Goal: Task Accomplishment & Management: Use online tool/utility

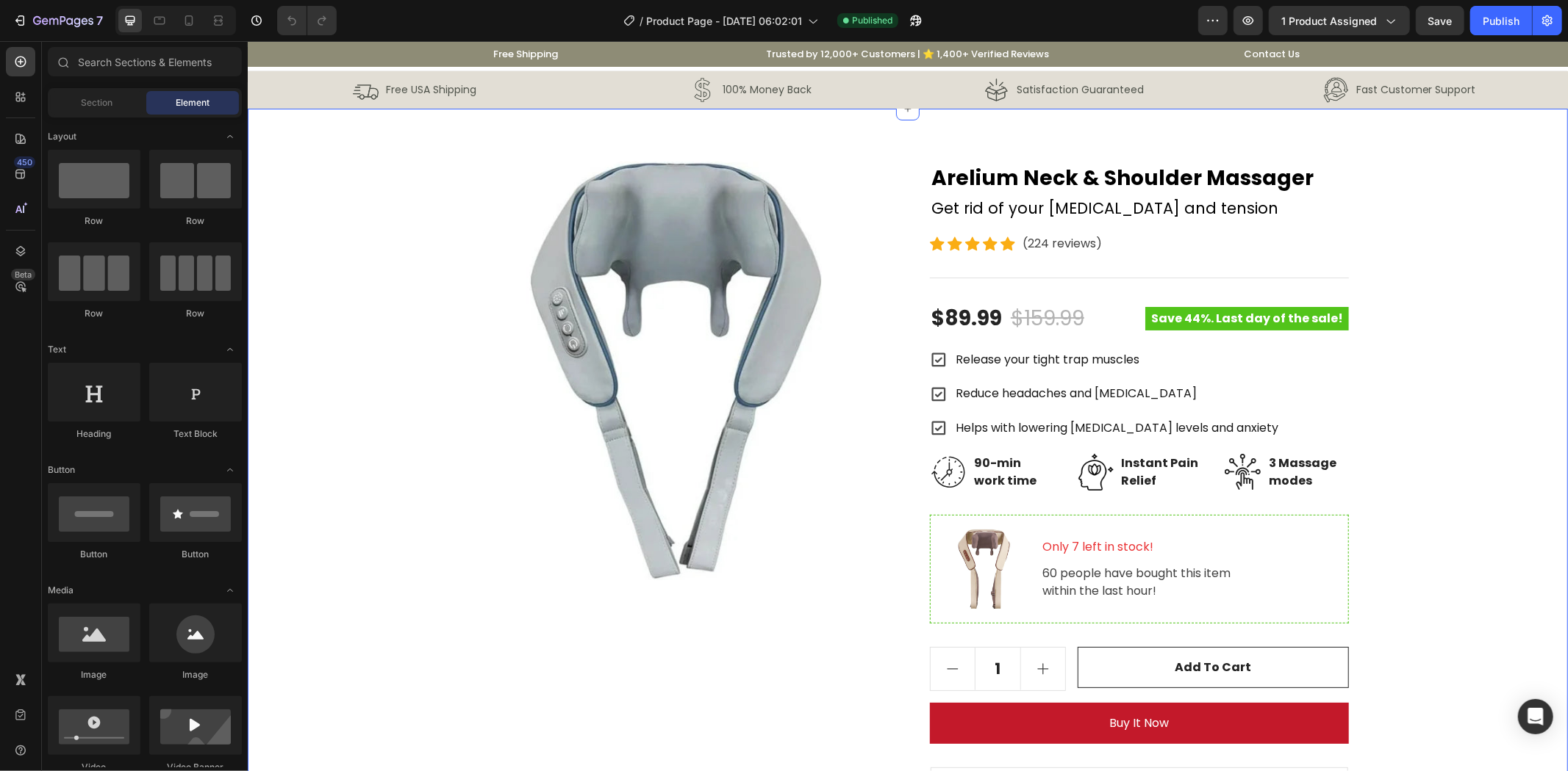
click at [907, 92] on div "Image Satisfaction Guaranteed Text Block Row" at bounding box center [1063, 89] width 313 height 31
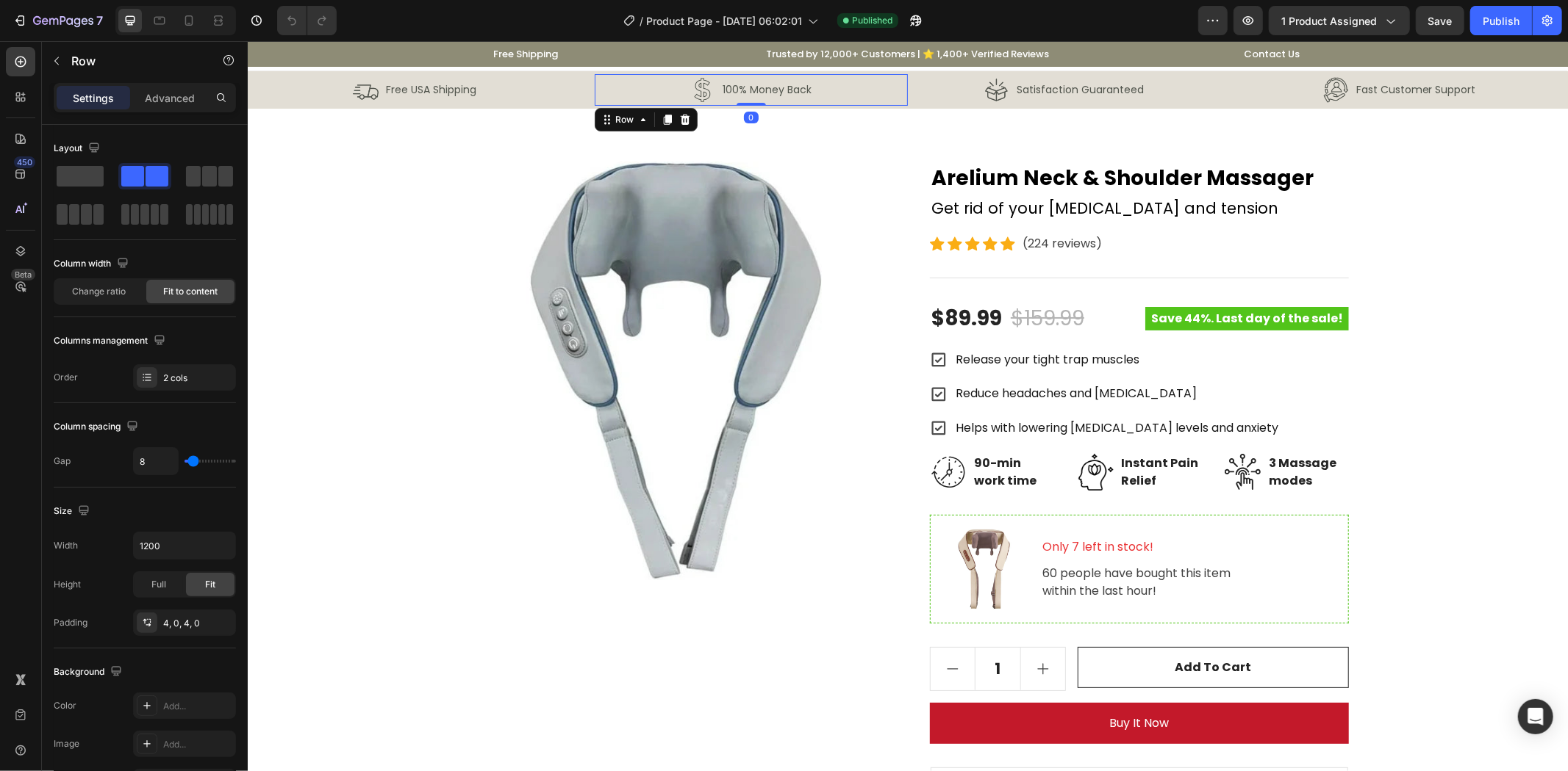
click at [824, 83] on div "Image 100% Money Back Text Block Row 0" at bounding box center [750, 89] width 313 height 31
click at [901, 106] on icon at bounding box center [906, 108] width 12 height 12
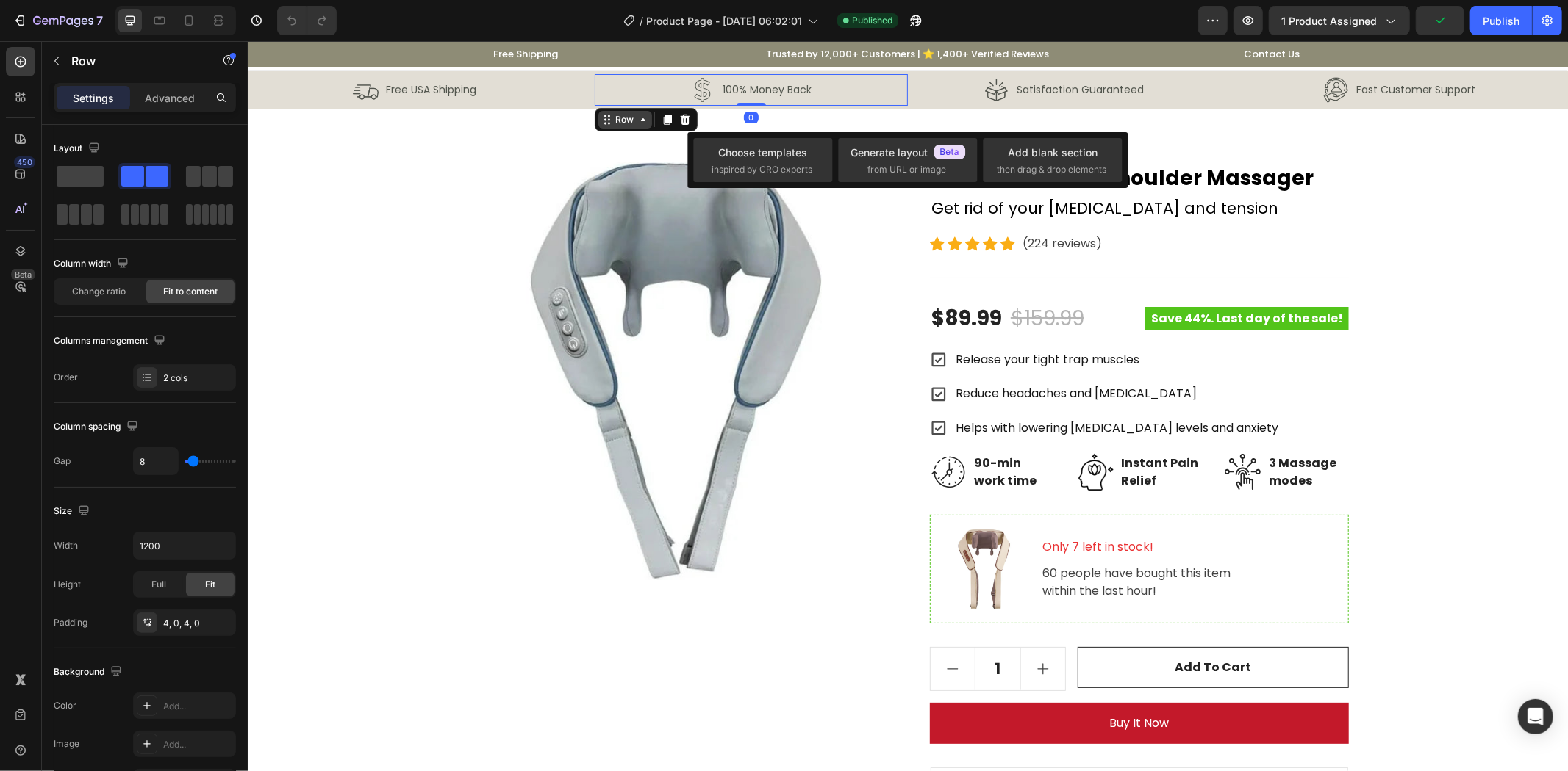
click at [612, 118] on div "Row" at bounding box center [624, 118] width 24 height 13
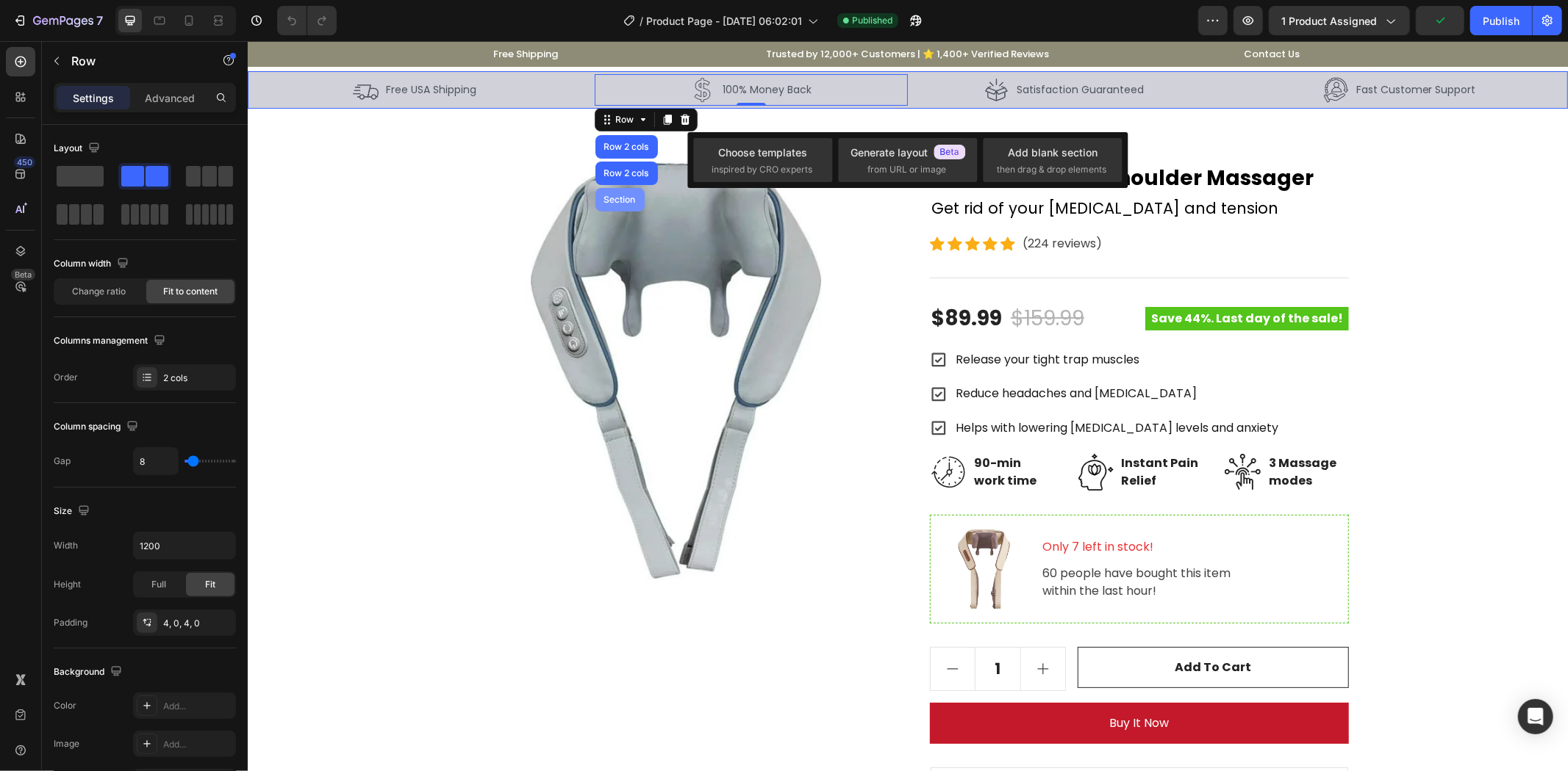
click at [621, 196] on div "Section" at bounding box center [620, 199] width 38 height 9
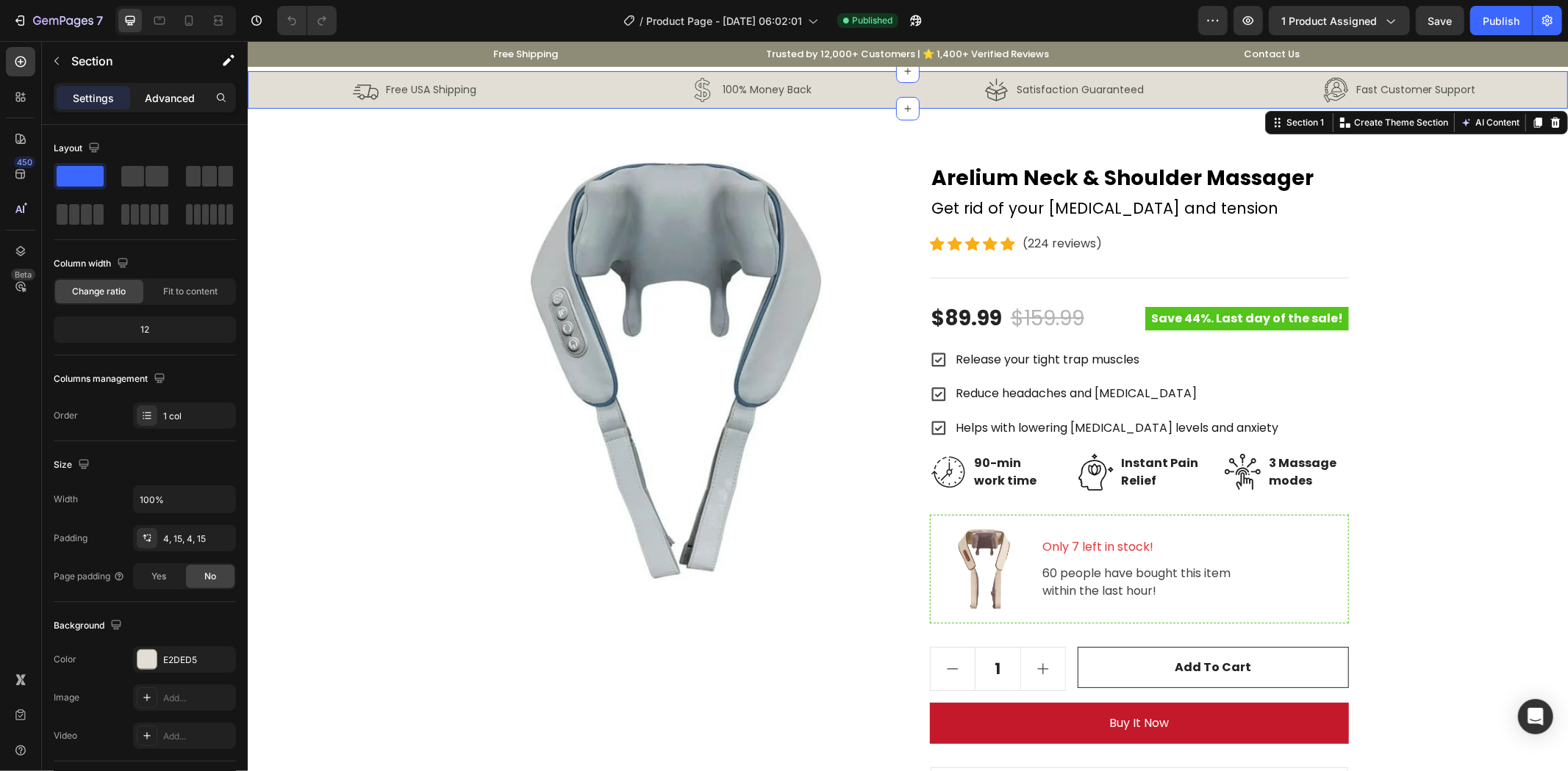
click at [172, 91] on p "Advanced" at bounding box center [170, 98] width 50 height 15
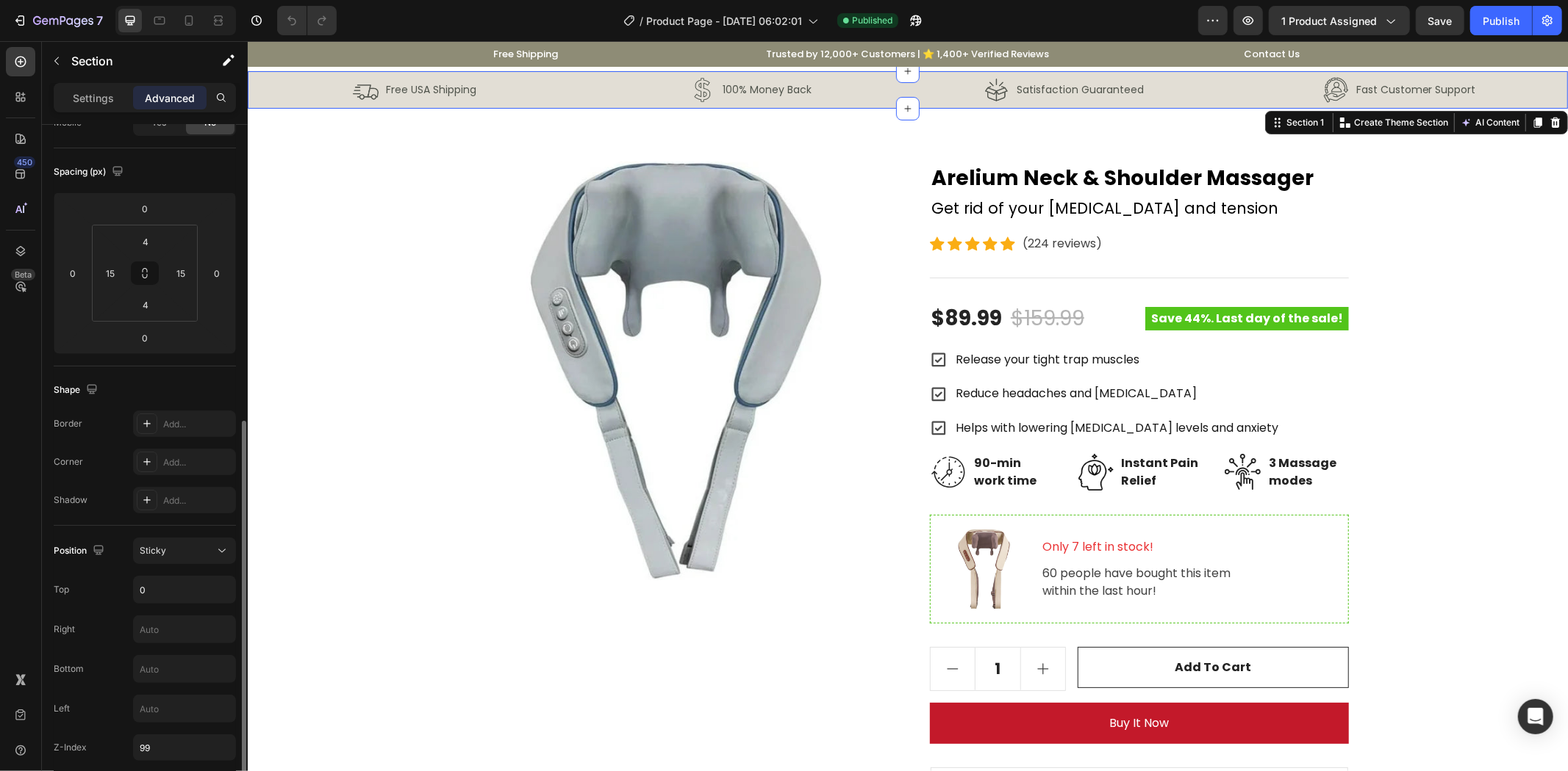
scroll to position [273, 0]
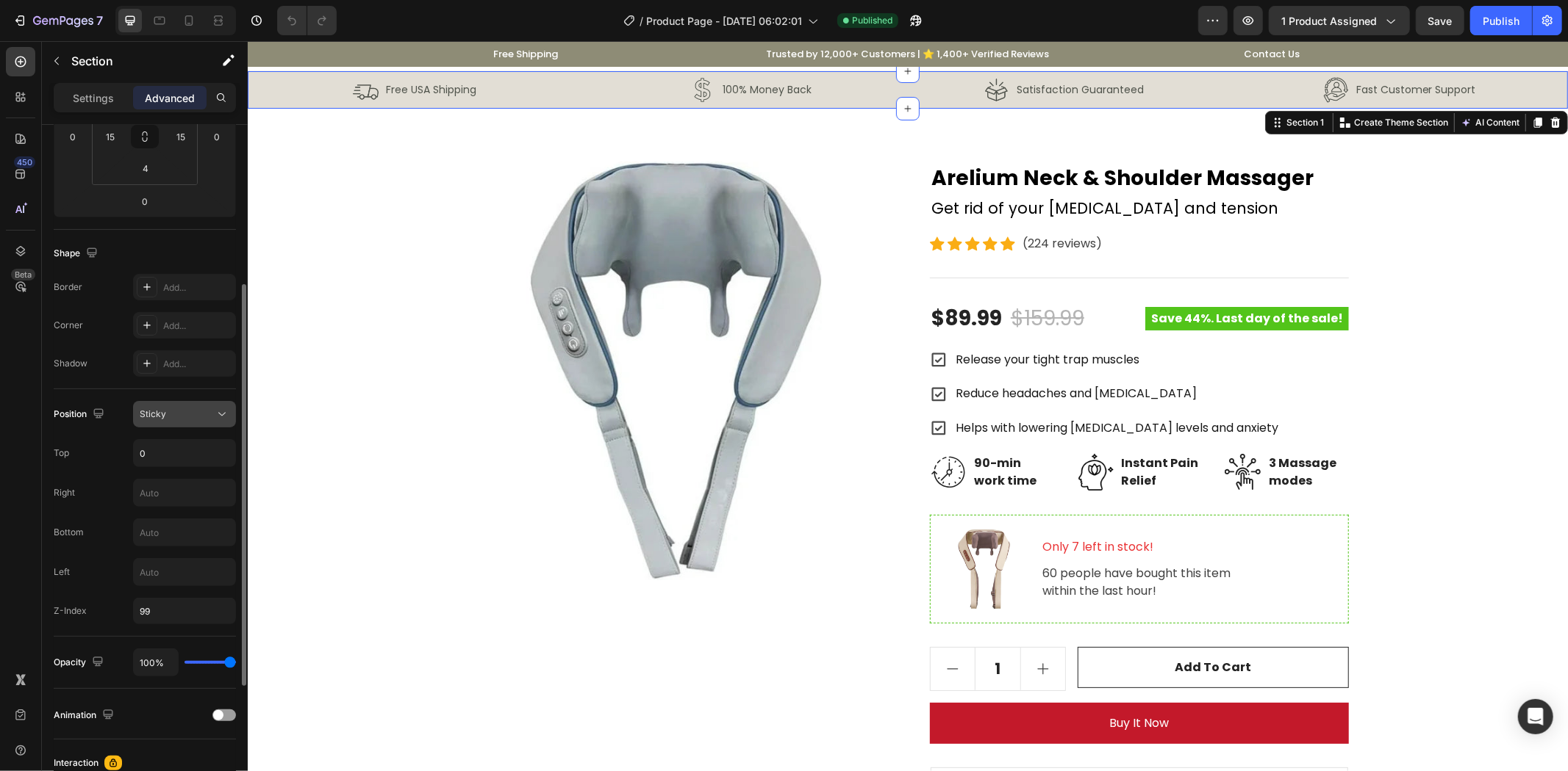
click at [197, 417] on div "Sticky" at bounding box center [176, 414] width 75 height 13
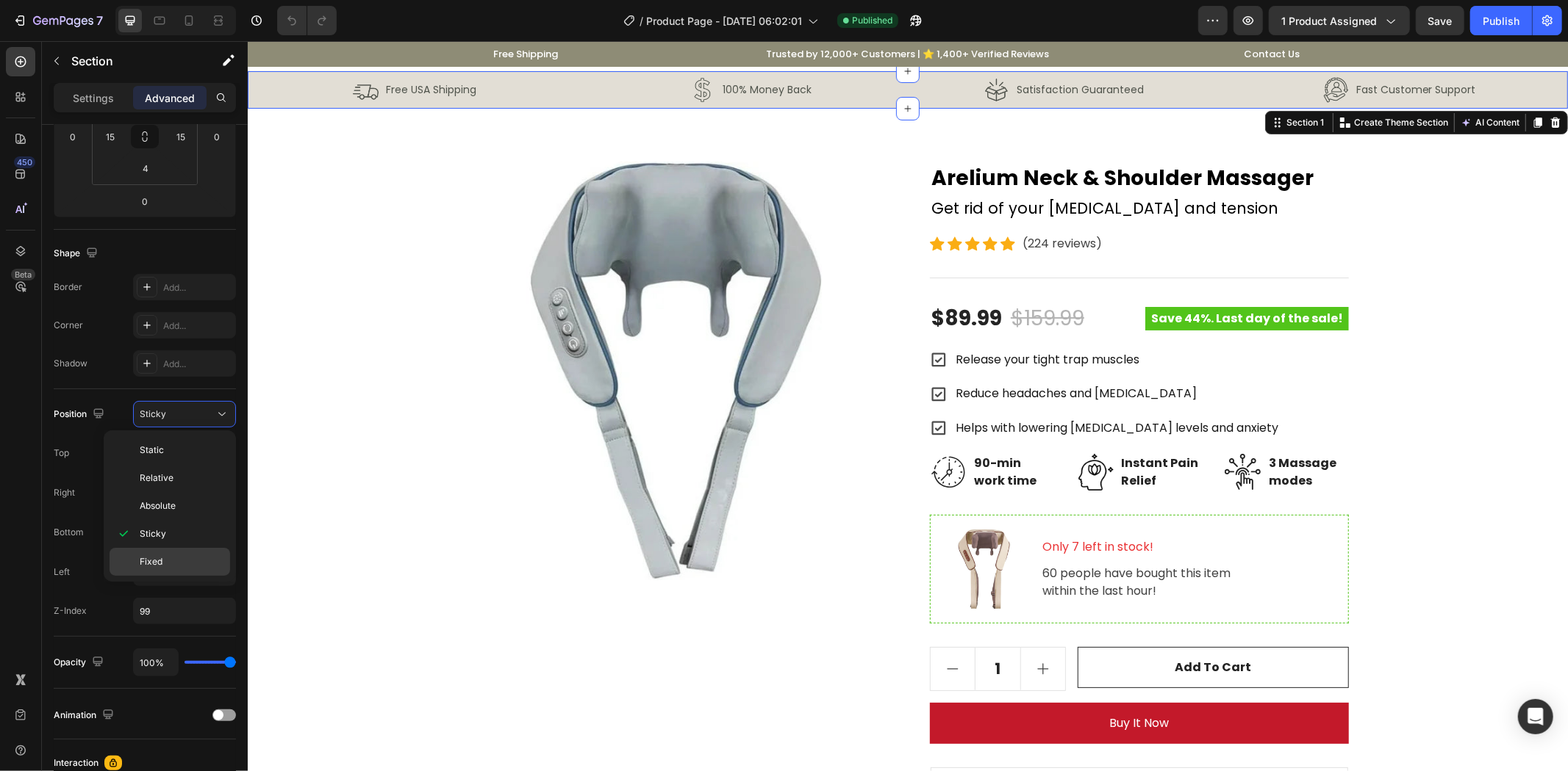
click at [174, 567] on p "Fixed" at bounding box center [181, 562] width 84 height 13
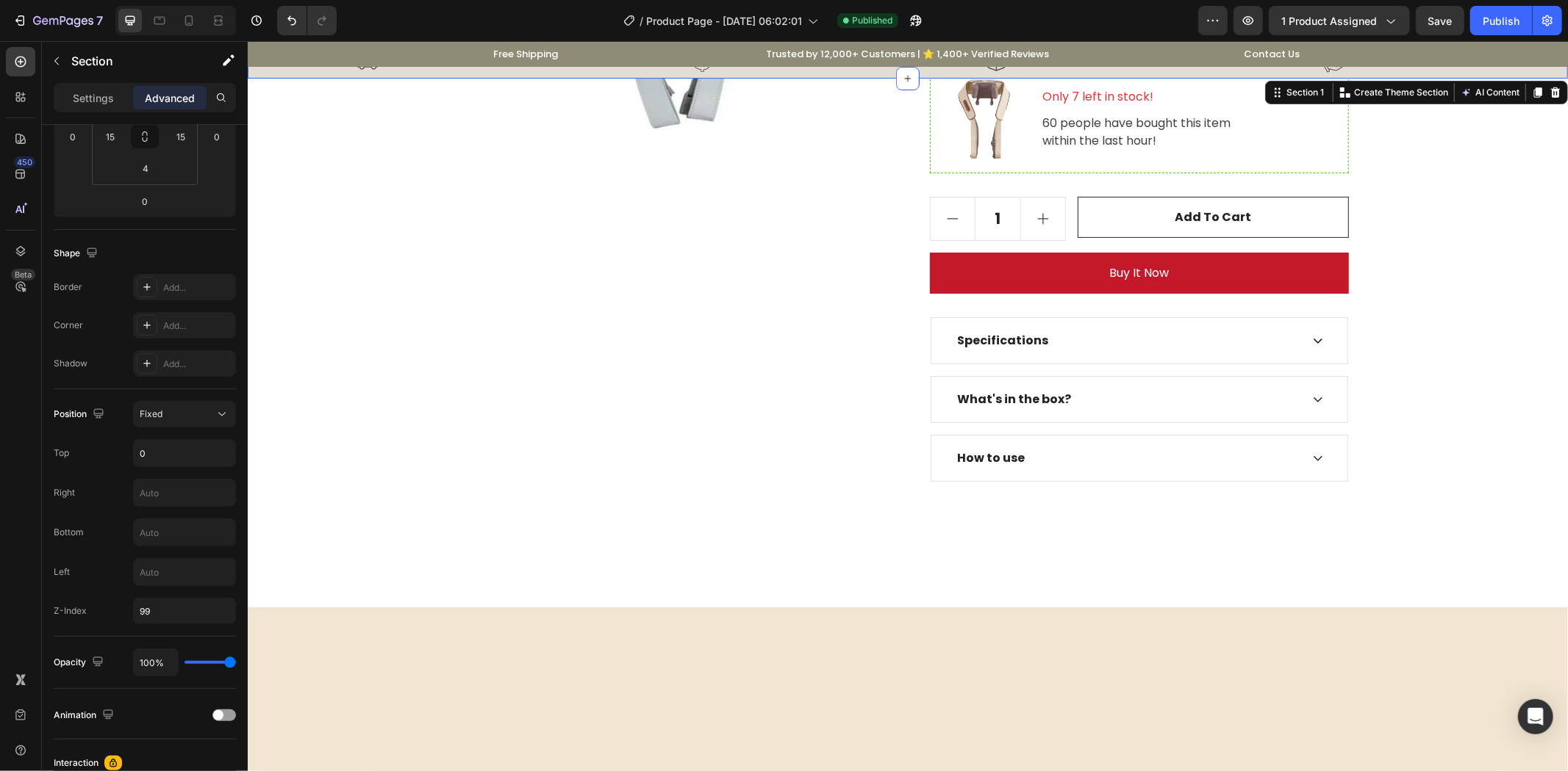
scroll to position [0, 0]
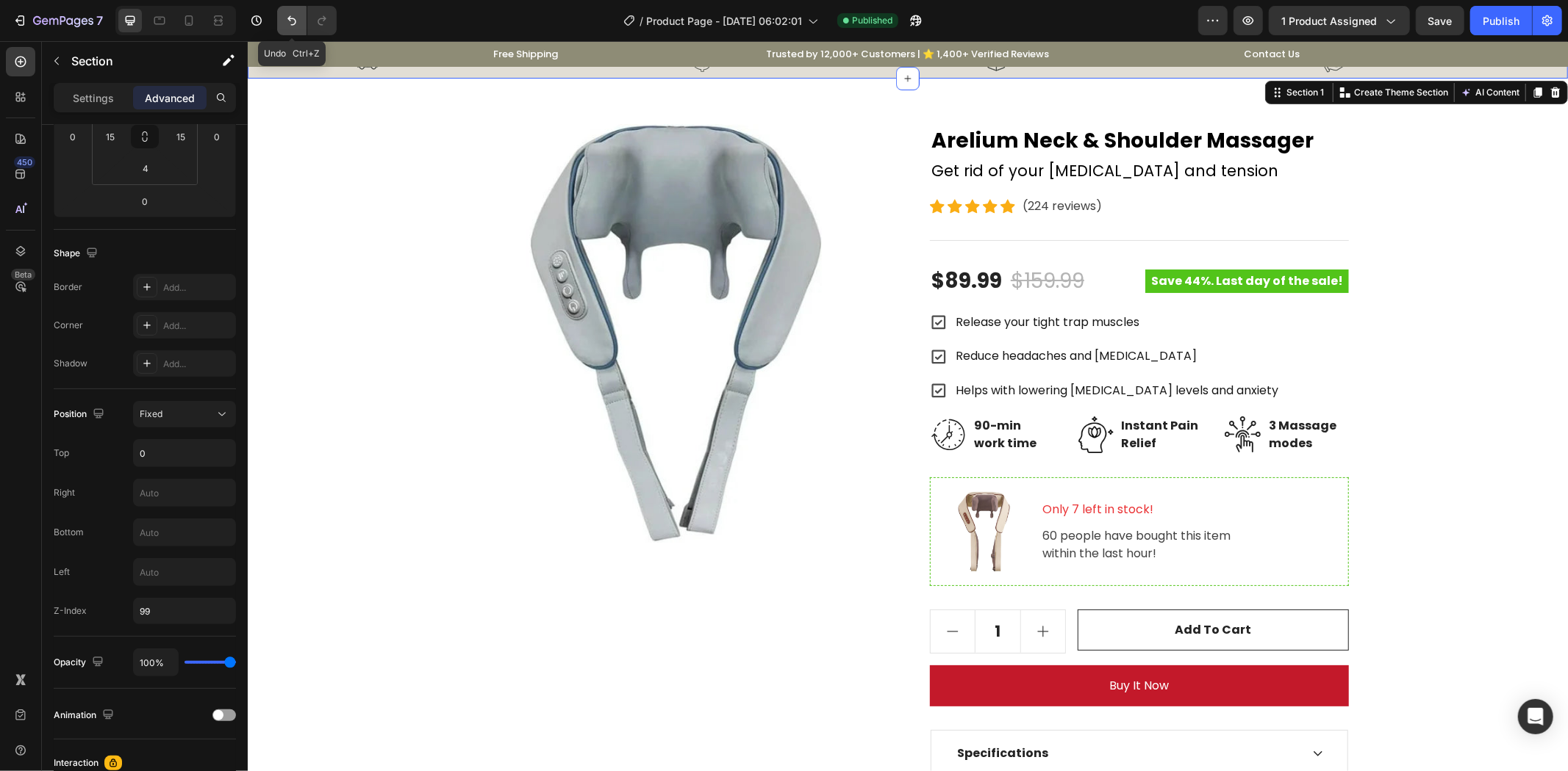
click at [294, 23] on icon "Undo/Redo" at bounding box center [292, 21] width 14 height 14
click at [281, 24] on button "Undo/Redo" at bounding box center [292, 21] width 30 height 30
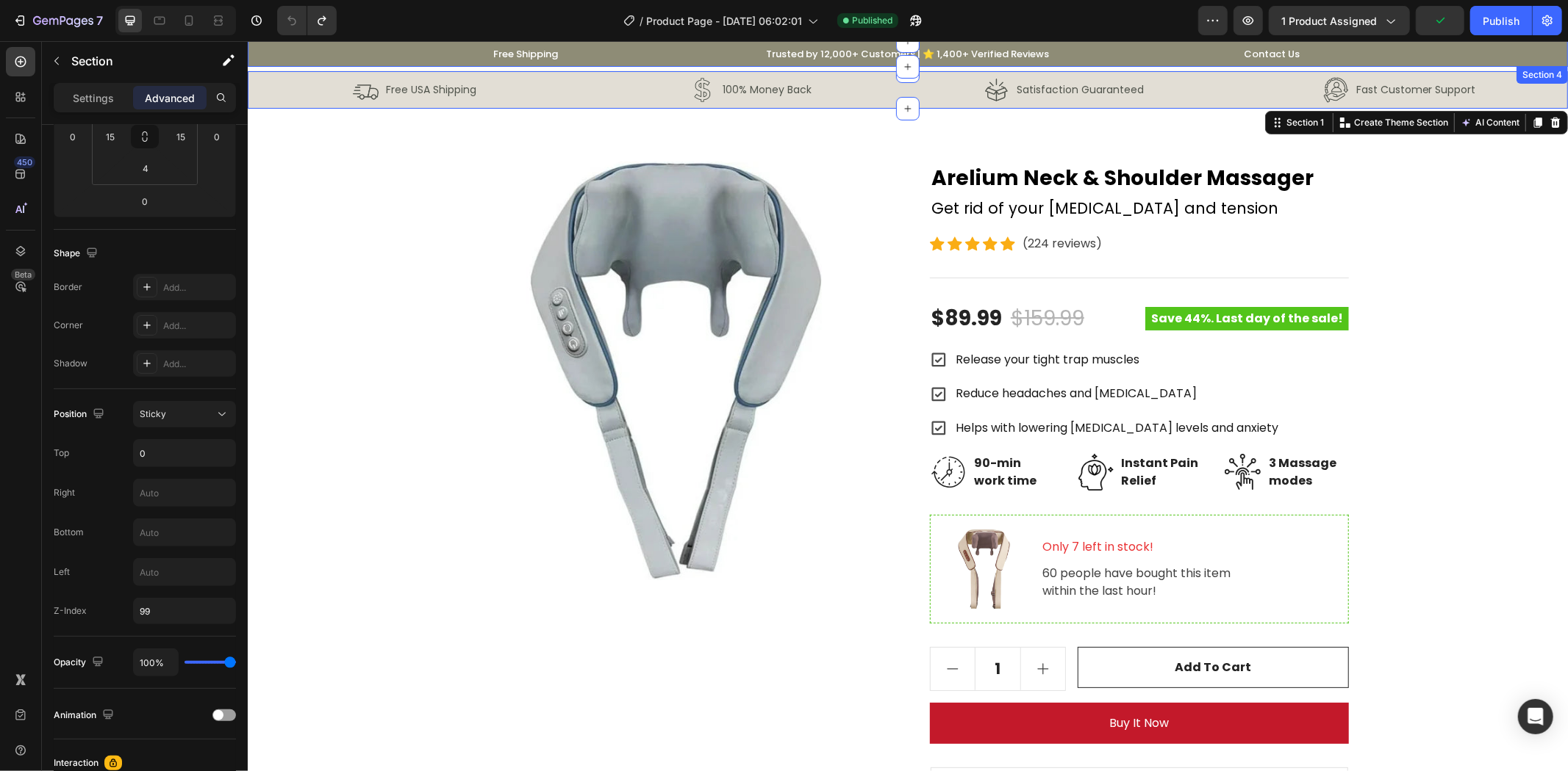
click at [386, 50] on div "Free Shipping Text block Row Trusted by 12,000+ Customers | ⭐ 1,400+ Verified R…" at bounding box center [906, 53] width 1298 height 20
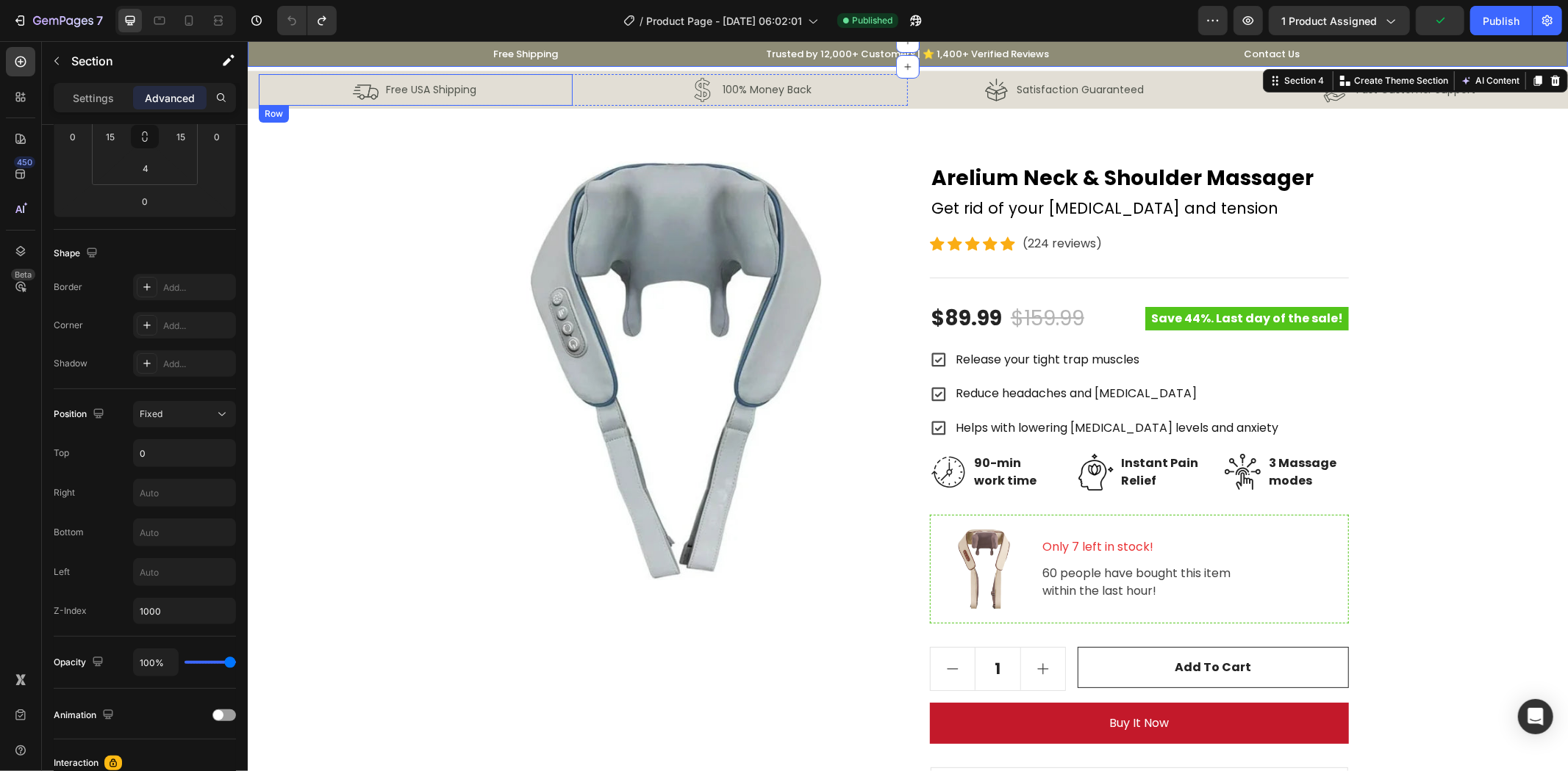
click at [313, 88] on div "Image Free USA Shipping Text Block Row" at bounding box center [414, 89] width 313 height 31
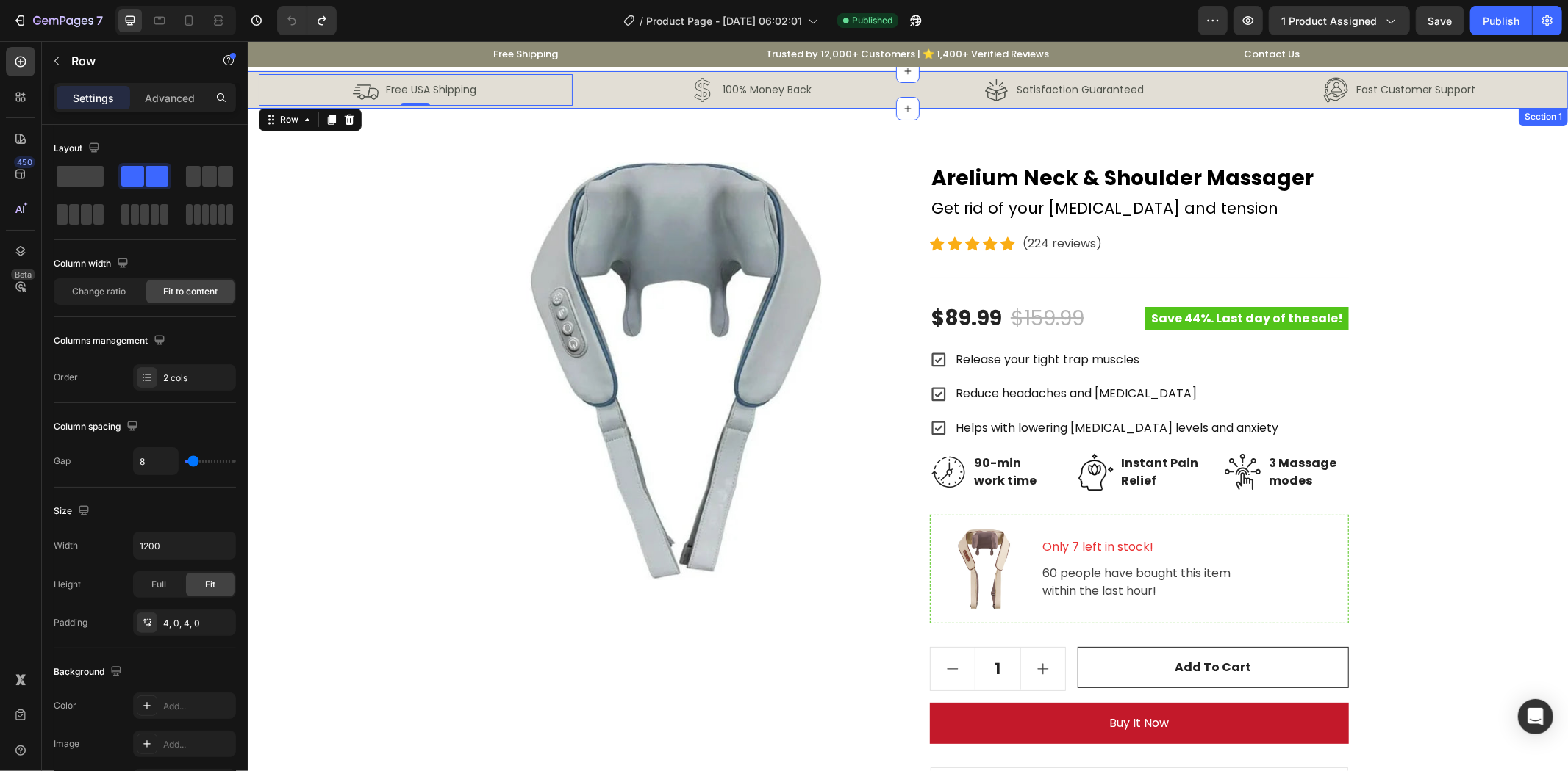
click at [253, 101] on div "Image Free USA Shipping Text Block Row 0 Image 100% Money Back Text Block Row R…" at bounding box center [907, 90] width 1320 height 38
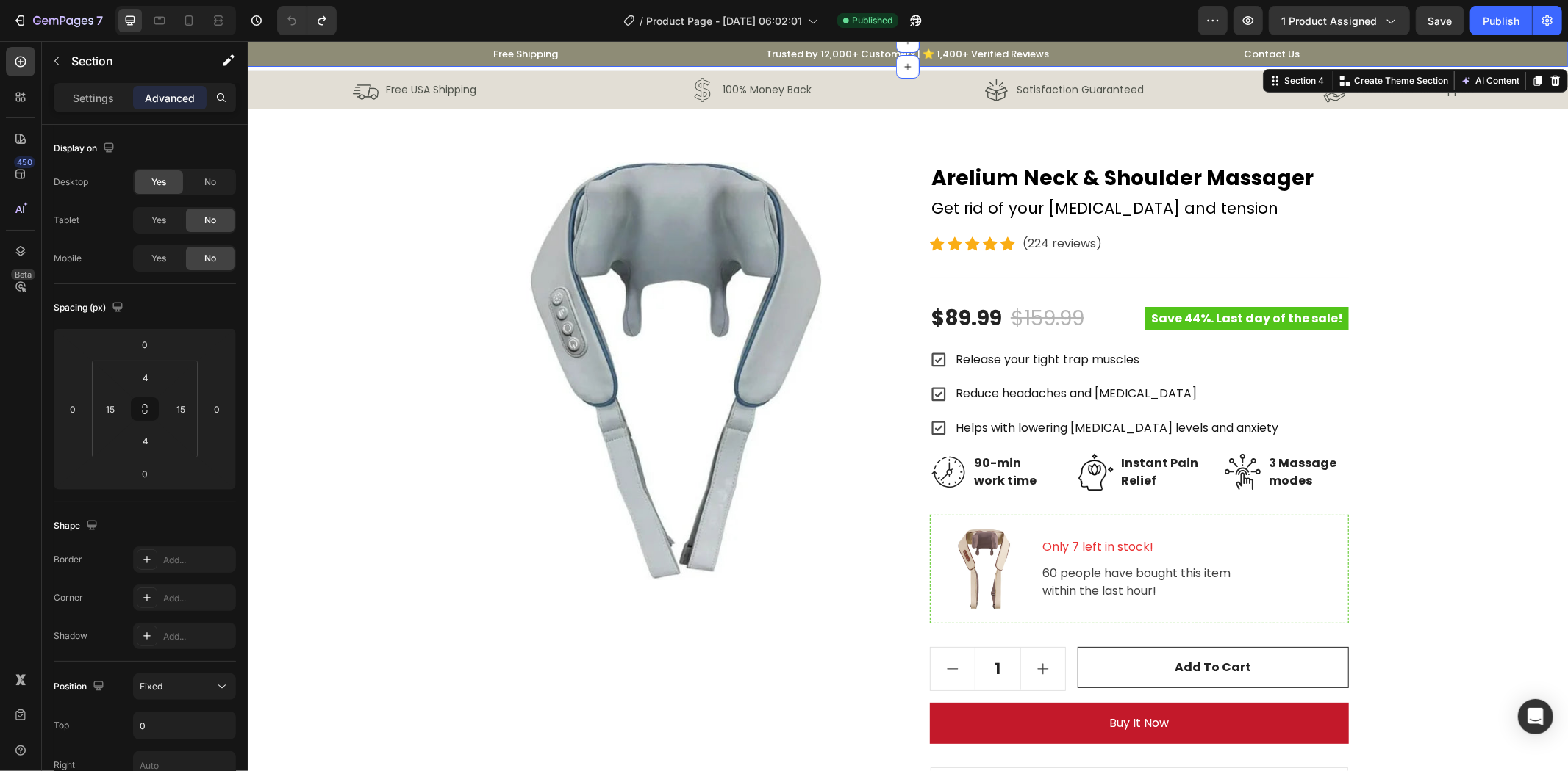
click at [346, 47] on div "Free Shipping Text block Row Trusted by 12,000+ Customers | ⭐ 1,400+ Verified R…" at bounding box center [906, 53] width 1298 height 20
click at [904, 24] on button "button" at bounding box center [915, 21] width 30 height 30
click at [297, 83] on div "Image Free USA Shipping Text Block Row" at bounding box center [414, 89] width 313 height 31
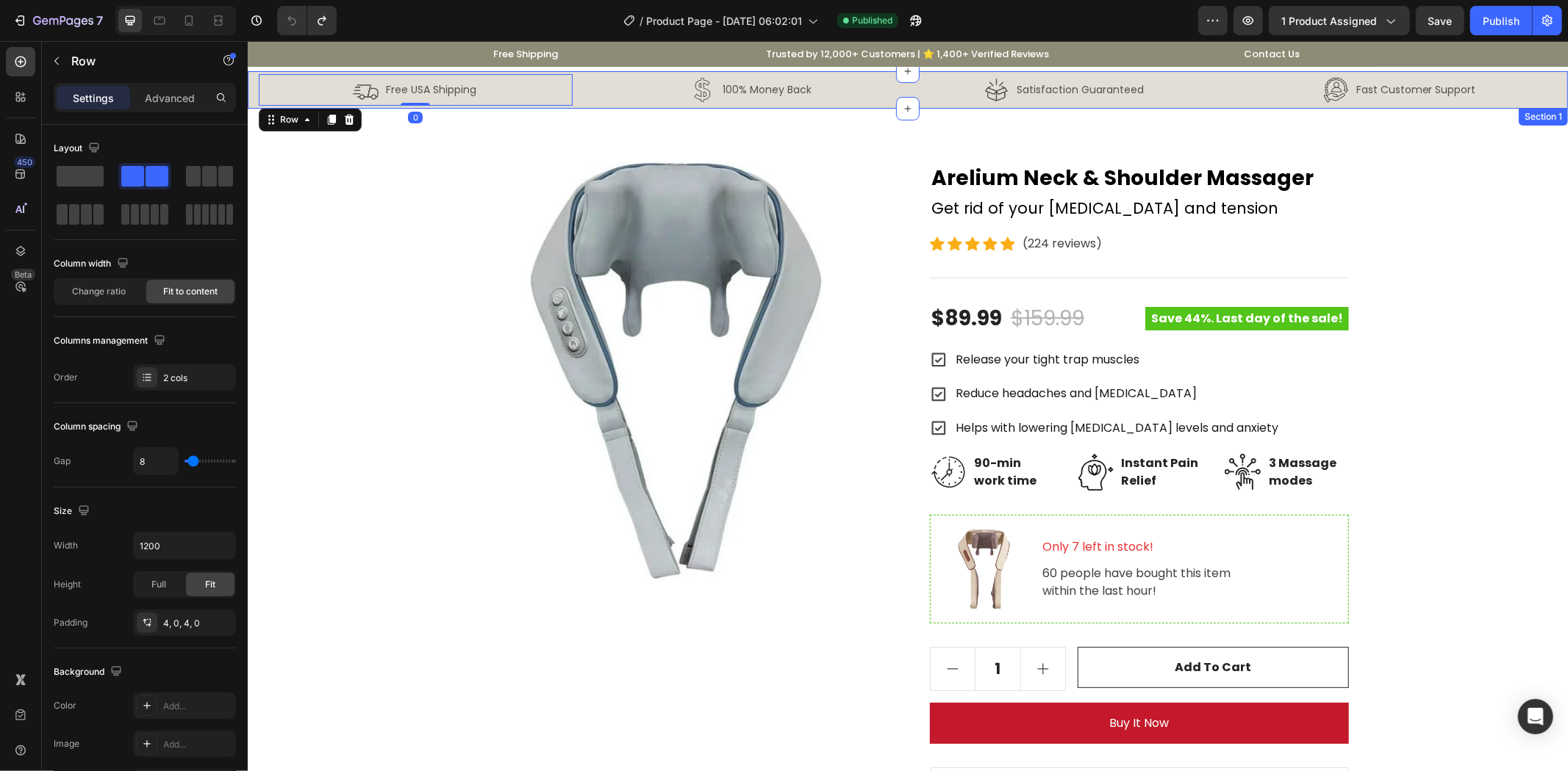
click at [251, 88] on div "Image Free USA Shipping Text Block Row 0 Image 100% Money Back Text Block Row R…" at bounding box center [907, 90] width 1320 height 38
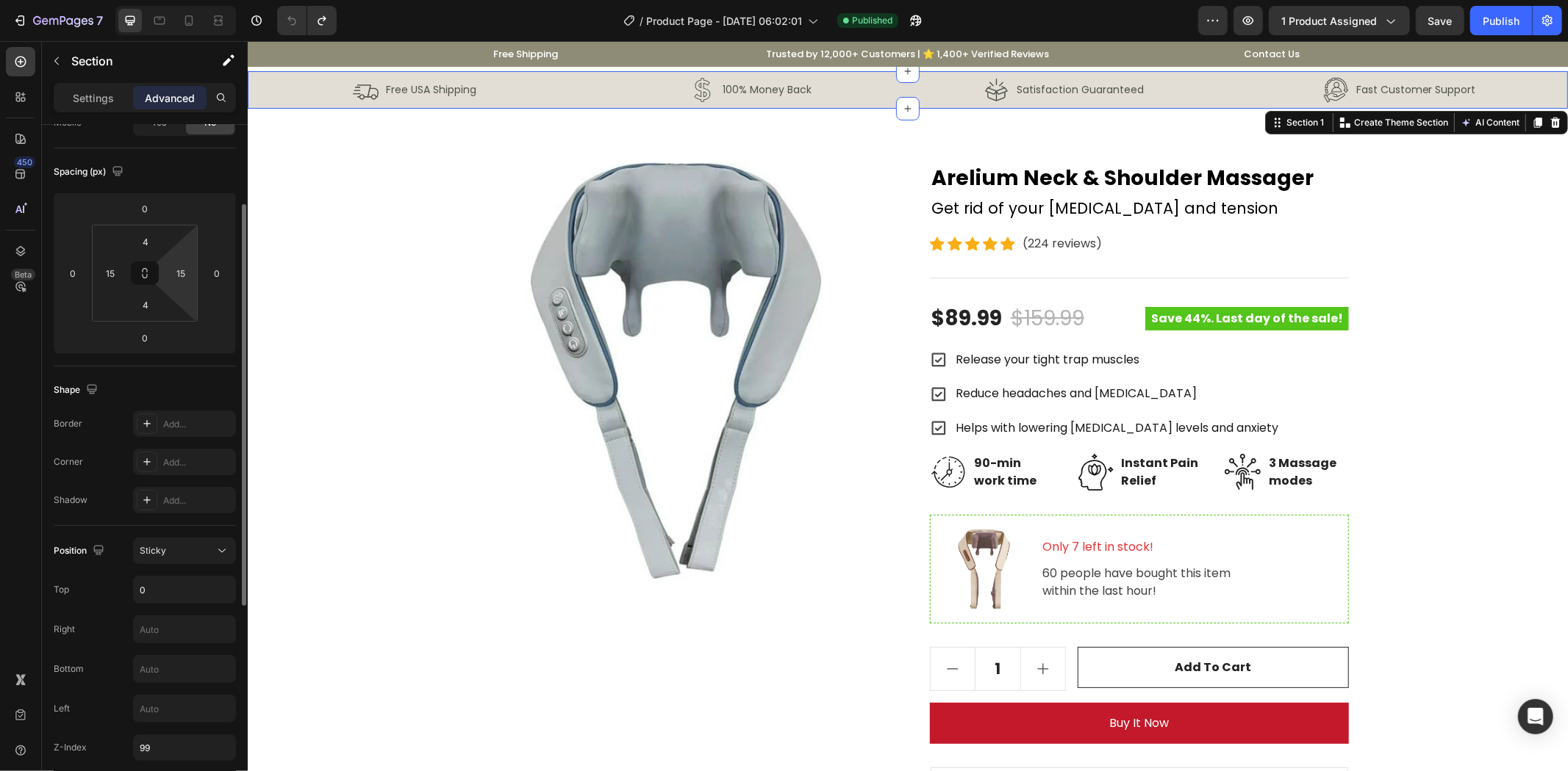
scroll to position [408, 0]
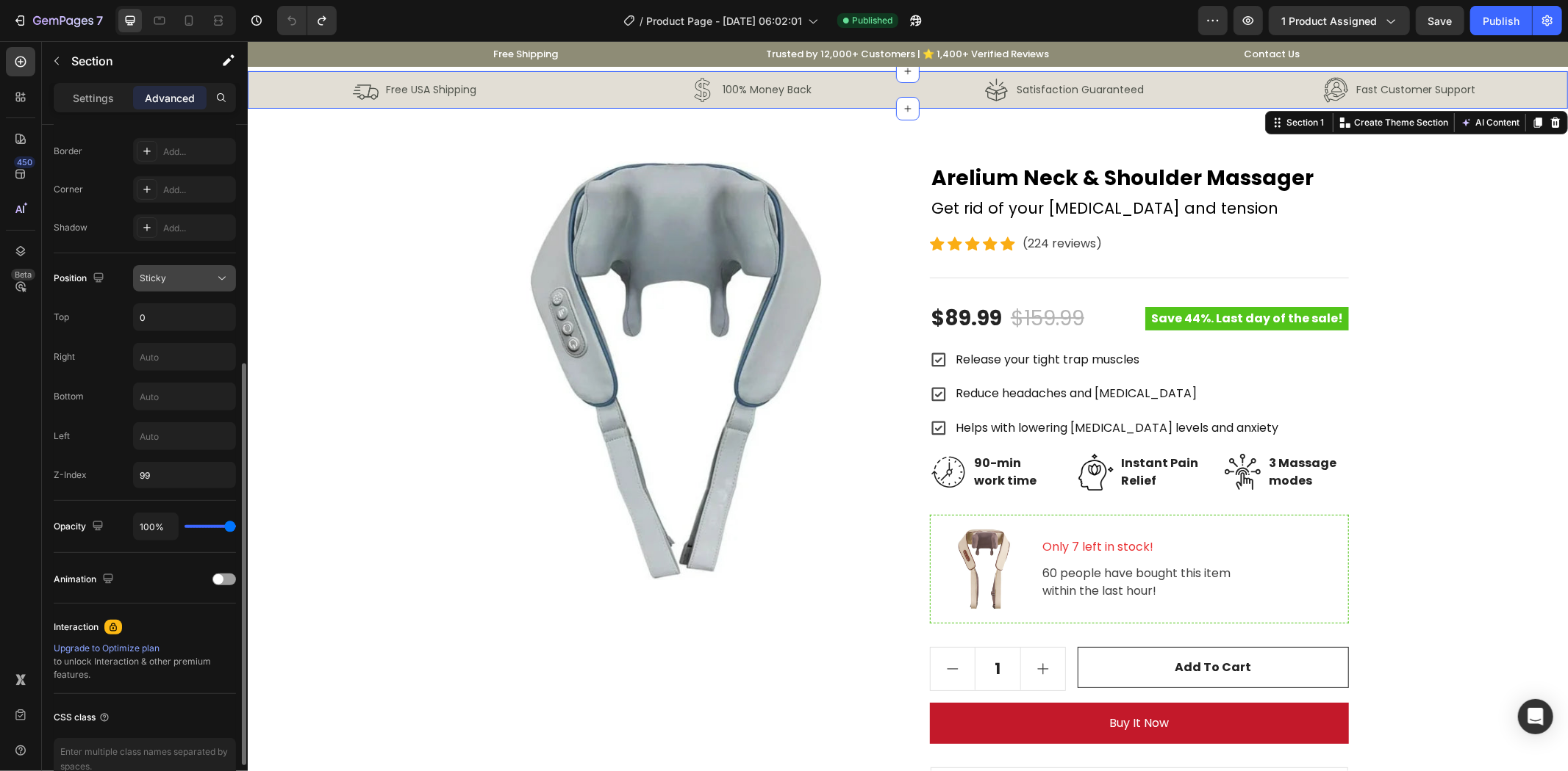
click at [184, 269] on button "Sticky" at bounding box center [184, 277] width 103 height 26
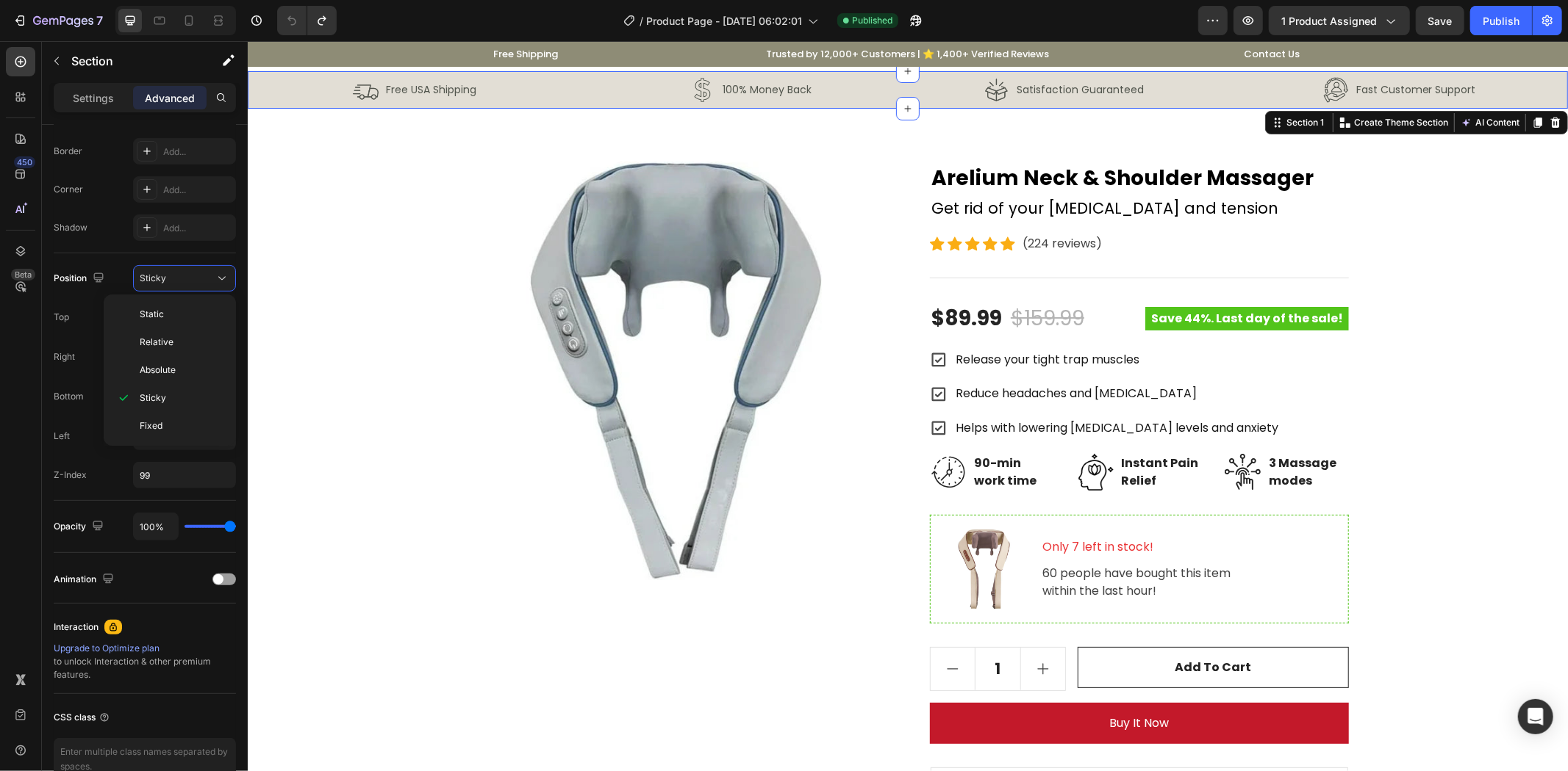
click at [21, 337] on div "450 Beta" at bounding box center [21, 355] width 30 height 618
click at [647, 58] on div "Free Shipping Text block Row Trusted by 12,000+ Customers | ⭐ 1,400+ Verified R…" at bounding box center [907, 53] width 882 height 20
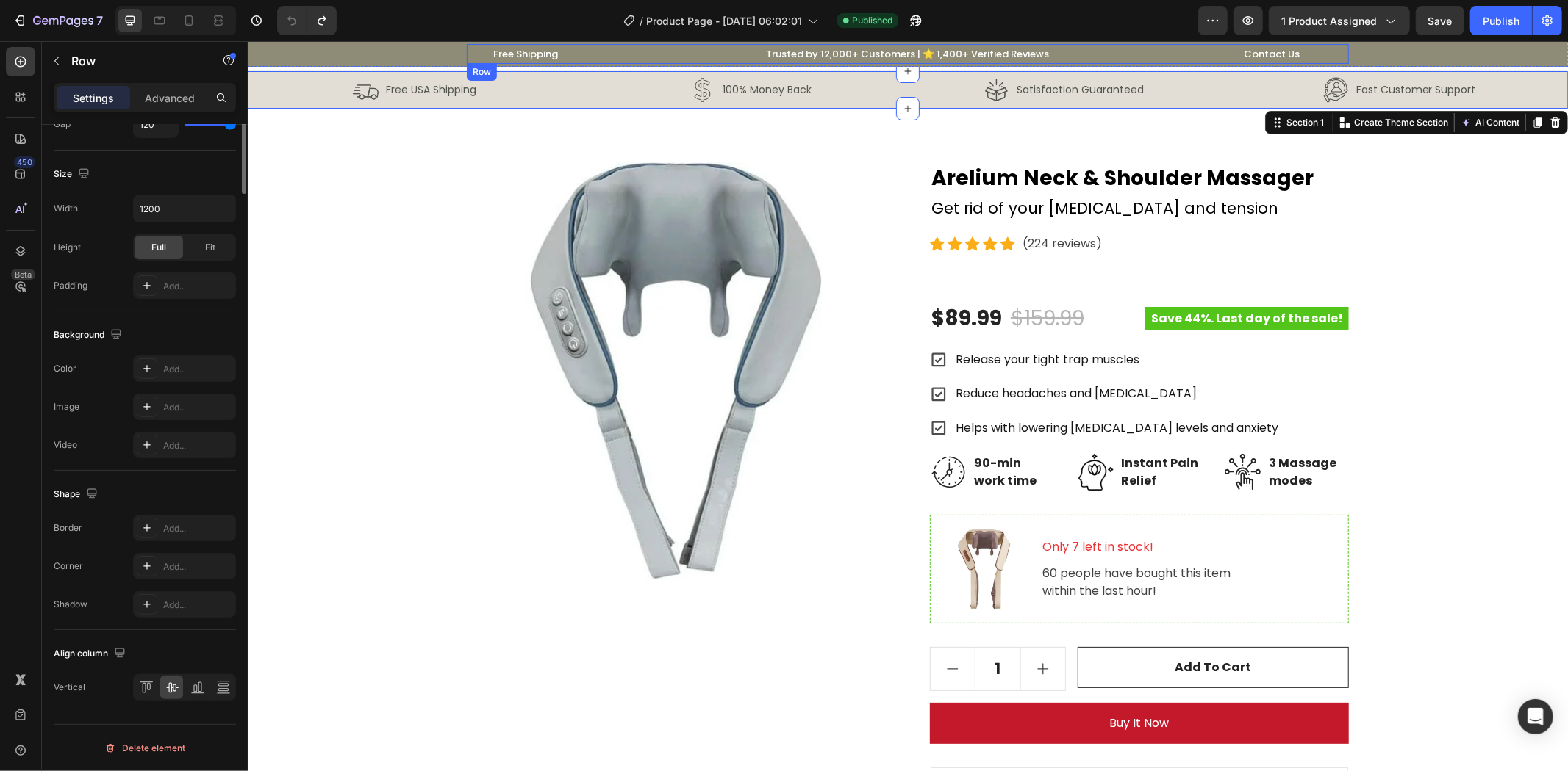
scroll to position [0, 0]
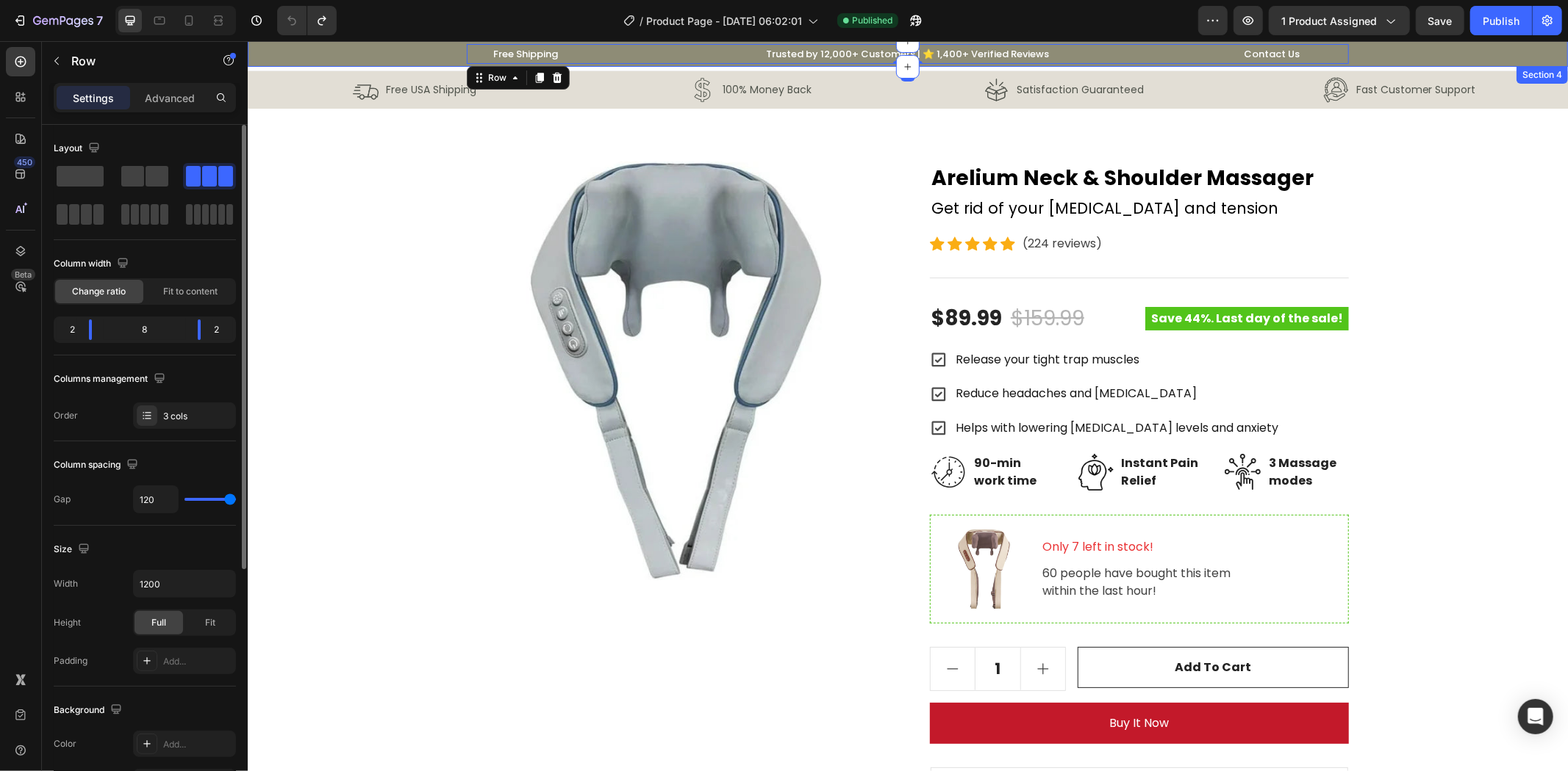
click at [418, 55] on div "Free Shipping Text block Row Trusted by 12,000+ Customers | ⭐ 1,400+ Verified R…" at bounding box center [906, 53] width 1298 height 20
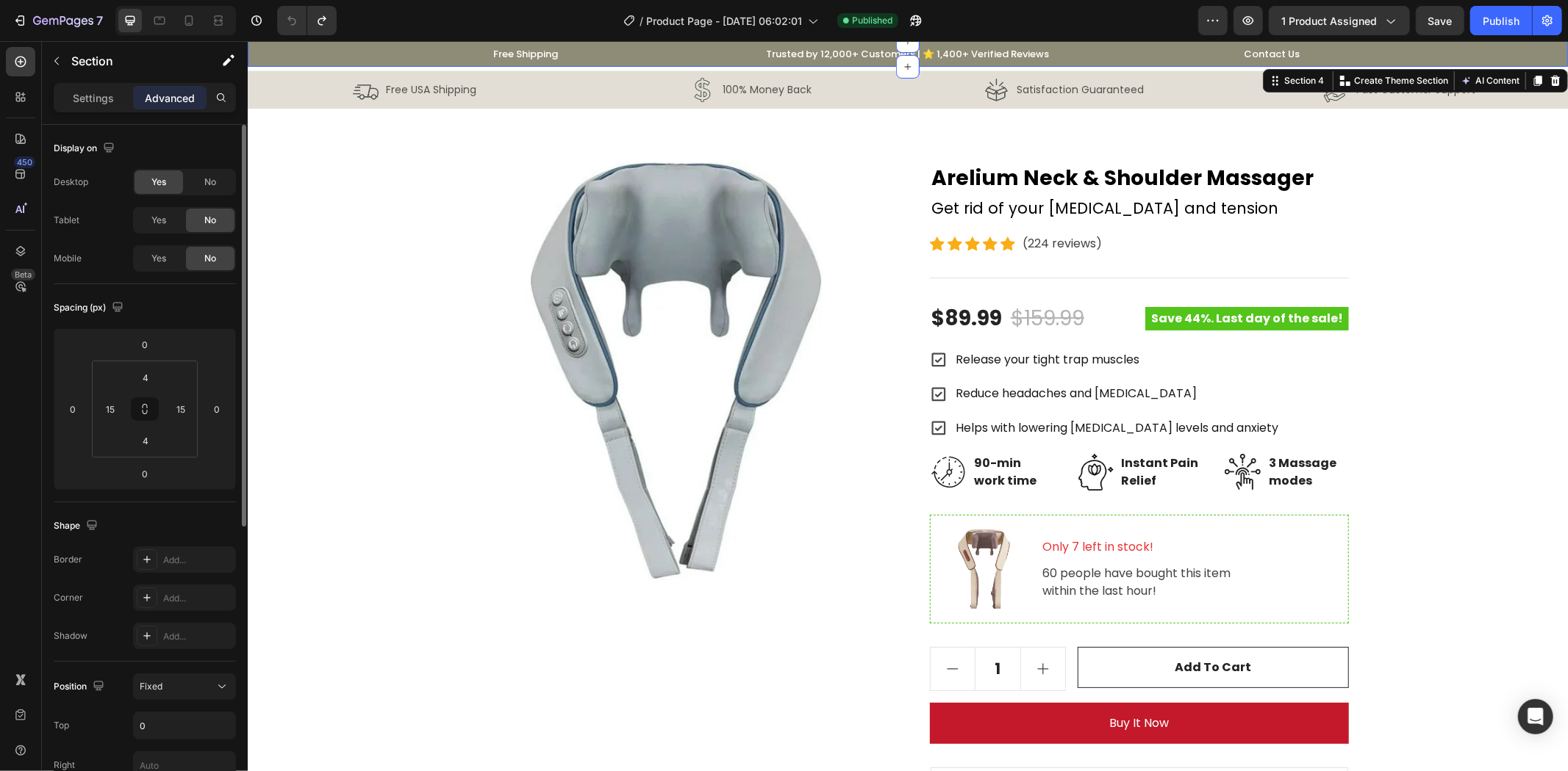
scroll to position [489, 0]
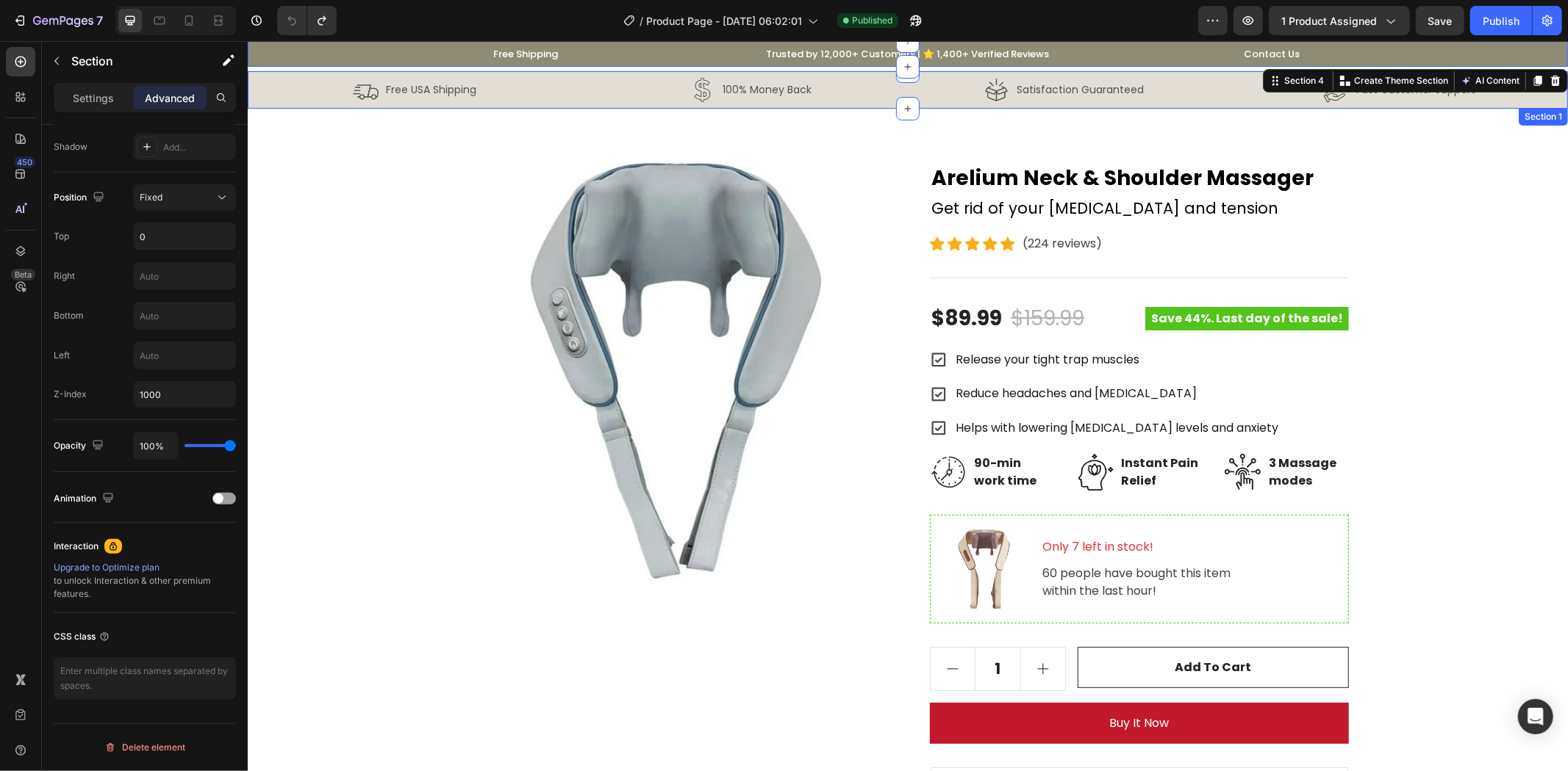
click at [253, 102] on div "Image Free USA Shipping Text Block Row Image 100% Money Back Text Block Row Row…" at bounding box center [907, 90] width 1320 height 38
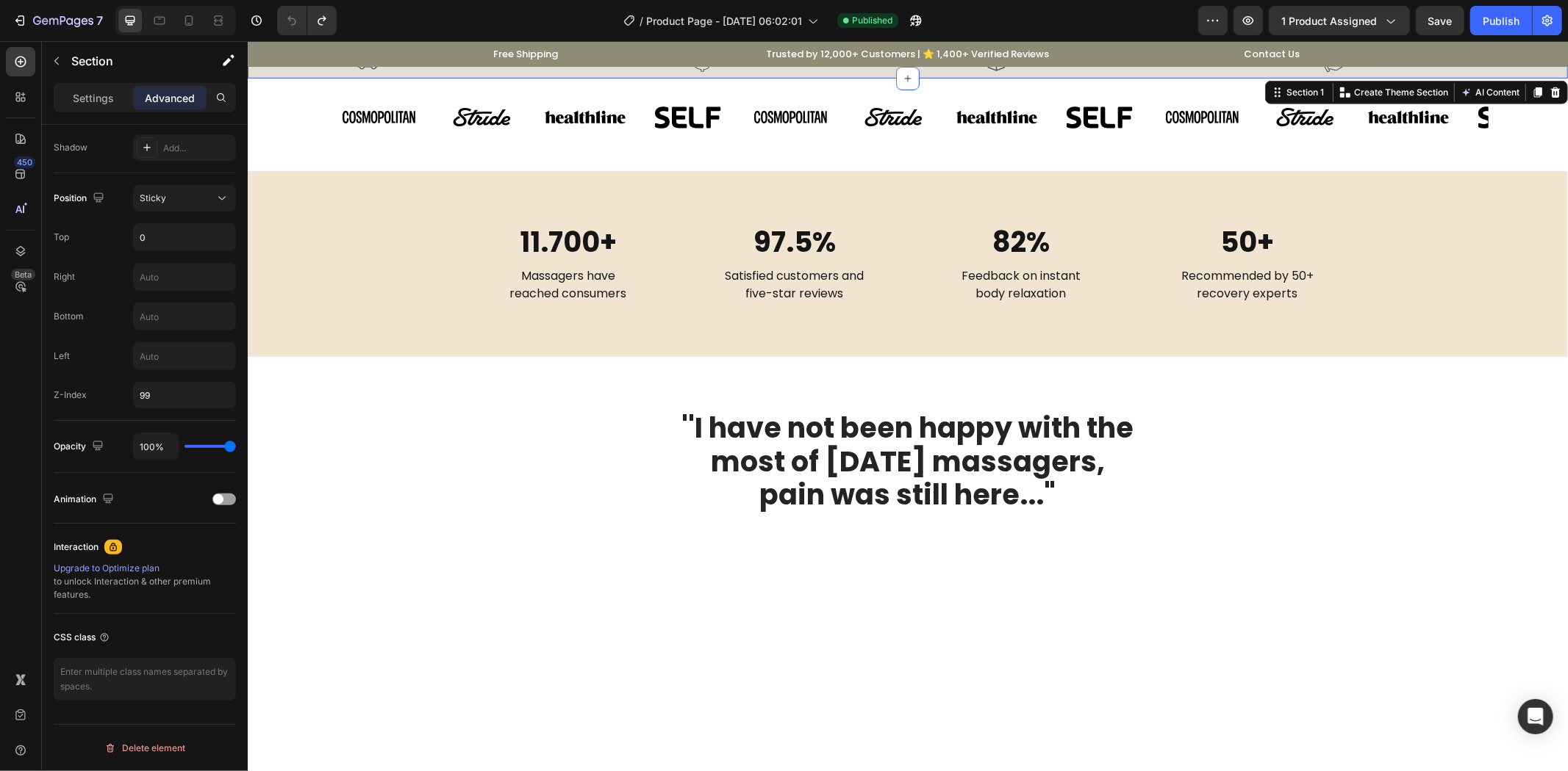
scroll to position [816, 0]
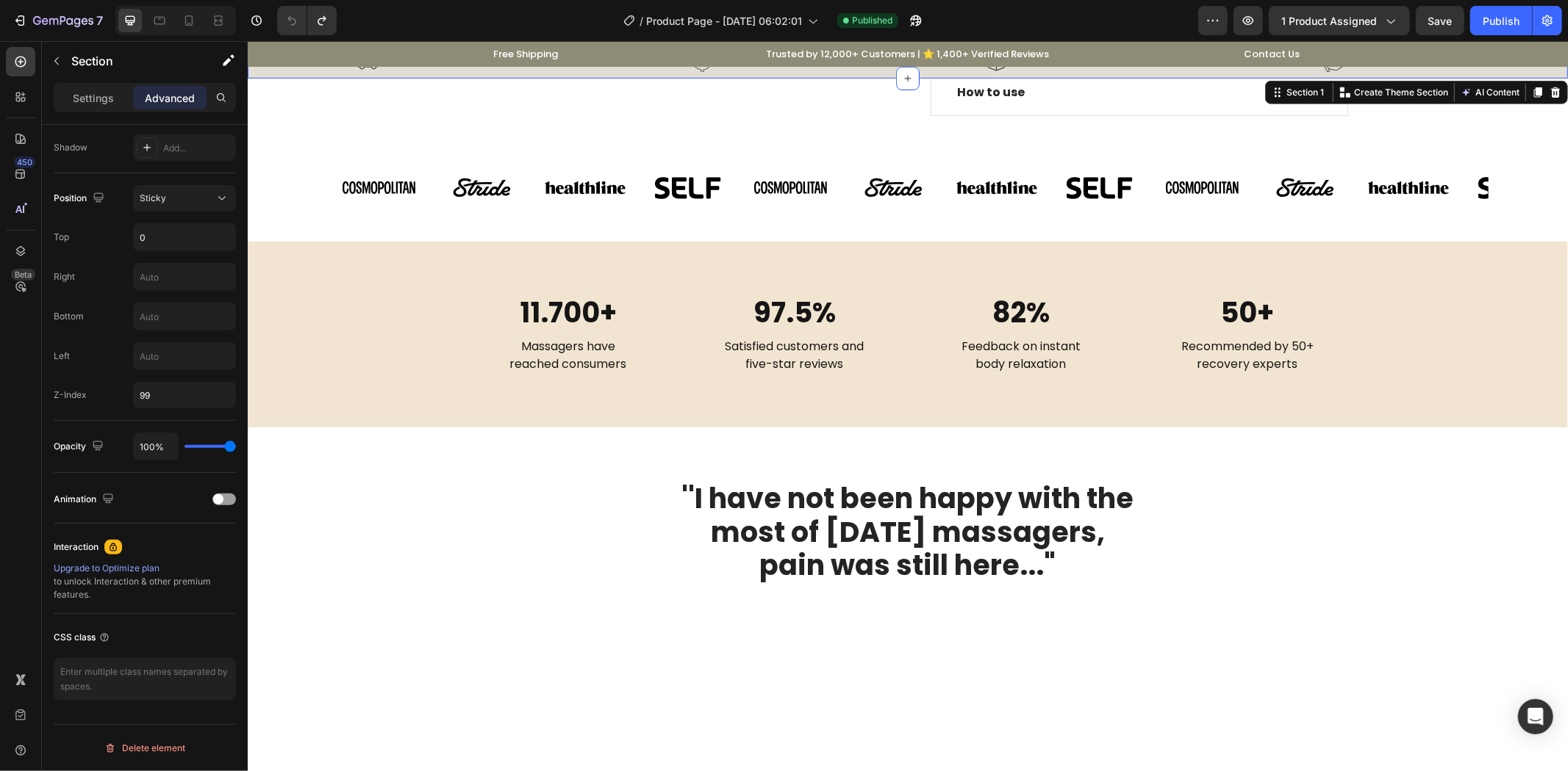
click at [403, 341] on div "11.700+ Heading Massagers have reached consumers Text block 97.5% Heading Satis…" at bounding box center [906, 334] width 1298 height 81
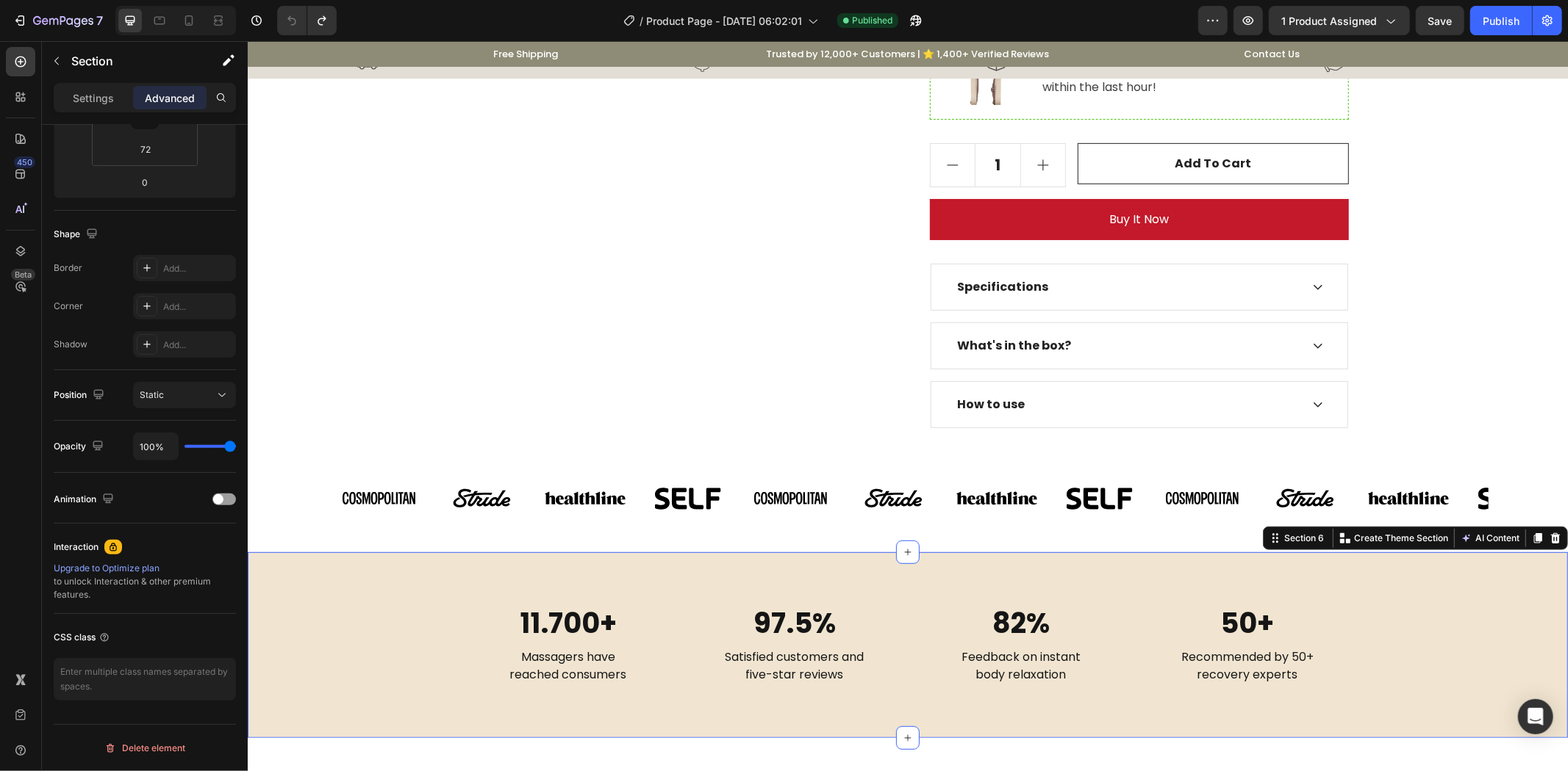
scroll to position [272, 0]
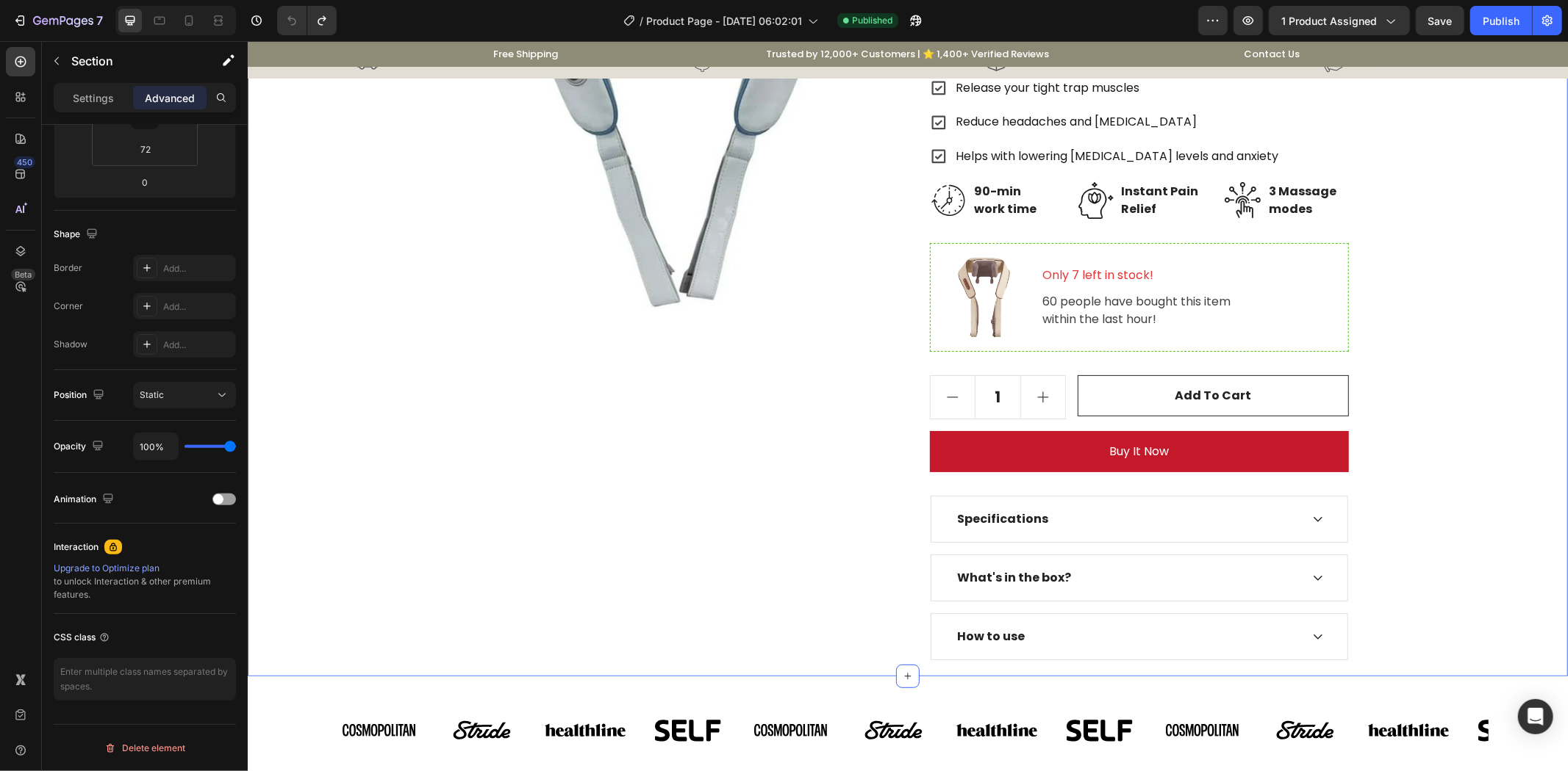
click at [391, 381] on div "Product Images Arelium Neck & Shoulder Massager Product Title Get rid of your n…" at bounding box center [906, 274] width 1298 height 770
click at [328, 690] on div "Image Image Image Image" at bounding box center [533, 730] width 411 height 84
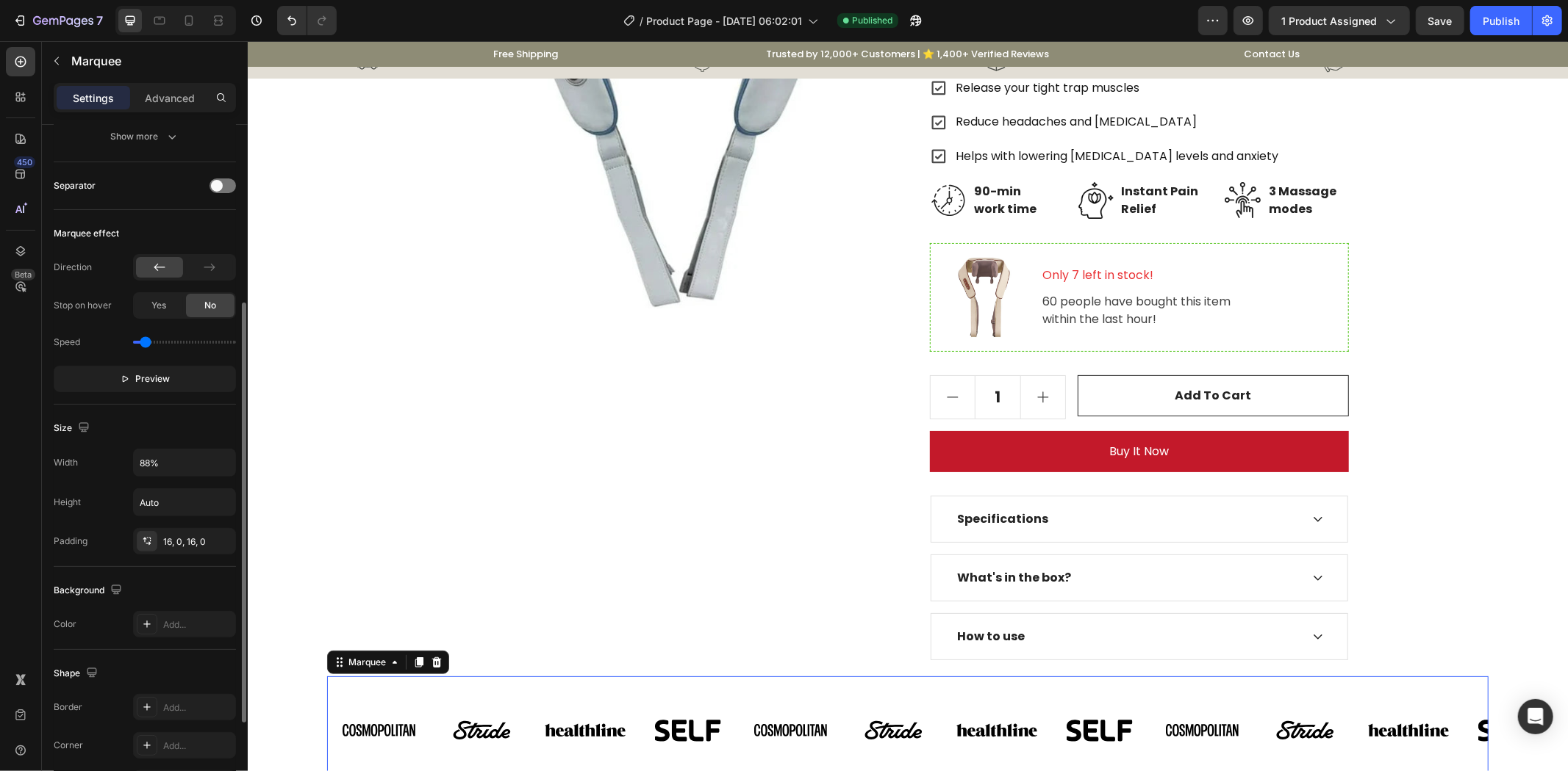
scroll to position [0, 0]
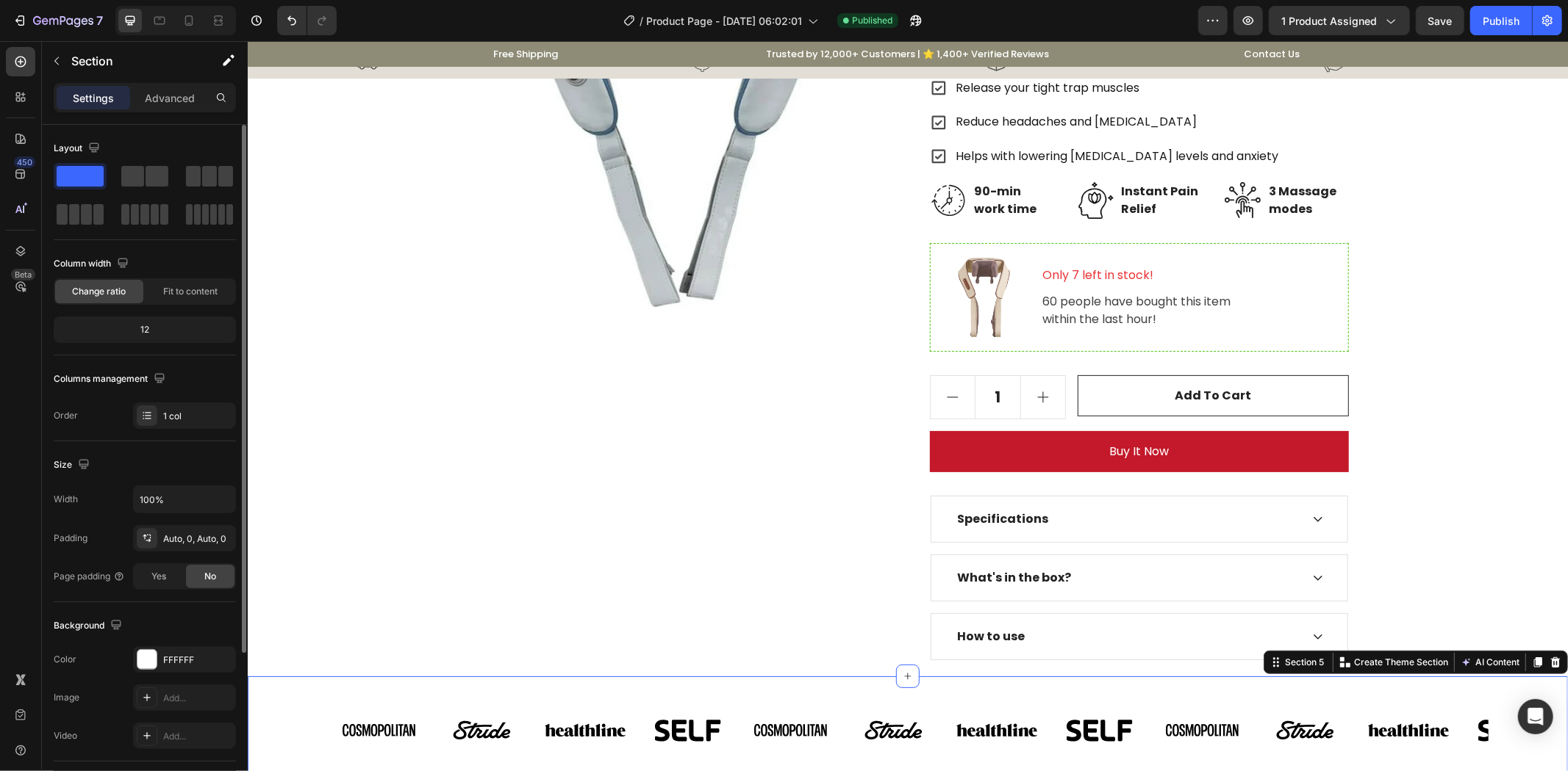
click at [270, 688] on div "Image Image Image Image Image Image Image Image Image Image Image Image Image I…" at bounding box center [907, 730] width 1320 height 108
click at [330, 632] on div "Product Images Arelium Neck & Shoulder Massager Product Title Get rid of your n…" at bounding box center [906, 274] width 1298 height 770
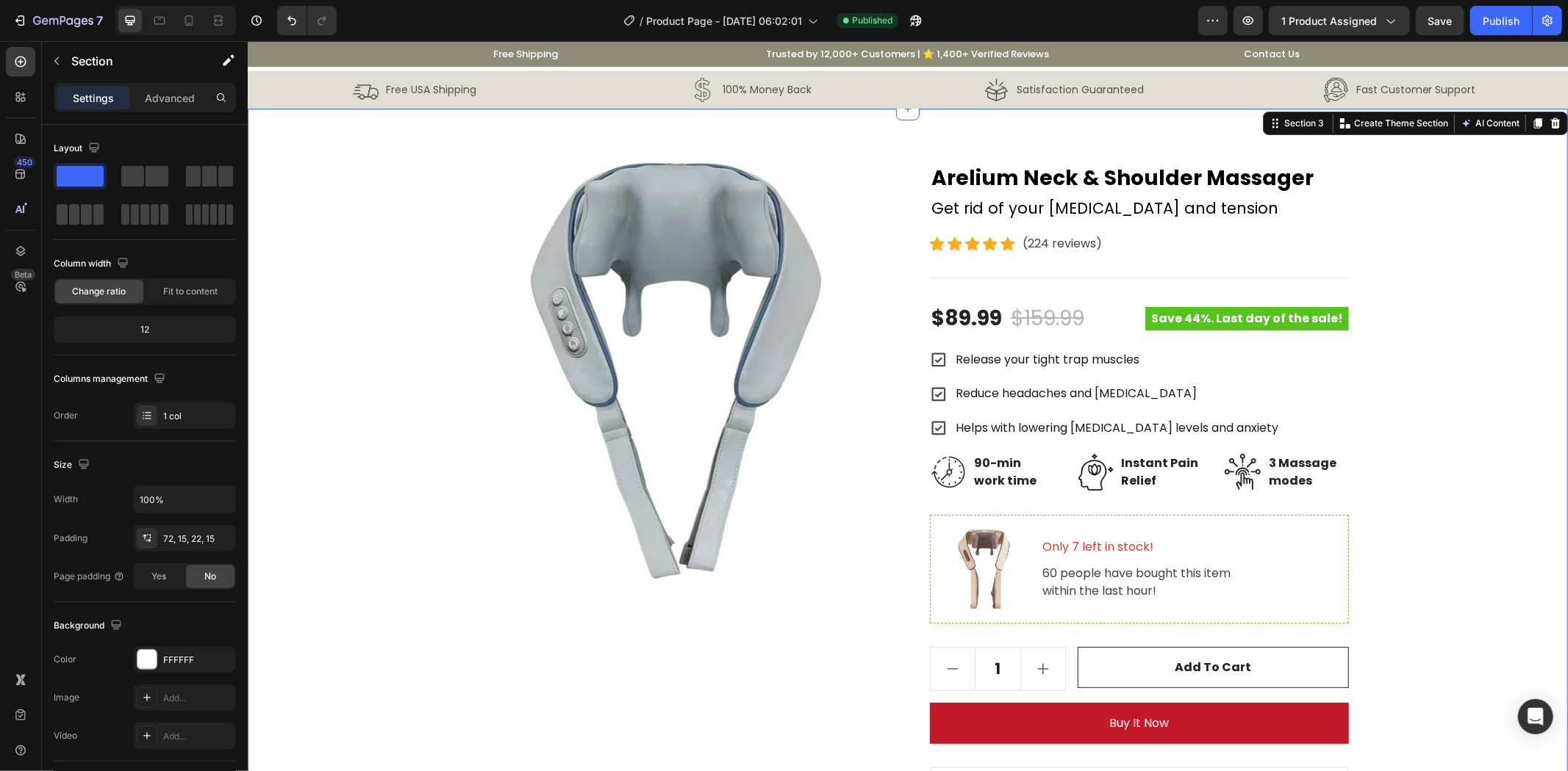
click at [400, 194] on div "Product Images Arelium Neck & Shoulder Massager Product Title Get rid of your n…" at bounding box center [906, 546] width 1298 height 770
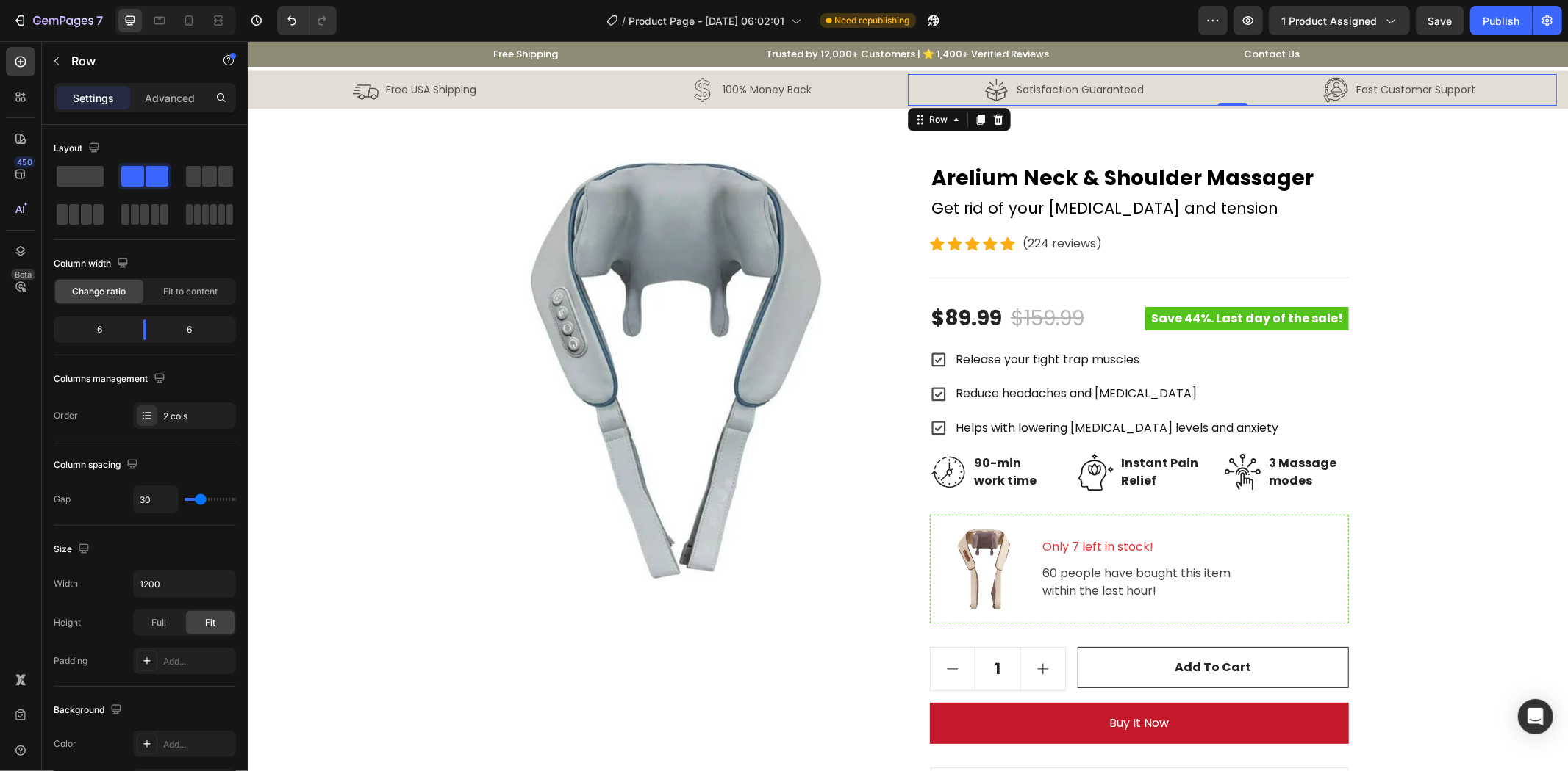
click at [1213, 104] on div "Image Satisfaction Guaranteed Text Block Row Image Fast Customer Support Text B…" at bounding box center [1231, 89] width 649 height 31
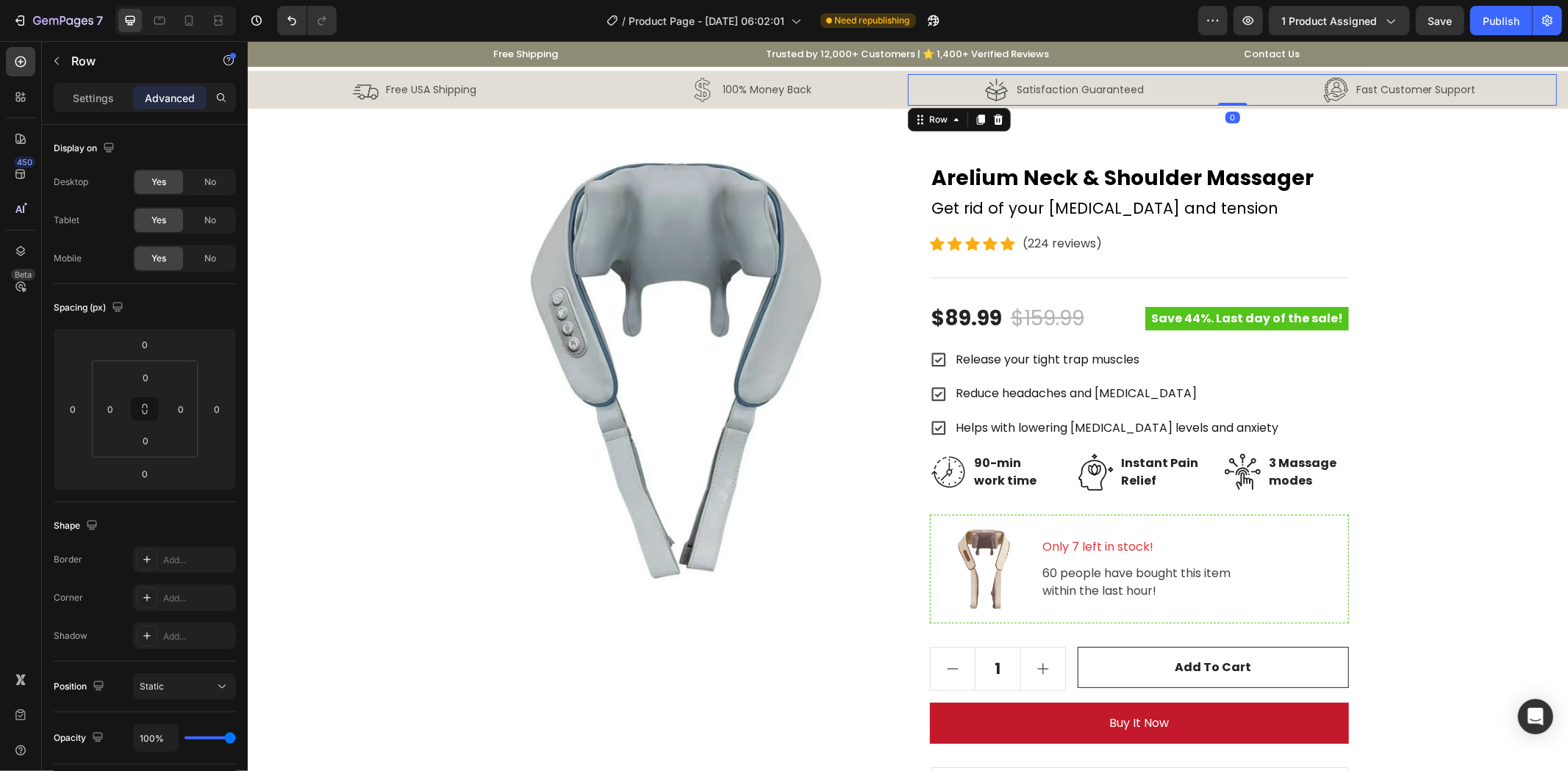
click at [910, 127] on div "Row" at bounding box center [958, 118] width 103 height 23
click at [925, 124] on div "Row" at bounding box center [937, 118] width 24 height 13
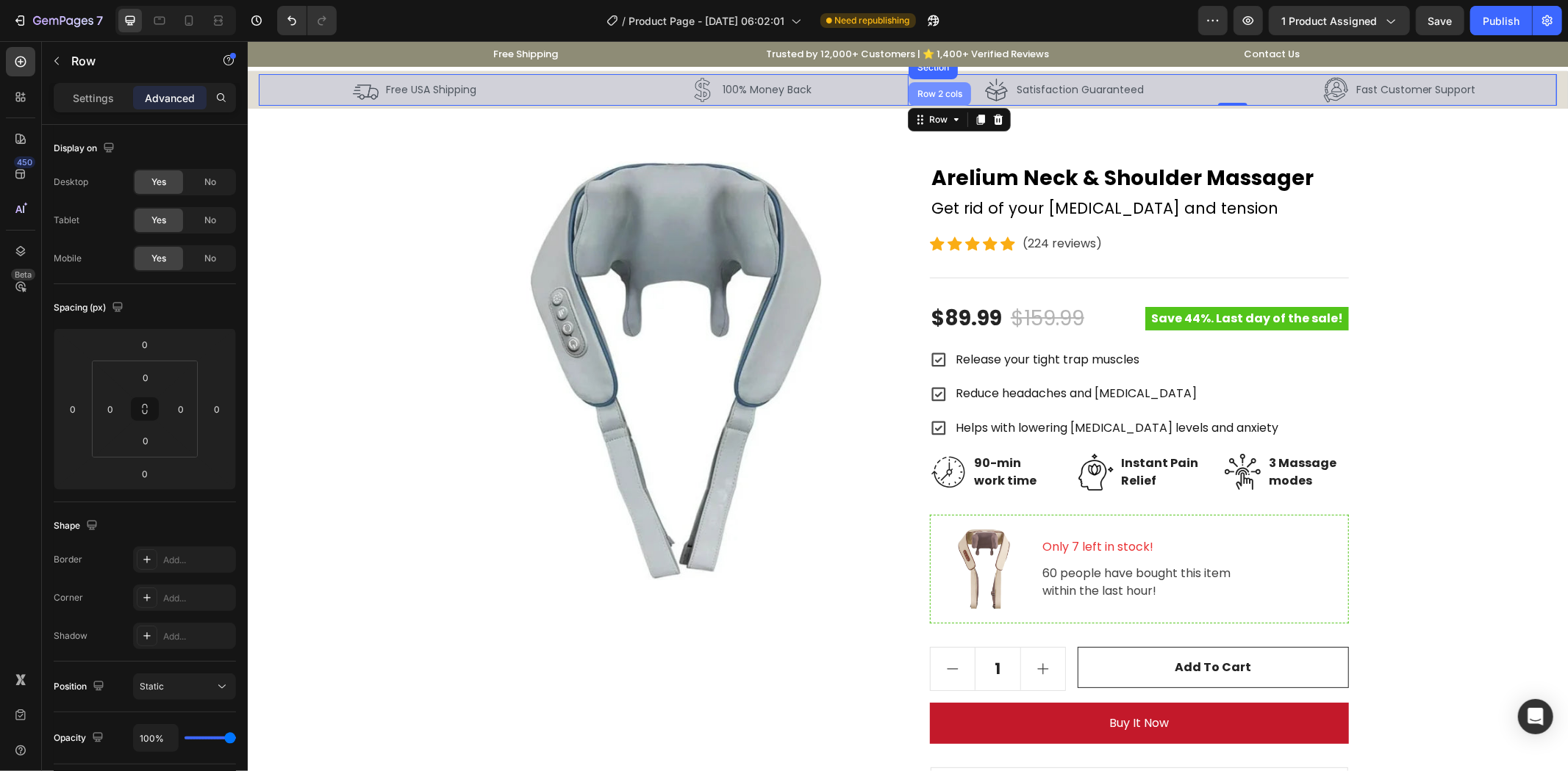
click at [929, 101] on div "Row 2 cols" at bounding box center [939, 93] width 63 height 23
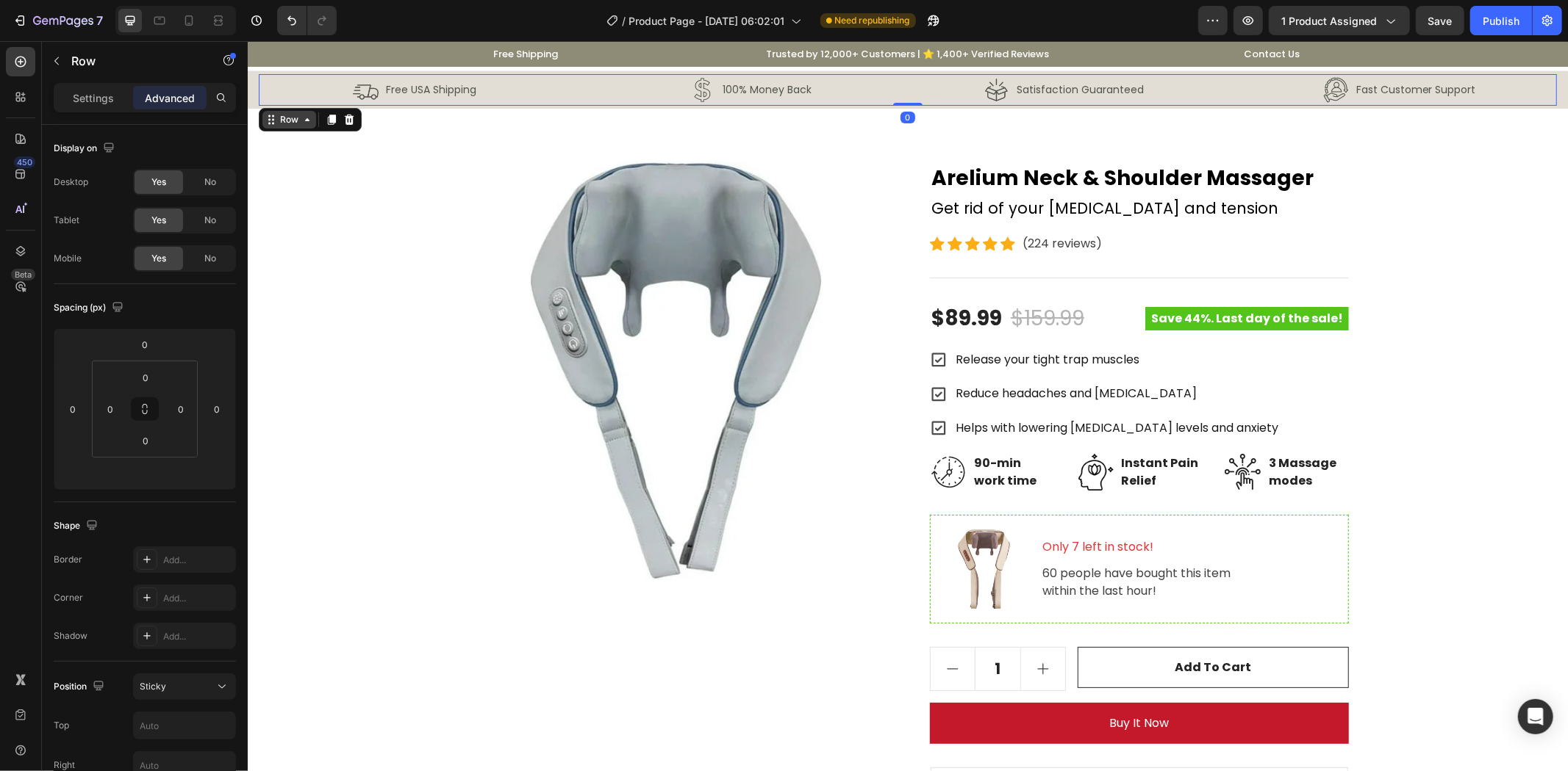
click at [273, 122] on icon at bounding box center [270, 118] width 12 height 12
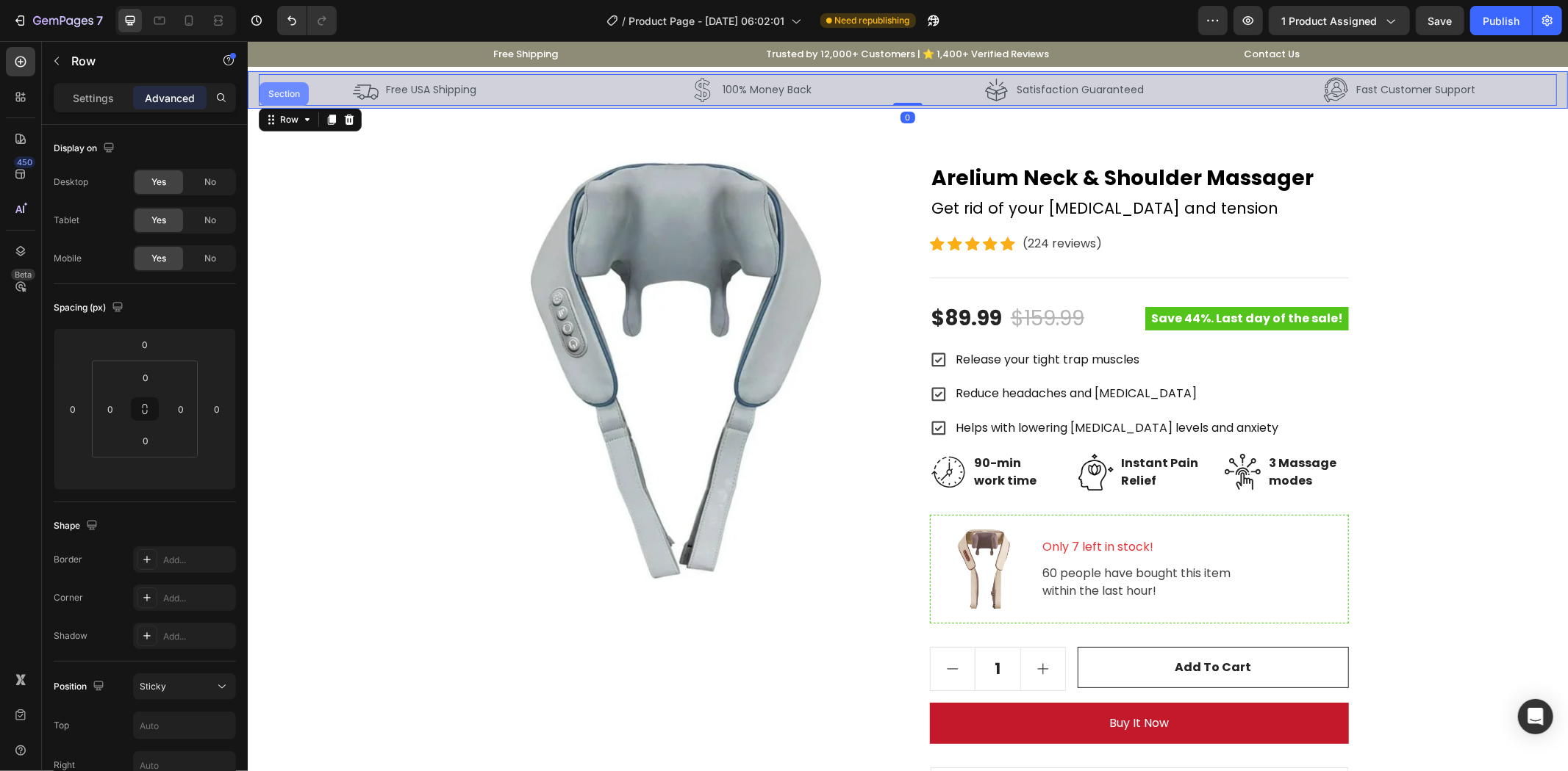
click at [289, 100] on div "Section" at bounding box center [283, 93] width 49 height 23
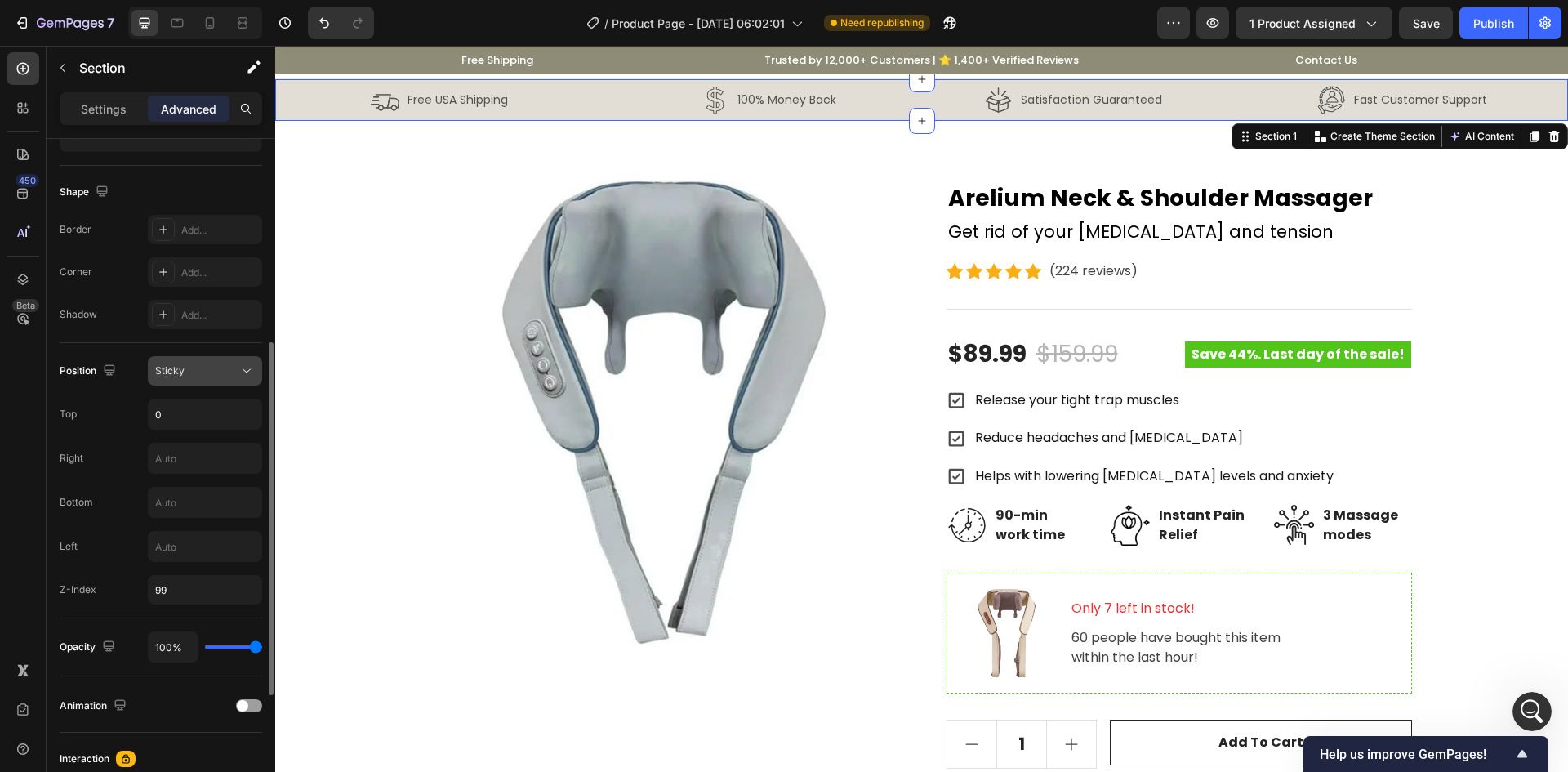
click at [201, 365] on div "Sticky" at bounding box center [196, 371] width 83 height 15
click at [237, 370] on div "Sticky" at bounding box center [196, 371] width 83 height 15
click at [202, 367] on div "Sticky" at bounding box center [196, 371] width 83 height 15
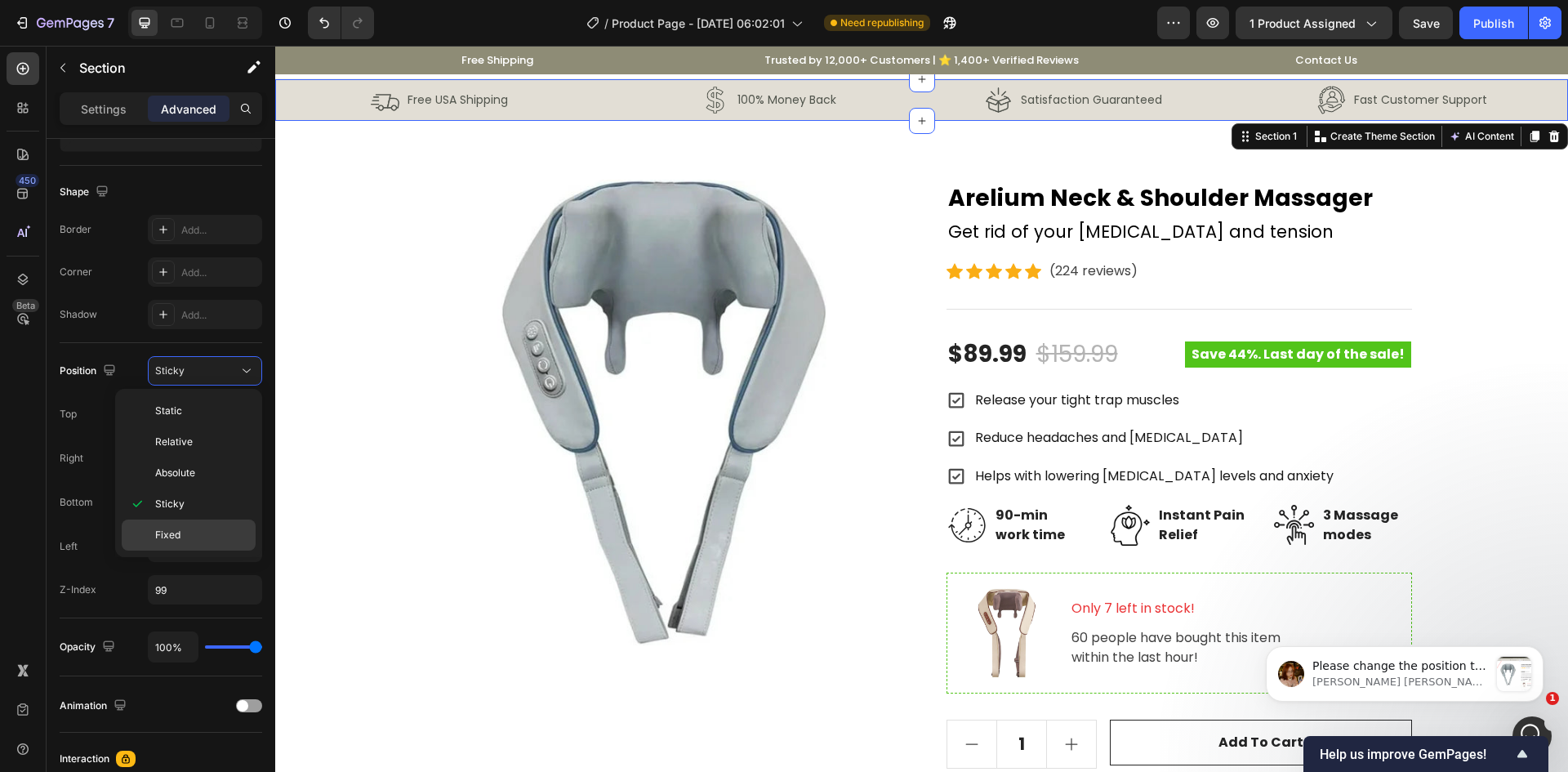
click at [189, 539] on p "Fixed" at bounding box center [201, 535] width 93 height 15
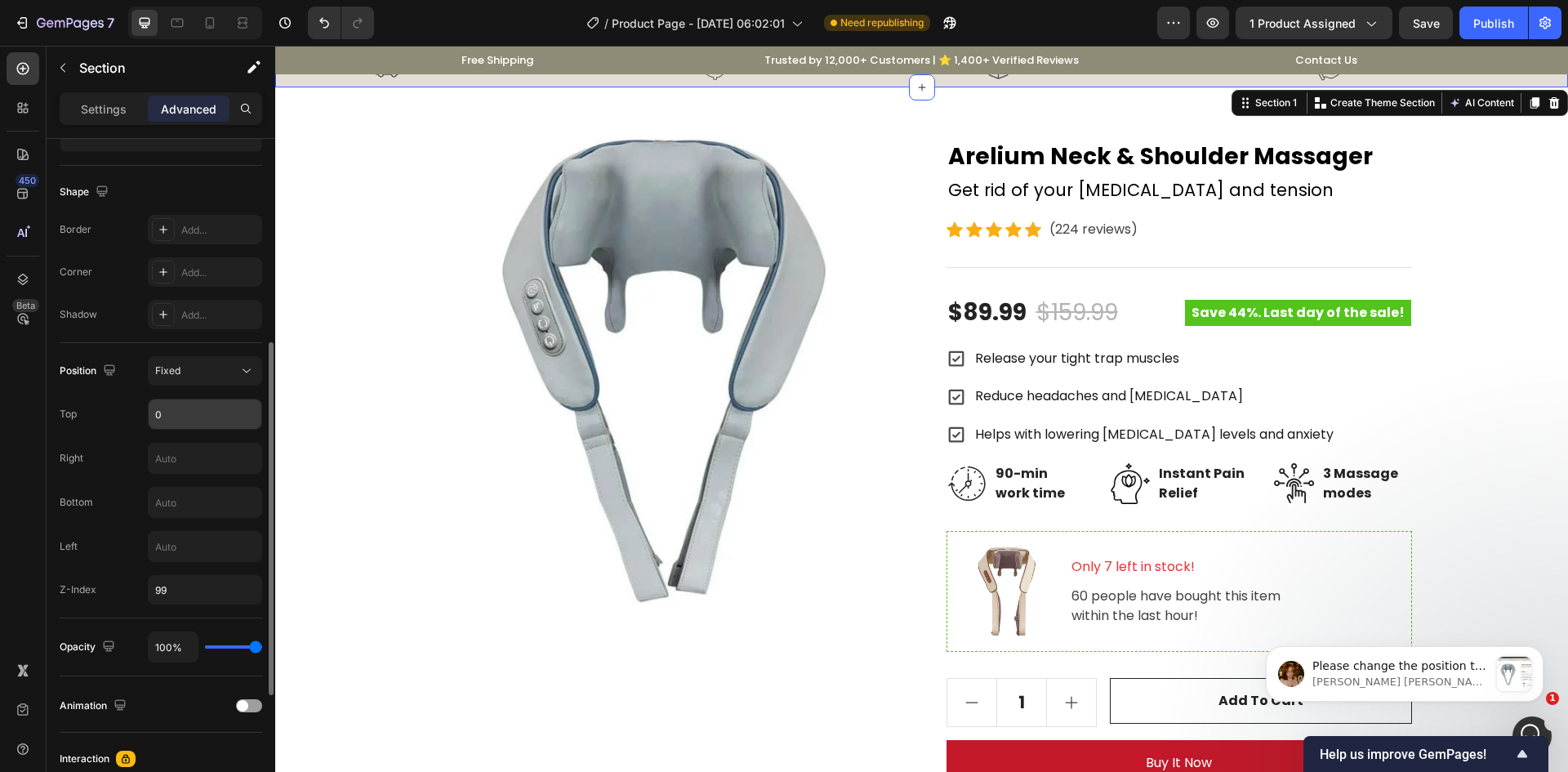
click at [180, 398] on div "0" at bounding box center [205, 413] width 115 height 31
click at [192, 425] on input "0" at bounding box center [205, 413] width 113 height 29
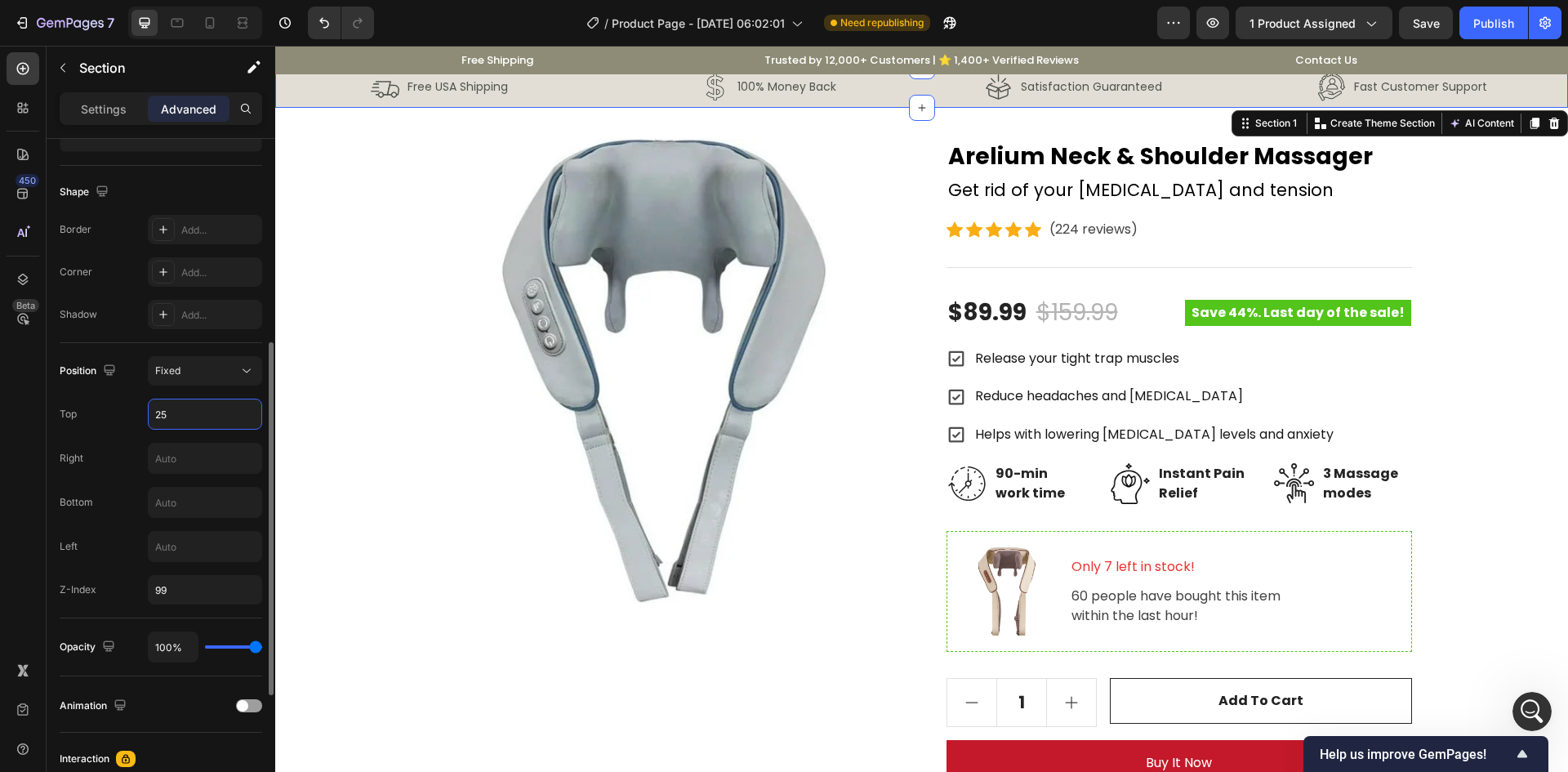
type input "2"
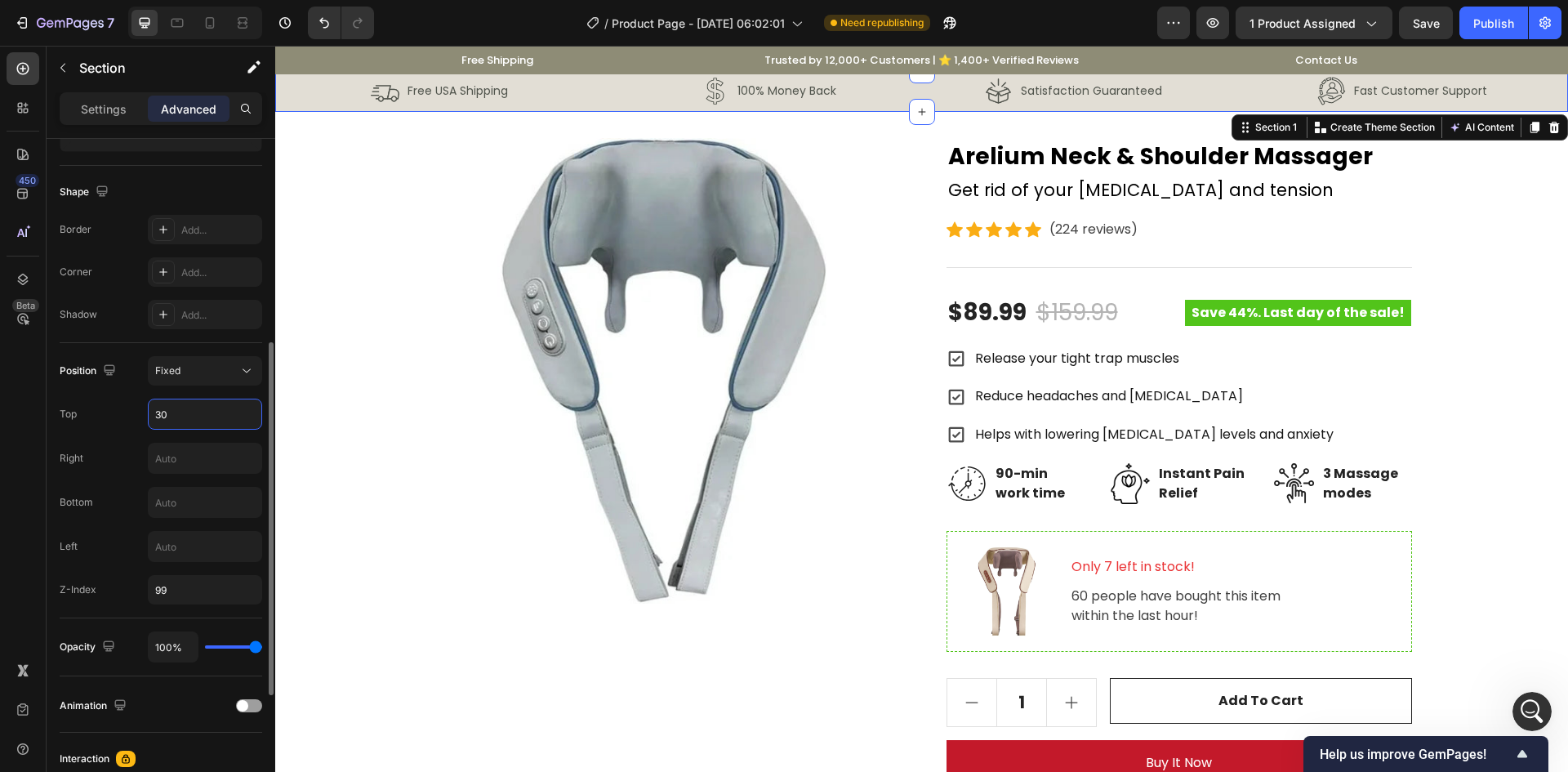
type input "3"
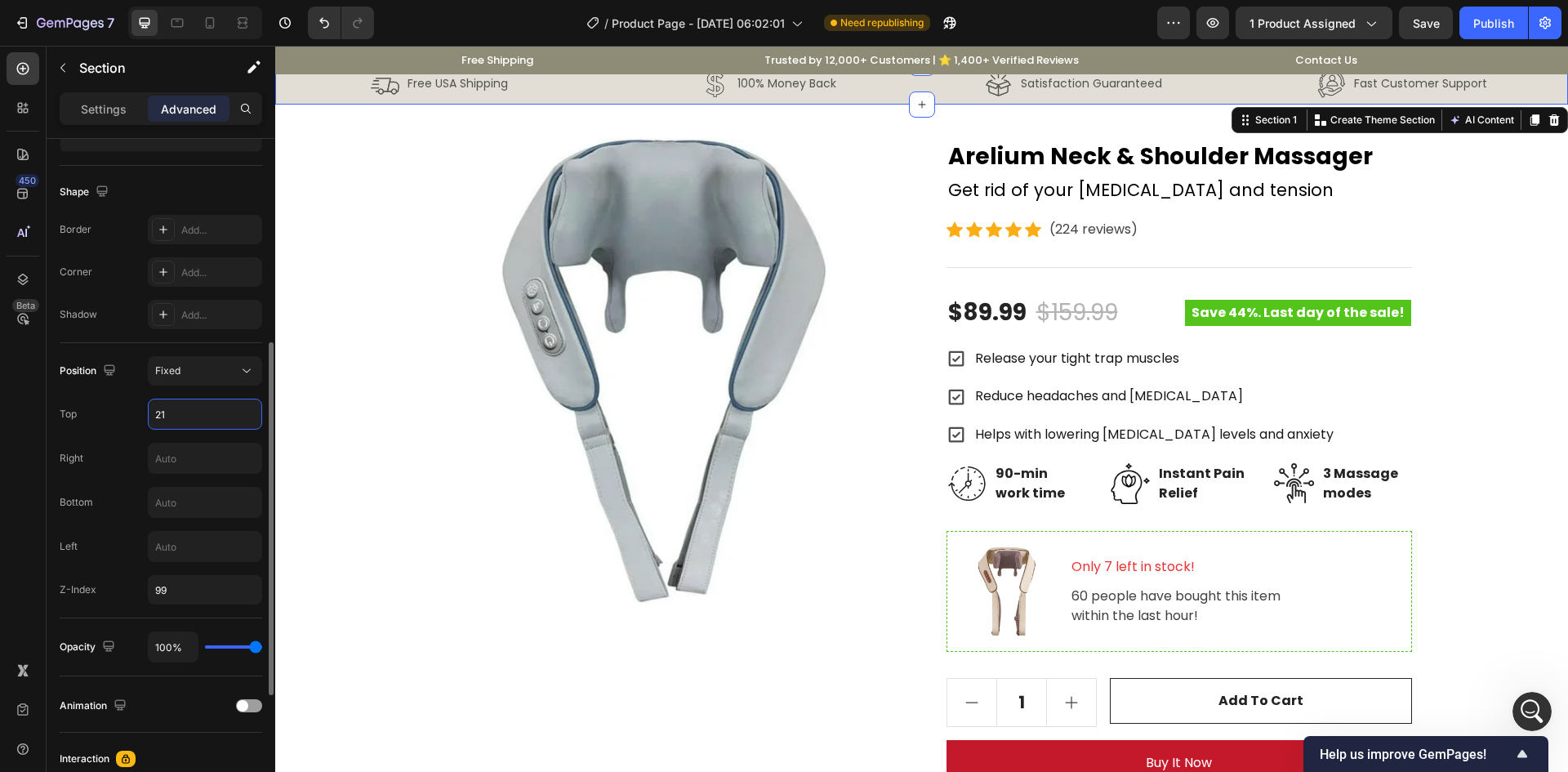
type input "2"
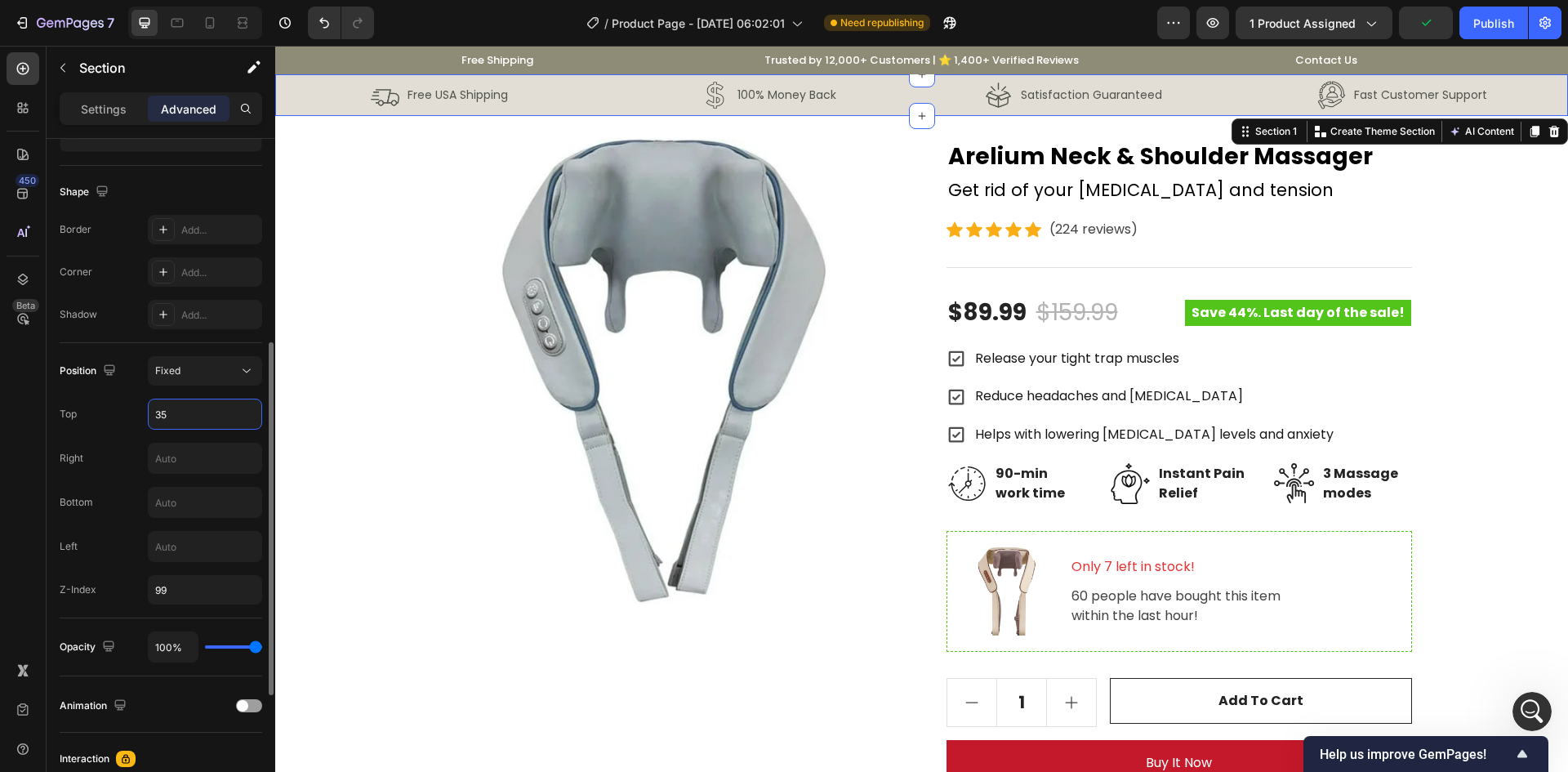
type input "3"
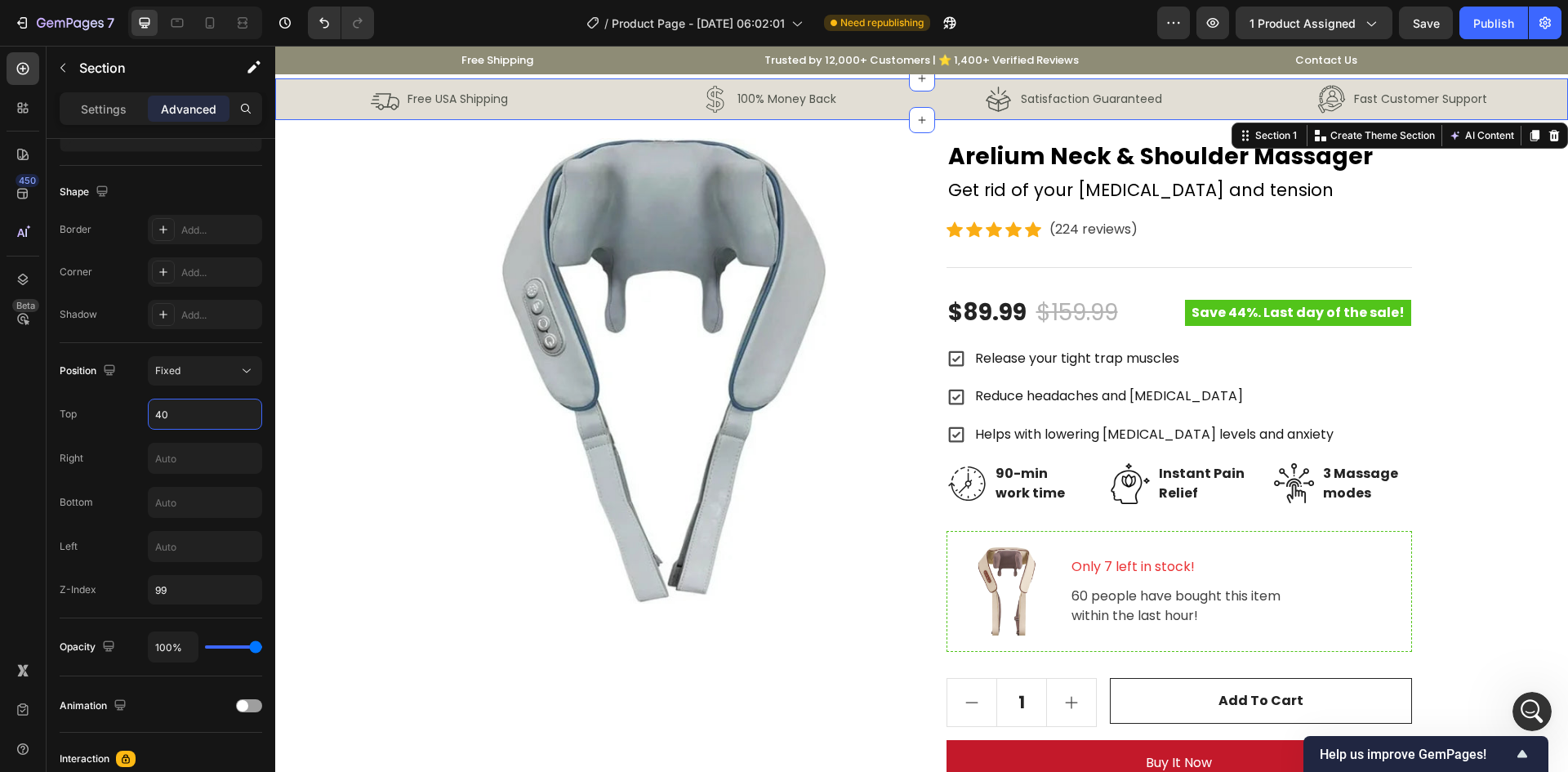
type input "4"
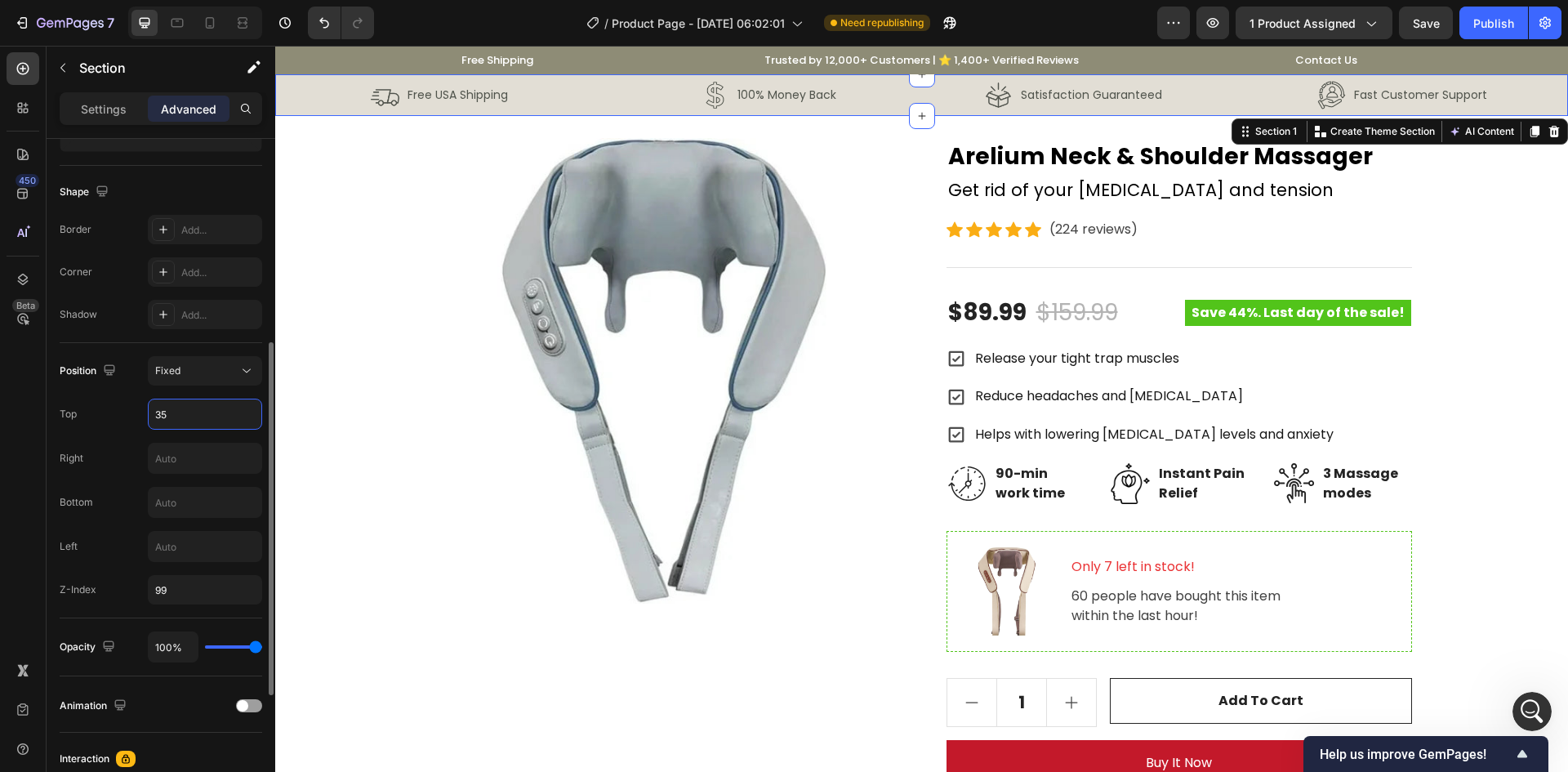
click at [141, 404] on div "Top 35" at bounding box center [161, 413] width 203 height 31
click at [323, 27] on icon "Undo/Redo" at bounding box center [324, 23] width 16 height 16
type input "0"
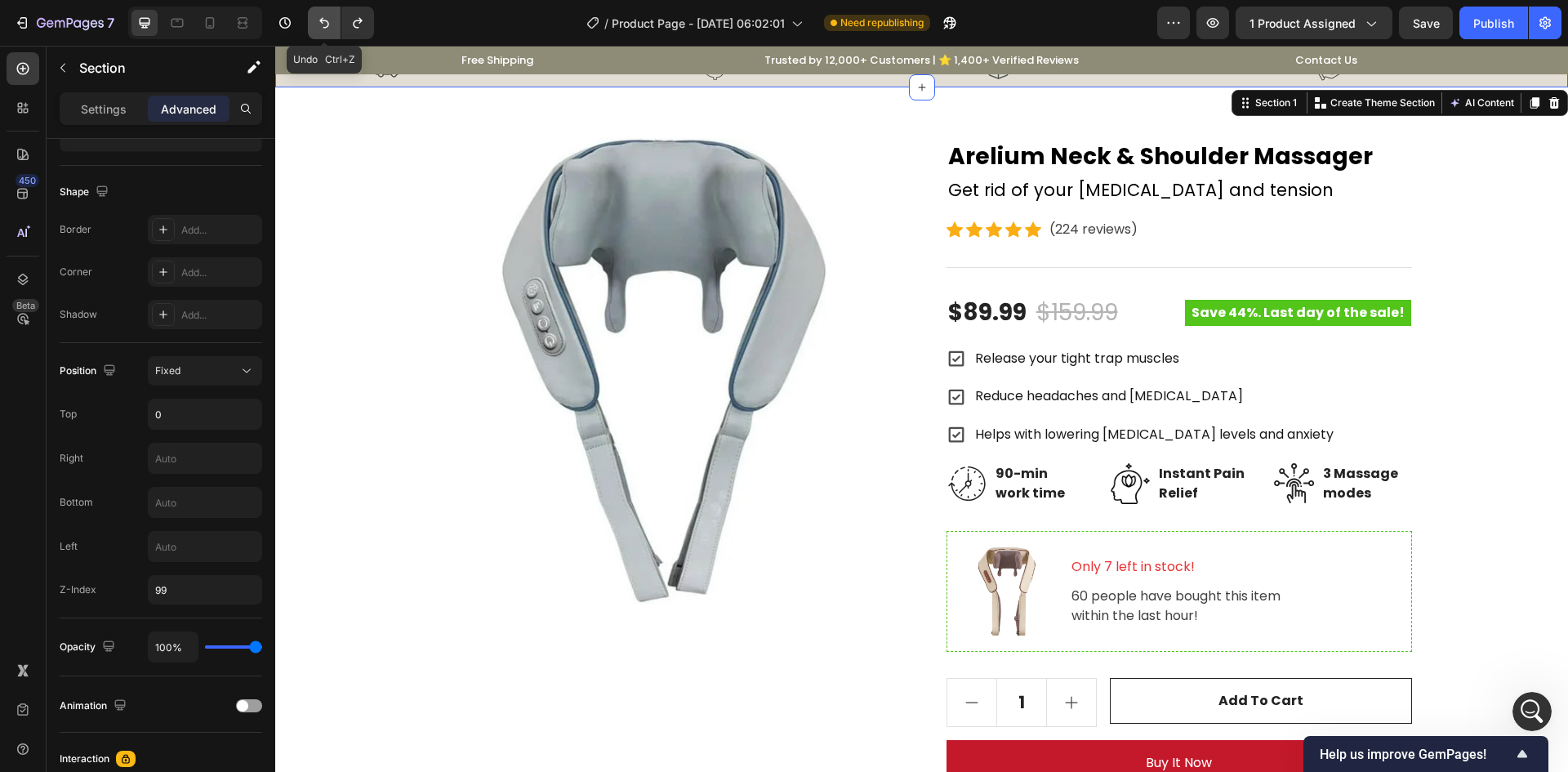
click at [323, 27] on icon "Undo/Redo" at bounding box center [324, 23] width 16 height 16
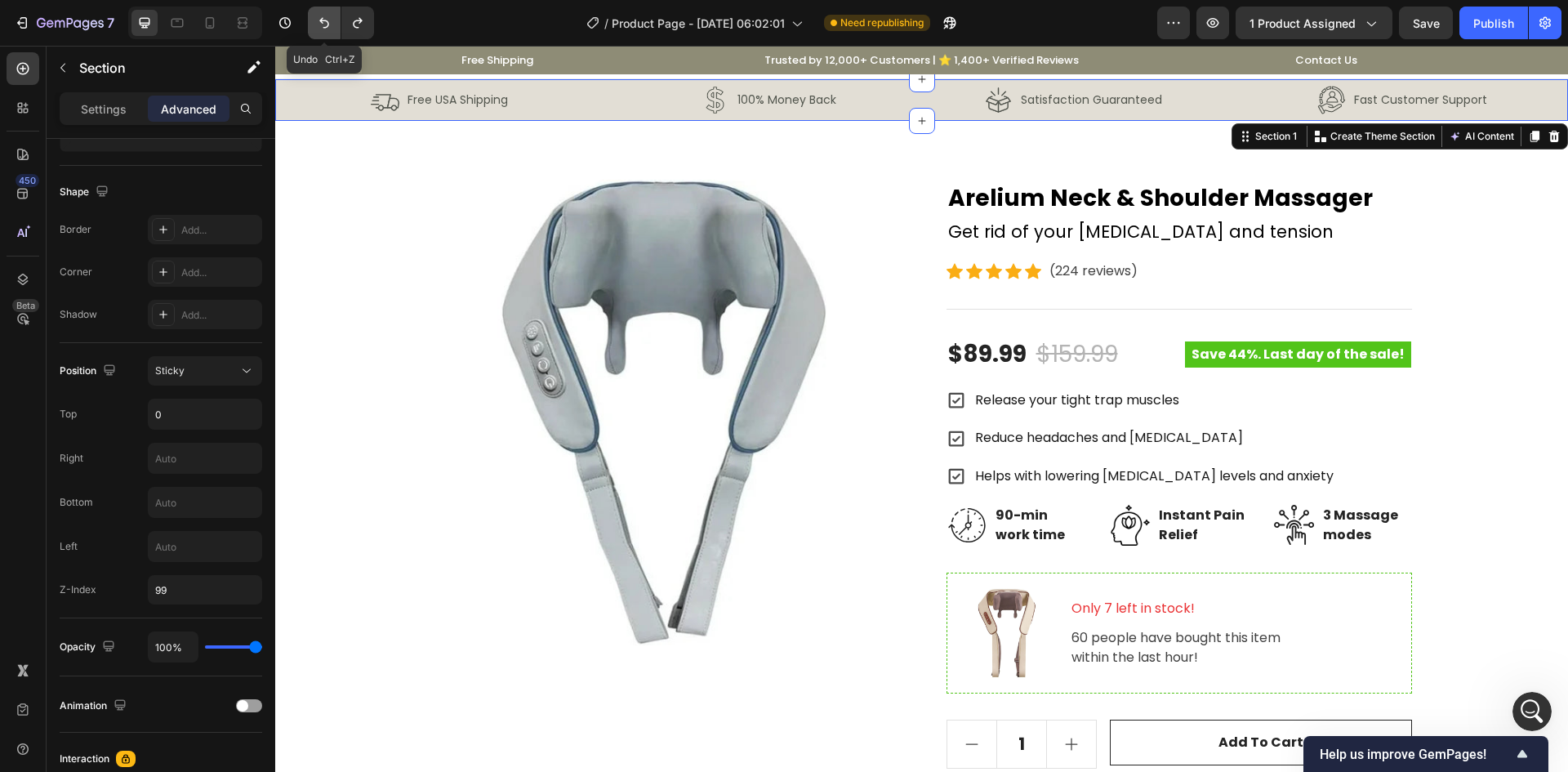
click at [323, 27] on icon "Undo/Redo" at bounding box center [324, 23] width 16 height 16
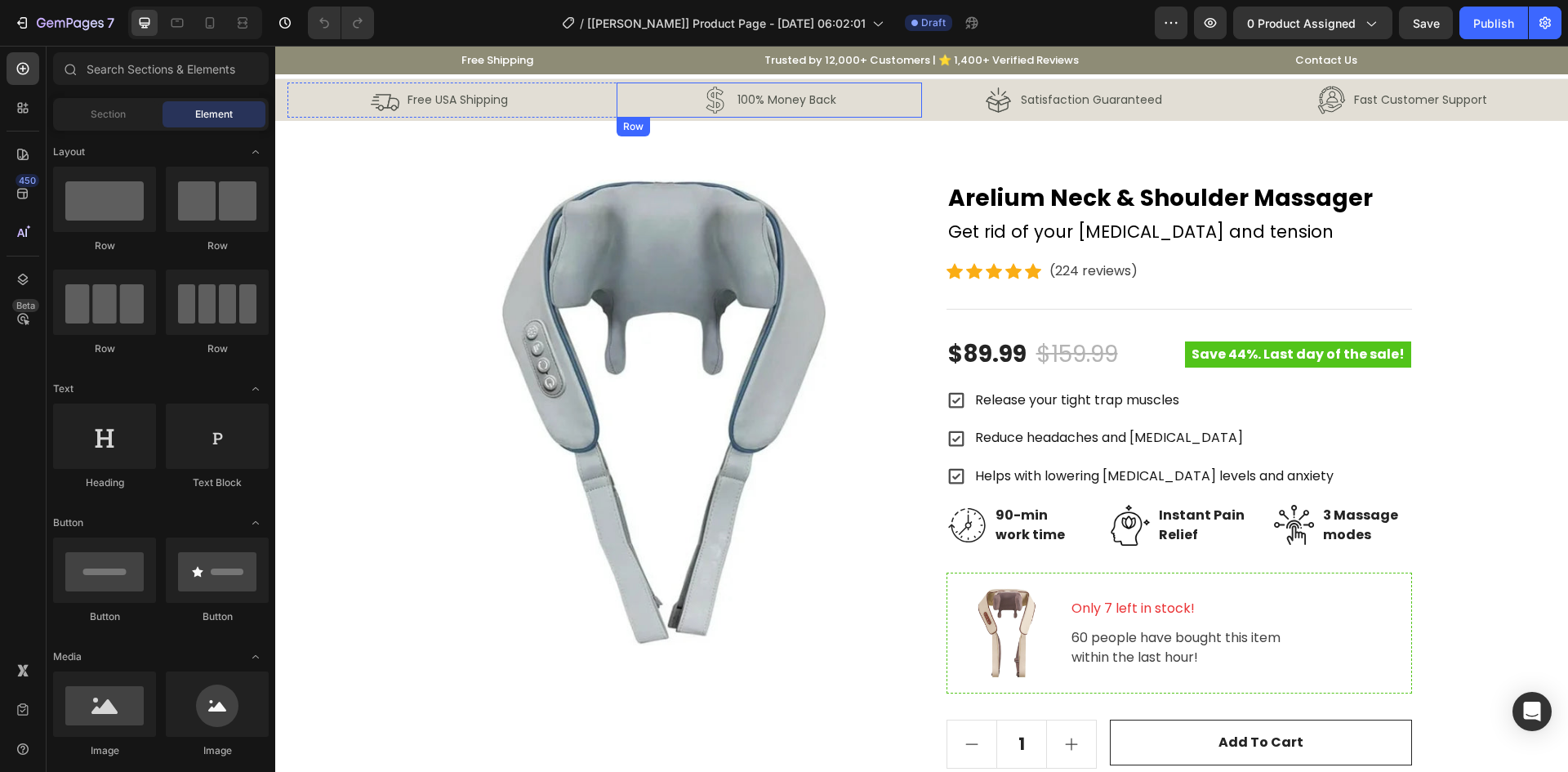
click at [663, 109] on div "Image 100% Money Back Text Block Row" at bounding box center [769, 100] width 304 height 35
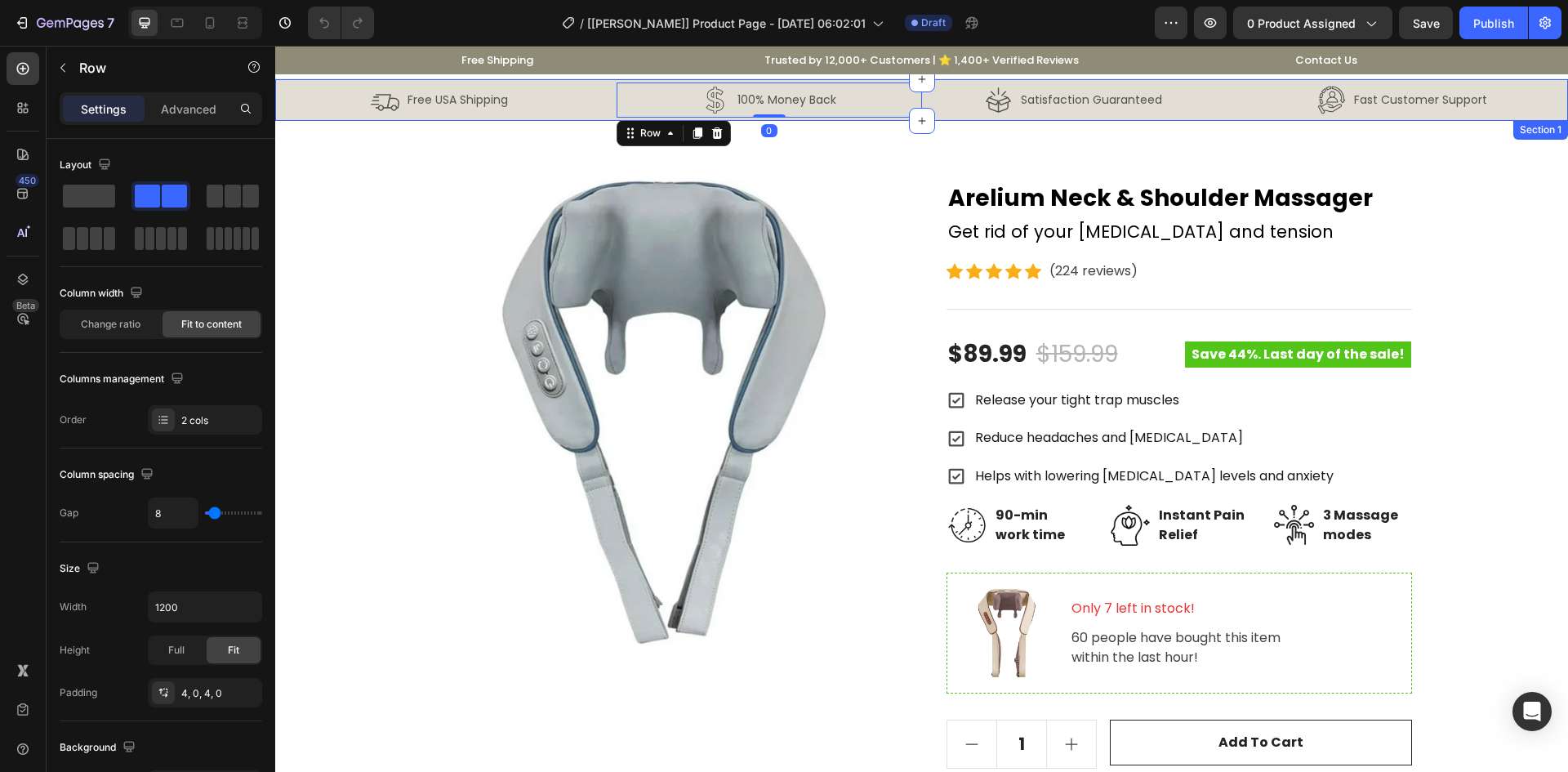
click at [601, 119] on div "Image Free USA Shipping Text Block Row Image 100% Money Back Text Block Row 0 R…" at bounding box center [921, 100] width 1293 height 42
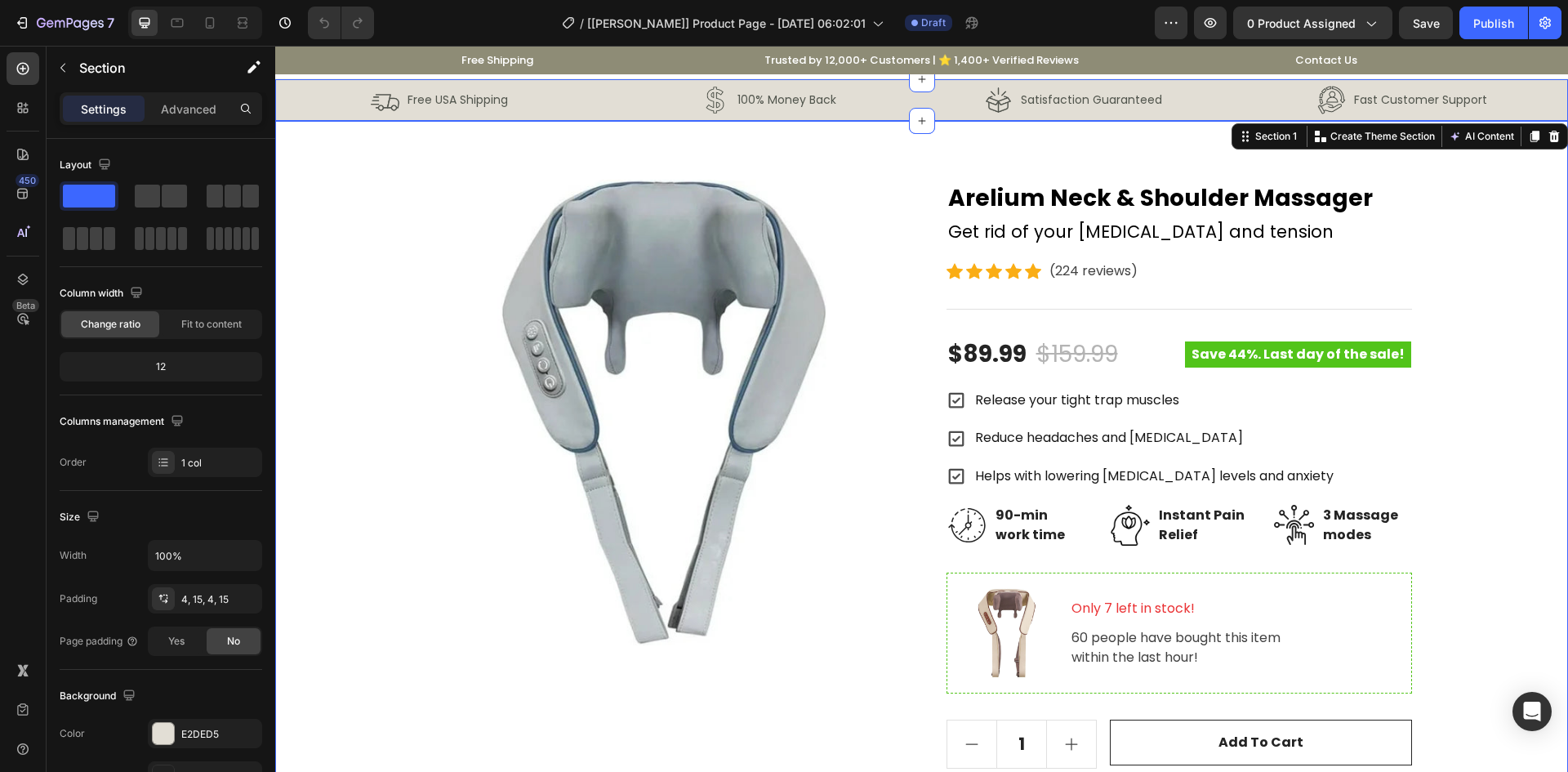
click at [339, 139] on div "Product Images Arelium Neck & Shoulder Massager Product Title Get rid of your […" at bounding box center [921, 587] width 1293 height 934
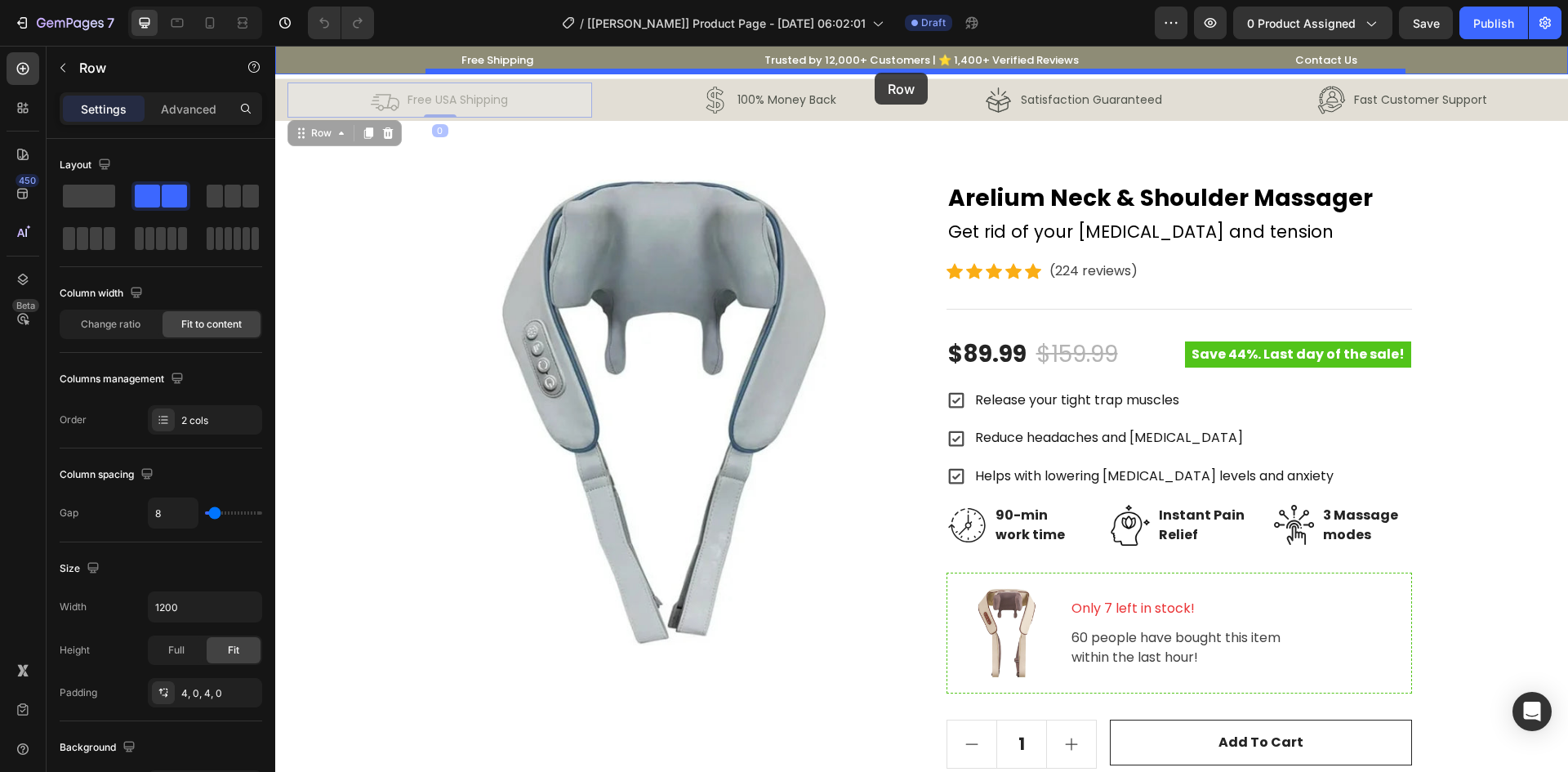
drag, startPoint x: 299, startPoint y: 129, endPoint x: 874, endPoint y: 73, distance: 577.7
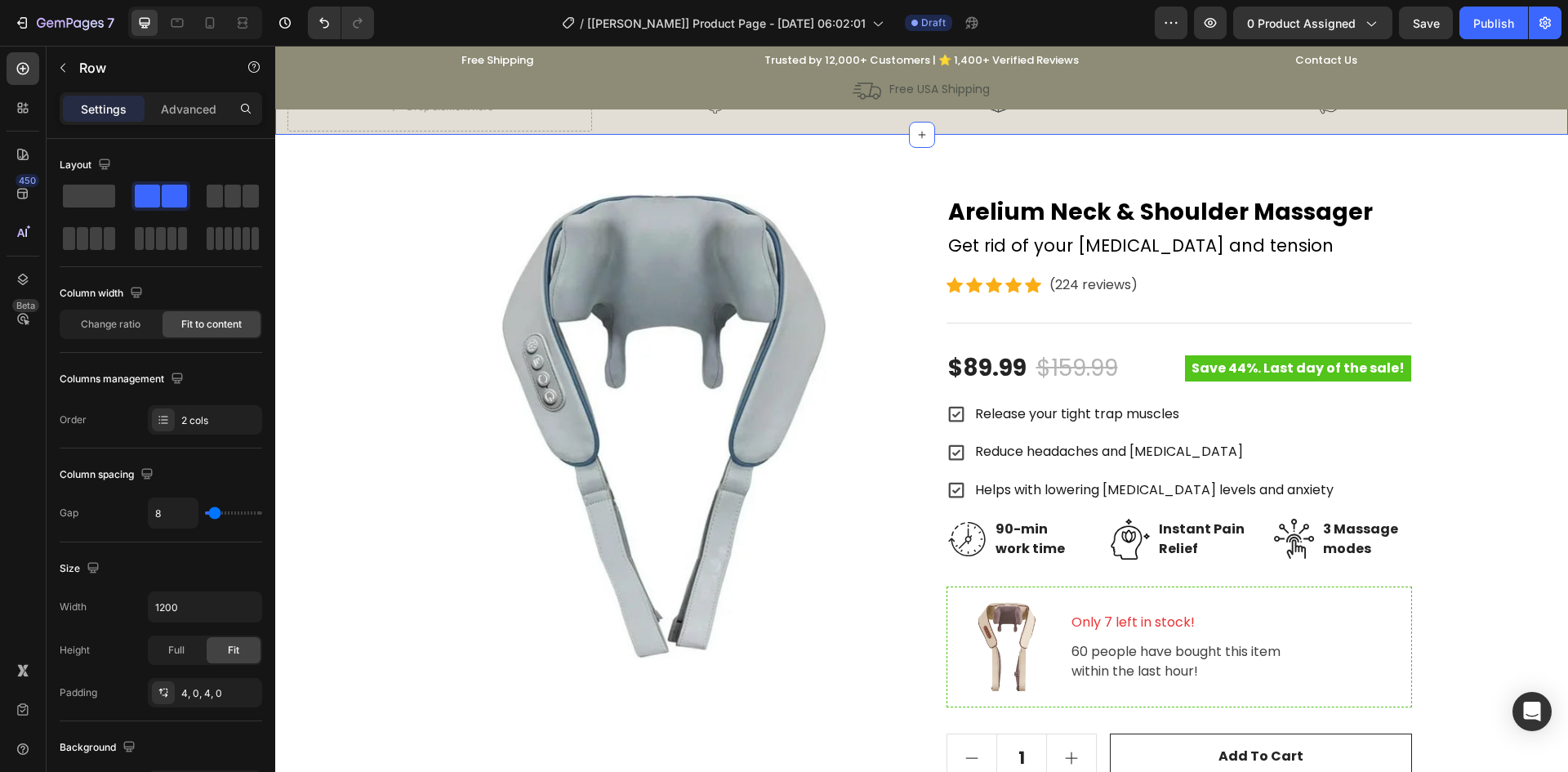
click at [340, 132] on div "Drop element here Image 100% Money Back Text Block Row Row Image Satisfaction G…" at bounding box center [921, 107] width 1293 height 56
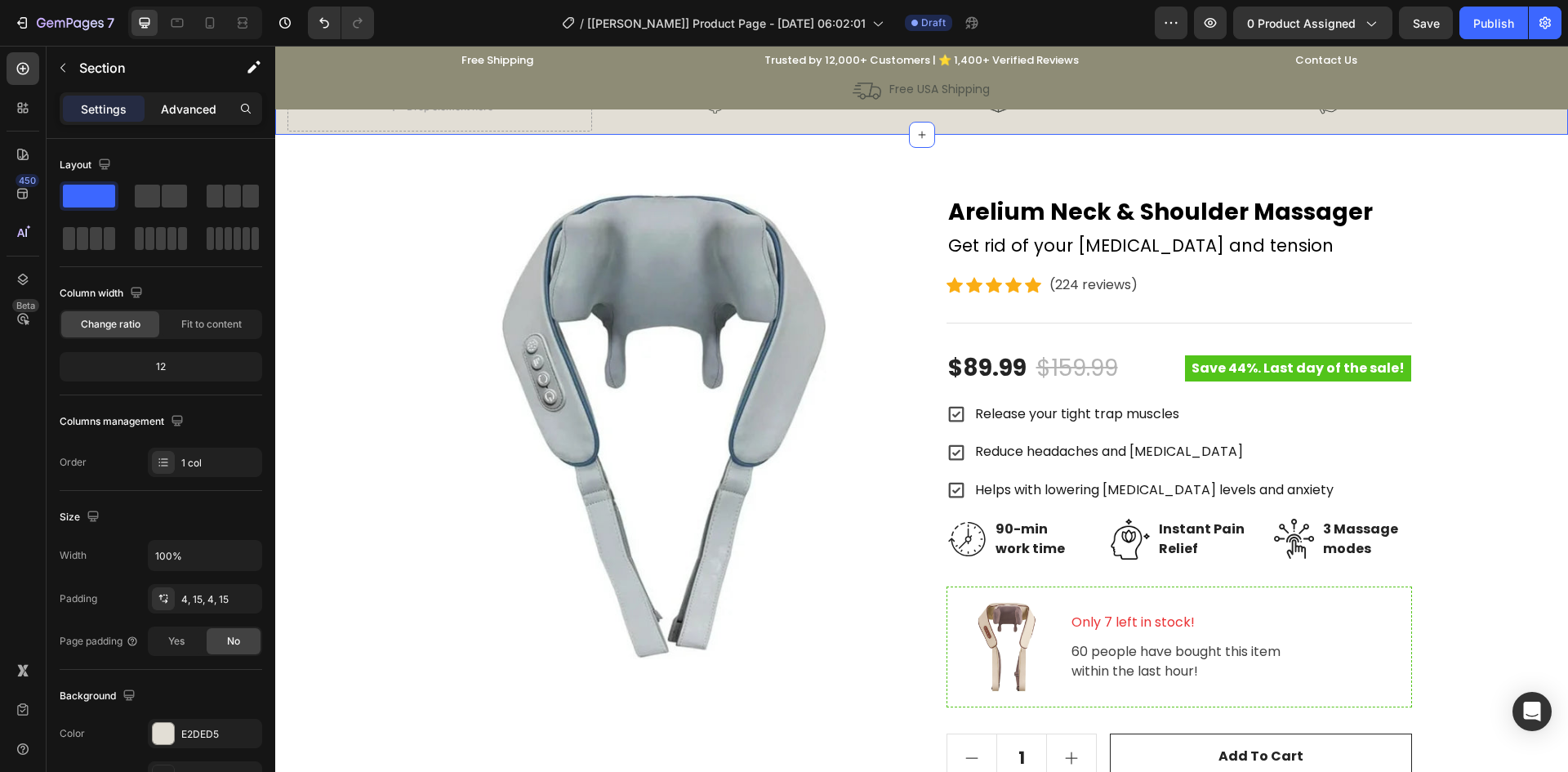
click at [196, 113] on p "Advanced" at bounding box center [189, 109] width 56 height 17
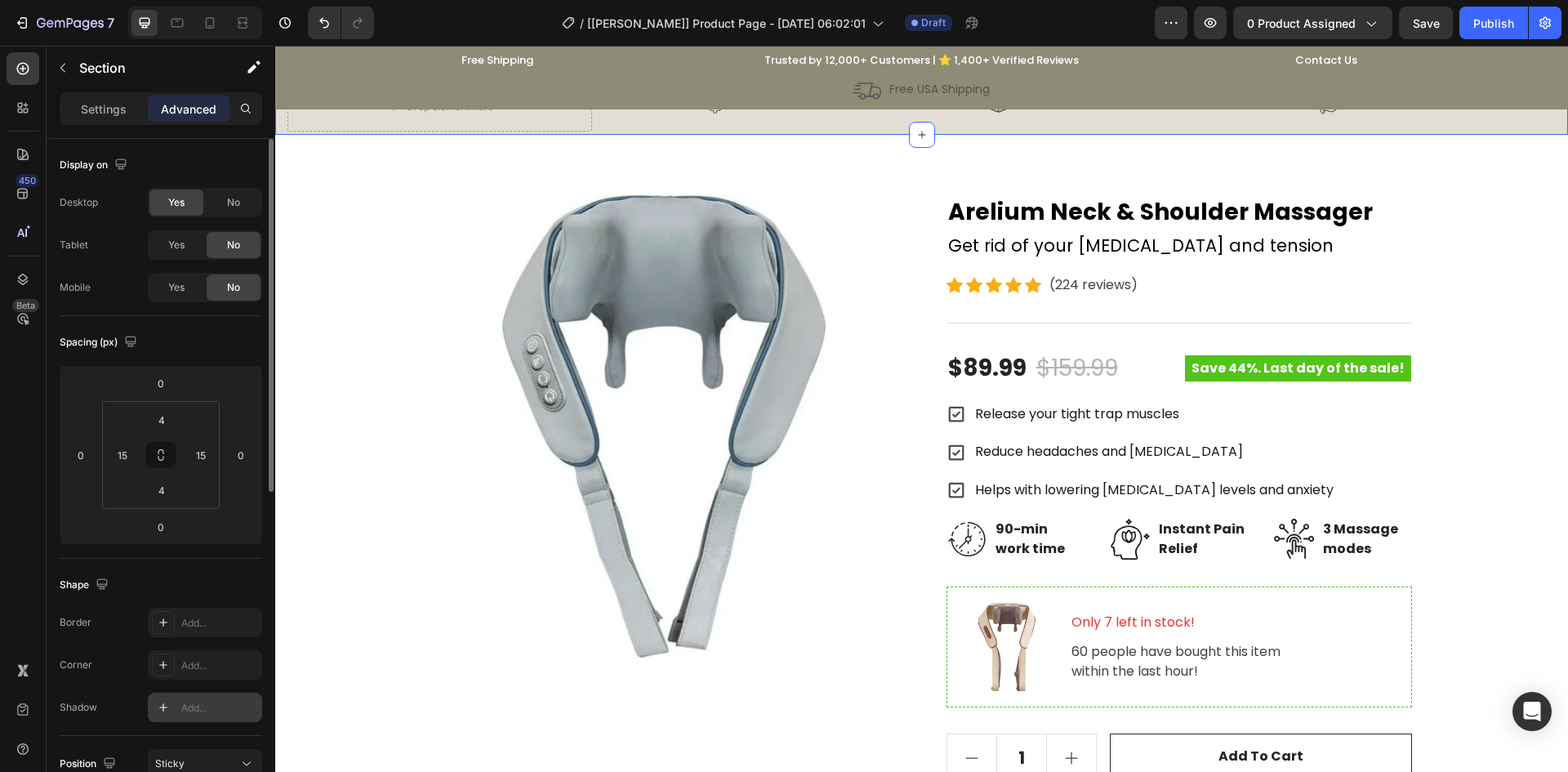
scroll to position [273, 0]
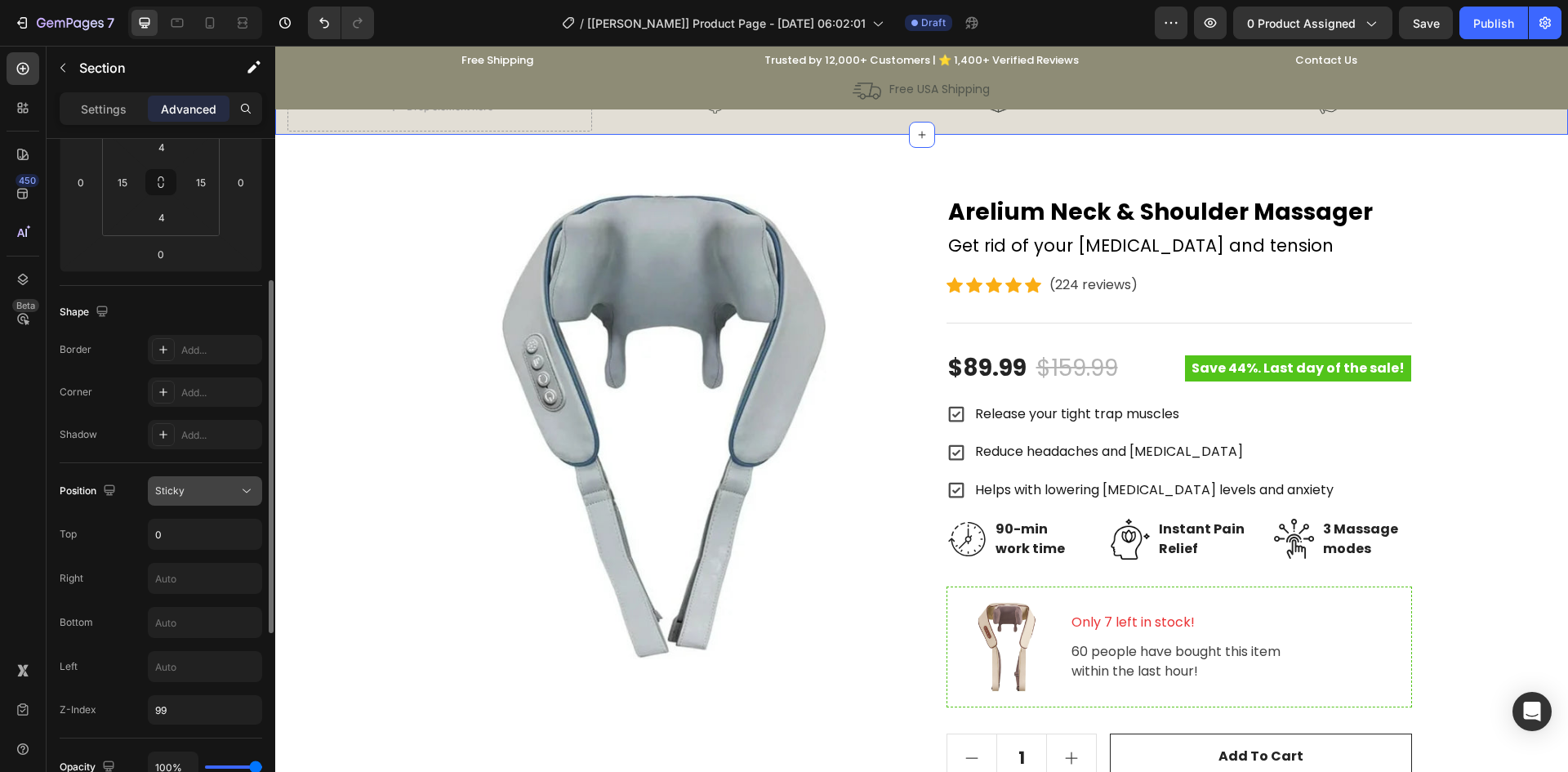
click at [208, 486] on div "Sticky" at bounding box center [196, 490] width 83 height 15
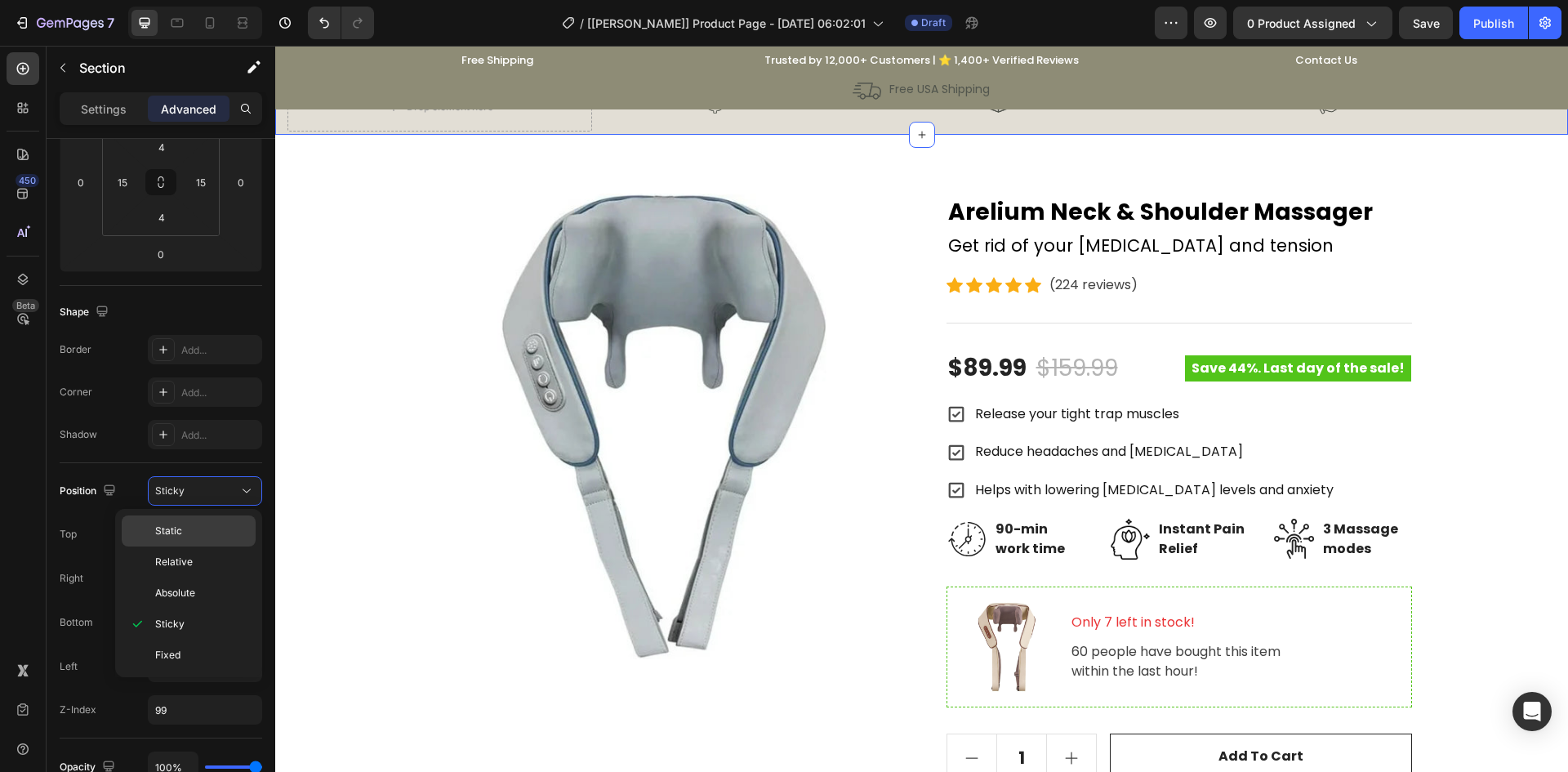
click at [212, 528] on p "Static" at bounding box center [201, 531] width 93 height 15
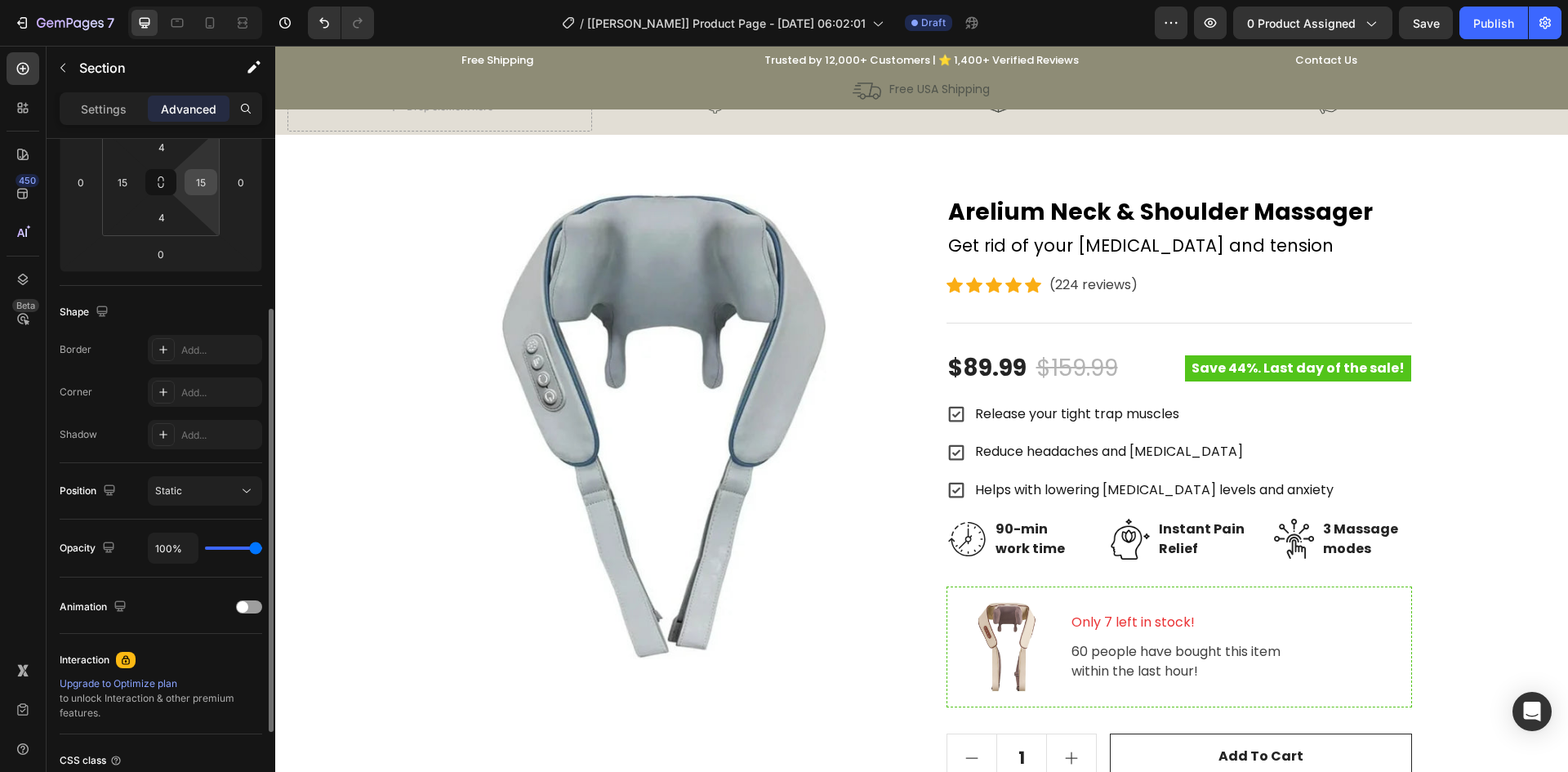
scroll to position [0, 0]
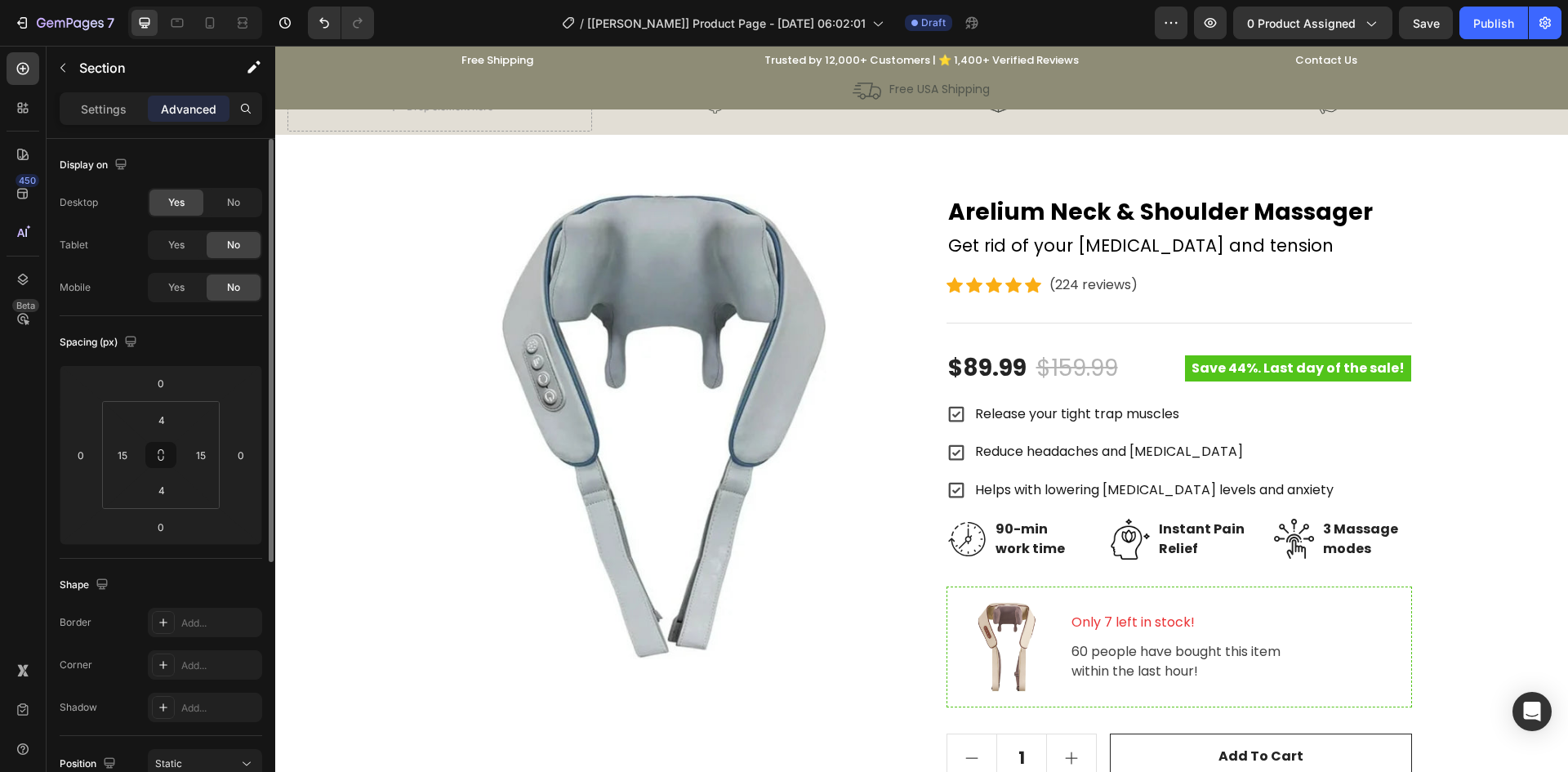
click at [282, 119] on div "Drop element here Image 100% Money Back Text Block Row Row Image Satisfaction G…" at bounding box center [921, 107] width 1293 height 56
click at [294, 127] on div "Drop element here" at bounding box center [439, 107] width 304 height 49
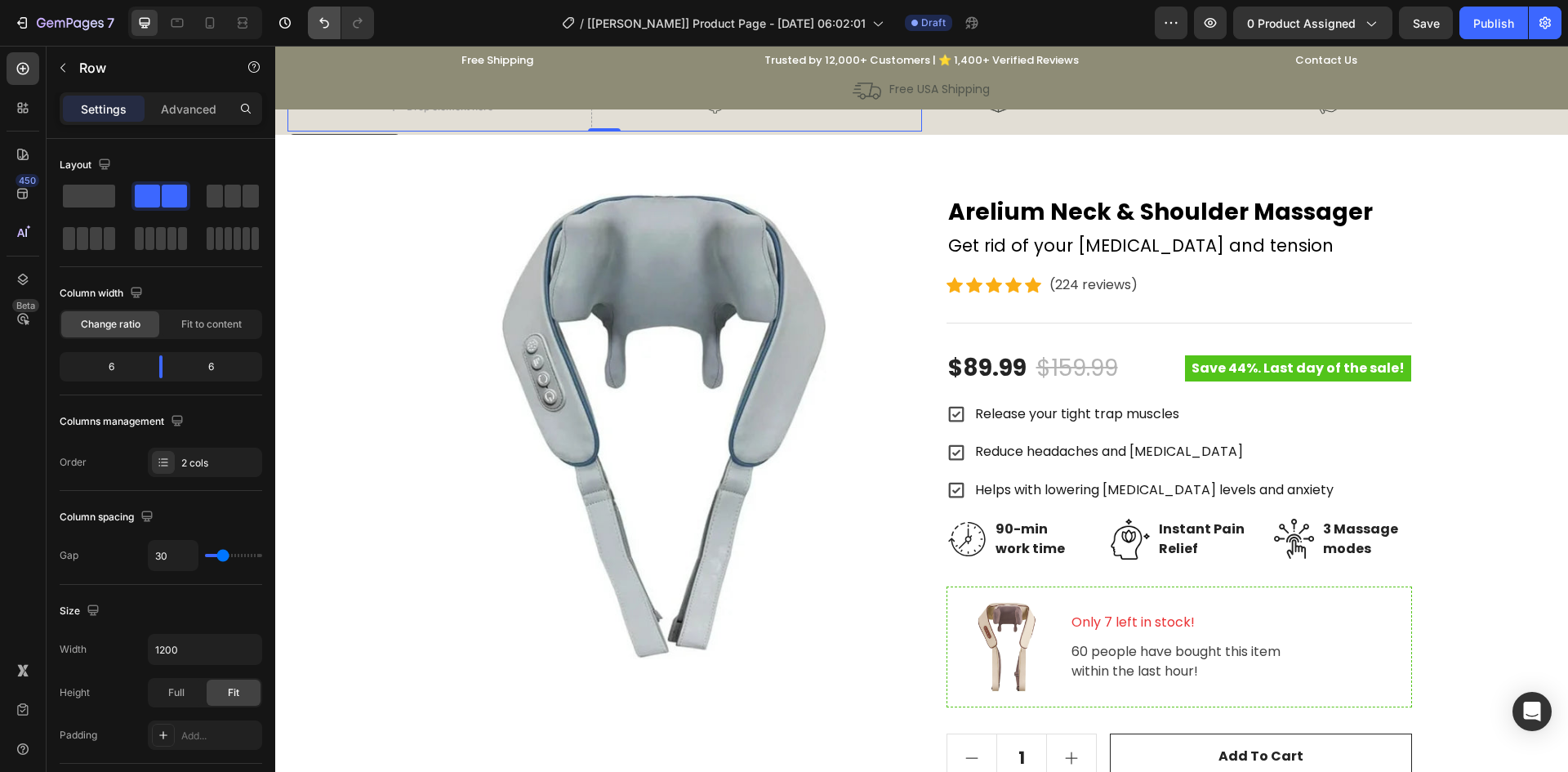
click at [317, 28] on icon "Undo/Redo" at bounding box center [324, 23] width 16 height 16
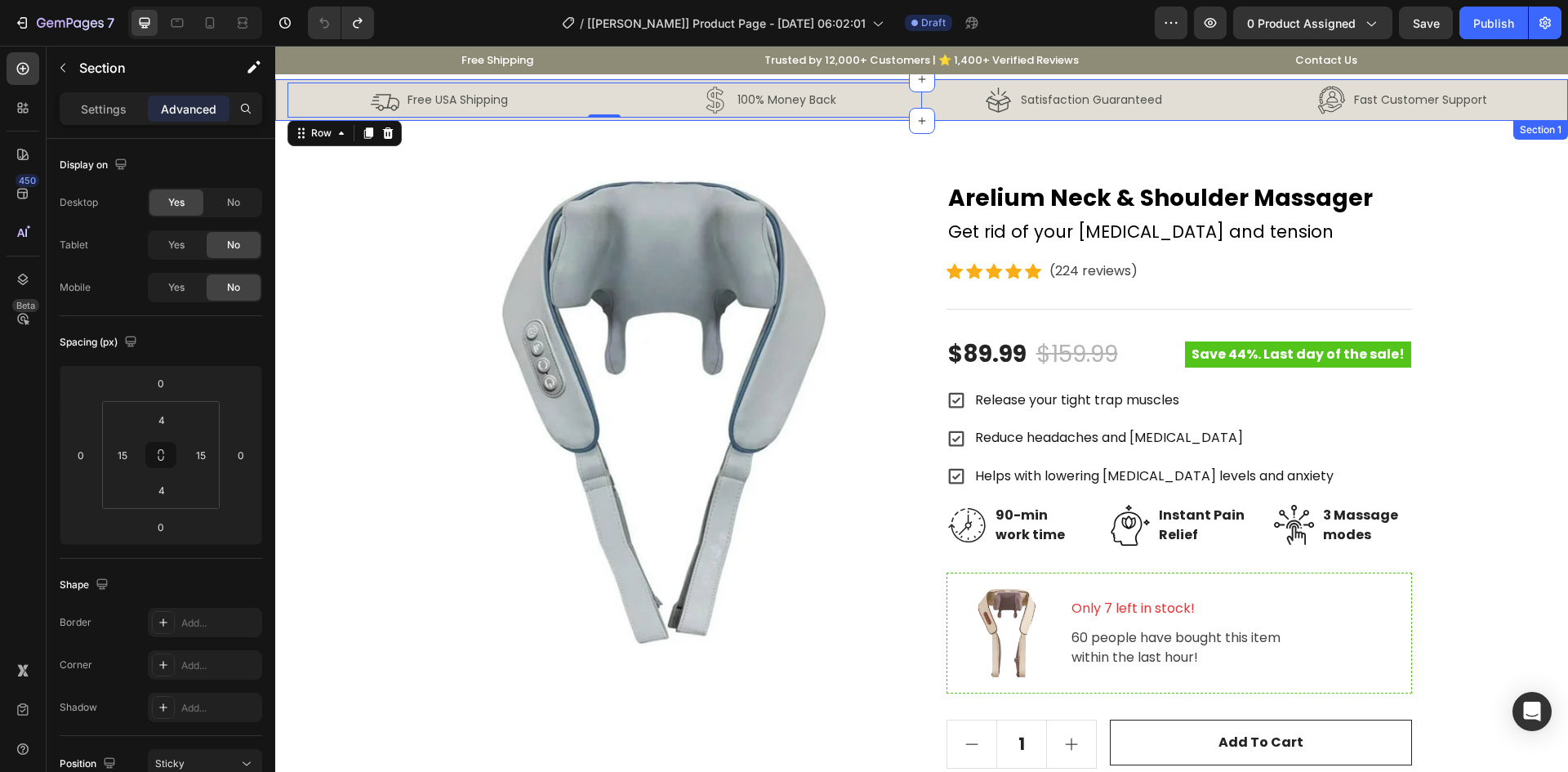
click at [281, 98] on div "Image Free USA Shipping Text Block Row Image 100% Money Back Text Block Row Row…" at bounding box center [921, 100] width 1293 height 42
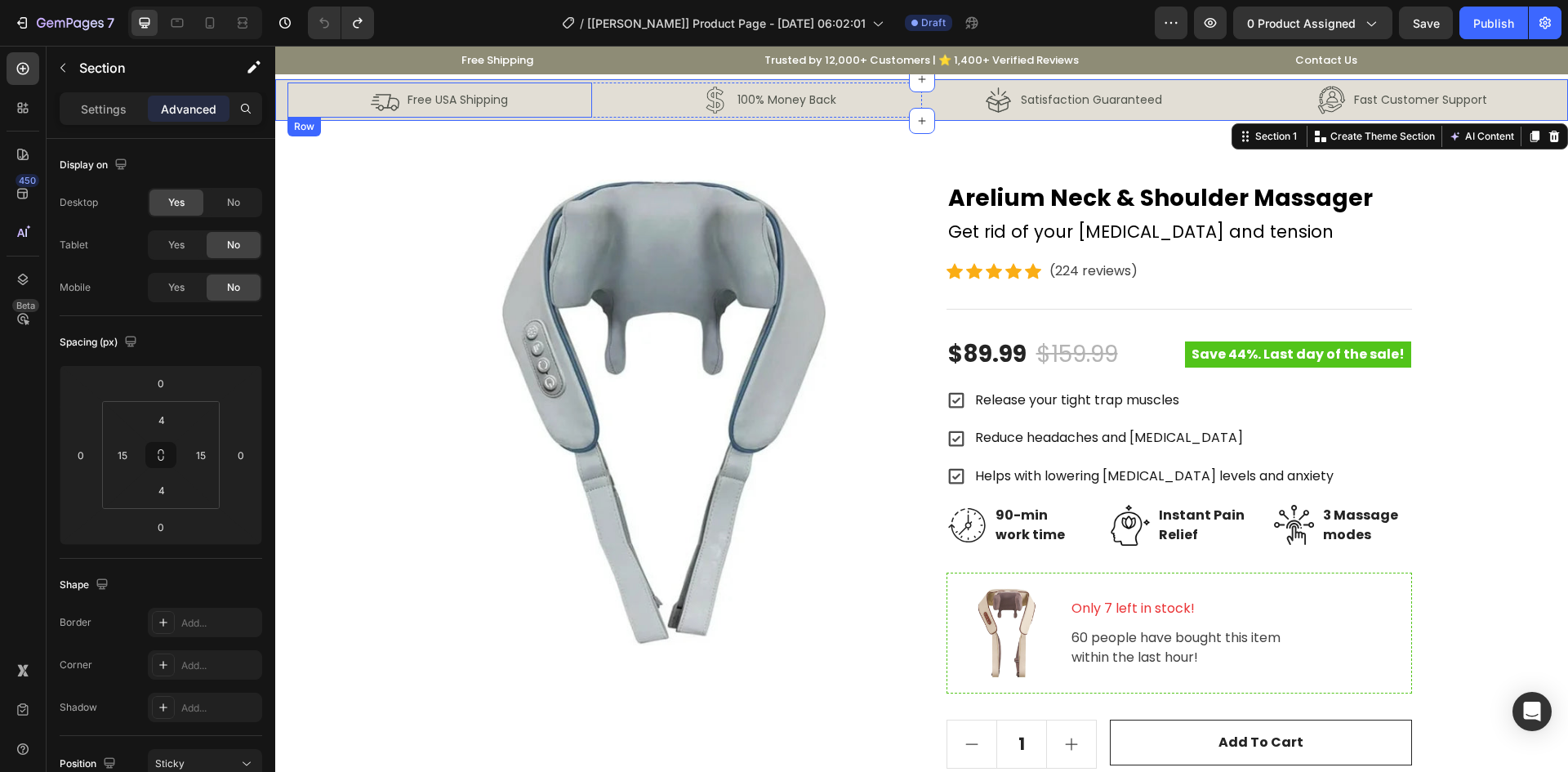
click at [309, 111] on div "Image Free USA Shipping Text Block Row" at bounding box center [439, 100] width 304 height 35
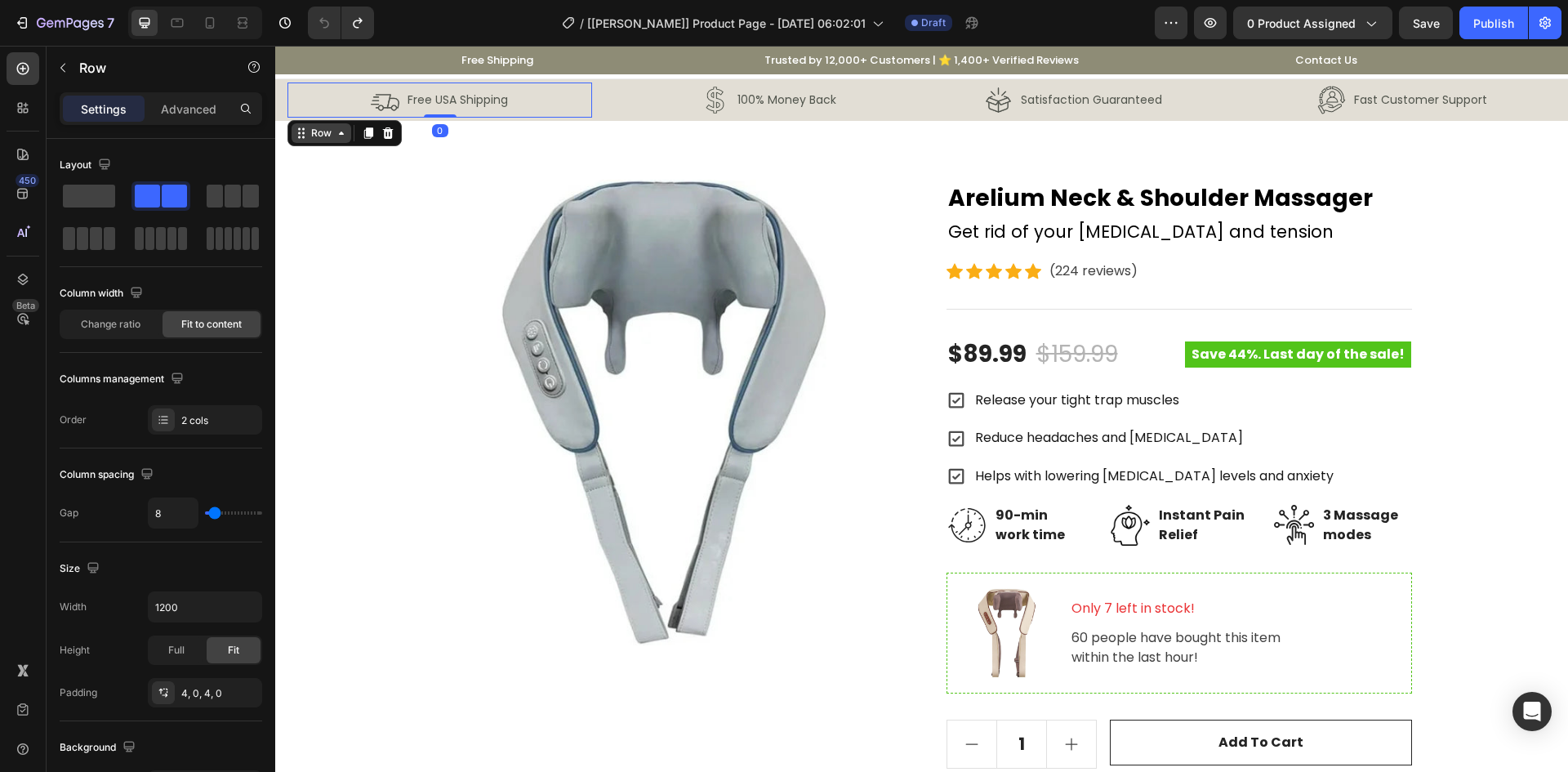
click at [309, 124] on div "Row" at bounding box center [344, 133] width 115 height 26
click at [318, 138] on div "Row" at bounding box center [321, 133] width 27 height 15
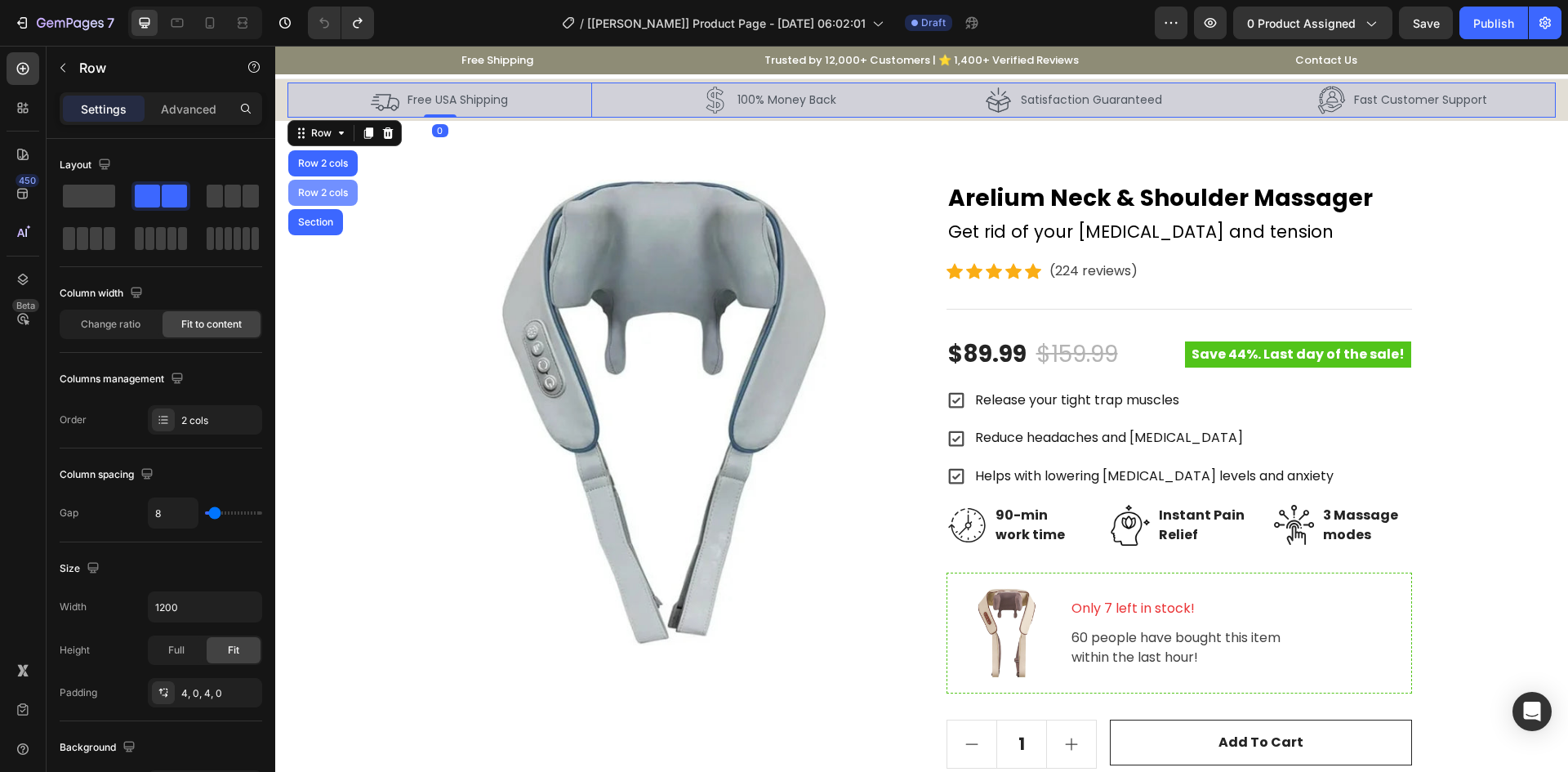
click at [325, 191] on div "Row 2 cols" at bounding box center [322, 193] width 56 height 10
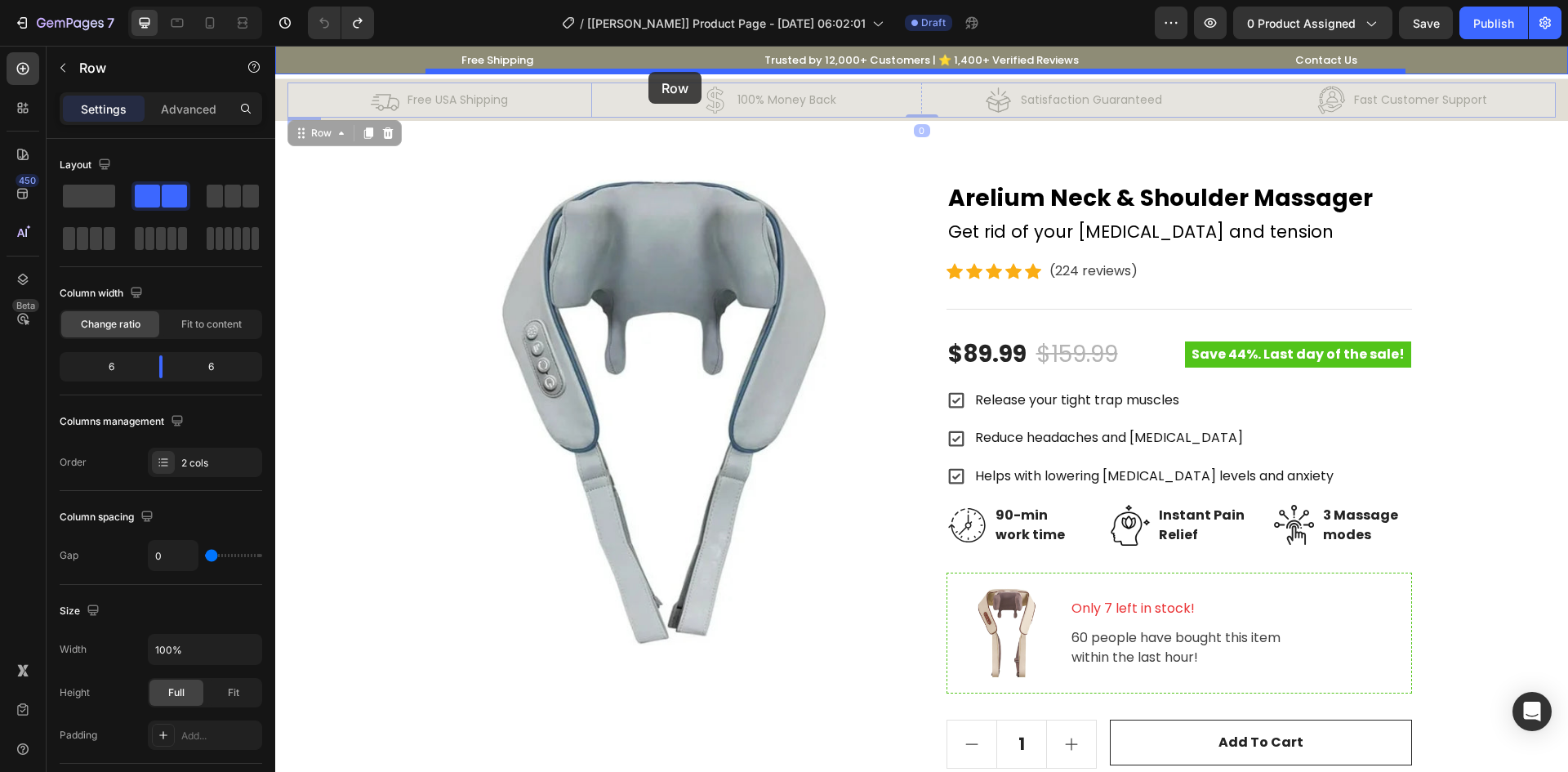
drag, startPoint x: 323, startPoint y: 133, endPoint x: 649, endPoint y: 72, distance: 331.7
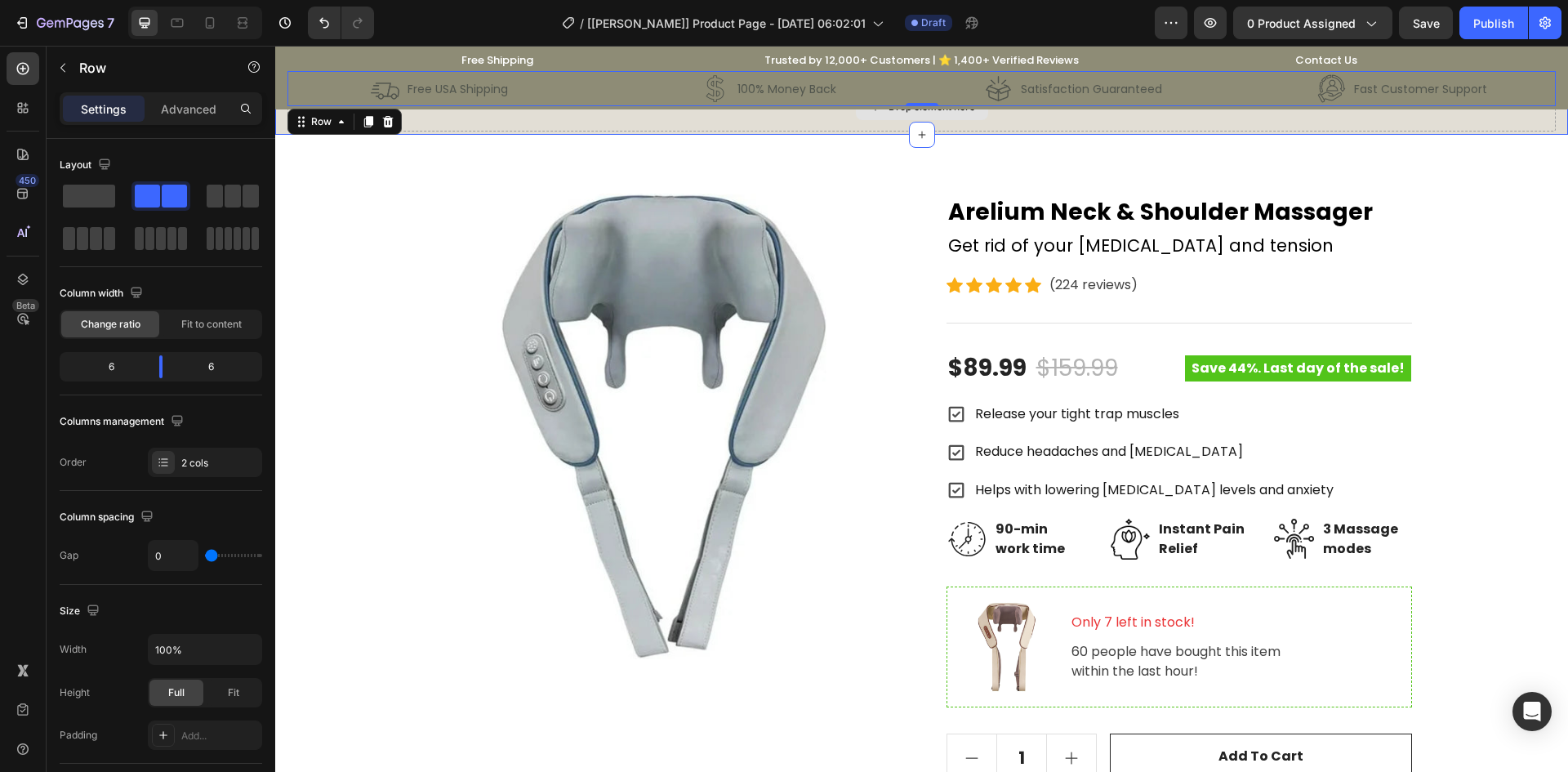
click at [430, 125] on div "Drop element here" at bounding box center [921, 107] width 1269 height 49
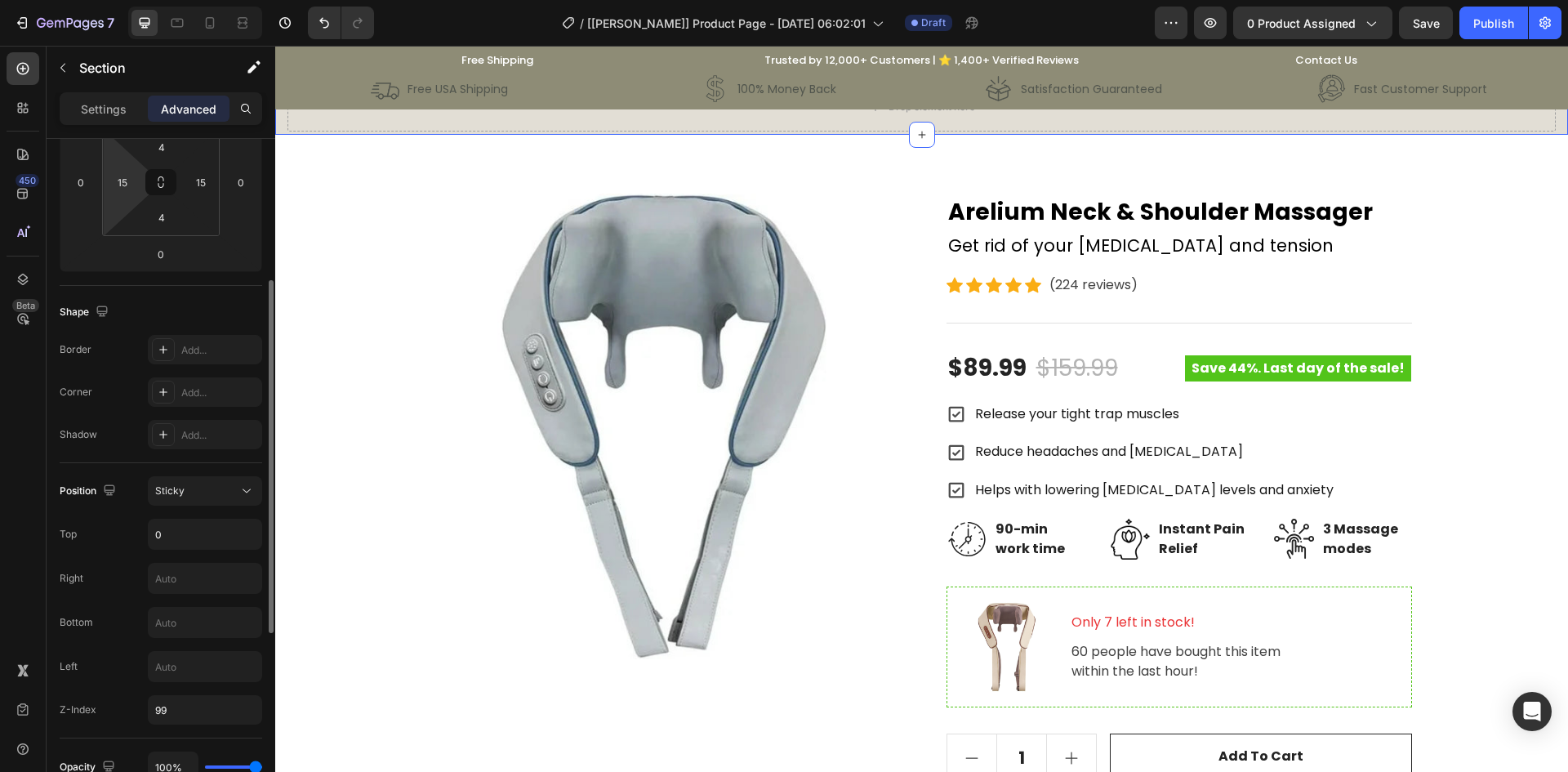
click at [111, 116] on p "Settings" at bounding box center [104, 109] width 46 height 17
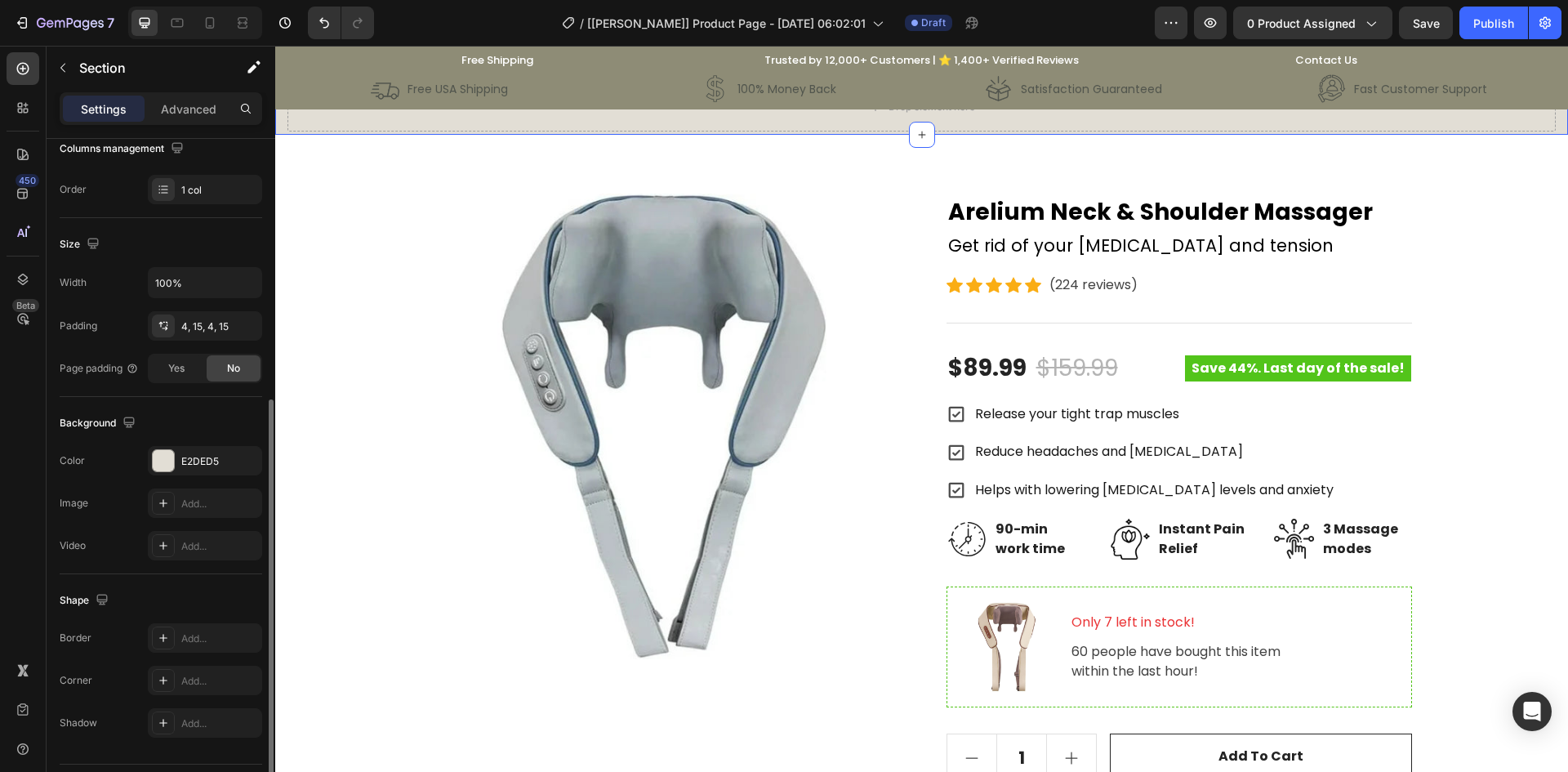
scroll to position [318, 0]
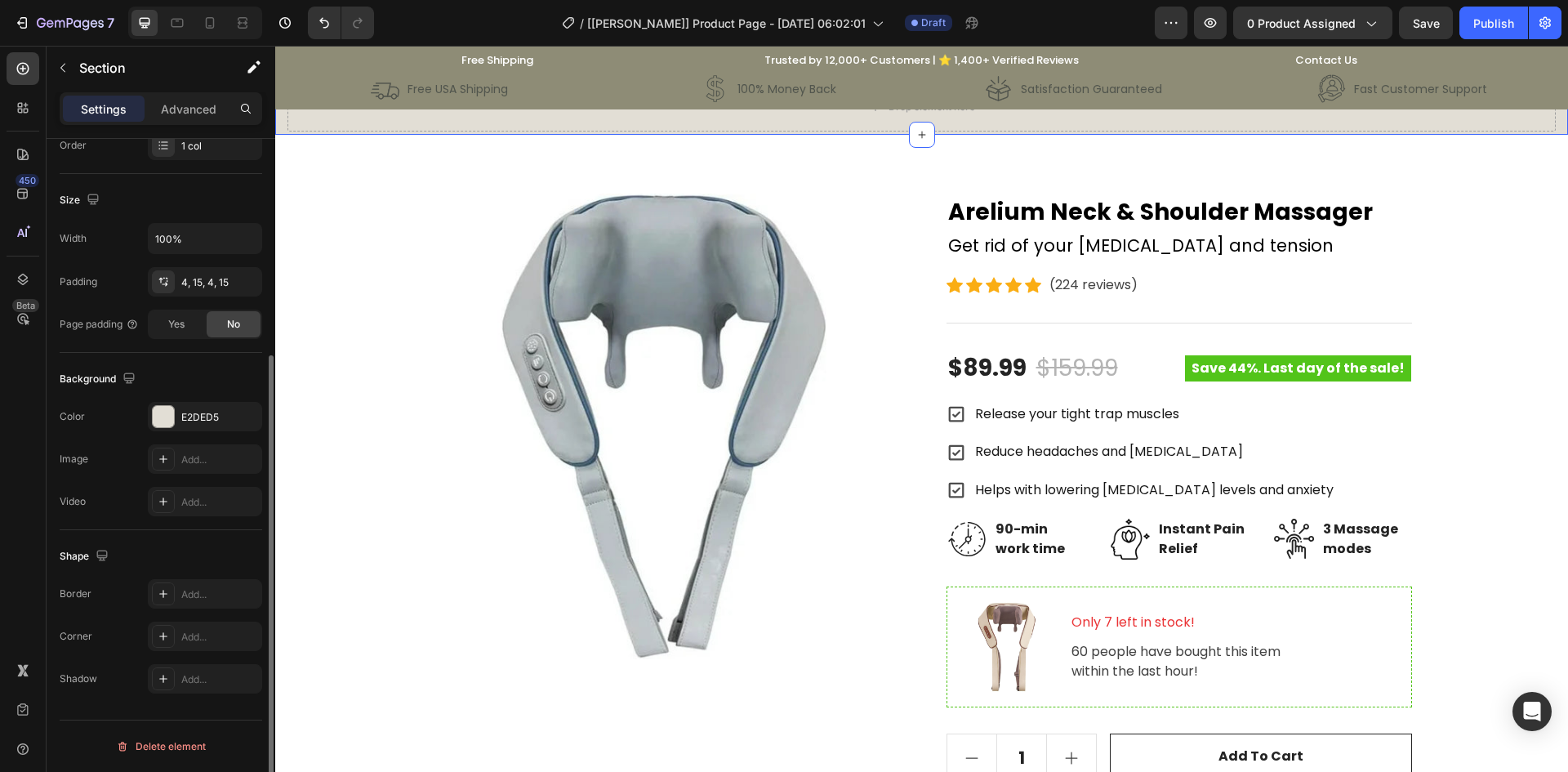
drag, startPoint x: 196, startPoint y: 417, endPoint x: 256, endPoint y: 436, distance: 62.9
click at [196, 419] on div "E2DED5" at bounding box center [220, 417] width 77 height 15
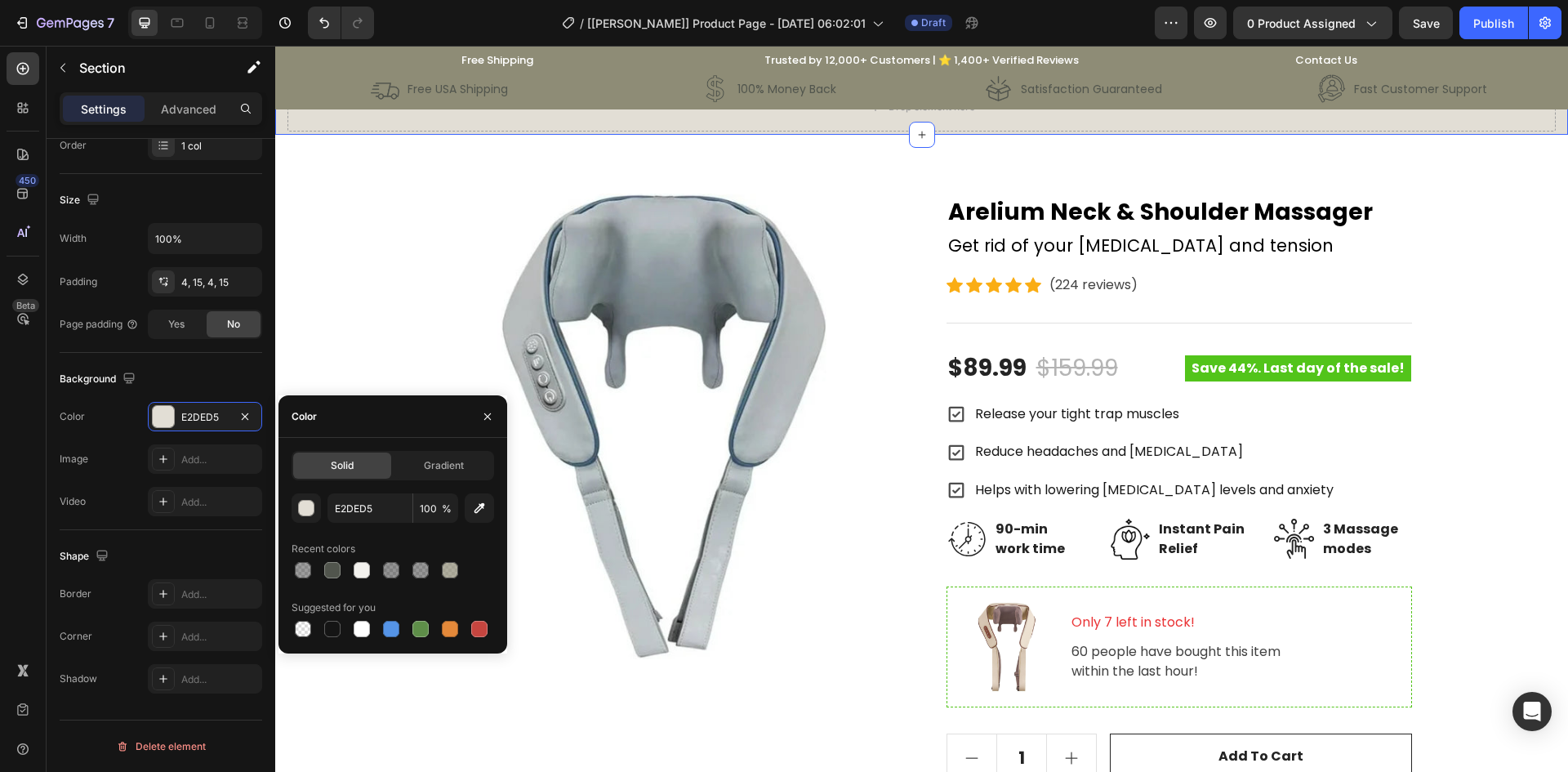
click at [389, 523] on div "E2DED5 100 % Recent colors Suggested for you" at bounding box center [392, 566] width 203 height 147
click at [393, 506] on input "E2DED5" at bounding box center [369, 507] width 85 height 29
click at [376, 114] on div "Drop element here" at bounding box center [921, 107] width 1269 height 49
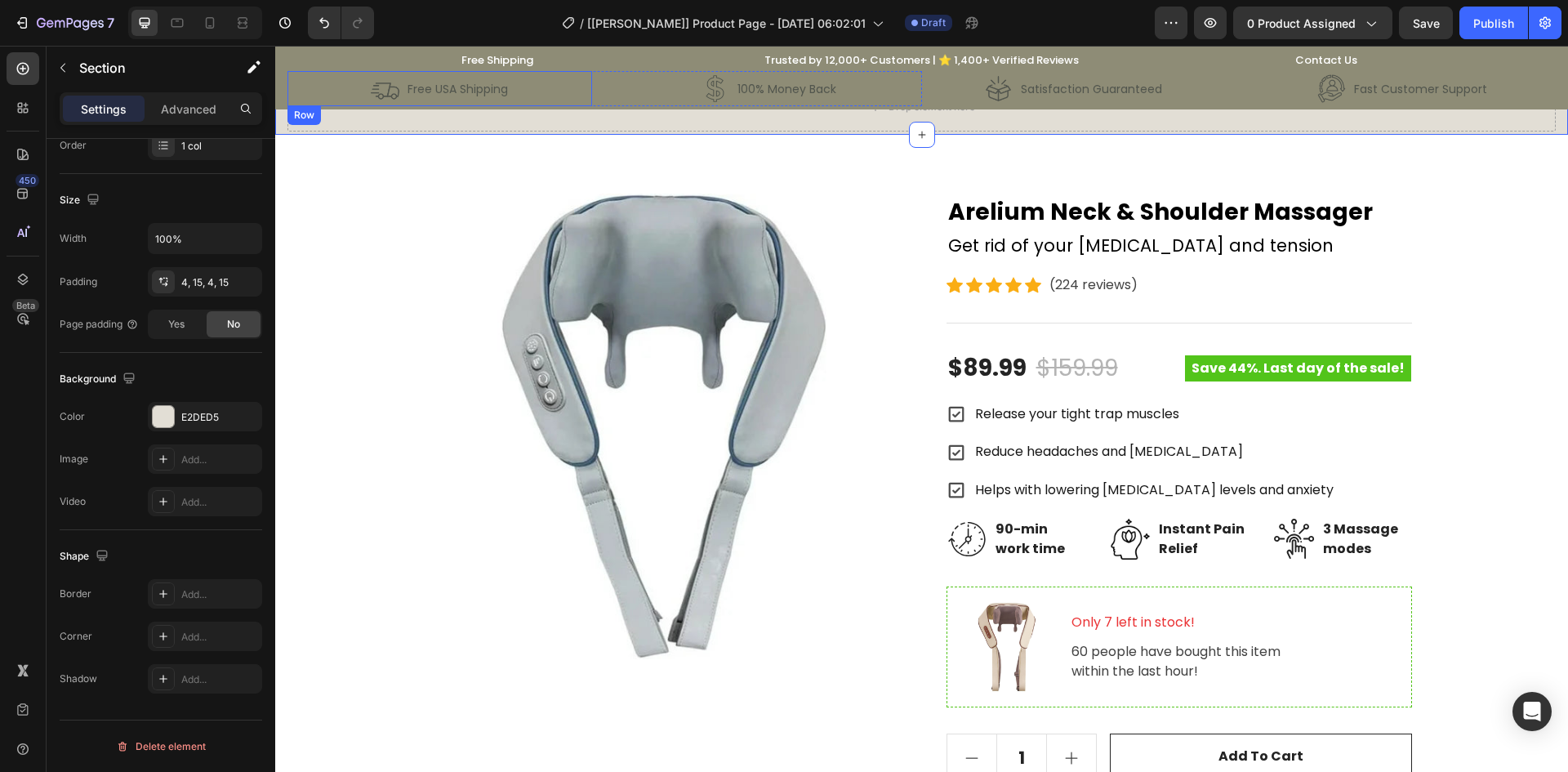
click at [339, 84] on div "Image Free USA Shipping Text Block Row" at bounding box center [439, 88] width 304 height 35
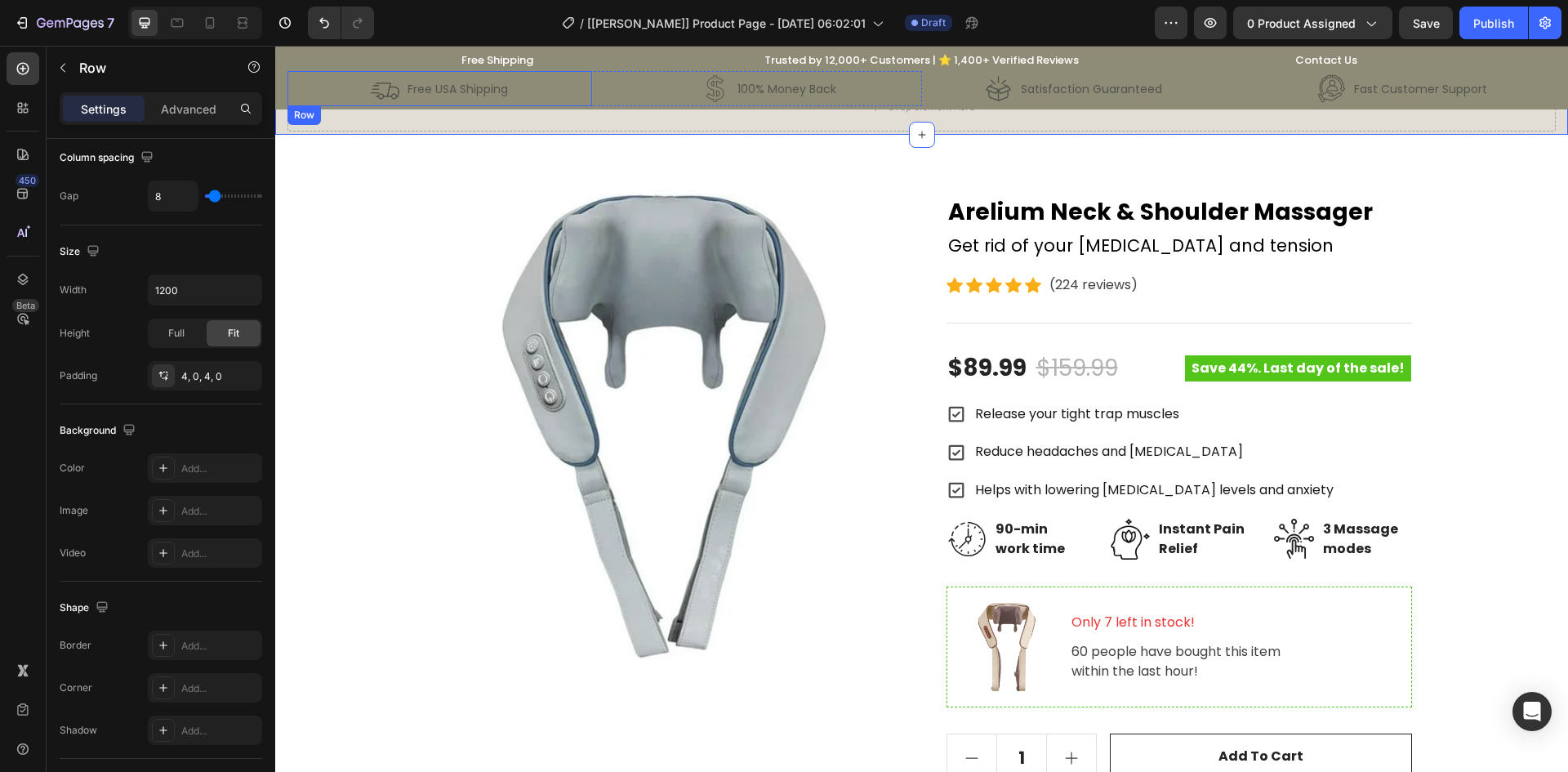
scroll to position [0, 0]
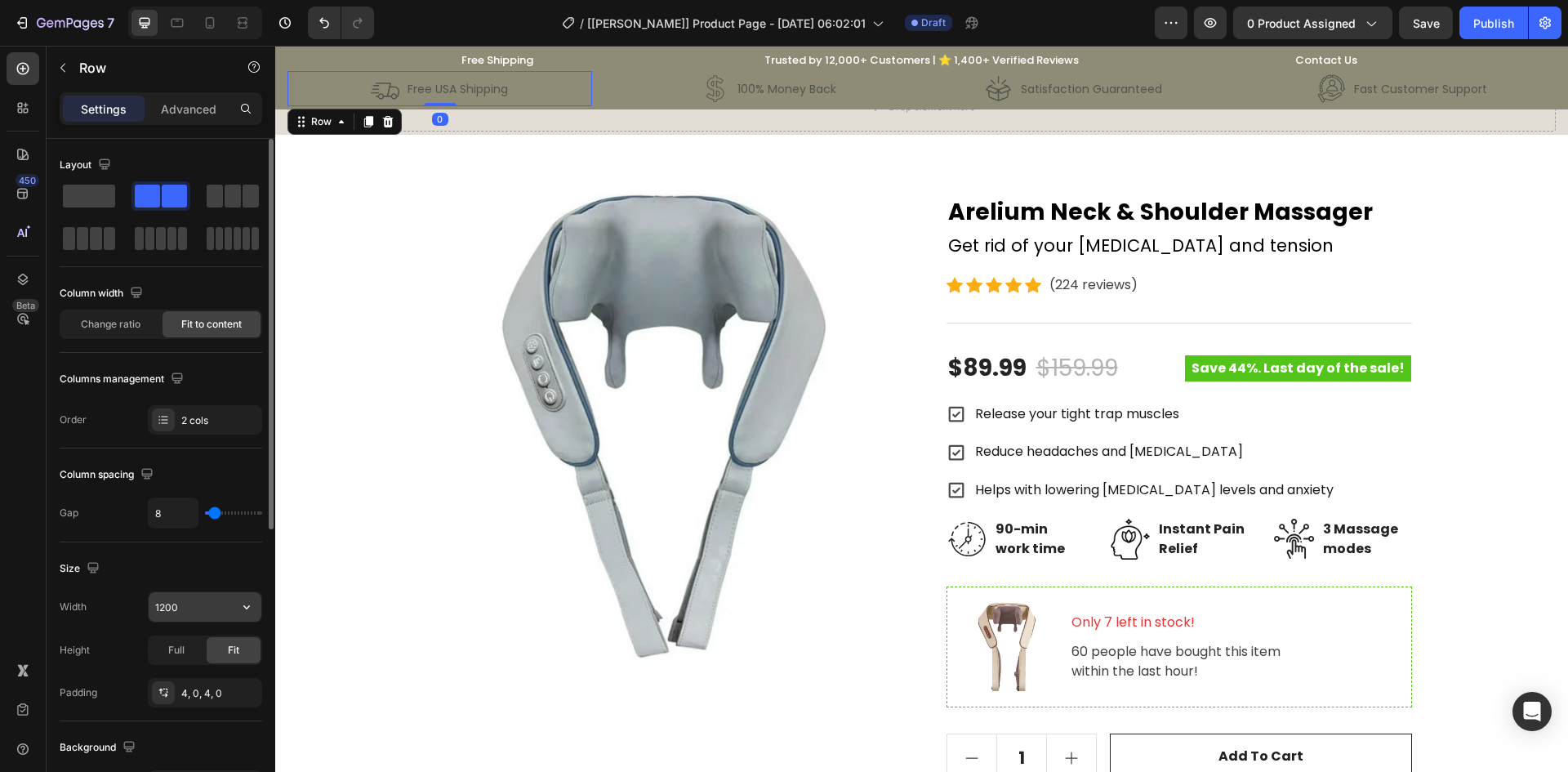
click at [196, 603] on input "1200" at bounding box center [205, 606] width 113 height 29
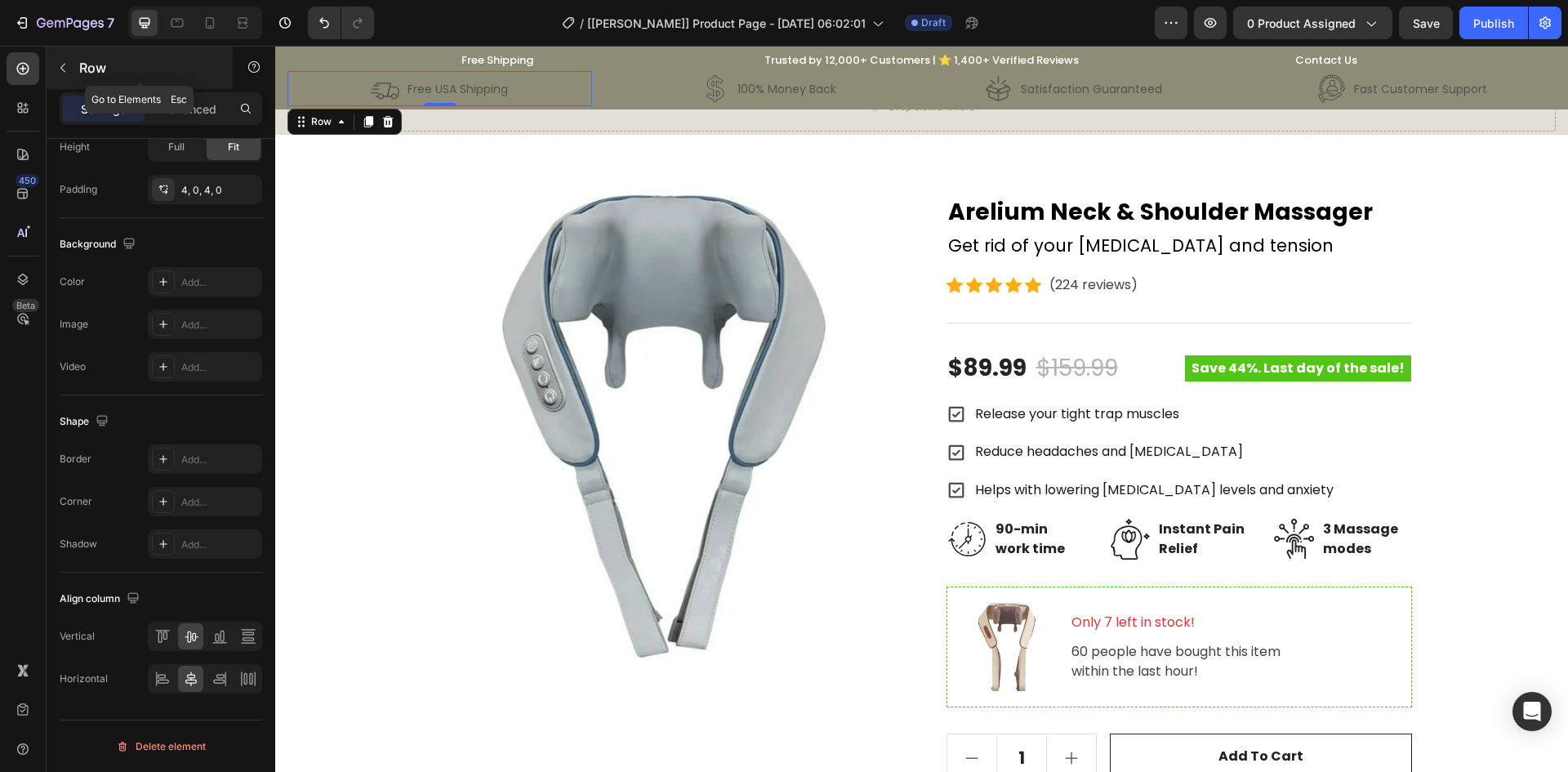
click at [61, 72] on icon "button" at bounding box center [62, 67] width 13 height 13
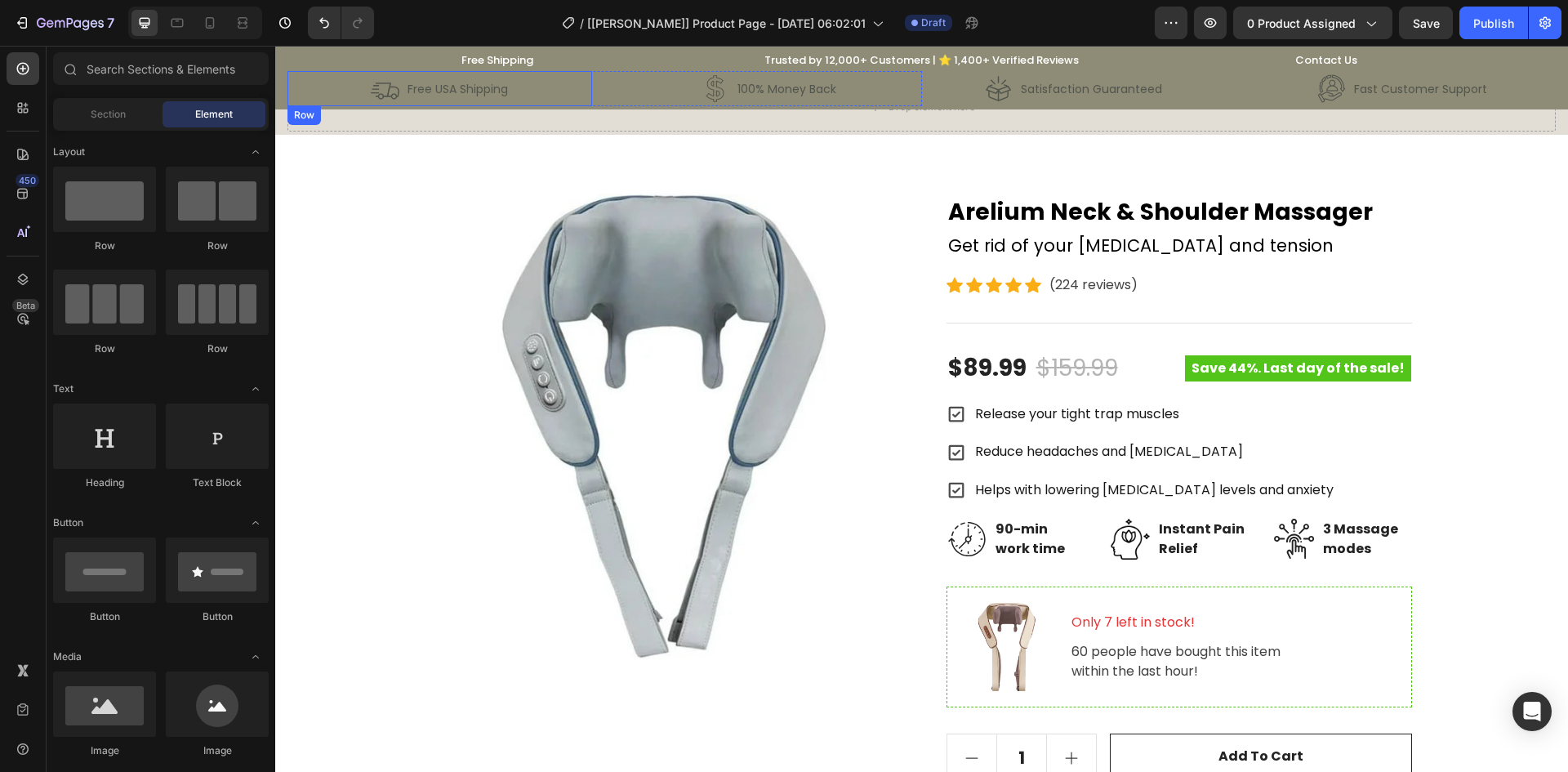
click at [308, 88] on div "Image Free USA Shipping Text Block Row" at bounding box center [439, 88] width 304 height 35
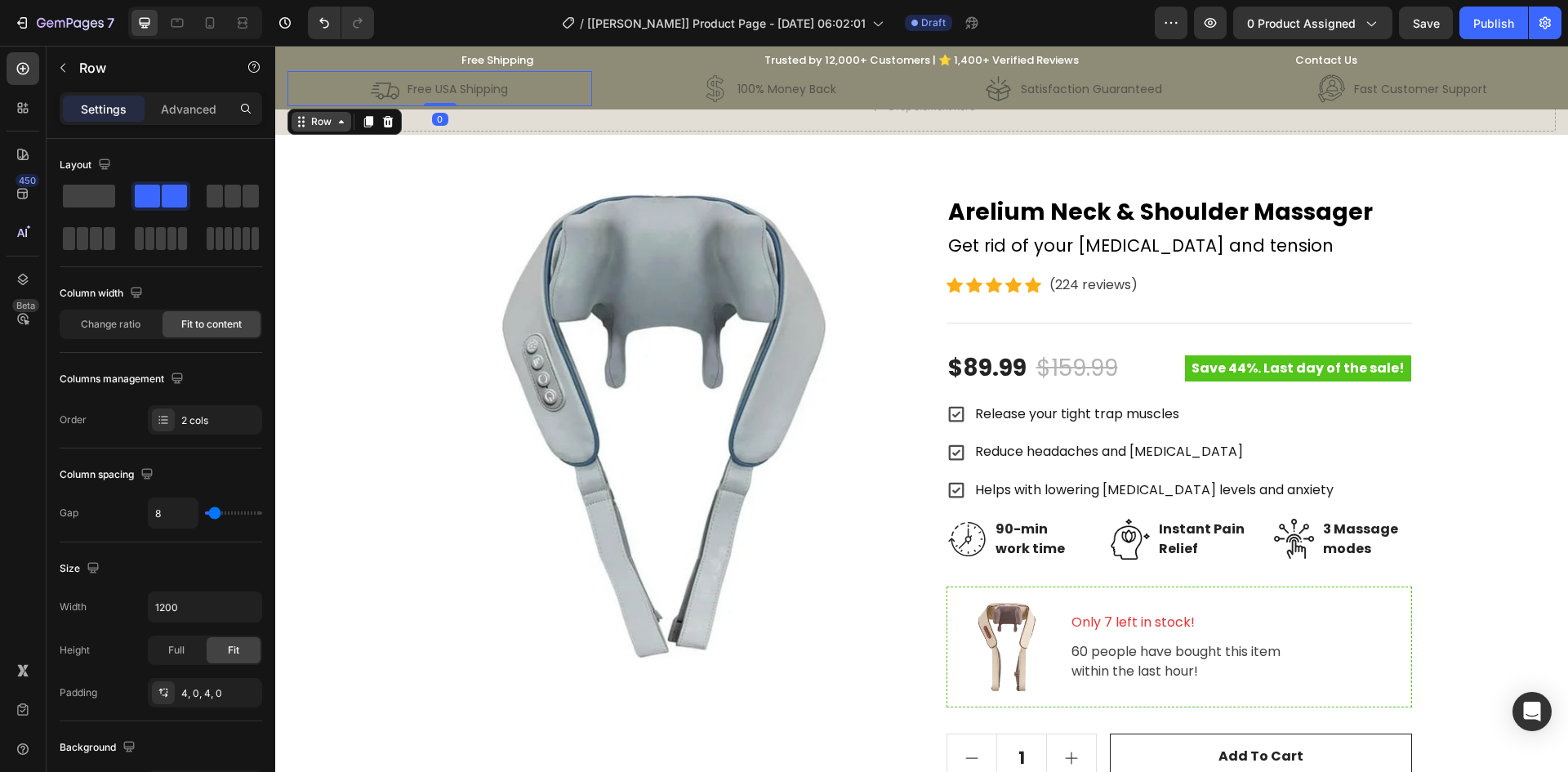
click at [346, 115] on div "Row" at bounding box center [321, 122] width 60 height 20
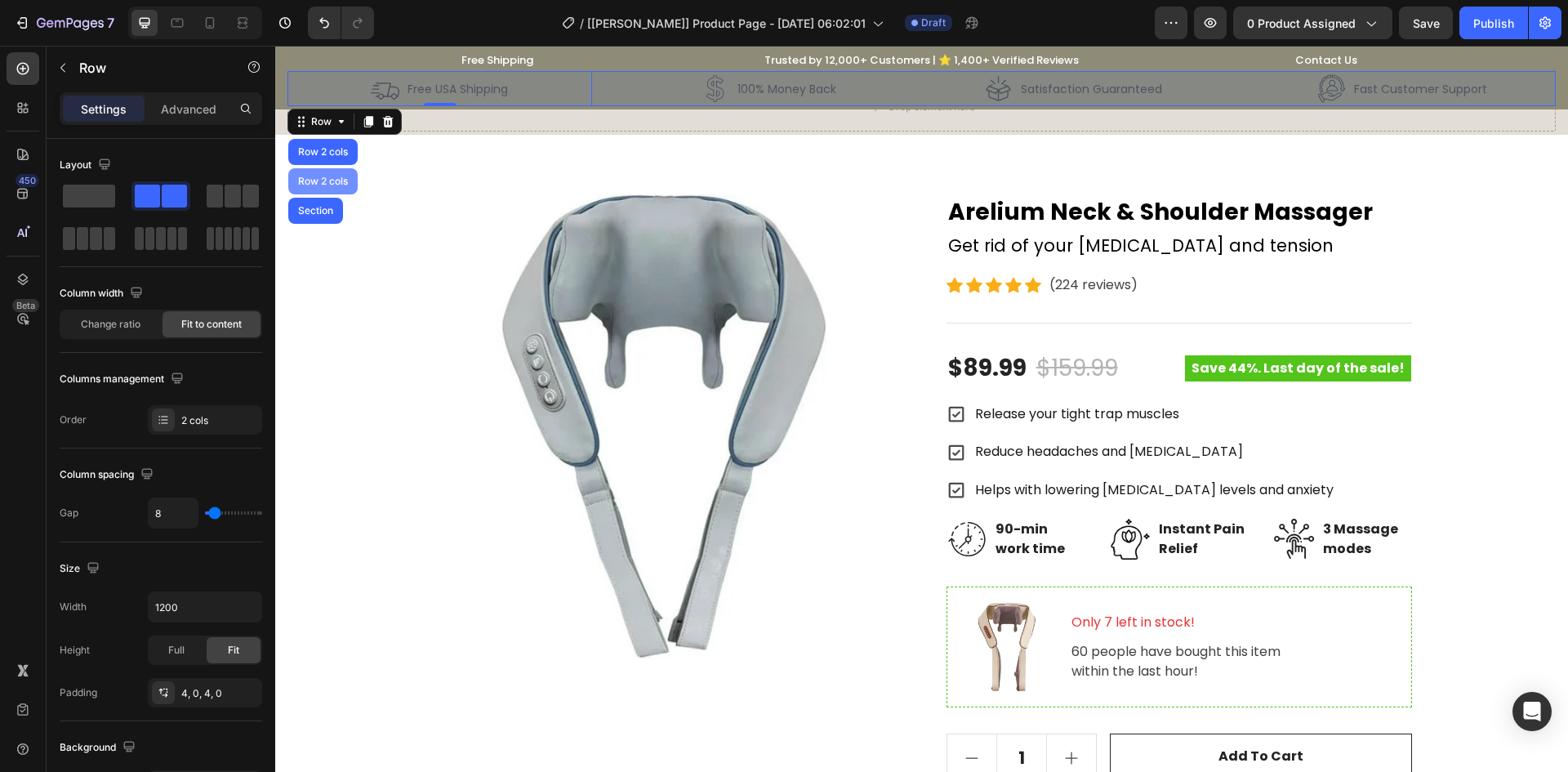
click at [329, 182] on div "Row 2 cols" at bounding box center [322, 182] width 56 height 10
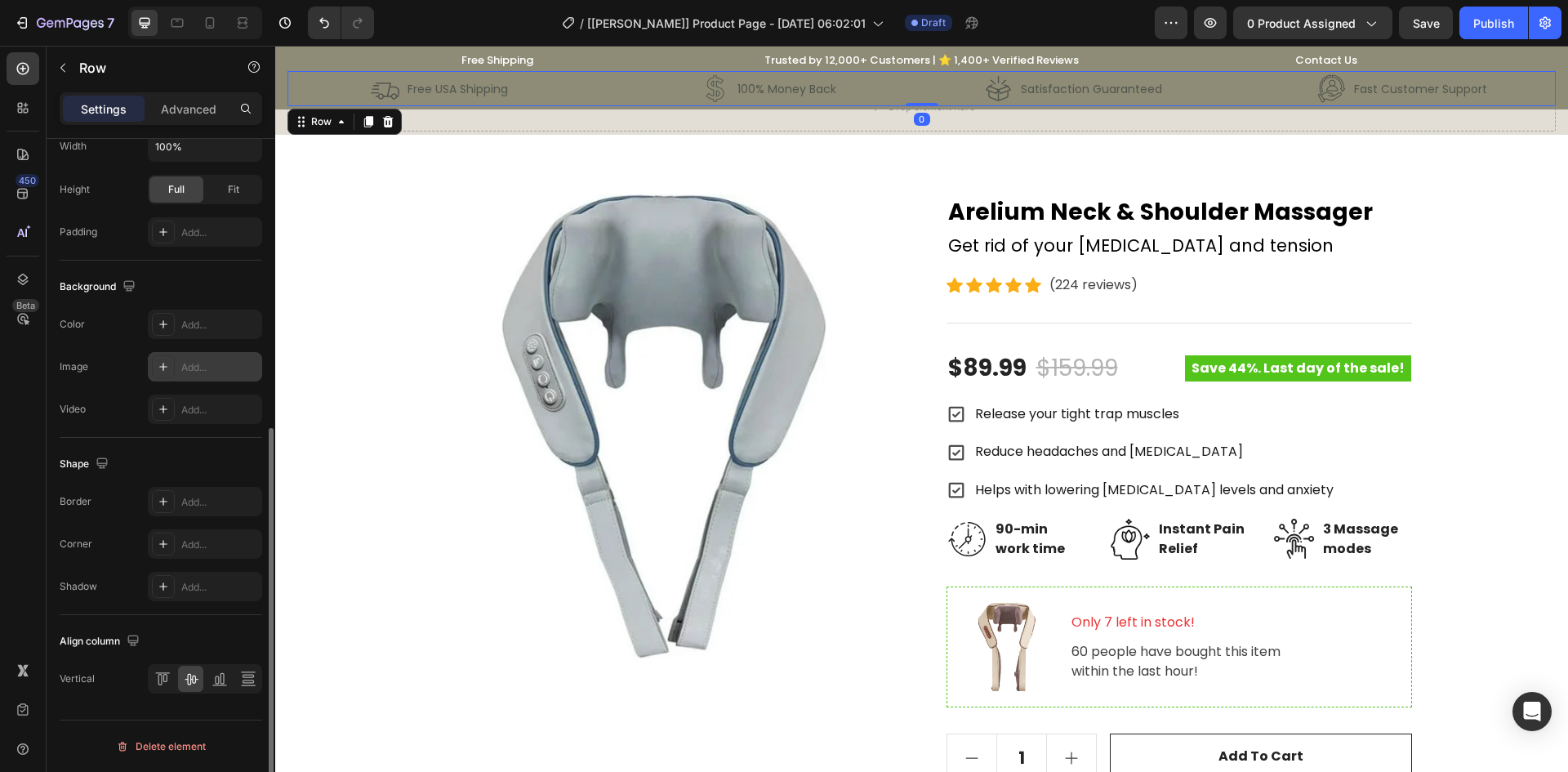
scroll to position [94, 0]
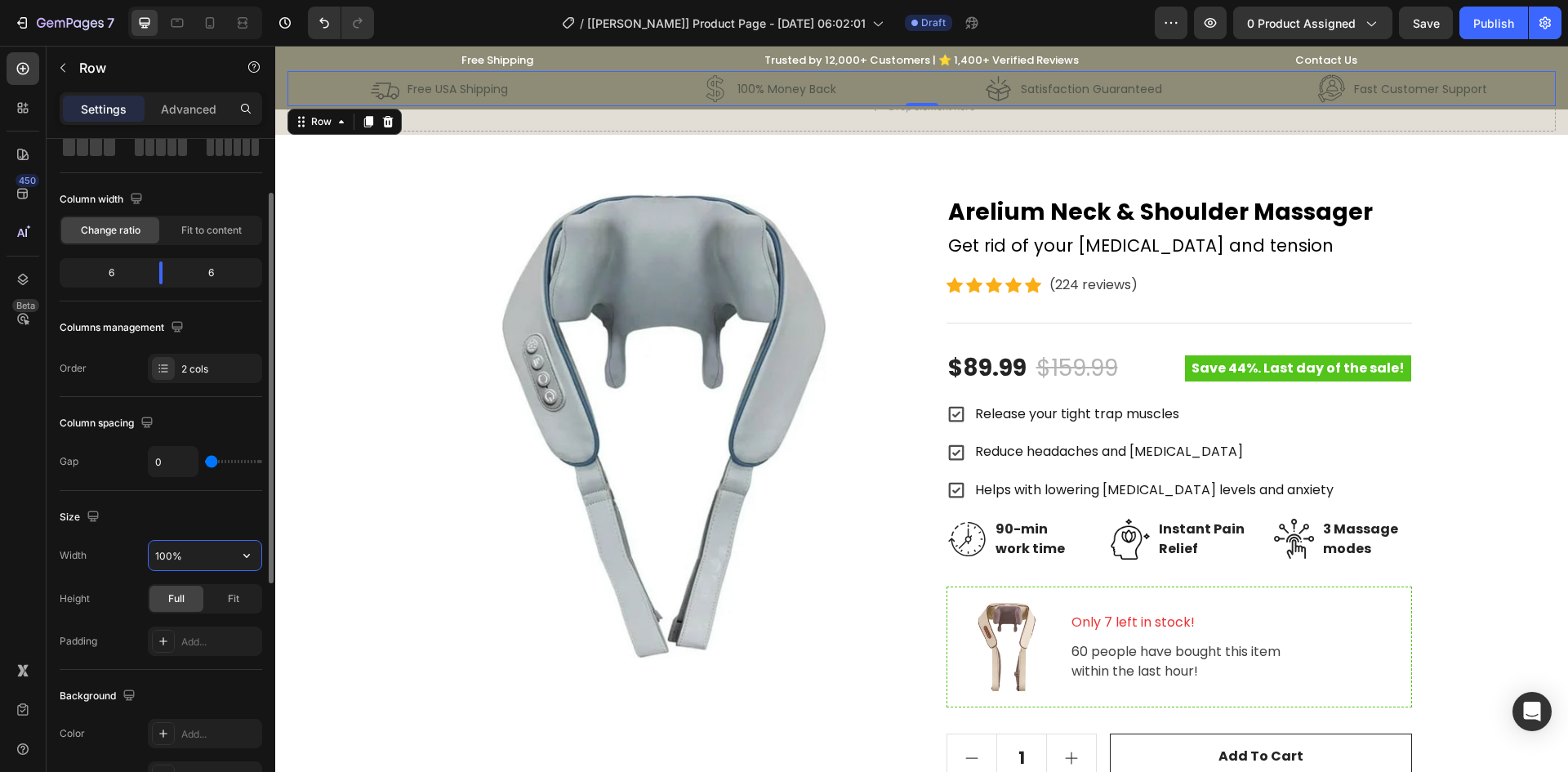
click at [224, 556] on input "100%" at bounding box center [205, 555] width 113 height 29
click at [241, 559] on icon "button" at bounding box center [247, 555] width 16 height 16
click at [222, 598] on span "1200px" at bounding box center [231, 597] width 34 height 15
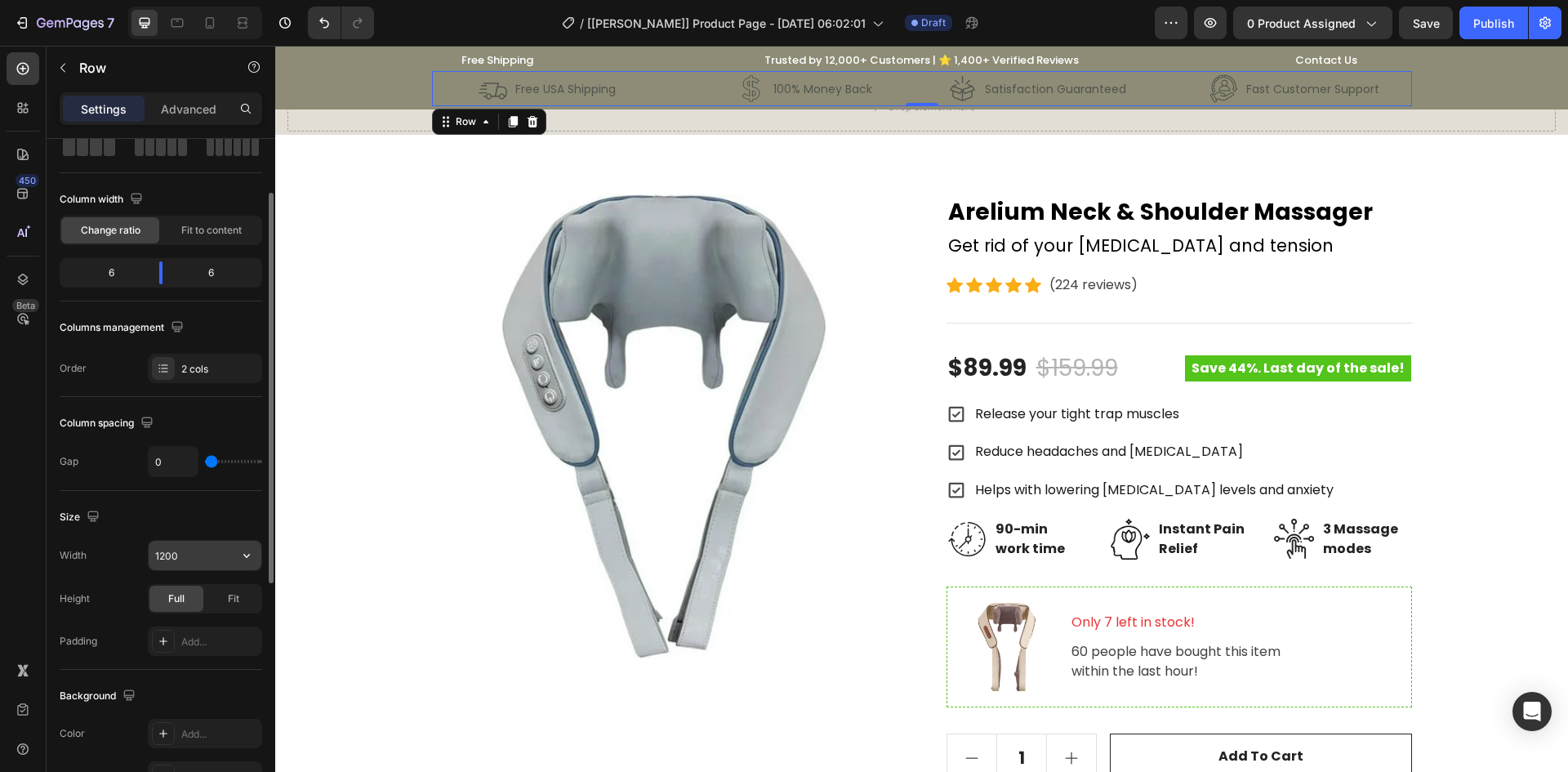
click at [217, 542] on input "1200" at bounding box center [205, 555] width 113 height 29
click at [244, 564] on button "button" at bounding box center [246, 555] width 29 height 29
click at [191, 622] on p "Full 100%" at bounding box center [201, 628] width 93 height 15
type input "100%"
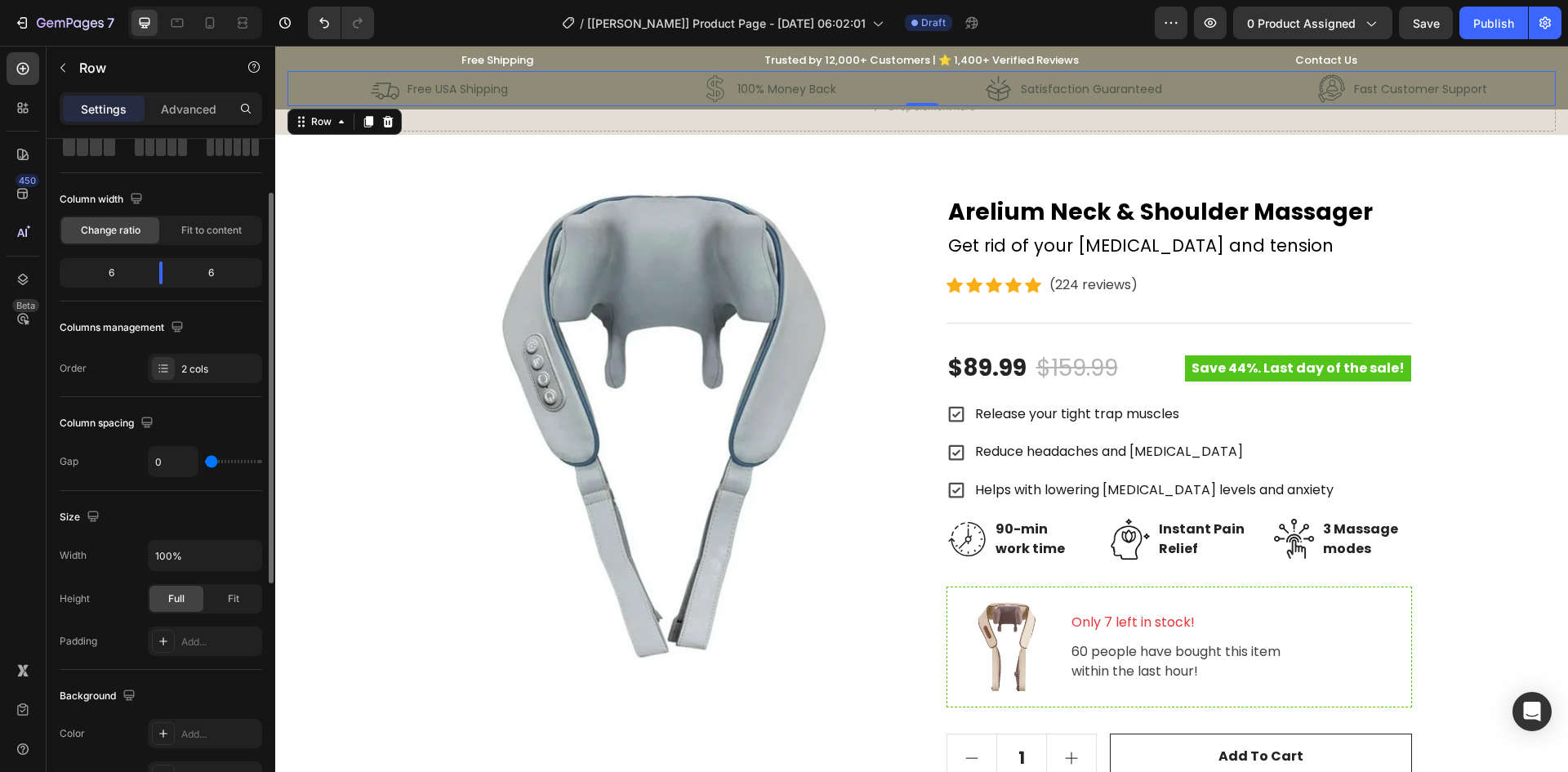
scroll to position [231, 0]
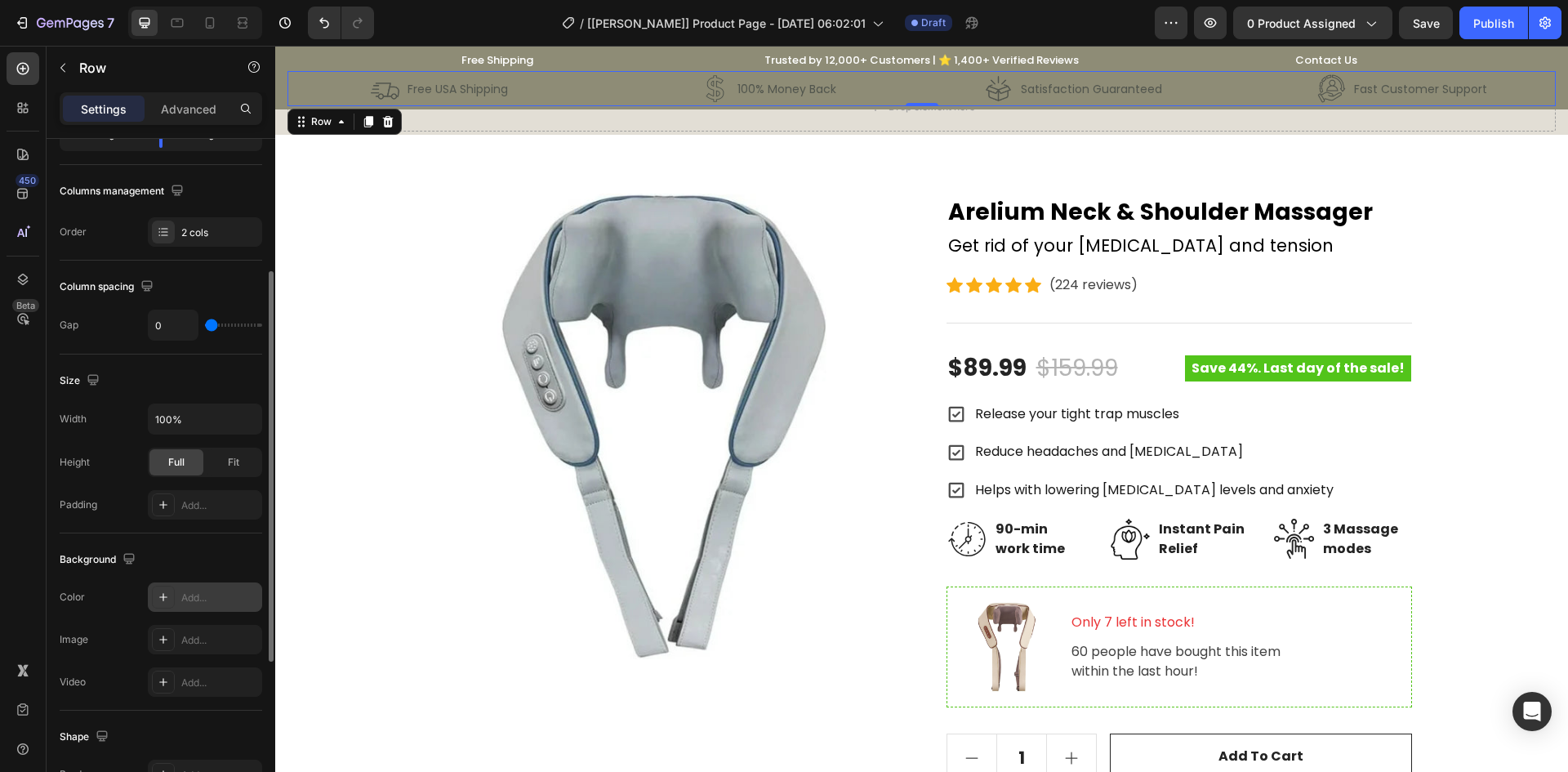
click at [210, 599] on div "Add..." at bounding box center [220, 598] width 77 height 15
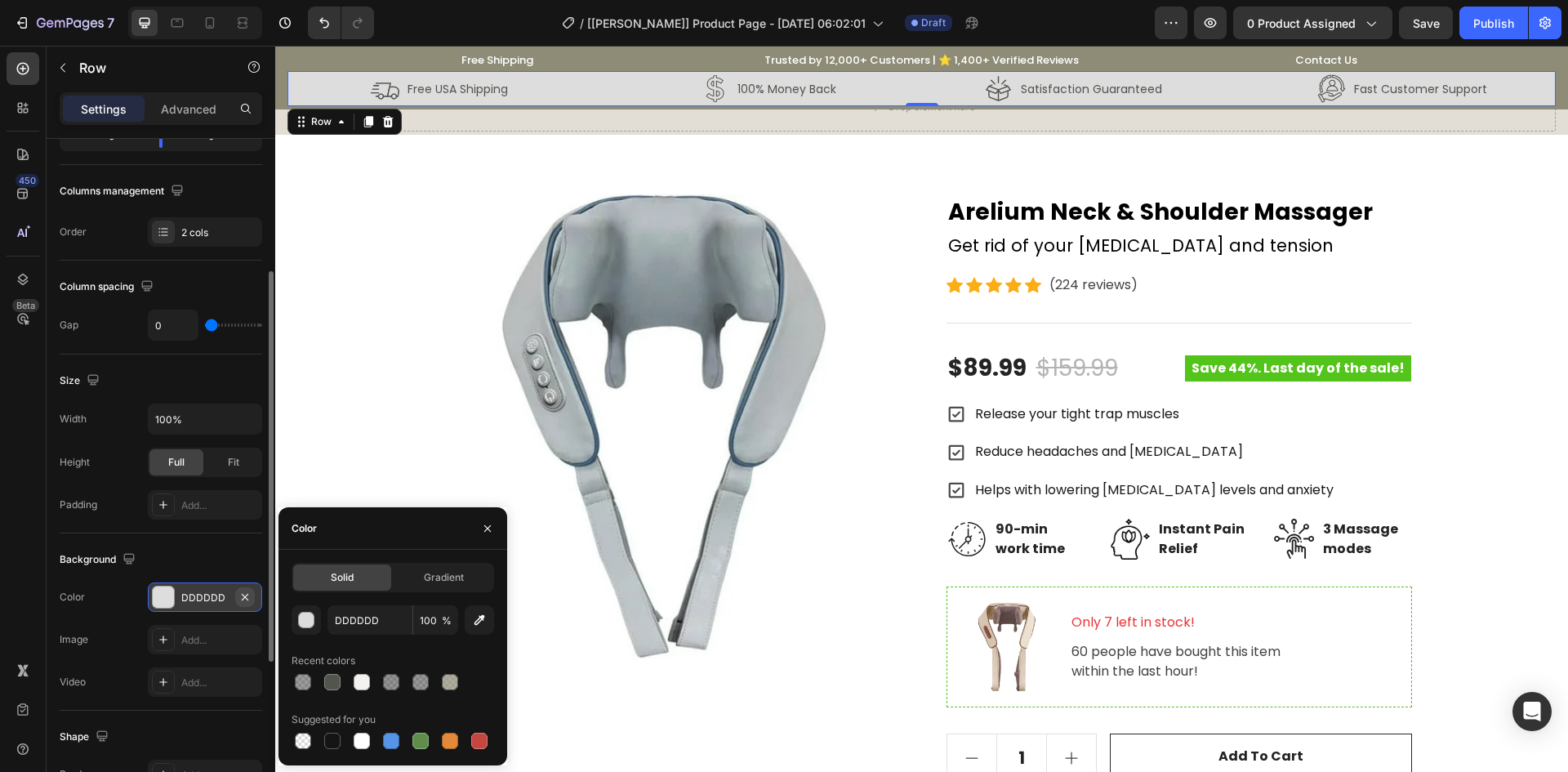
click at [238, 596] on button "button" at bounding box center [246, 597] width 20 height 20
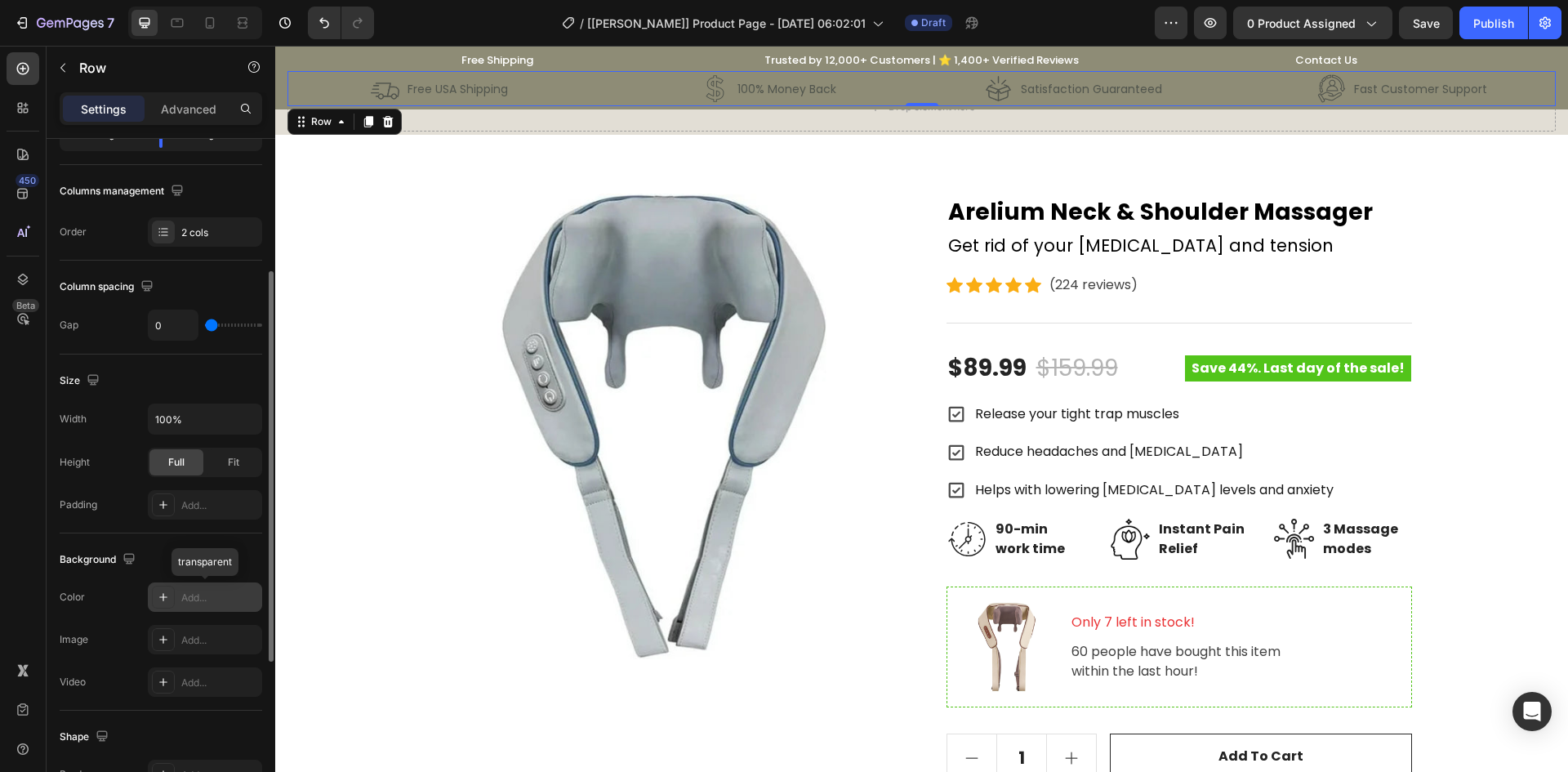
click at [221, 601] on div "Add..." at bounding box center [220, 598] width 77 height 15
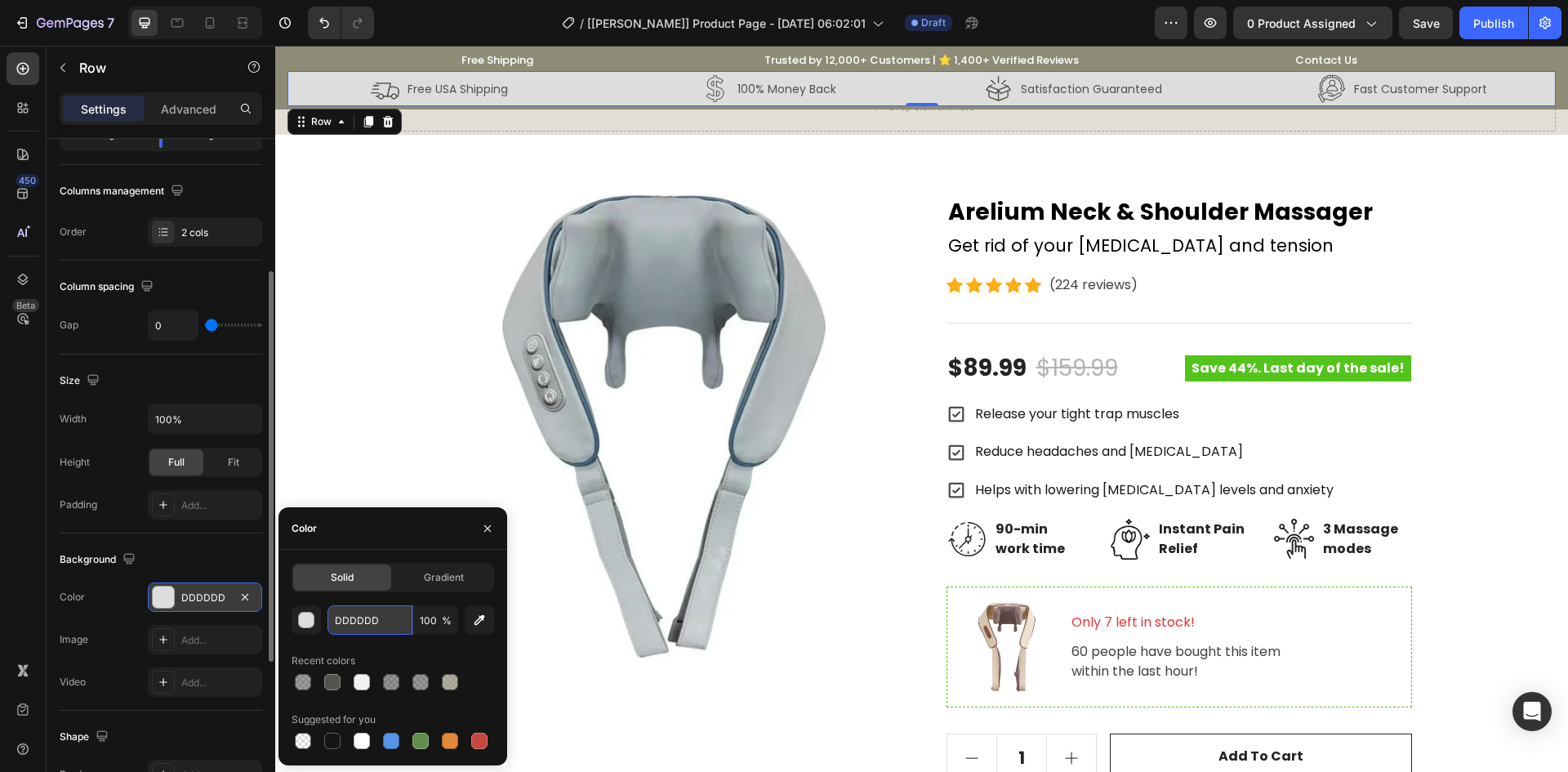
click at [352, 619] on input "DDDDDD" at bounding box center [369, 619] width 85 height 29
paste input "E2DED5"
type input "E2DED5"
click at [239, 546] on div "Background The changes might be hidden by the video. Color DDDDDD Image Add... …" at bounding box center [161, 622] width 203 height 178
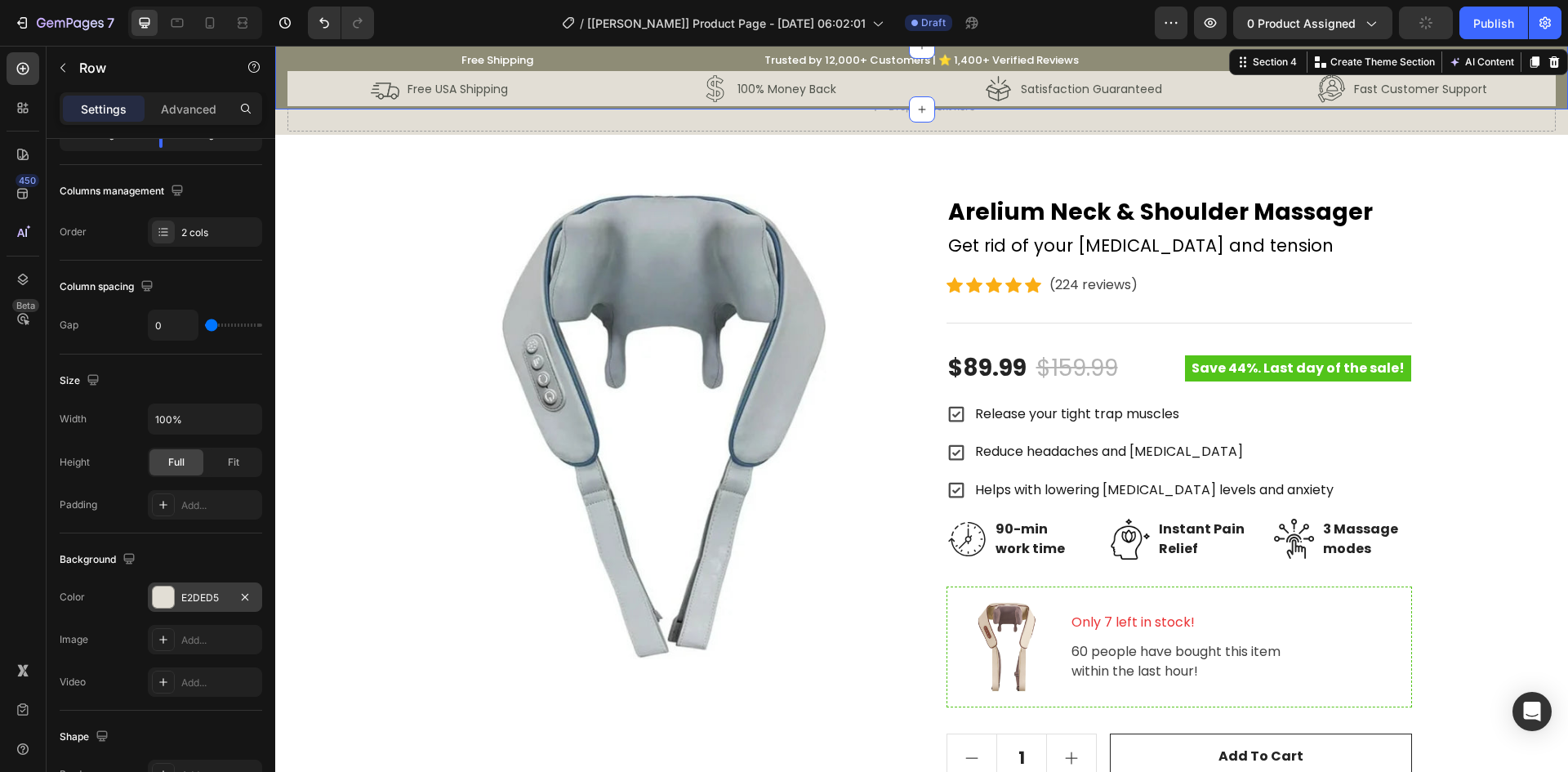
click at [329, 57] on div "Free Shipping Text block Row Trusted by 12,000+ Customers | ⭐ 1,400+ Verified R…" at bounding box center [921, 77] width 1269 height 57
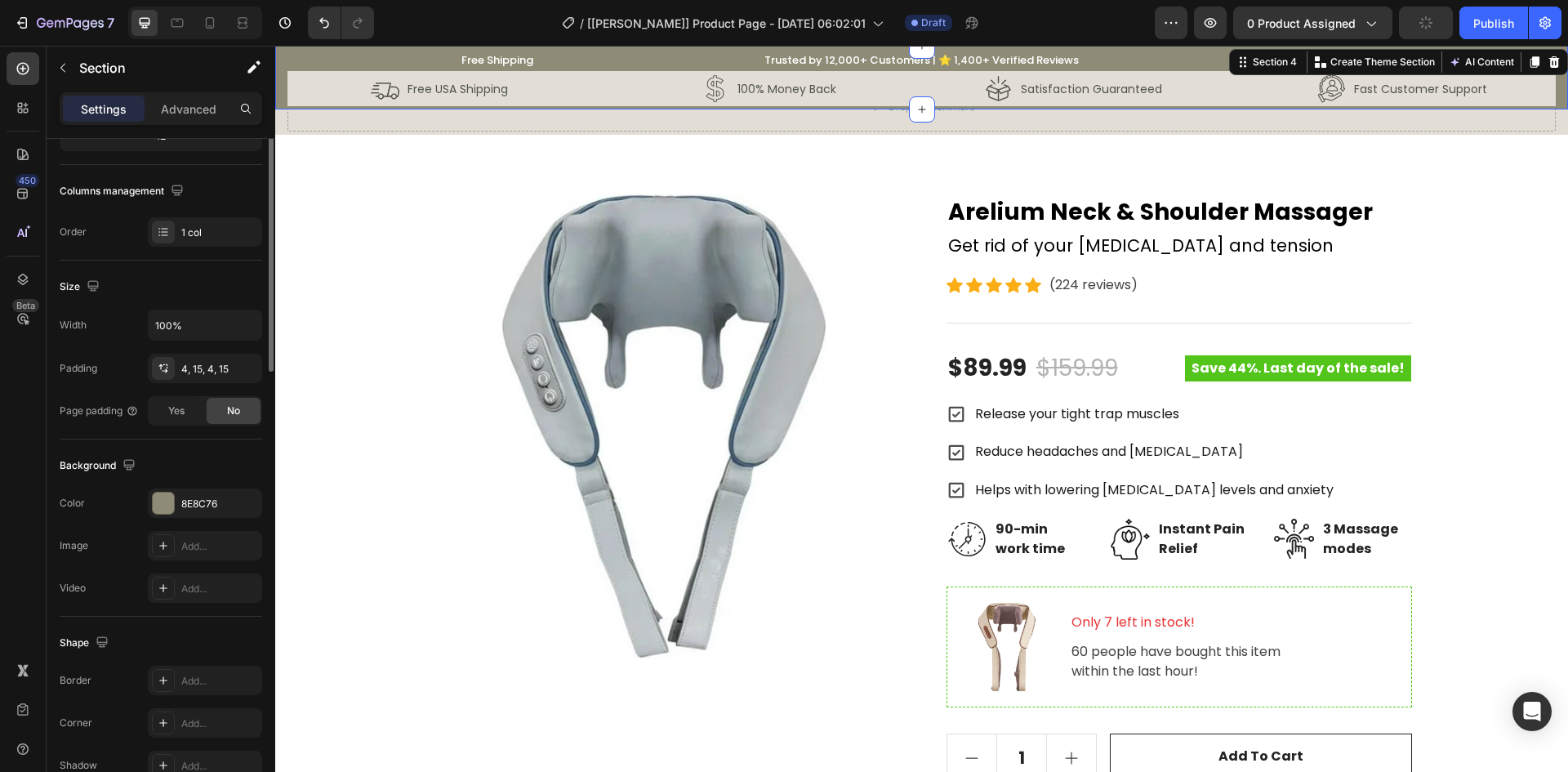
scroll to position [0, 0]
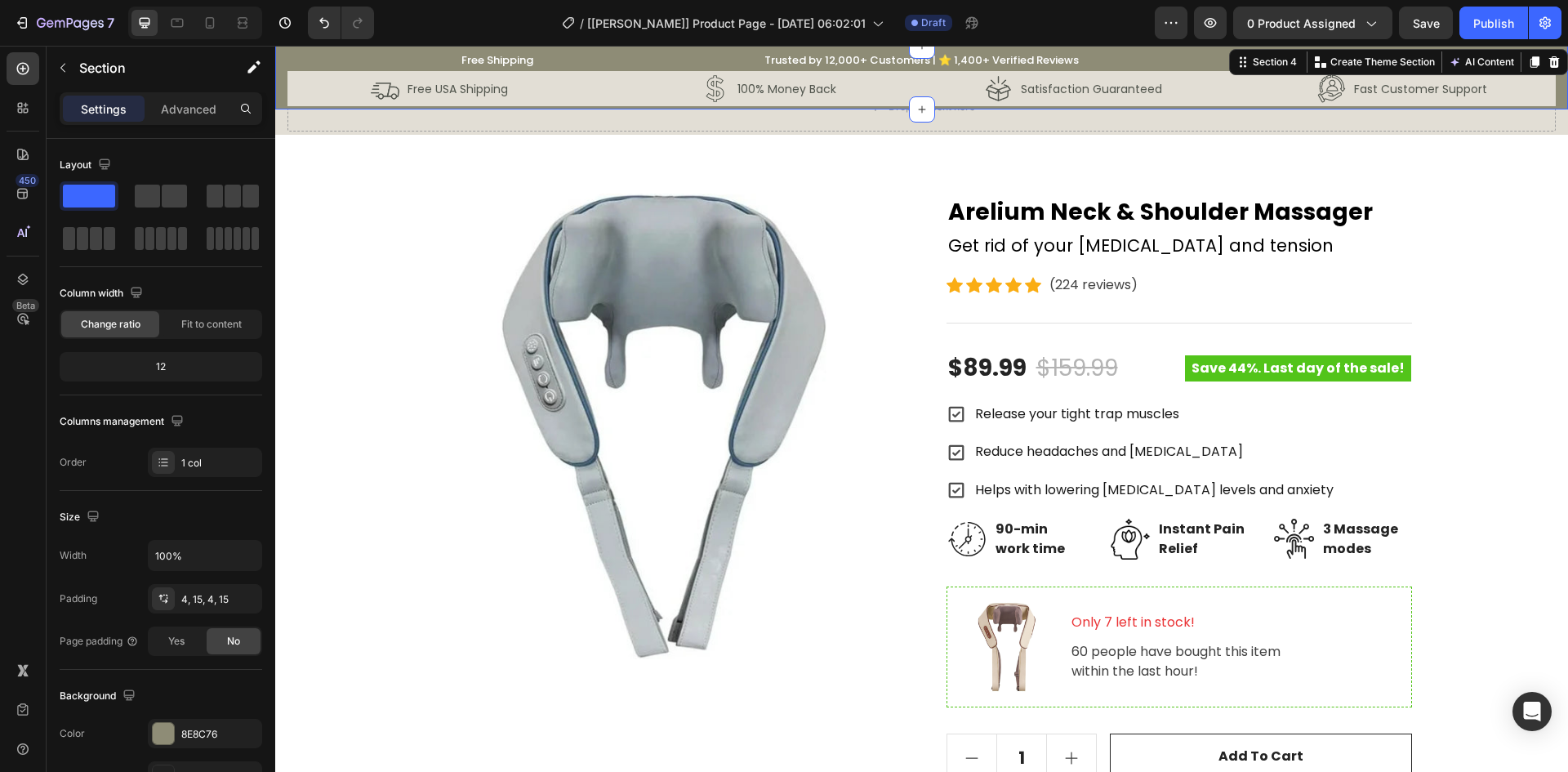
click at [303, 52] on div "Free Shipping Text block Row Trusted by 12,000+ Customers | ⭐ 1,400+ Verified R…" at bounding box center [921, 77] width 1269 height 57
click at [409, 56] on div "Free Shipping Text block Row Trusted by 12,000+ Customers | ⭐ 1,400+ Verified R…" at bounding box center [921, 77] width 1269 height 57
click at [445, 58] on div "Free Shipping Text block Row" at bounding box center [497, 61] width 131 height 20
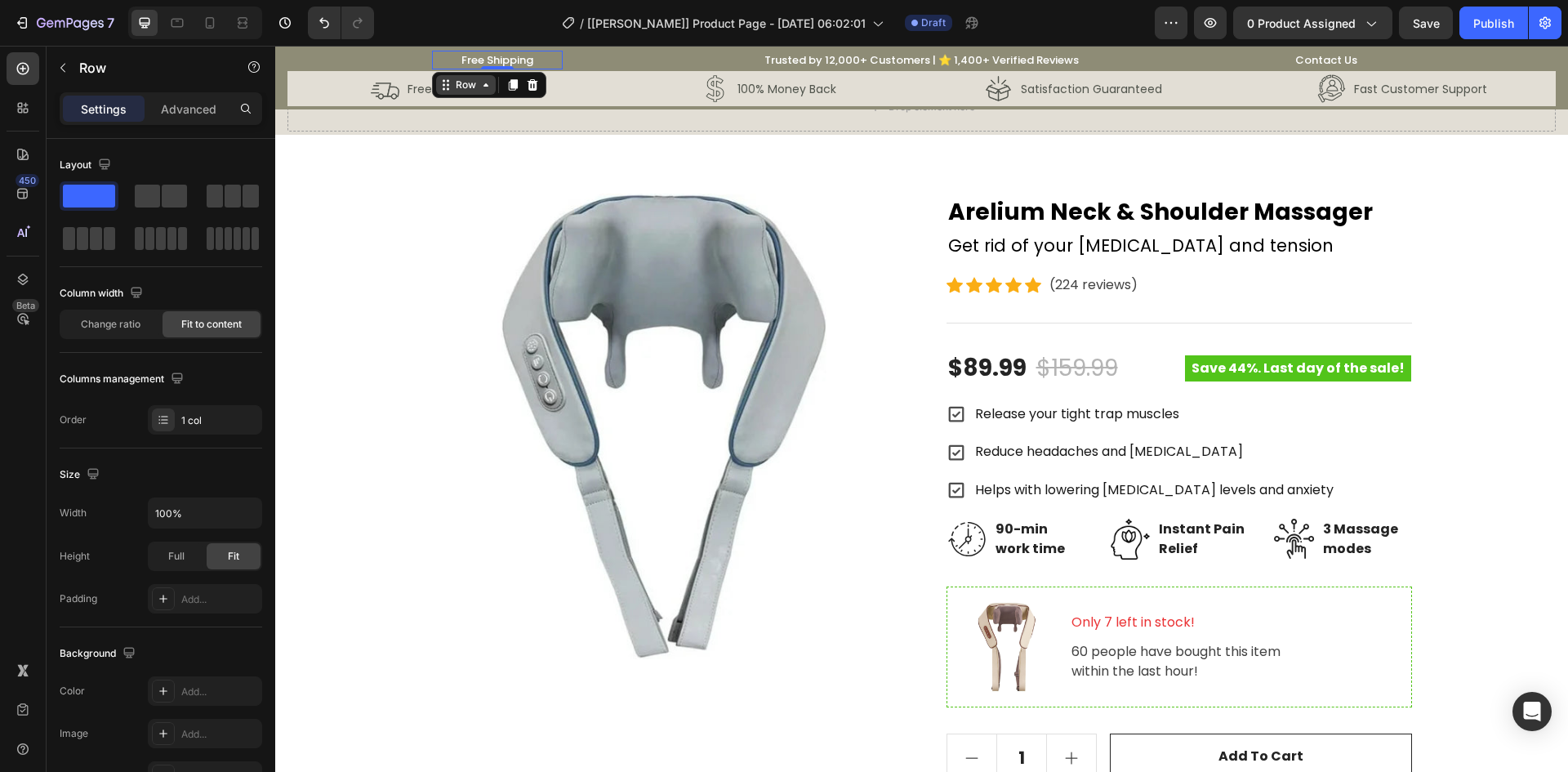
click at [445, 87] on icon at bounding box center [445, 85] width 13 height 13
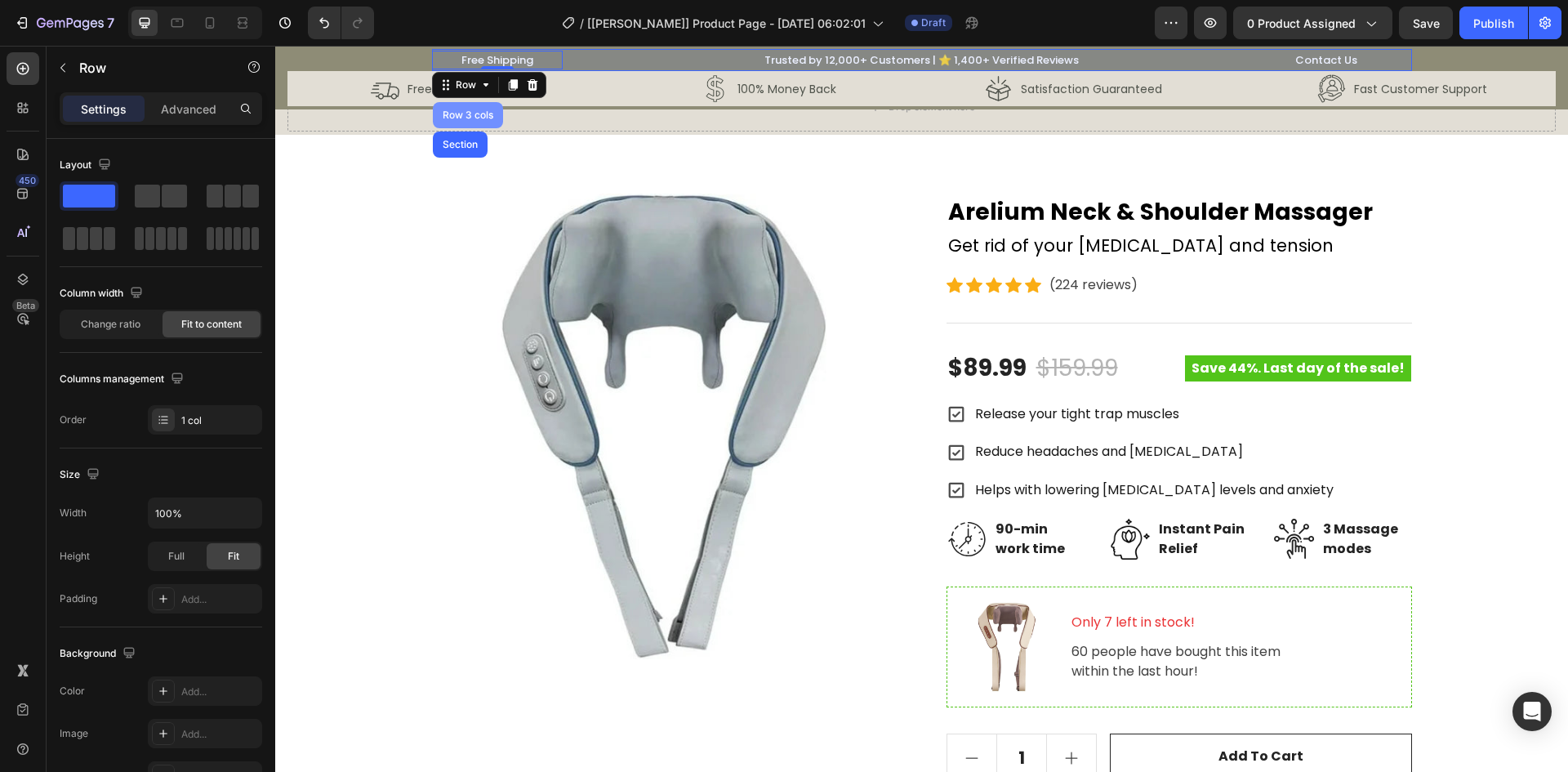
click at [455, 119] on div "Row 3 cols" at bounding box center [467, 115] width 57 height 10
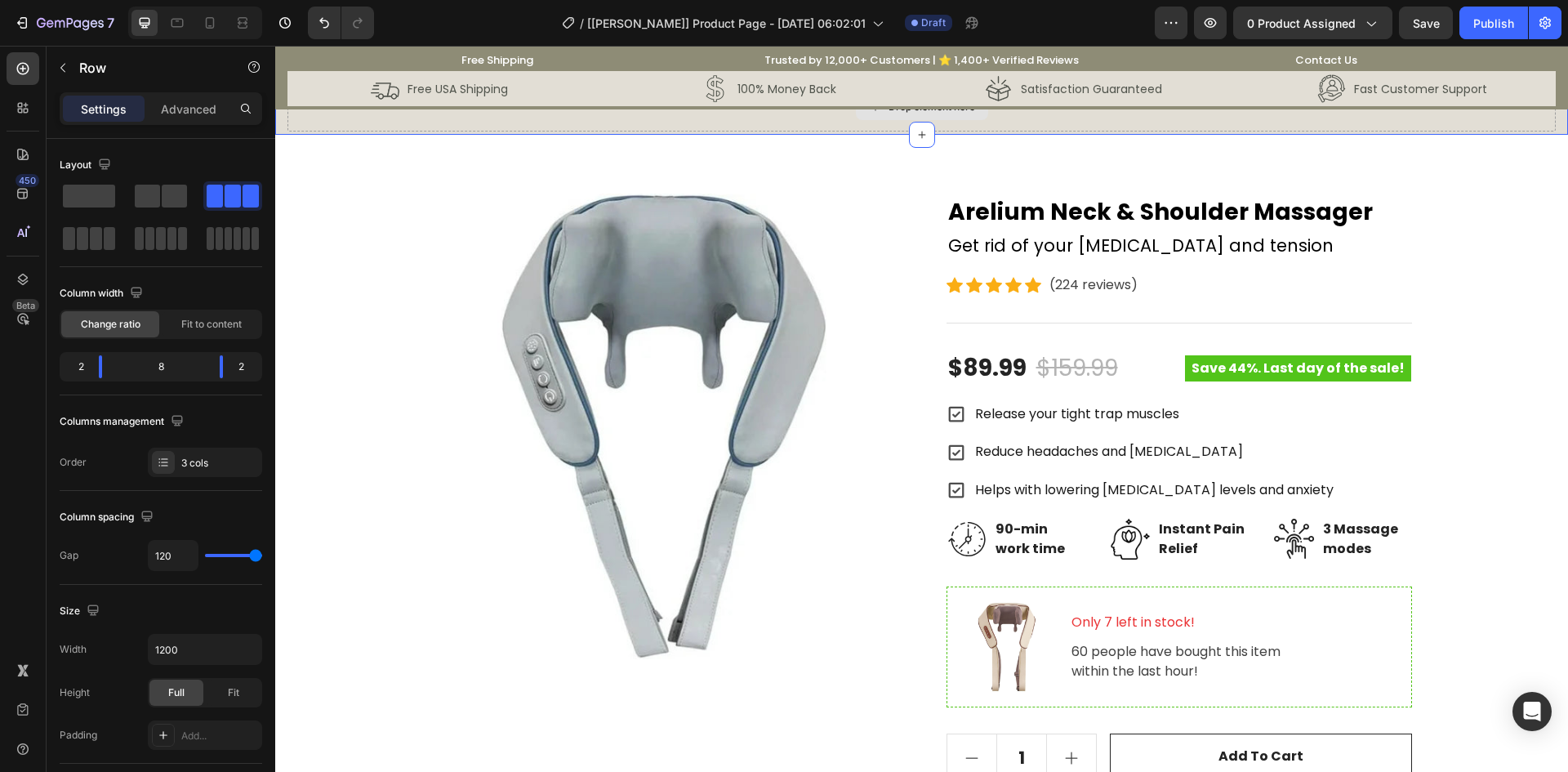
click at [382, 118] on div "Drop element here" at bounding box center [921, 107] width 1269 height 49
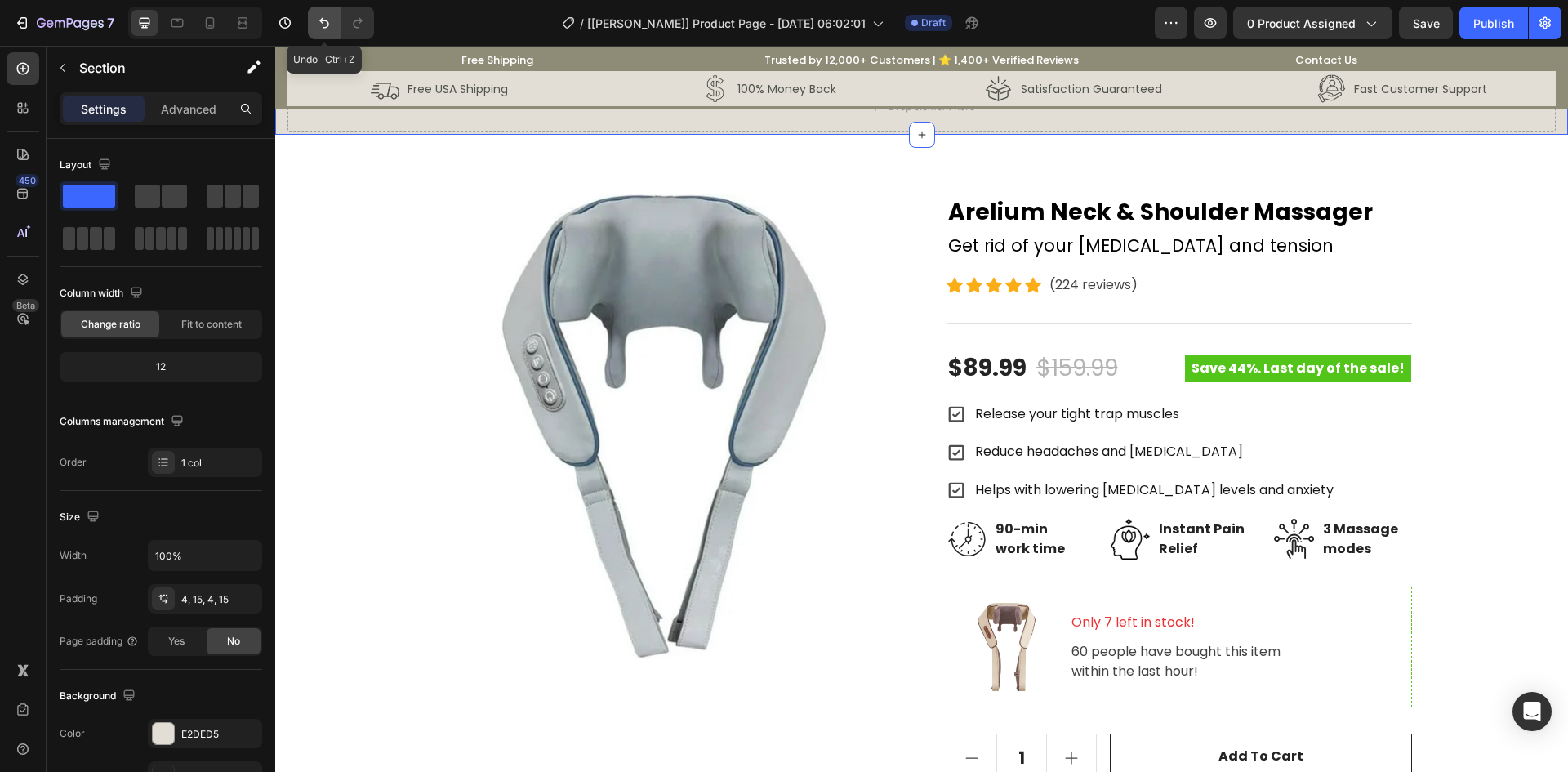
click at [330, 25] on icon "Undo/Redo" at bounding box center [324, 23] width 16 height 16
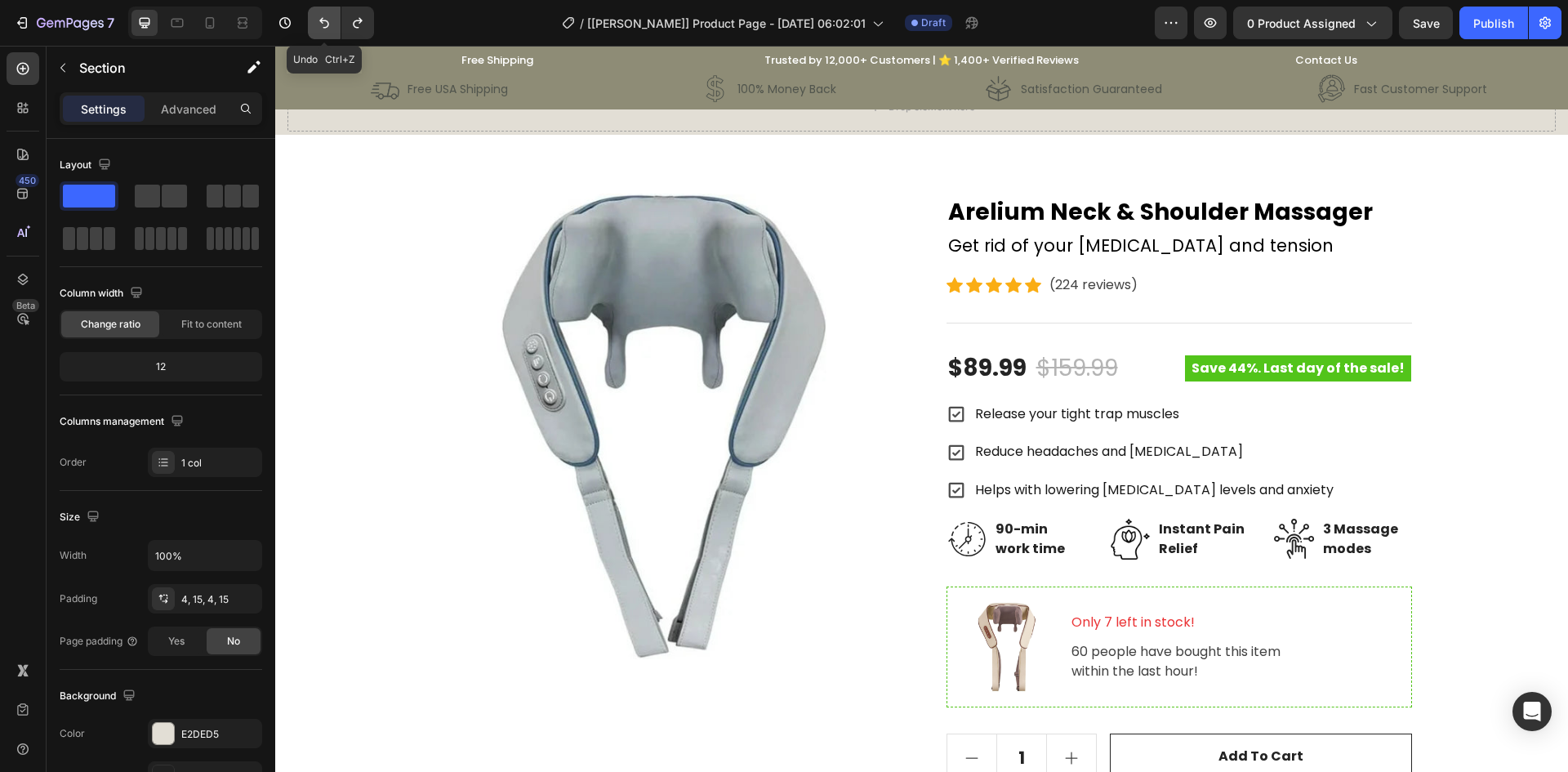
click at [329, 29] on icon "Undo/Redo" at bounding box center [324, 23] width 16 height 16
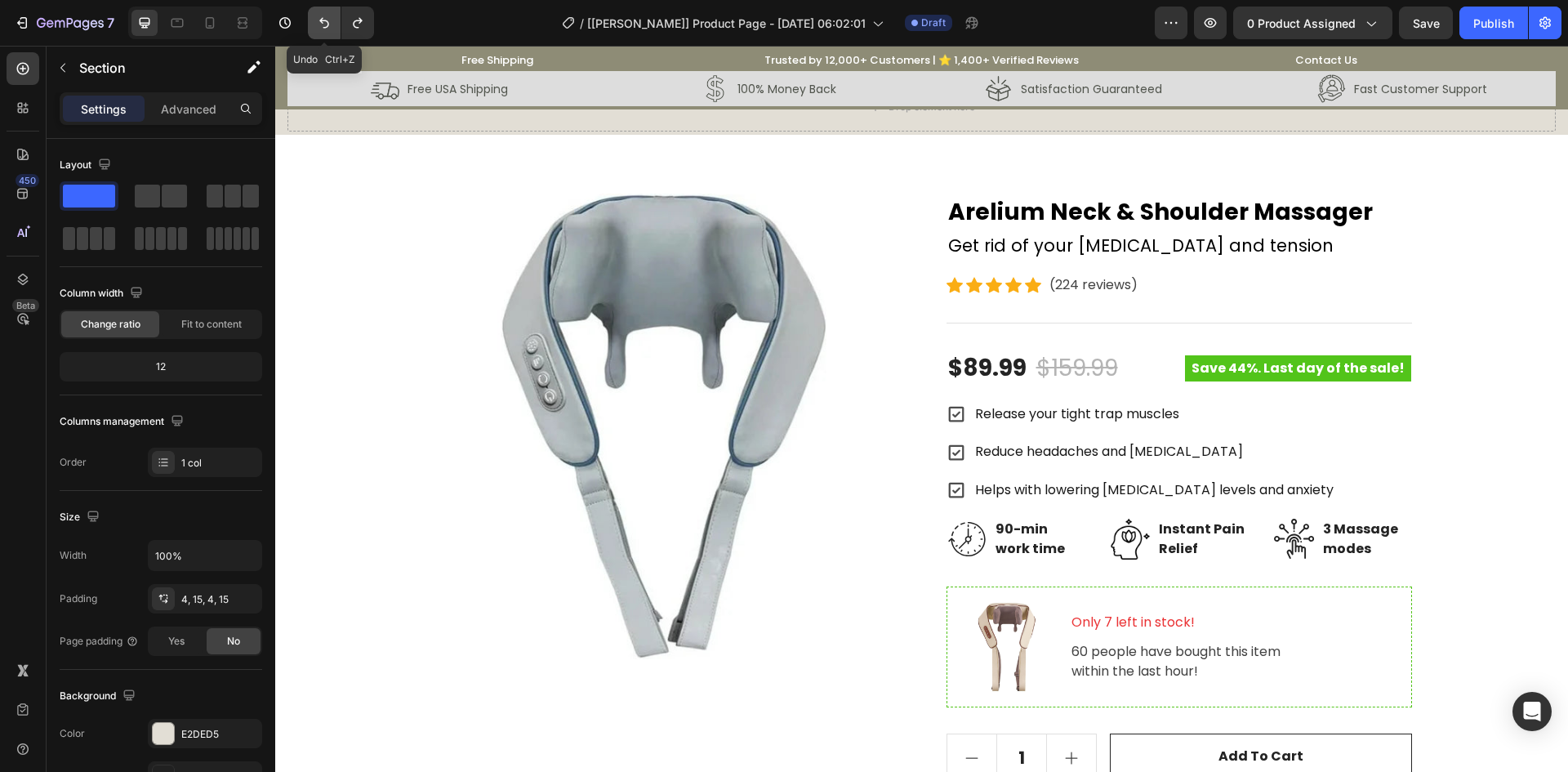
click at [329, 29] on icon "Undo/Redo" at bounding box center [324, 23] width 16 height 16
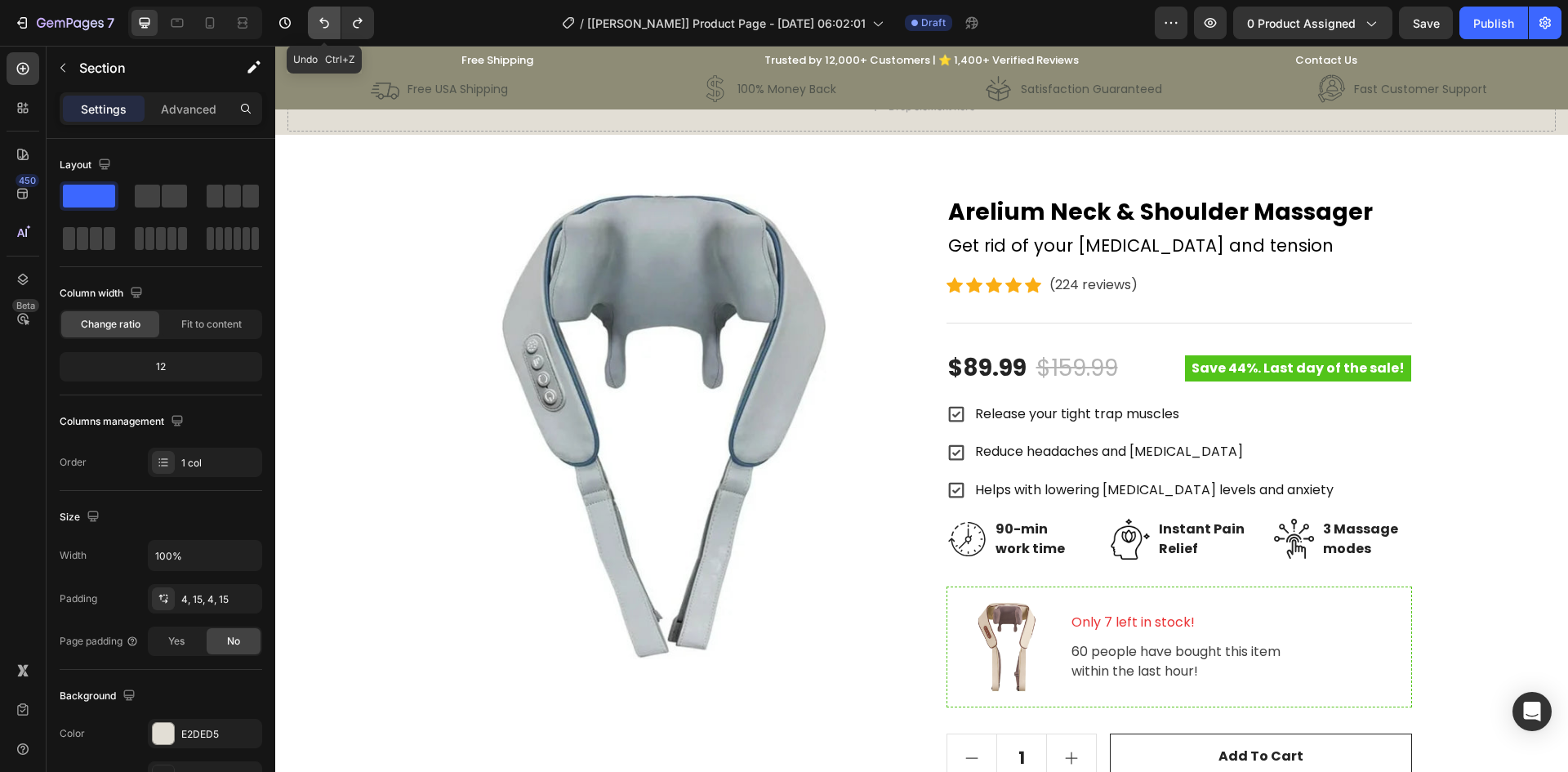
click at [329, 29] on icon "Undo/Redo" at bounding box center [324, 23] width 16 height 16
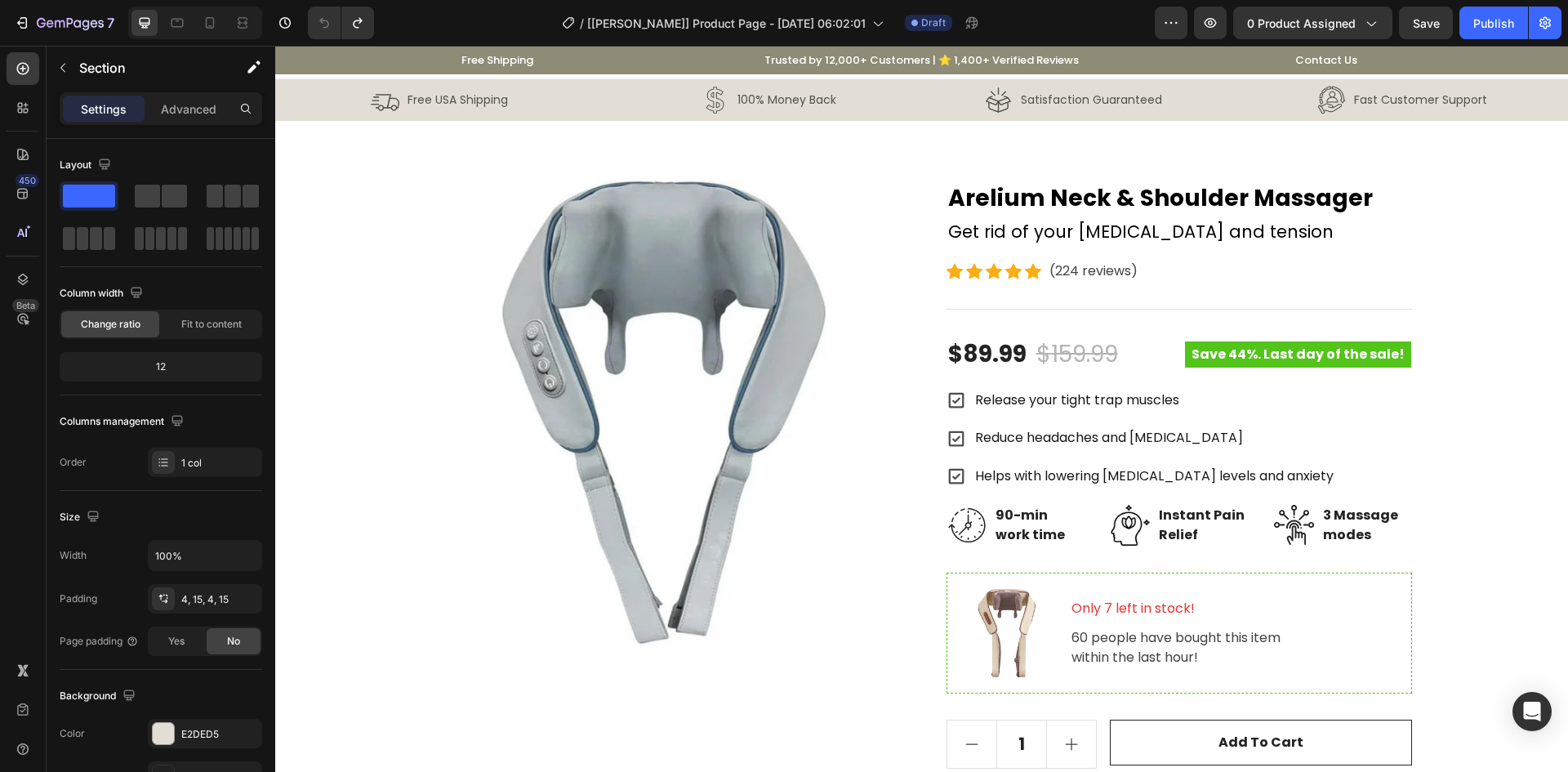
click at [282, 102] on div "Image Free USA Shipping Text Block Row Image 100% Money Back Text Block Row Row…" at bounding box center [921, 100] width 1293 height 42
click at [299, 114] on div "Image Free USA Shipping Text Block Row" at bounding box center [439, 100] width 304 height 35
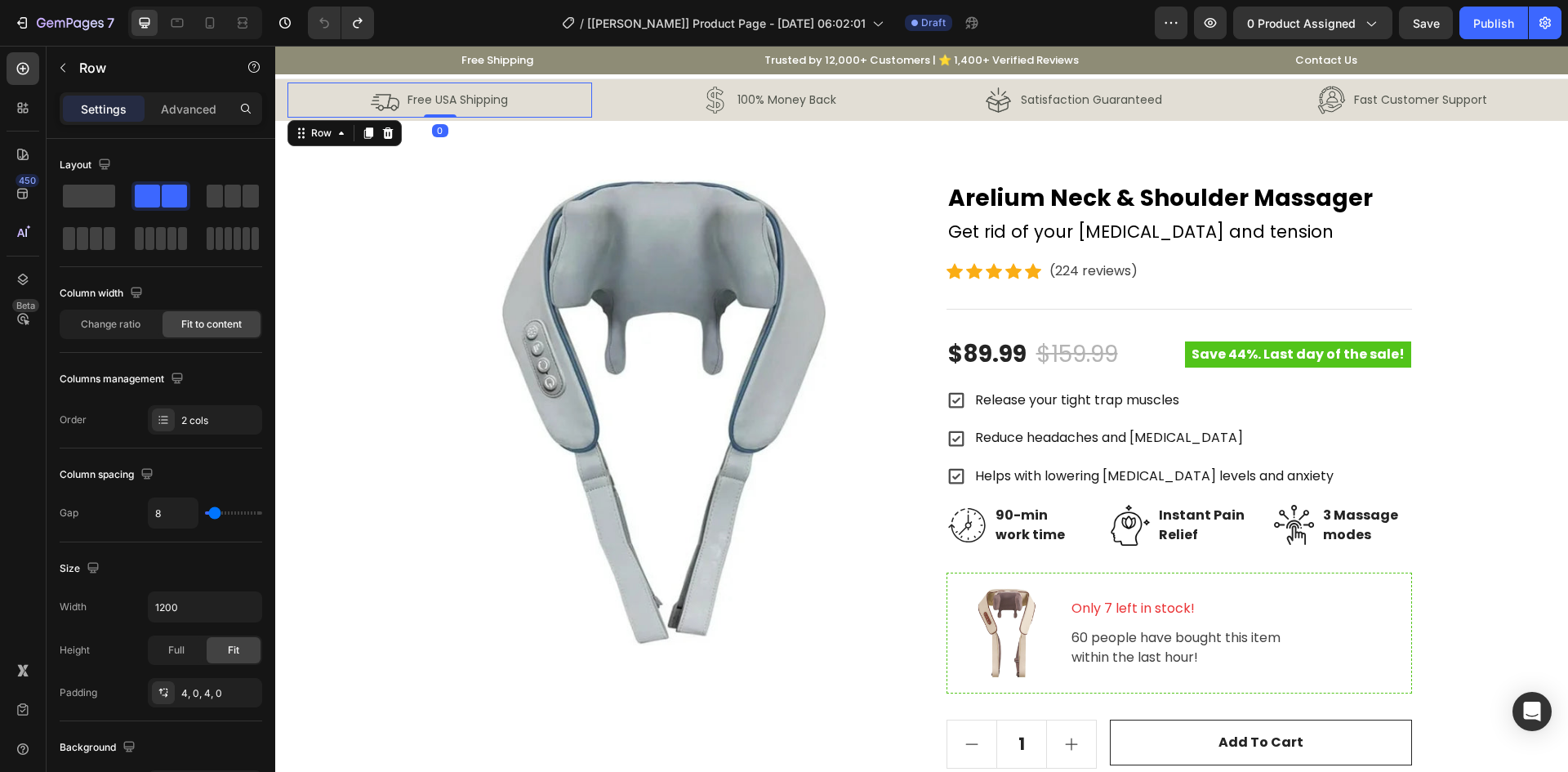
click at [319, 144] on div "Row" at bounding box center [344, 133] width 115 height 26
click at [323, 141] on div "Row" at bounding box center [321, 134] width 60 height 20
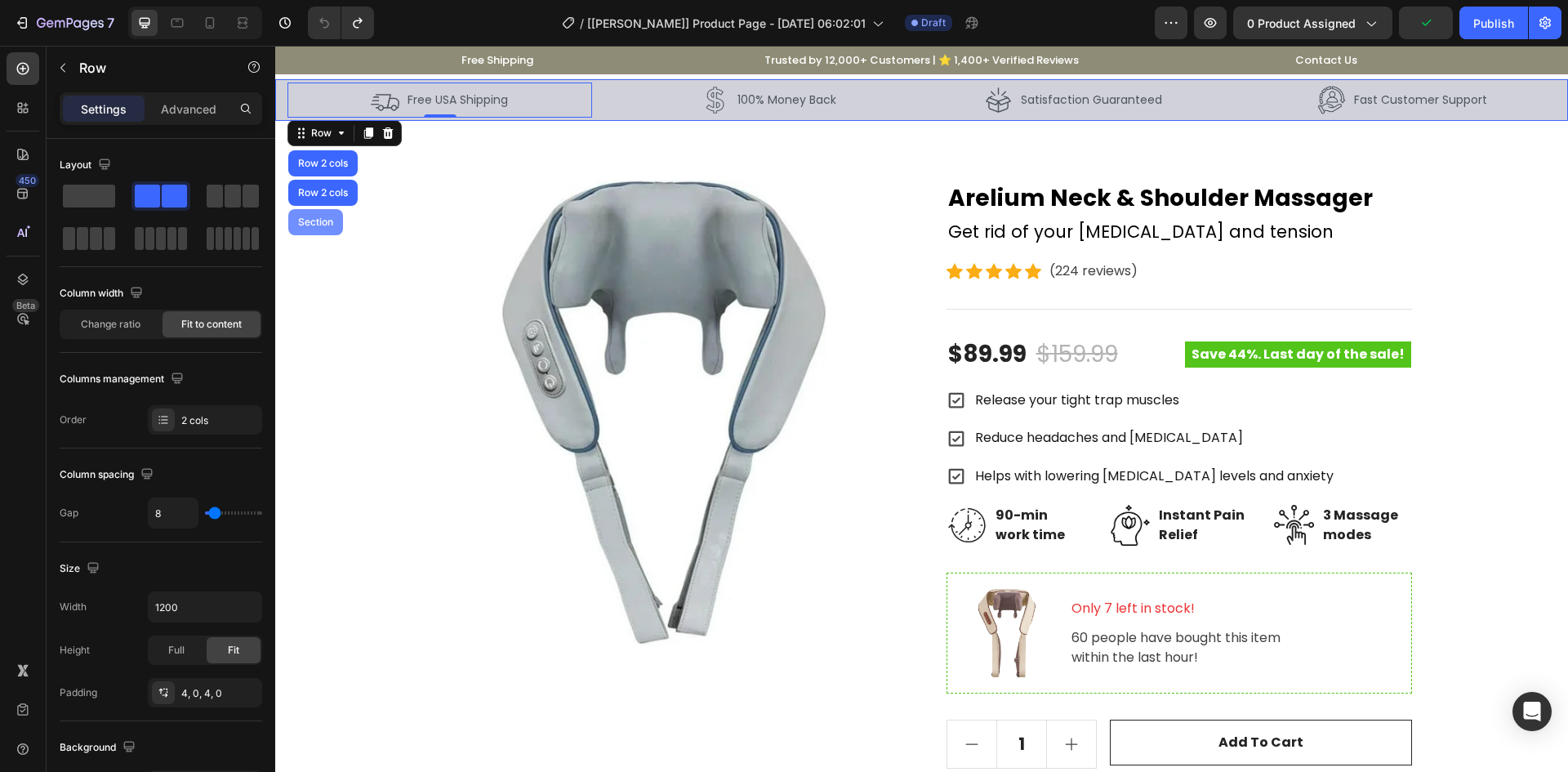
click at [335, 217] on div "Section" at bounding box center [315, 223] width 55 height 26
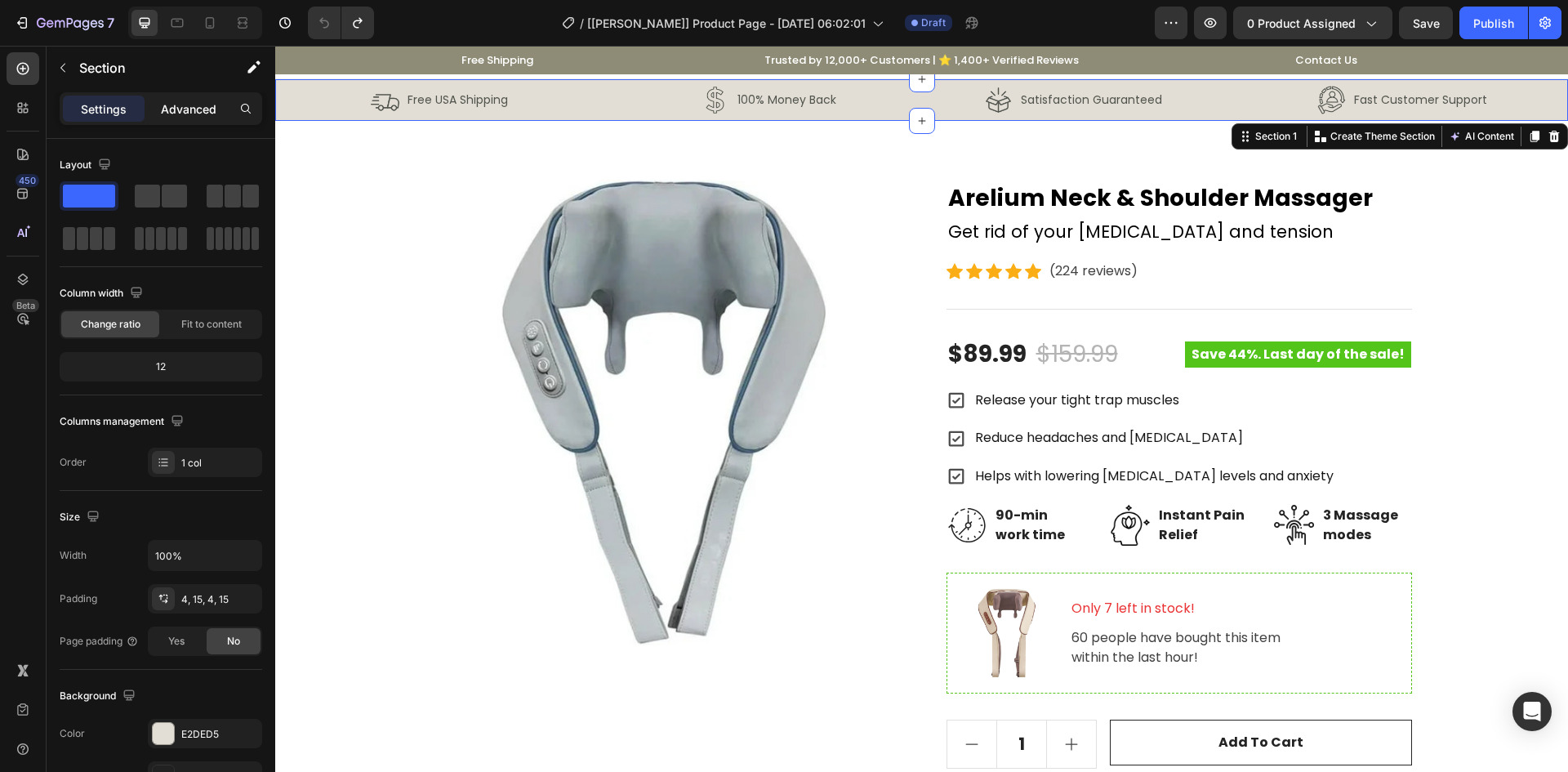
click at [182, 101] on p "Advanced" at bounding box center [189, 109] width 56 height 17
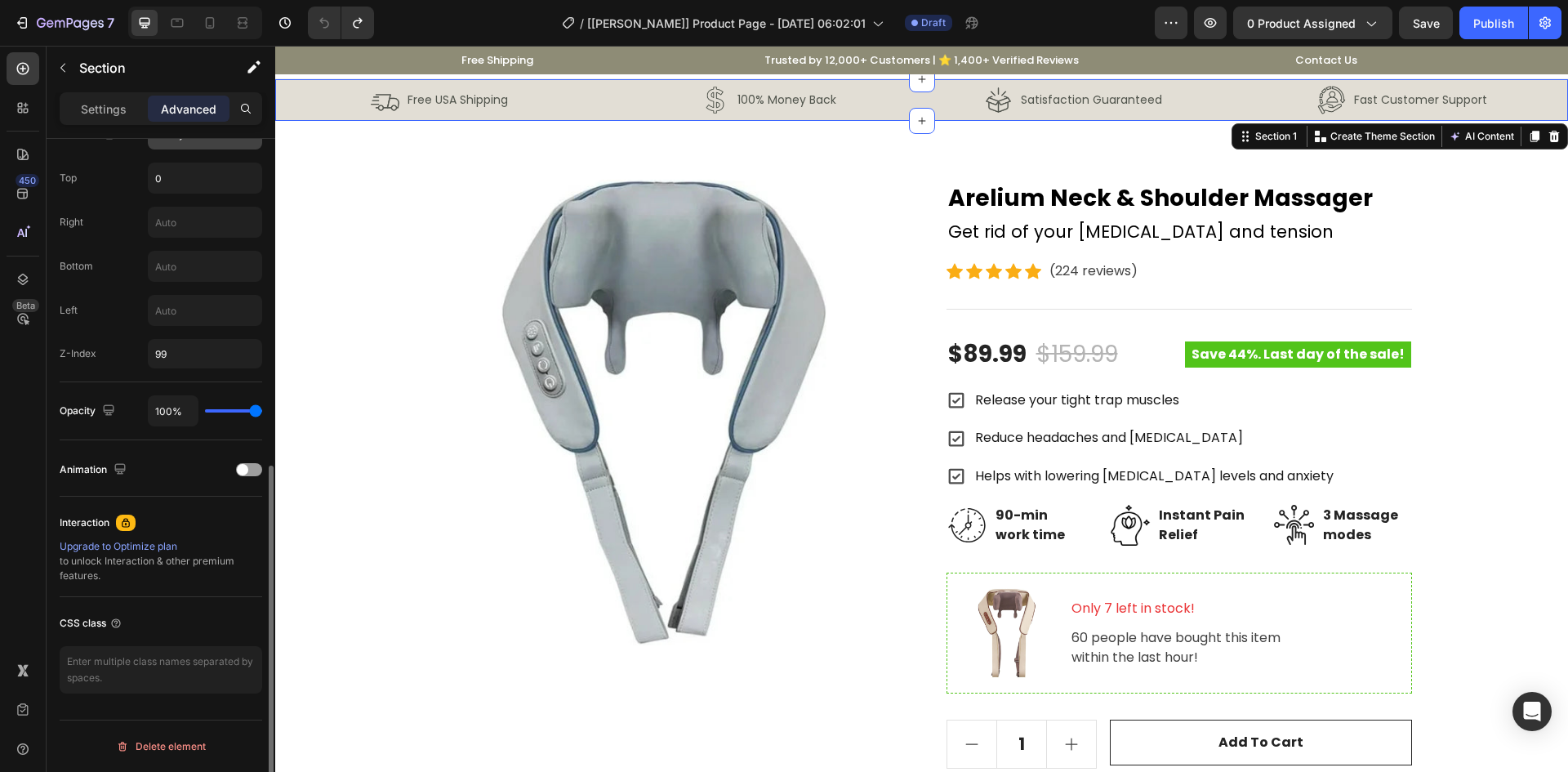
scroll to position [492, 0]
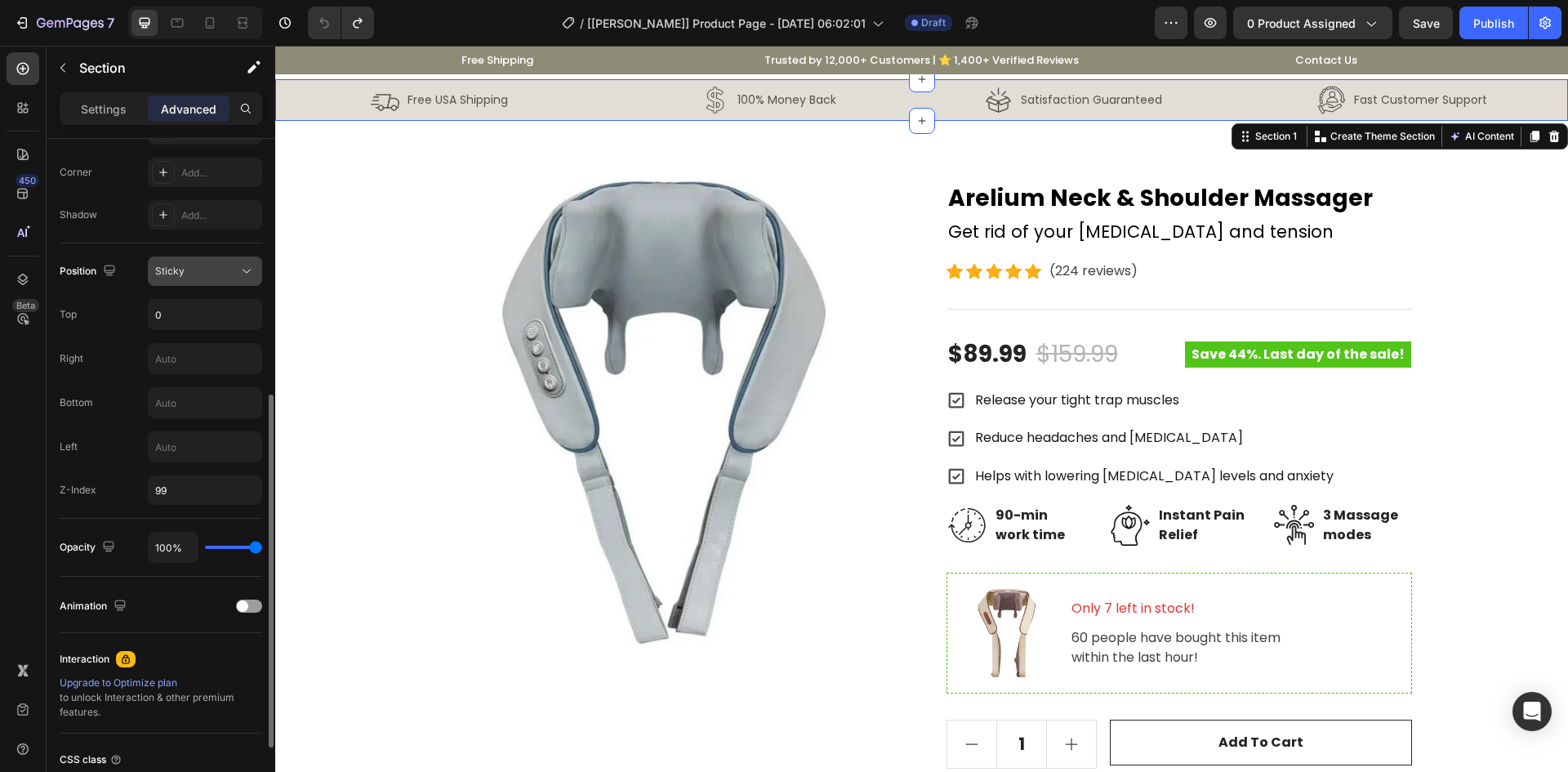
click at [191, 272] on div "Sticky" at bounding box center [196, 271] width 83 height 15
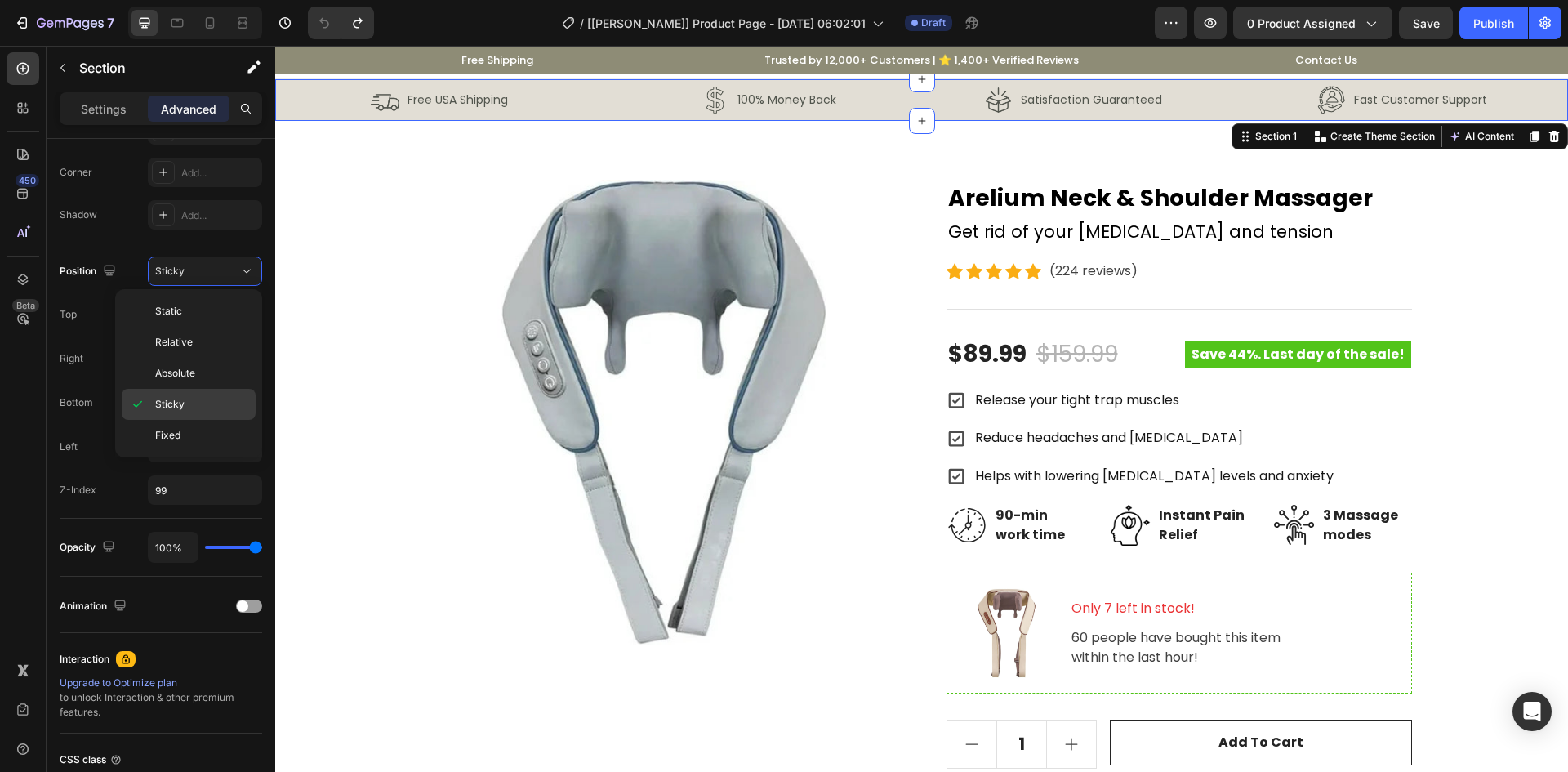
click at [205, 427] on div "Fixed" at bounding box center [189, 435] width 134 height 31
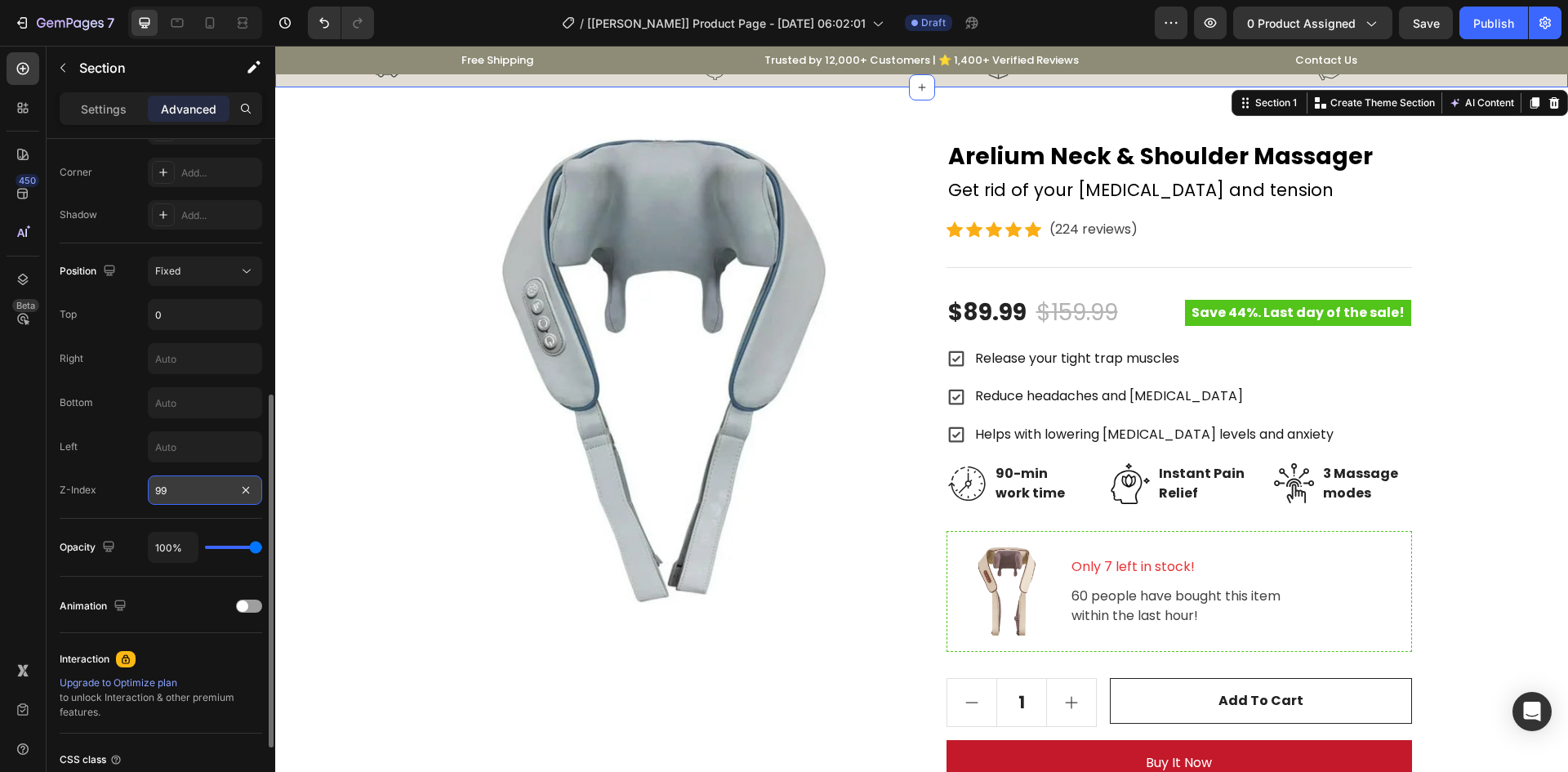
click at [198, 494] on input "99" at bounding box center [205, 489] width 115 height 29
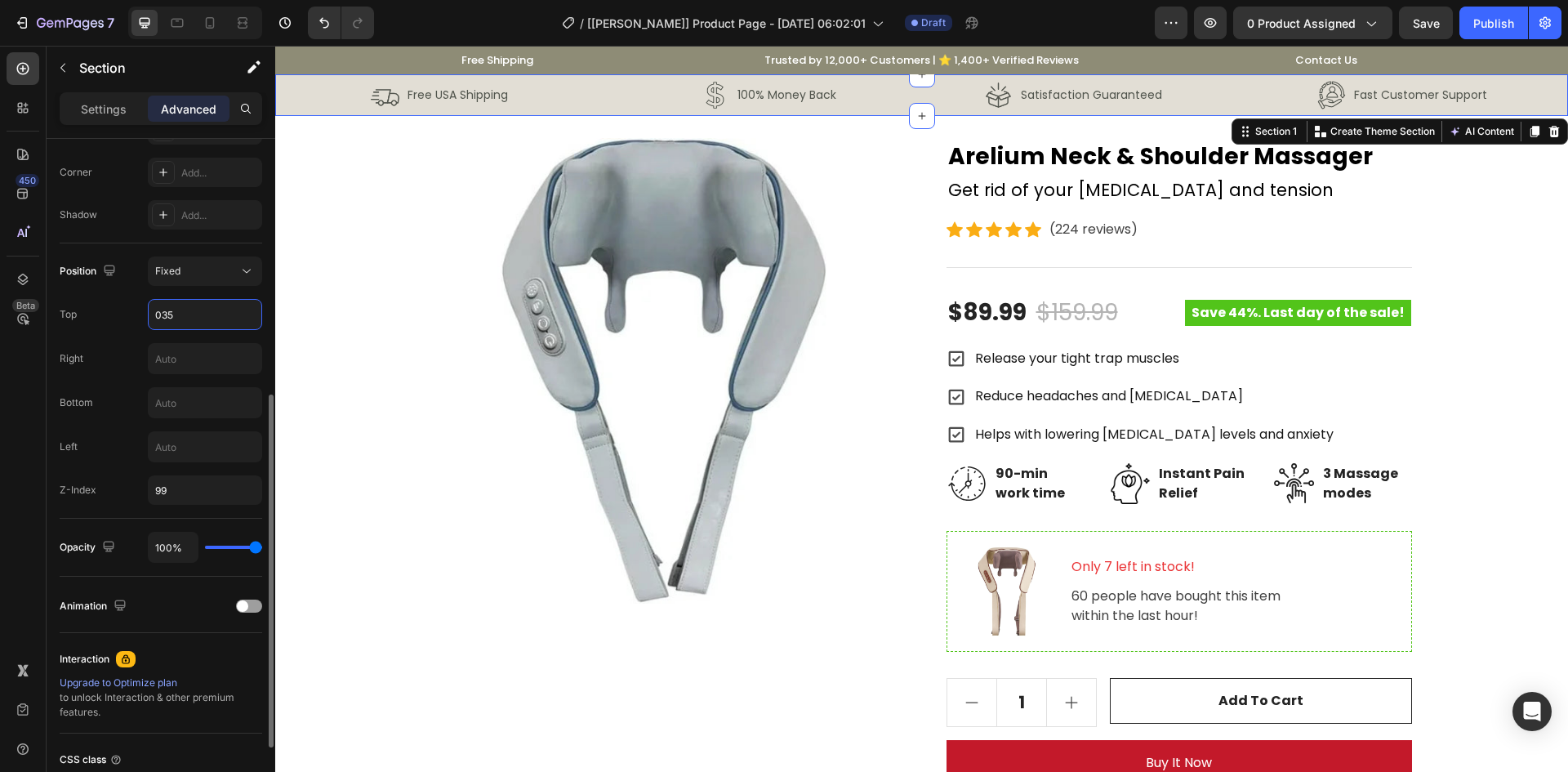
type input "35"
click at [89, 337] on div "Position Fixed Top 35 Right Bottom Left Z-Index 99" at bounding box center [161, 381] width 203 height 249
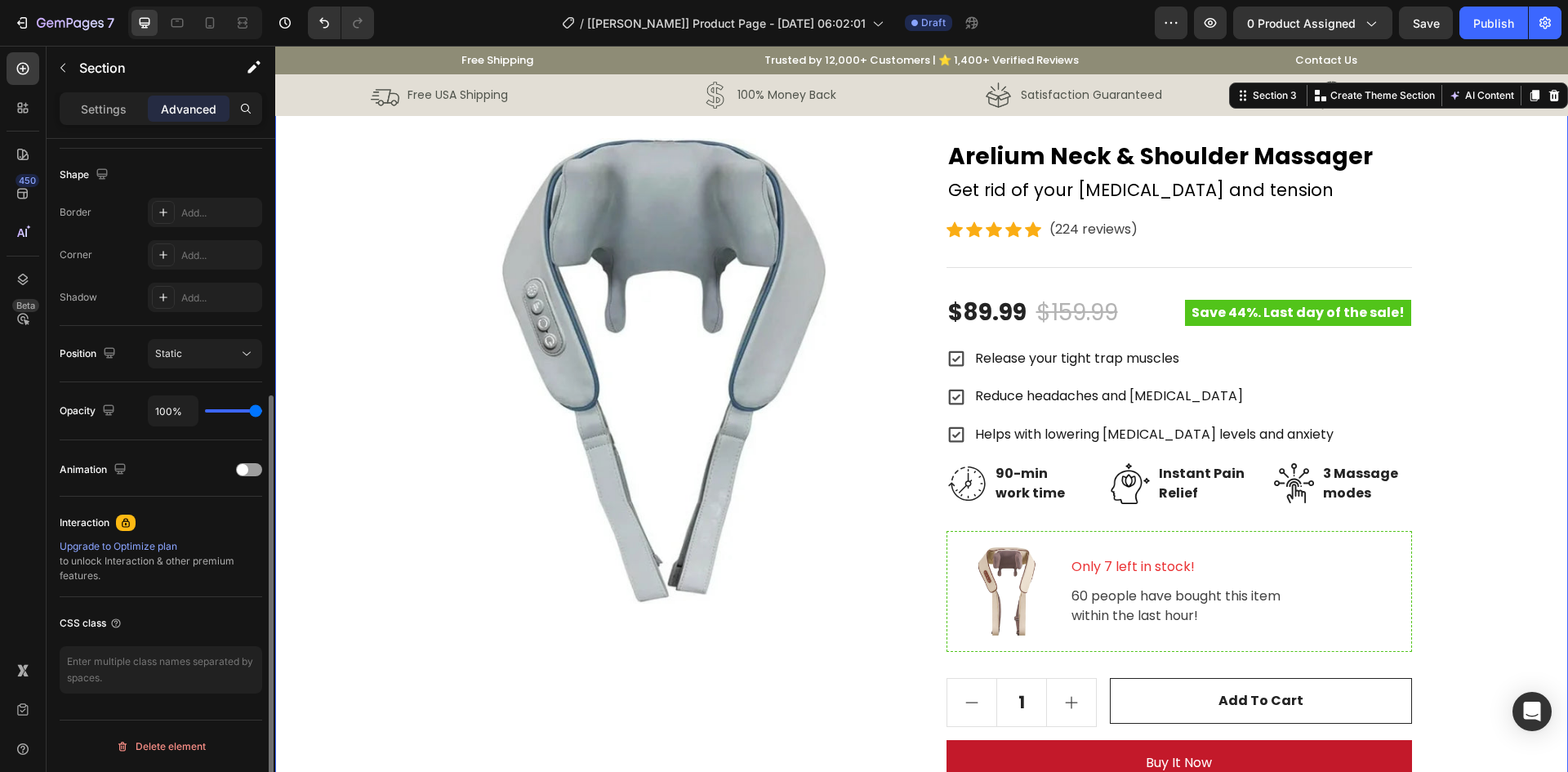
scroll to position [410, 0]
click at [356, 328] on div "Product Images Arelium Neck & Shoulder Massager Product Title Get rid of your n…" at bounding box center [921, 566] width 1269 height 857
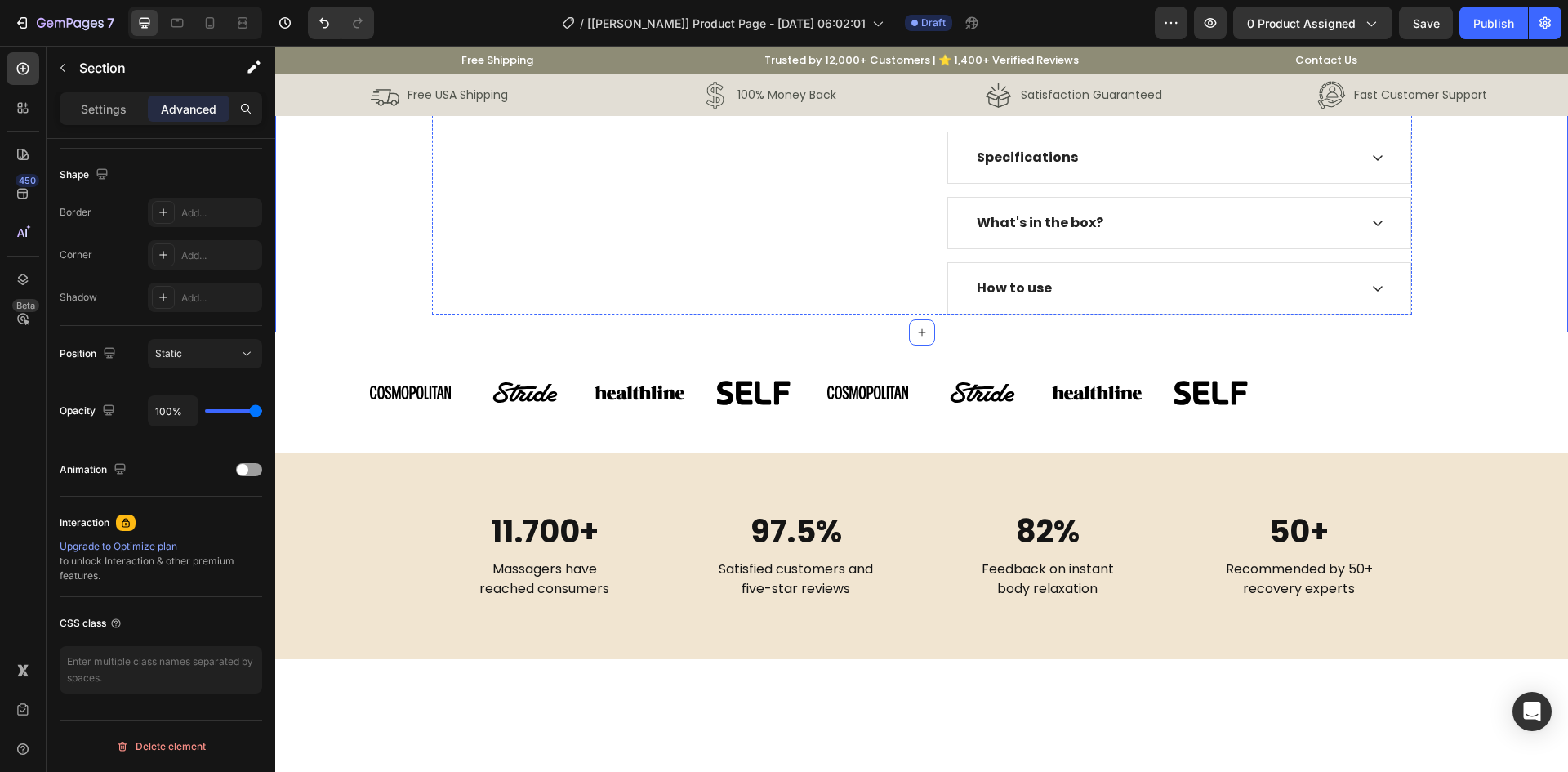
scroll to position [0, 0]
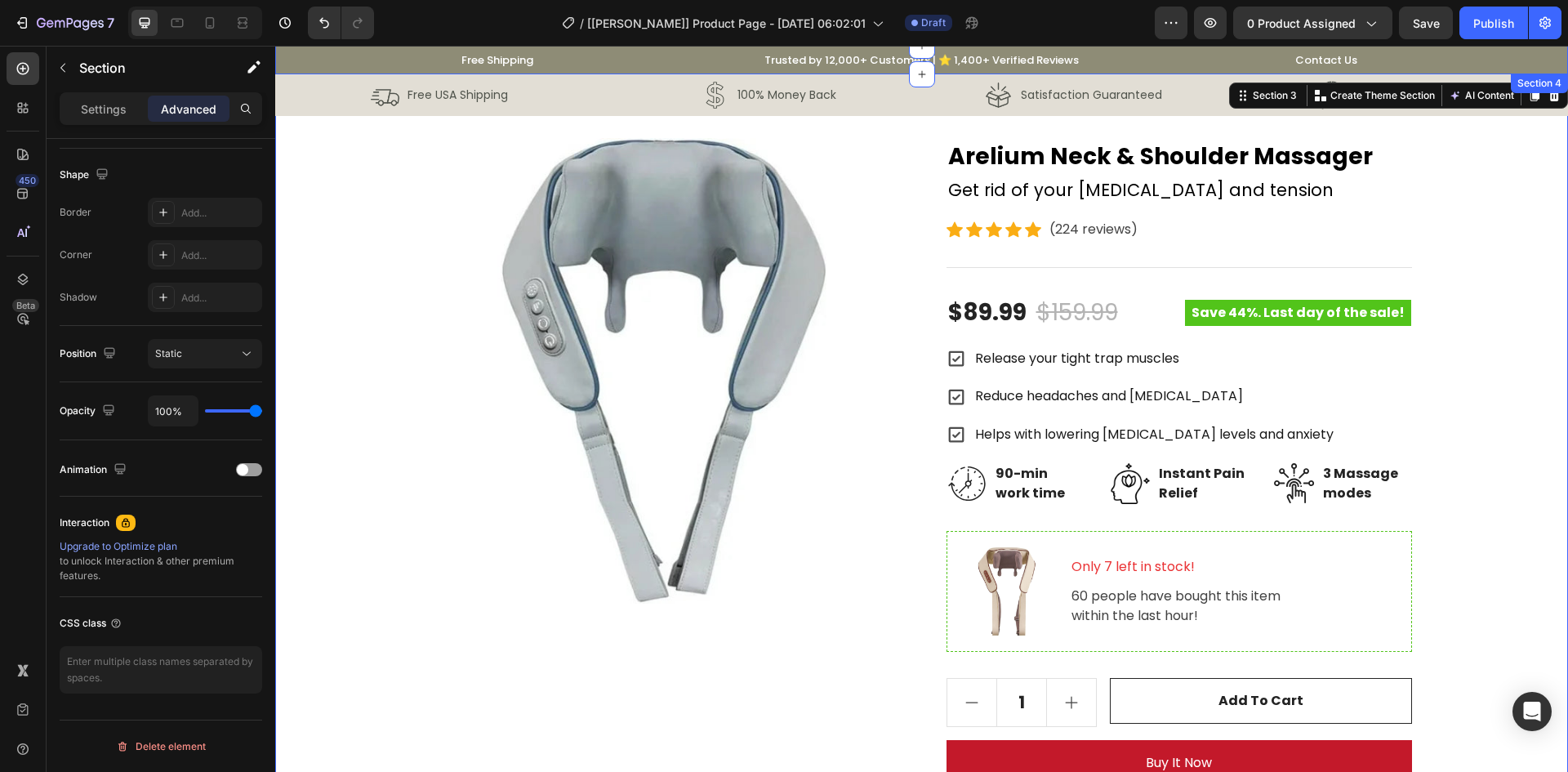
click at [314, 61] on div "Free Shipping Text block Row Trusted by 12,000+ Customers | ⭐ 1,400+ Verified R…" at bounding box center [921, 60] width 1269 height 22
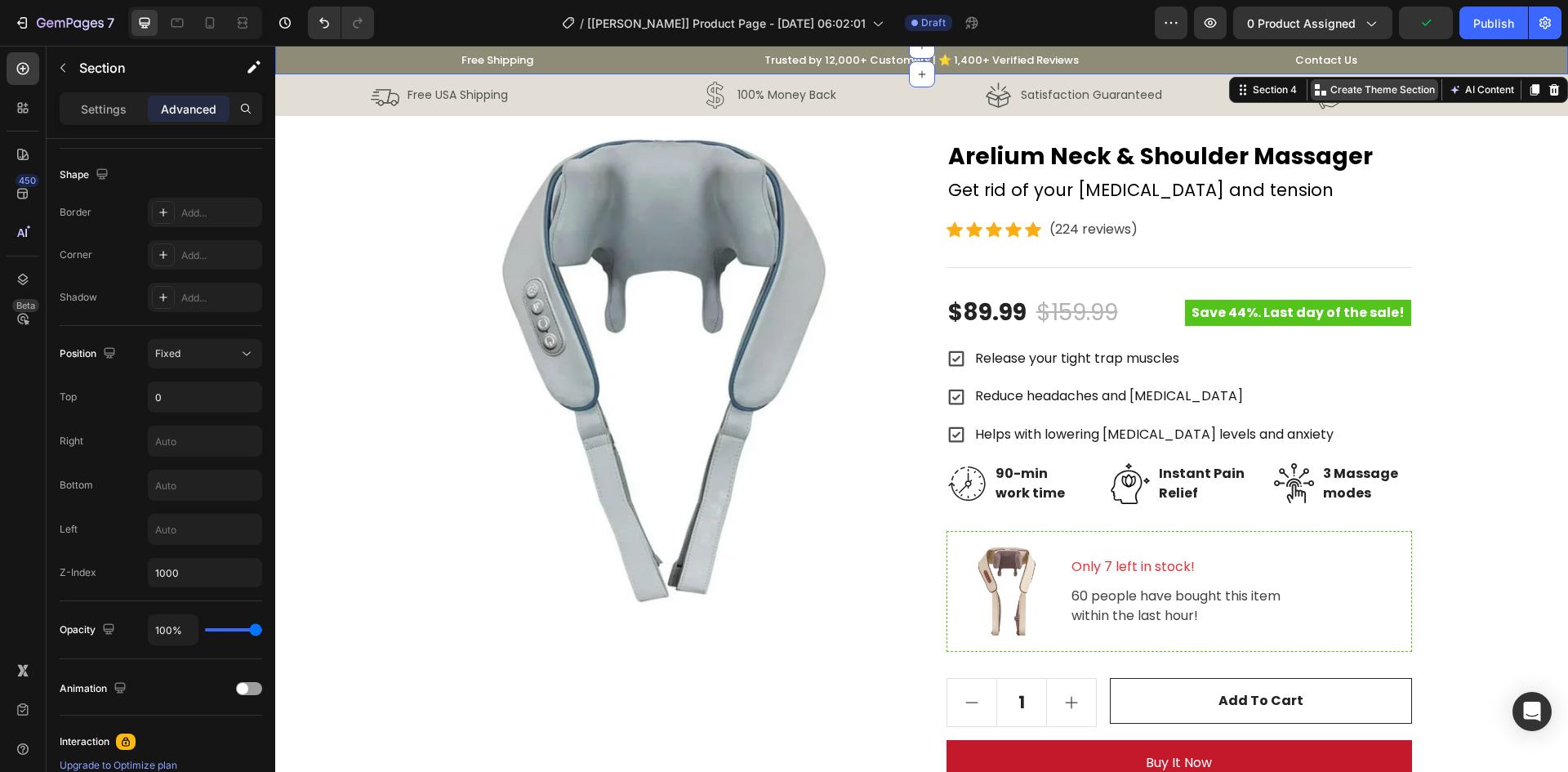
click at [1381, 88] on p "Create Theme Section" at bounding box center [1382, 90] width 105 height 15
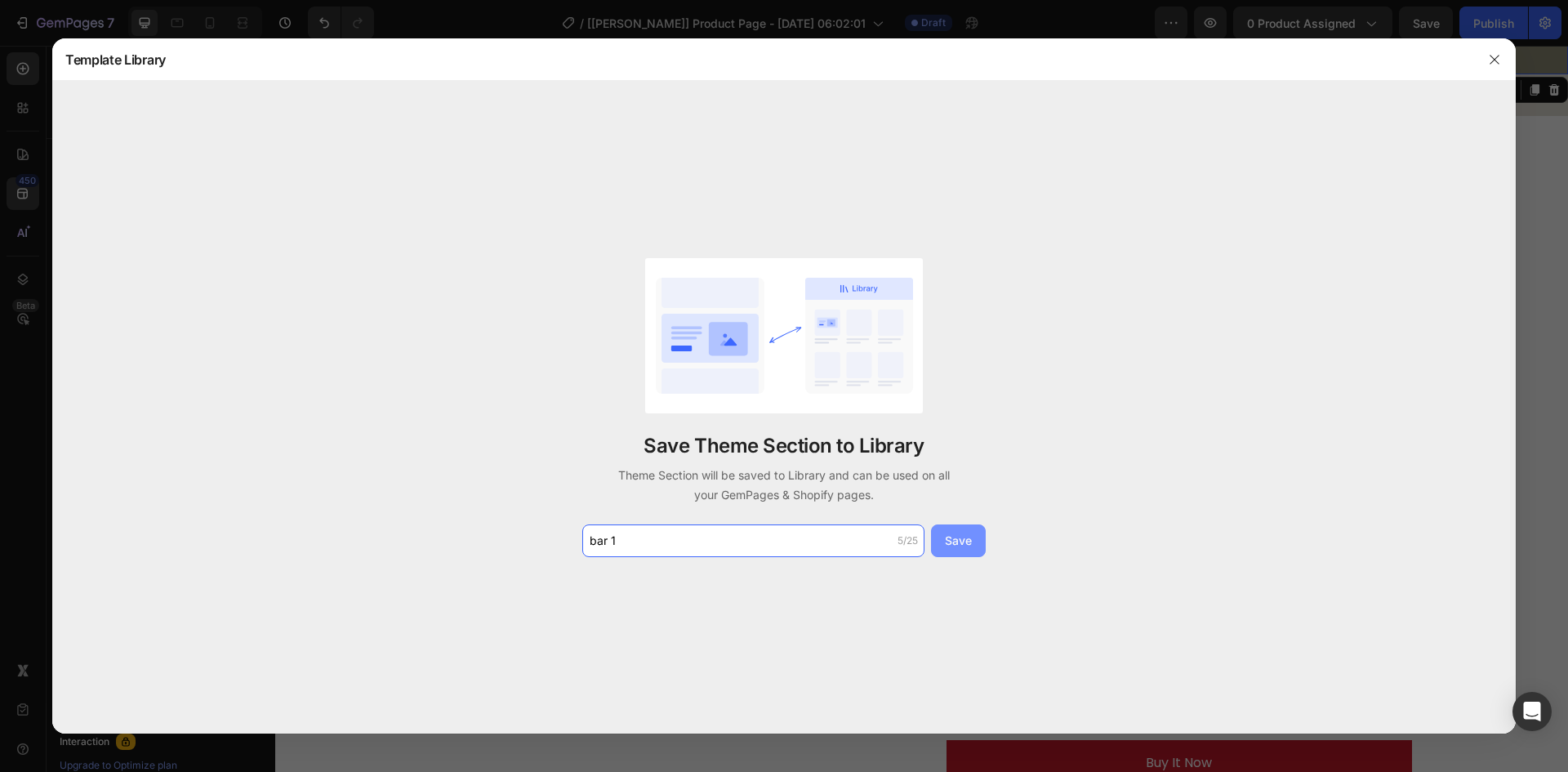
type input "bar 1"
click at [977, 540] on button "Save" at bounding box center [958, 540] width 55 height 33
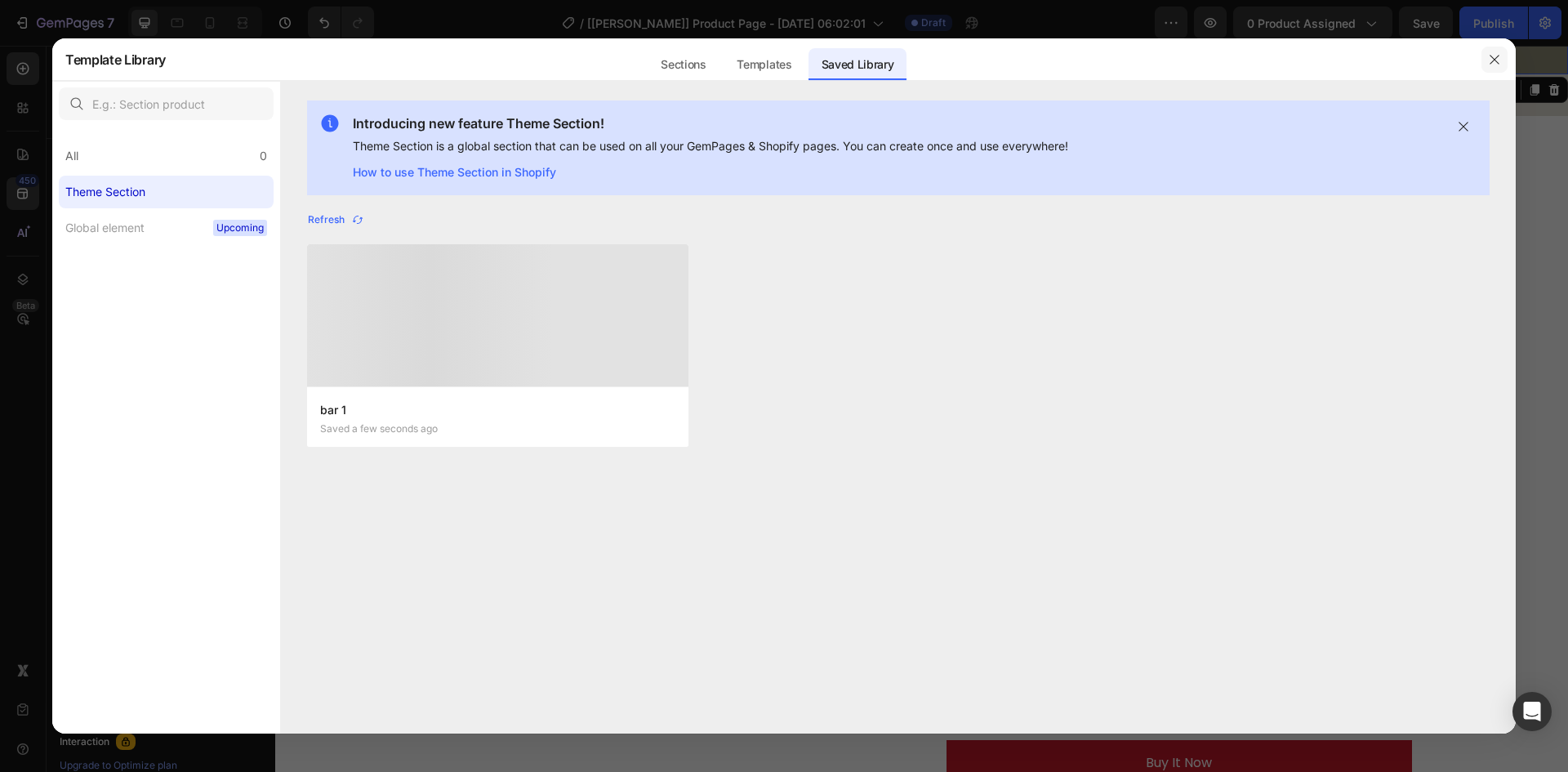
click at [1495, 62] on icon "button" at bounding box center [1494, 59] width 13 height 13
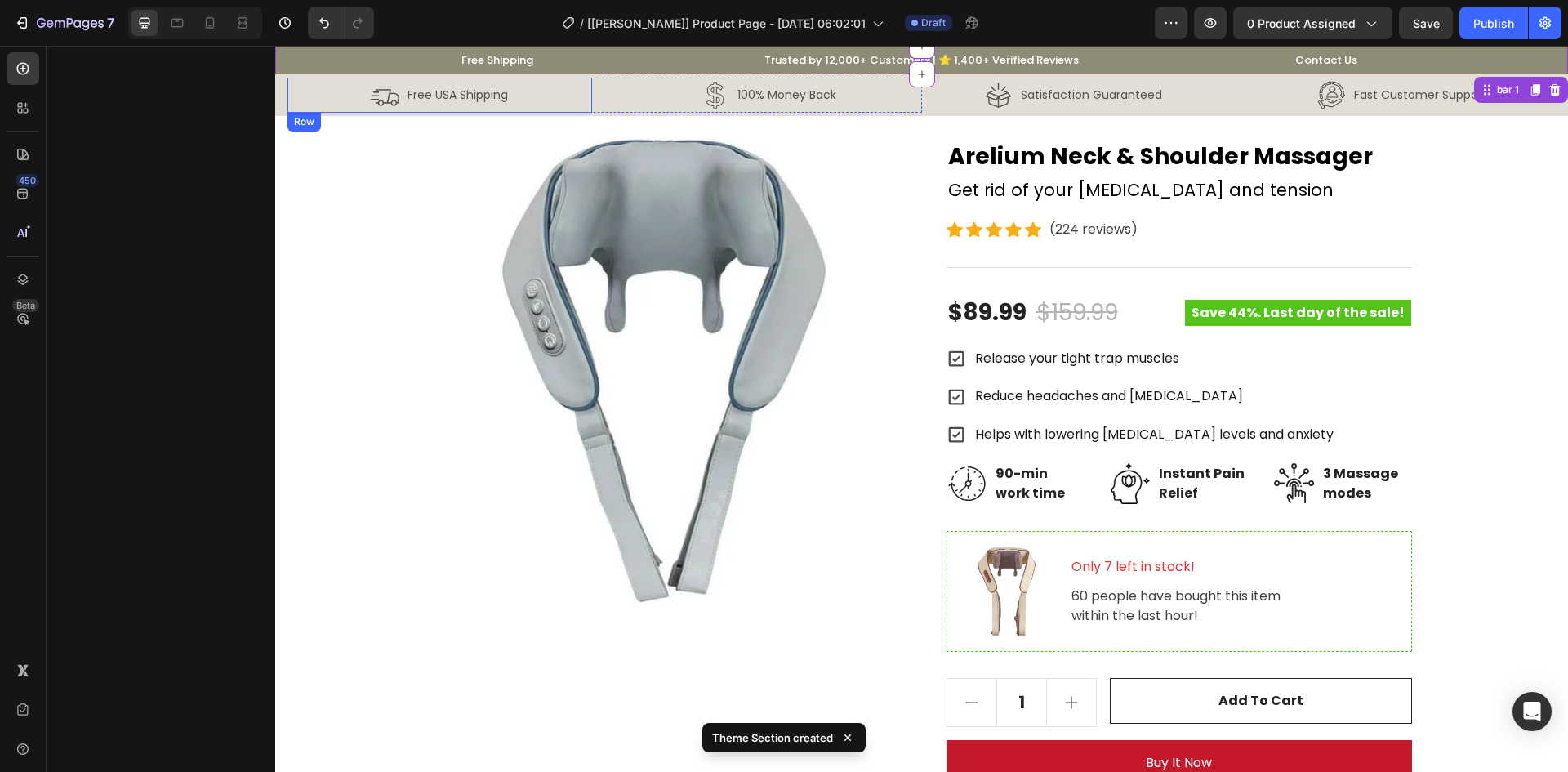
click at [303, 100] on div "Image Free USA Shipping Text Block Row" at bounding box center [439, 95] width 304 height 35
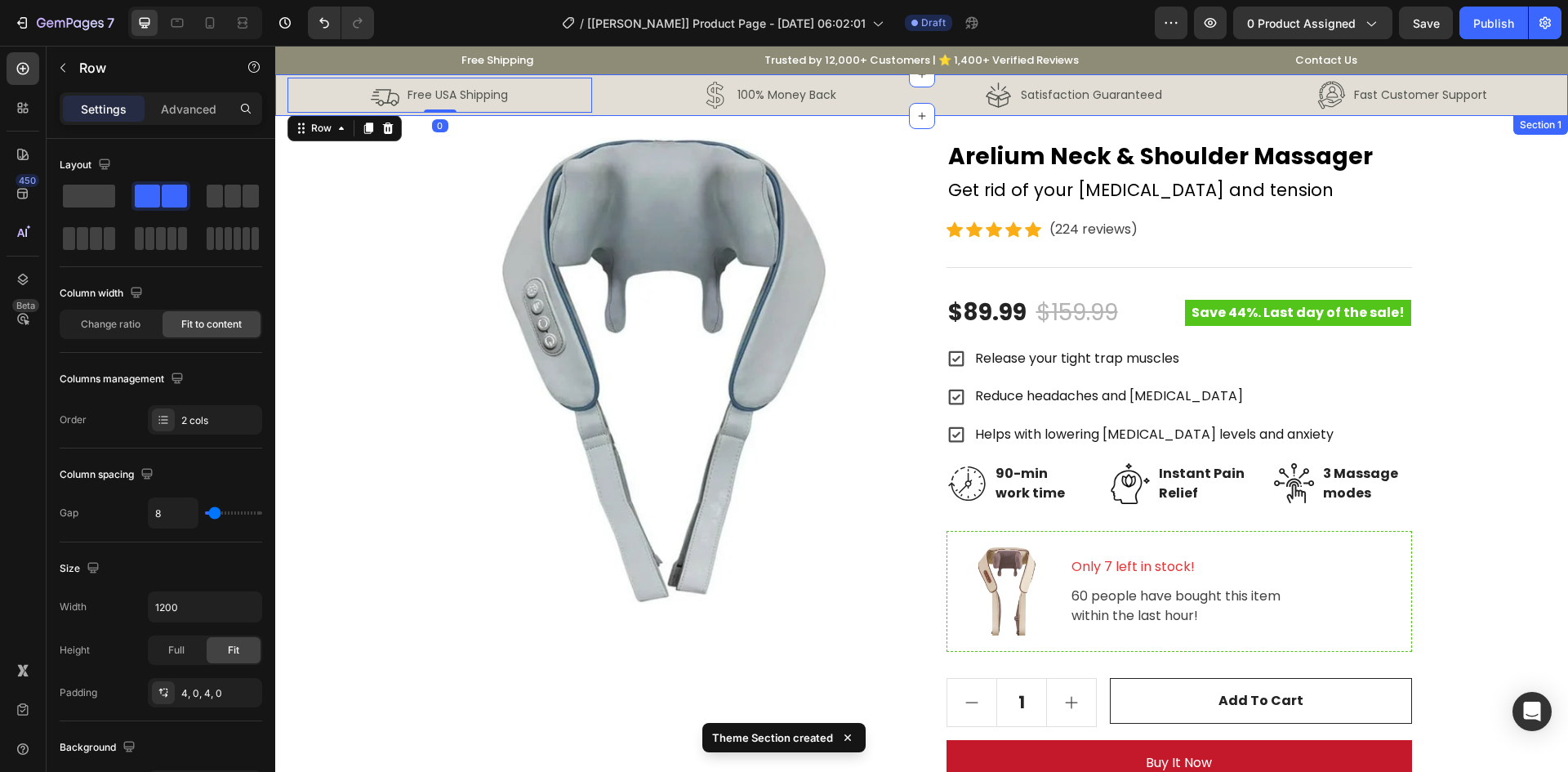
click at [281, 105] on div "Image Free USA Shipping Text Block Row 0 Image 100% Money Back Text Block Row R…" at bounding box center [921, 95] width 1293 height 42
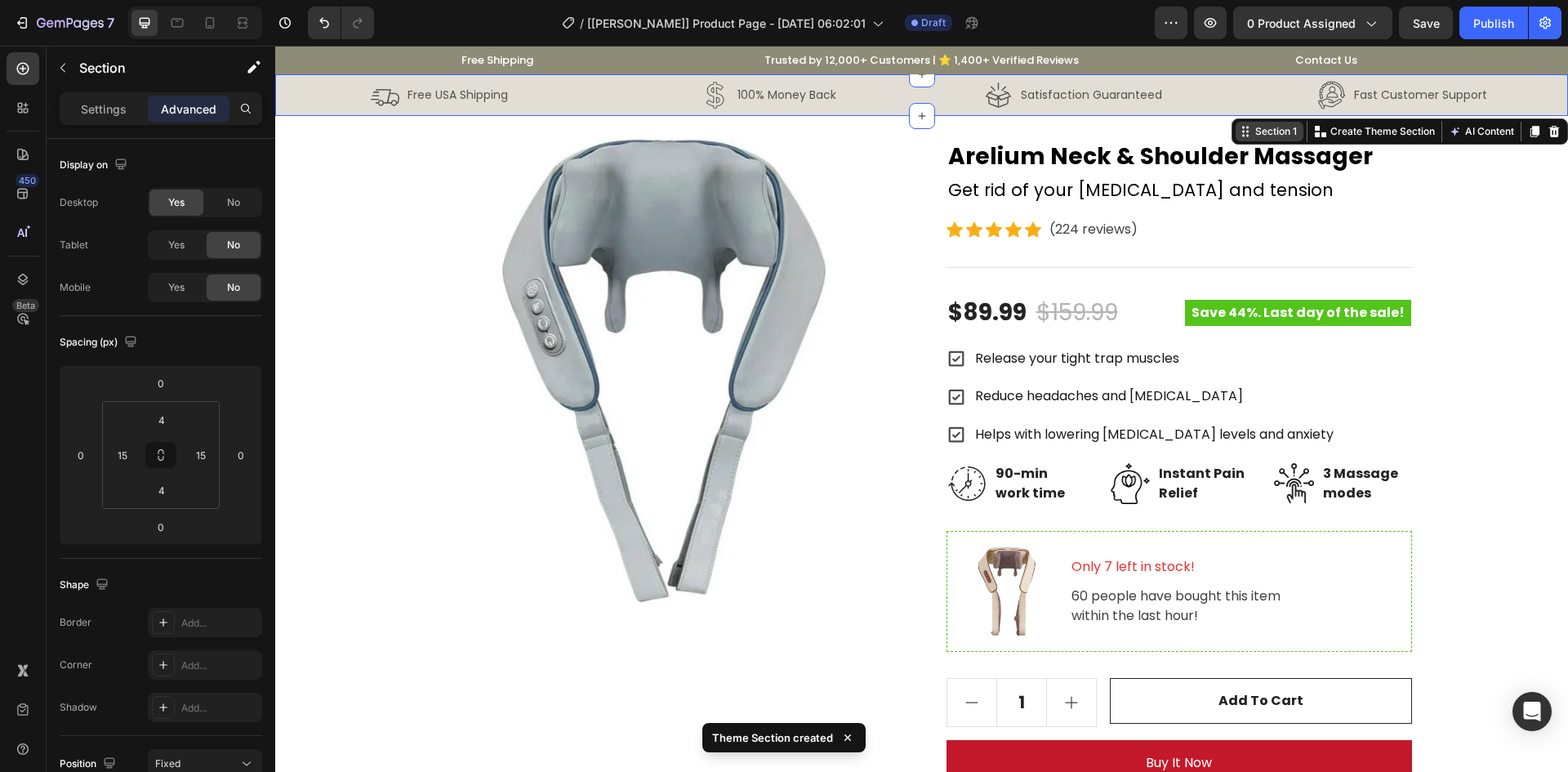
click at [1262, 138] on div "Section 1" at bounding box center [1277, 131] width 48 height 15
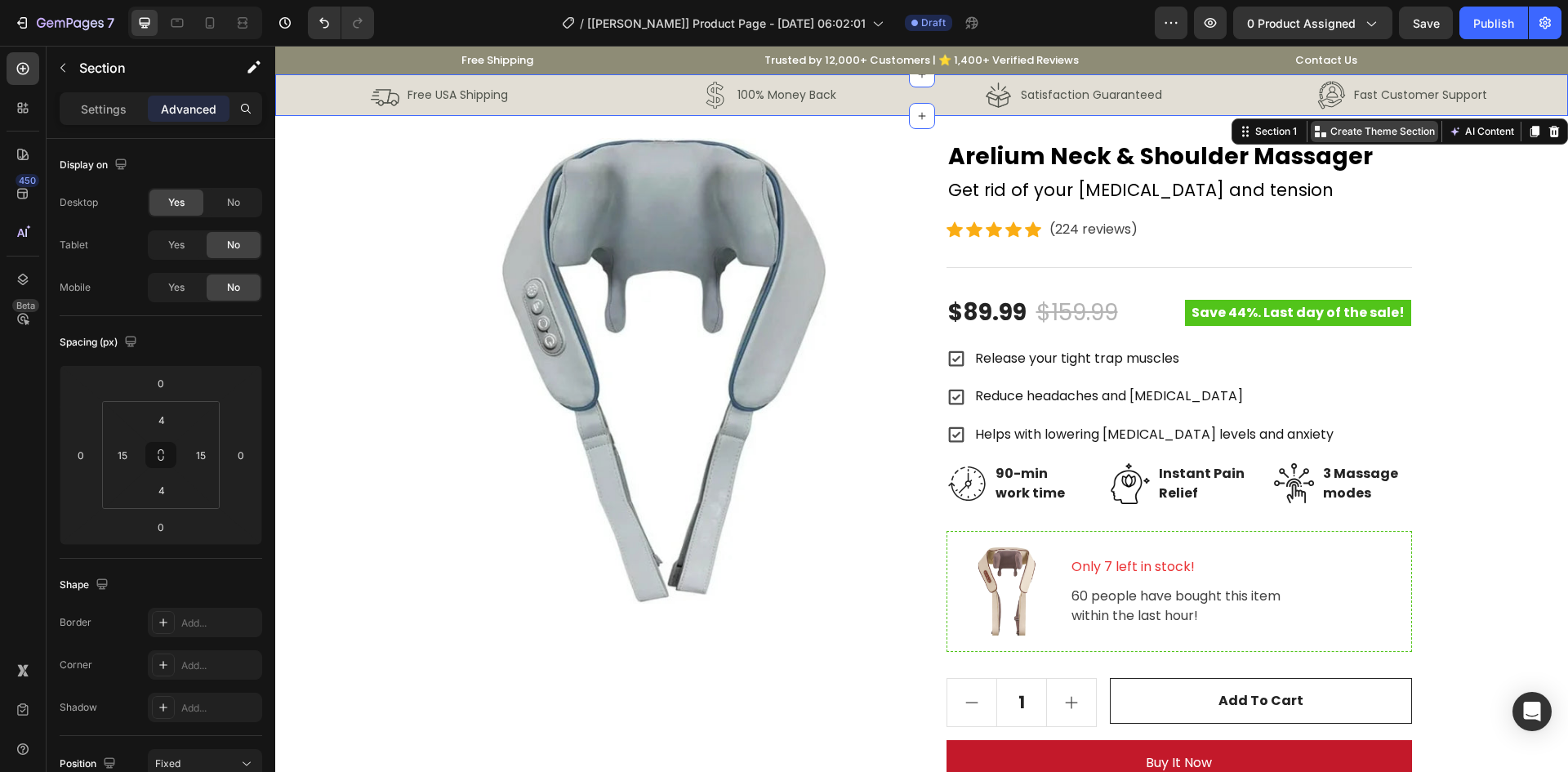
click at [1330, 127] on p "Create Theme Section" at bounding box center [1382, 131] width 105 height 15
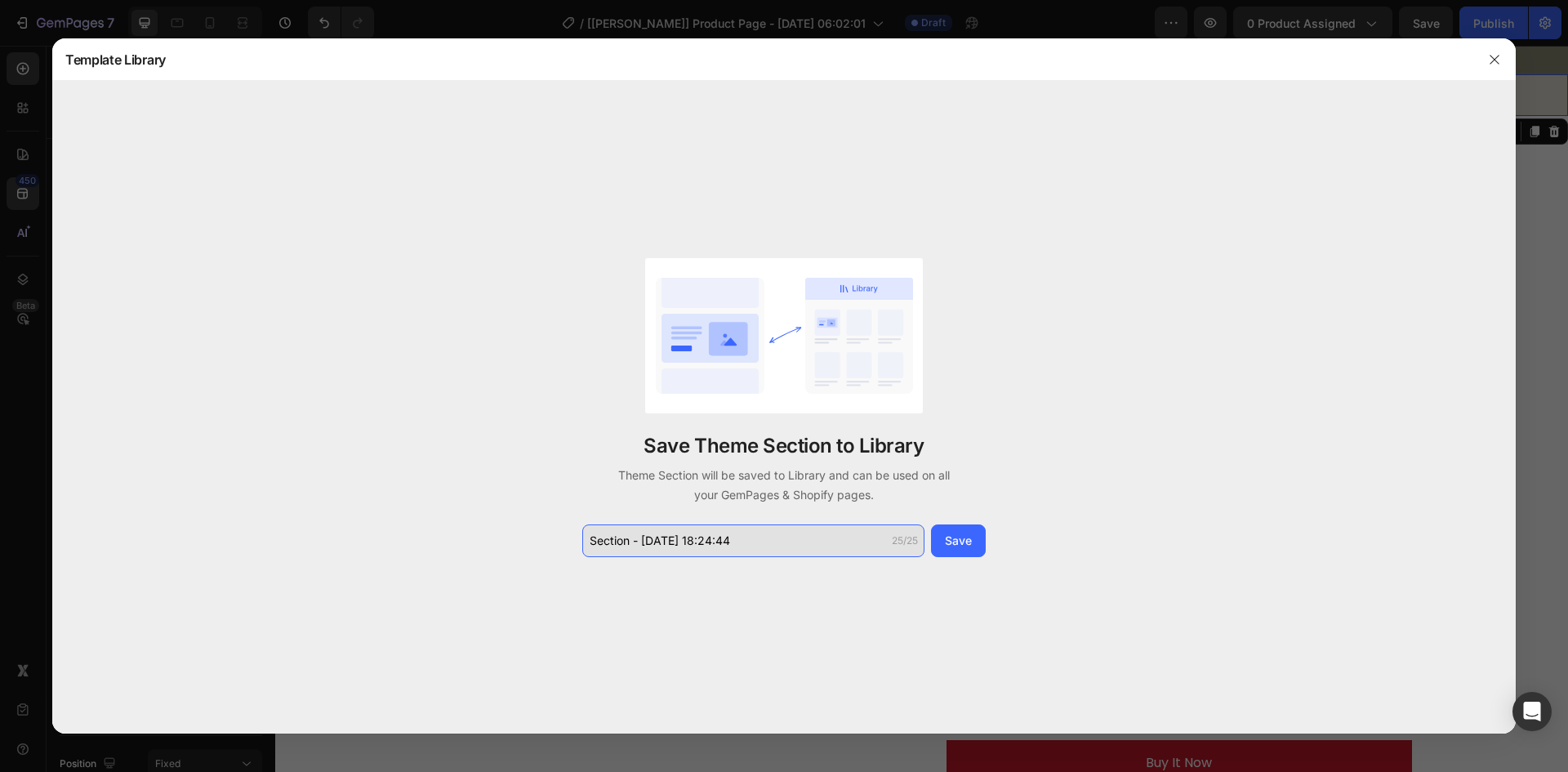
click at [712, 536] on input "Section - Sep 26 18:24:44" at bounding box center [754, 540] width 342 height 33
type input "bar2"
click at [978, 538] on button "Save" at bounding box center [958, 540] width 55 height 33
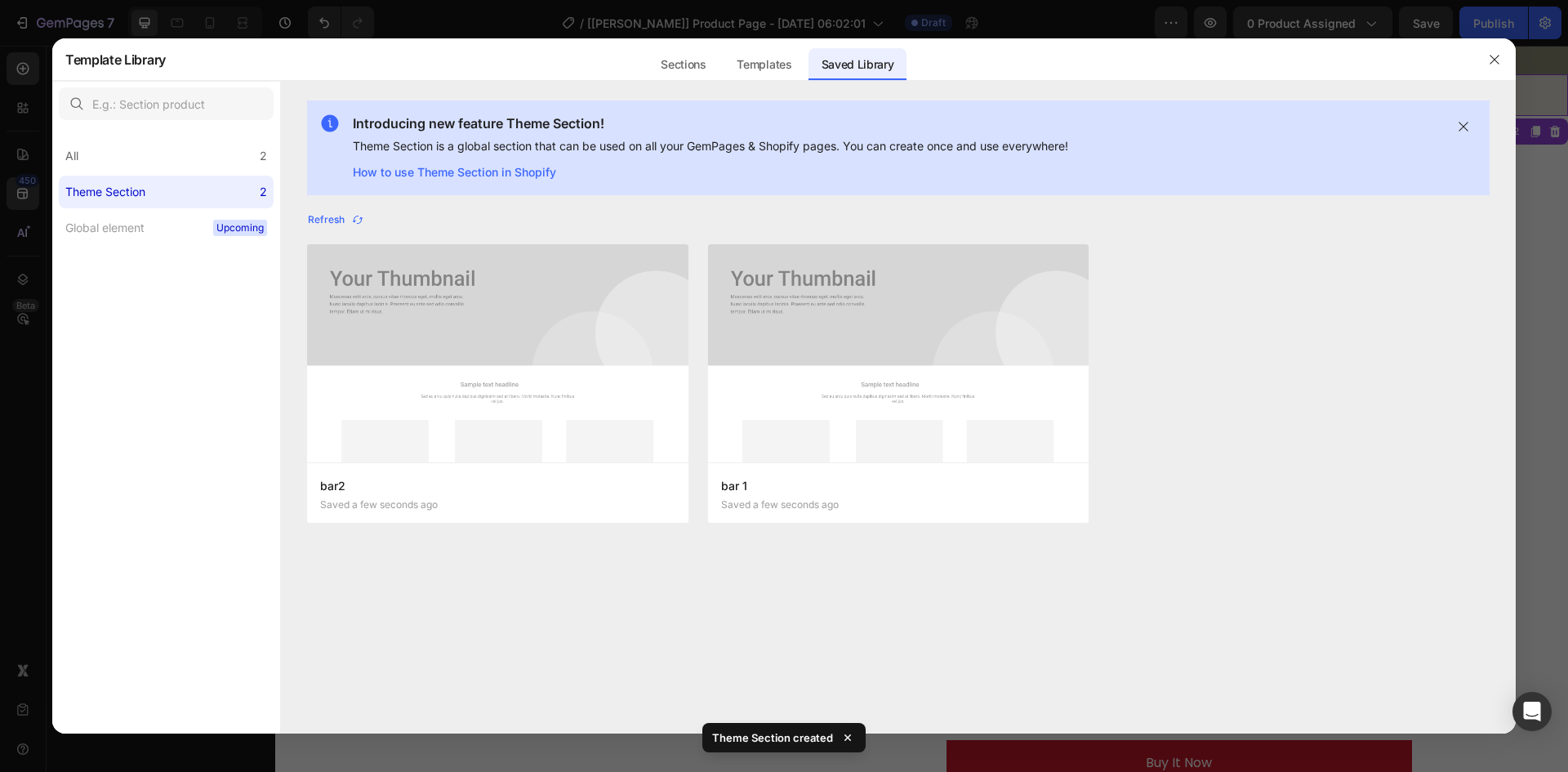
click at [1543, 327] on div at bounding box center [784, 386] width 1568 height 772
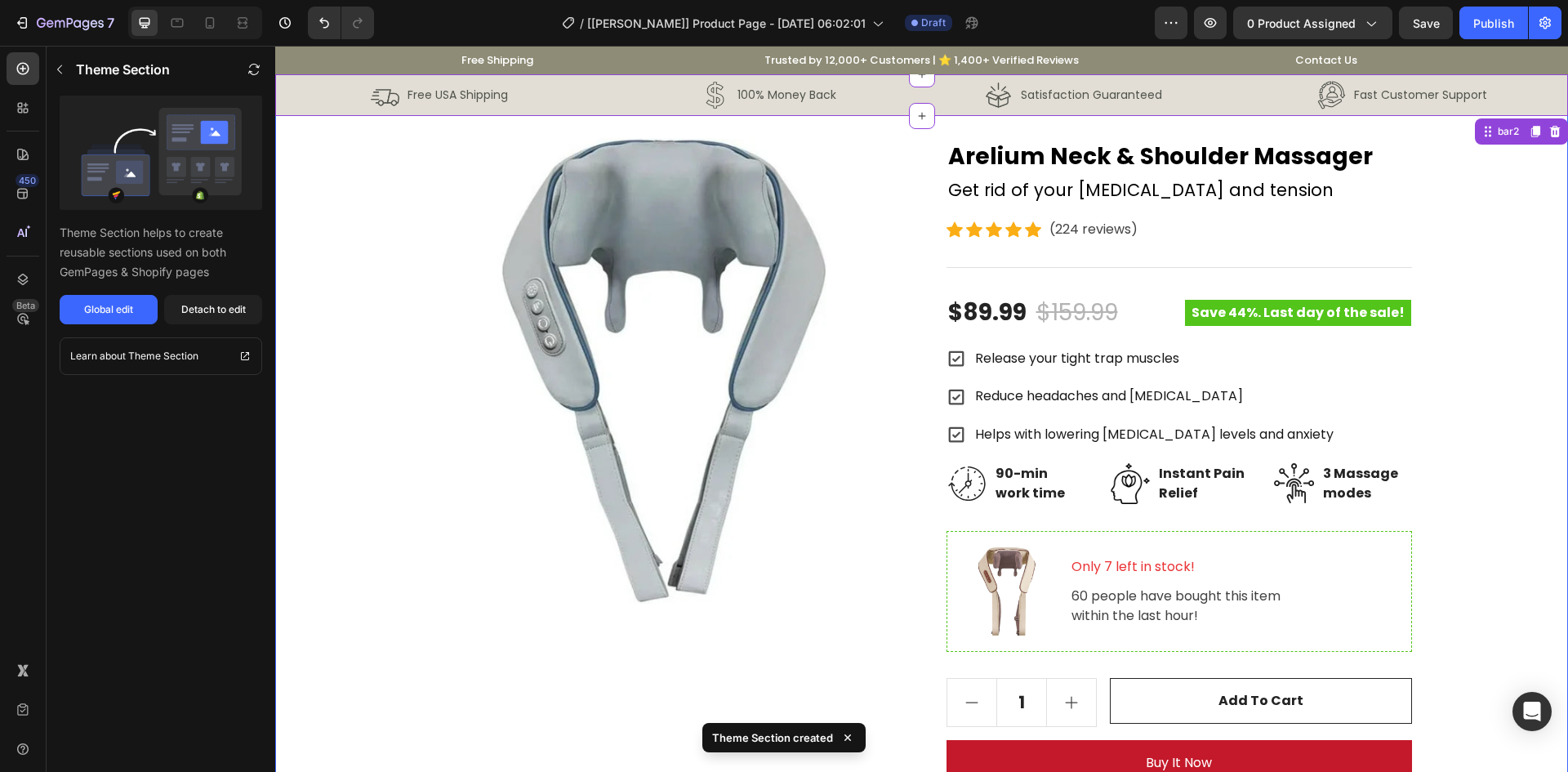
click at [372, 229] on div "Product Images Arelium Neck & Shoulder Massager Product Title Get rid of your n…" at bounding box center [921, 566] width 1269 height 857
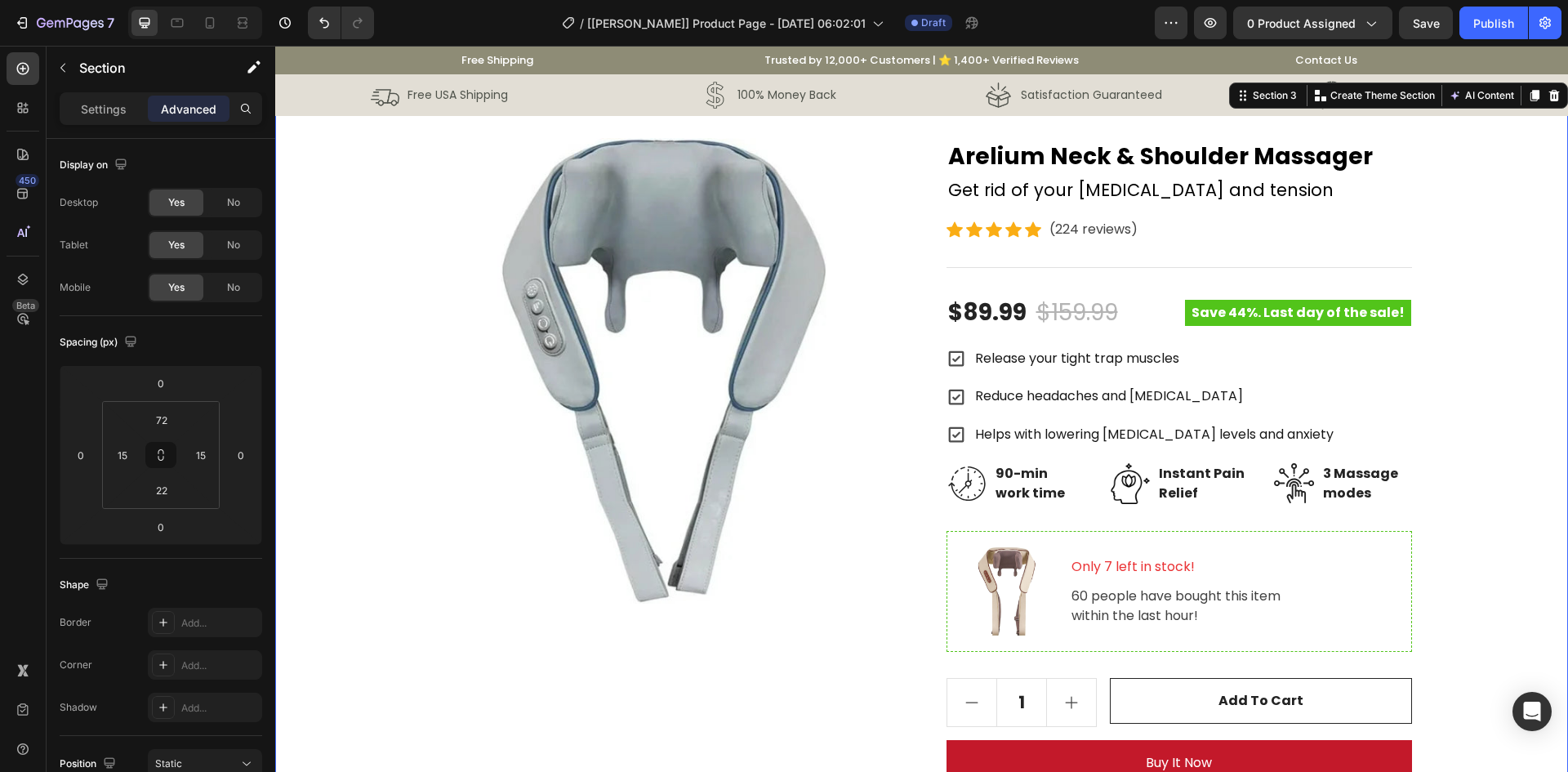
click at [1495, 255] on div "Product Images Arelium Neck & Shoulder Massager Product Title Get rid of your n…" at bounding box center [921, 566] width 1269 height 857
click at [1245, 237] on div "Icon Icon Icon Icon Icon Icon List Hoz (224 reviews) Text block Row" at bounding box center [1179, 230] width 465 height 23
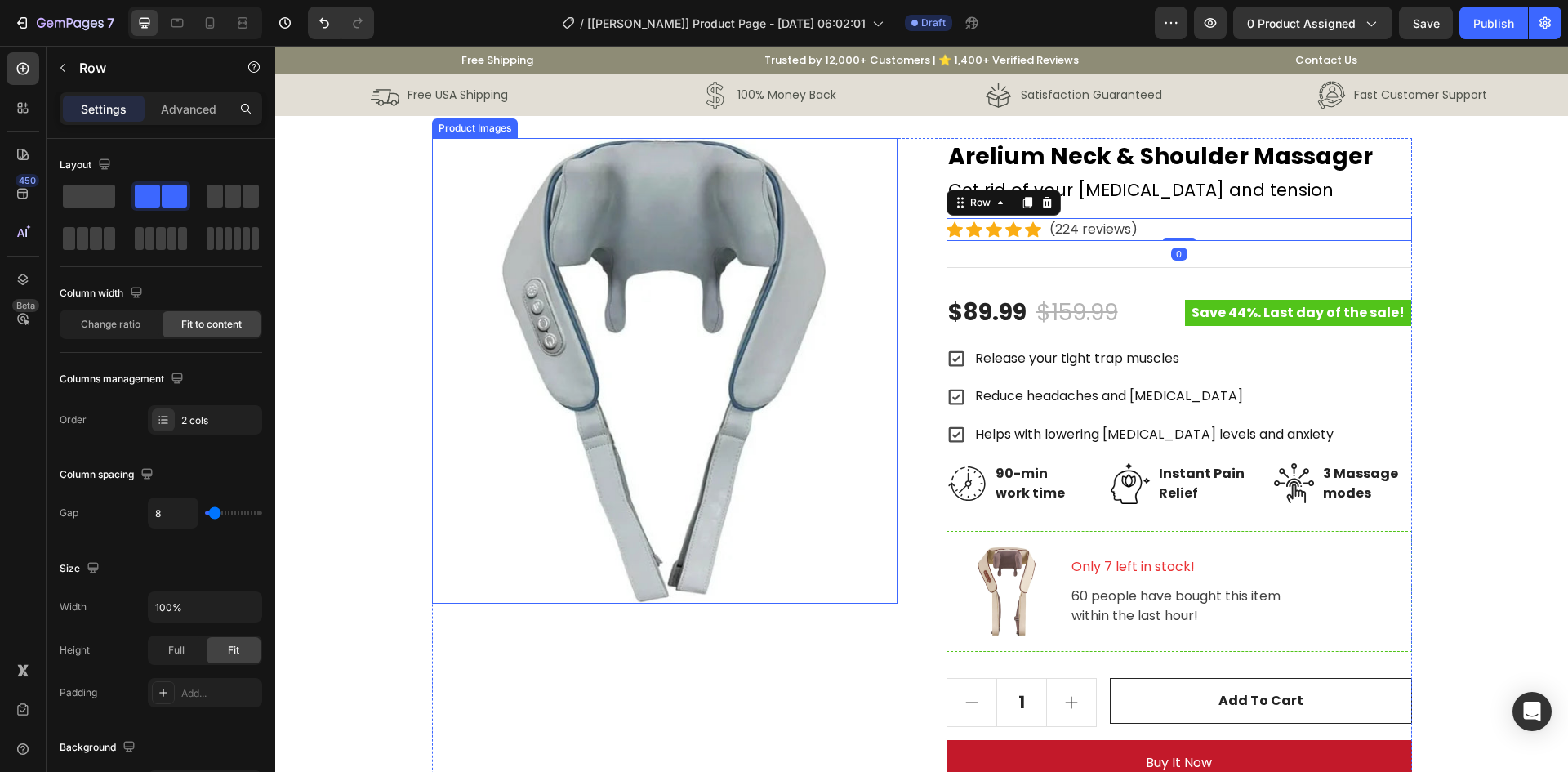
click at [573, 201] on img at bounding box center [665, 371] width 465 height 465
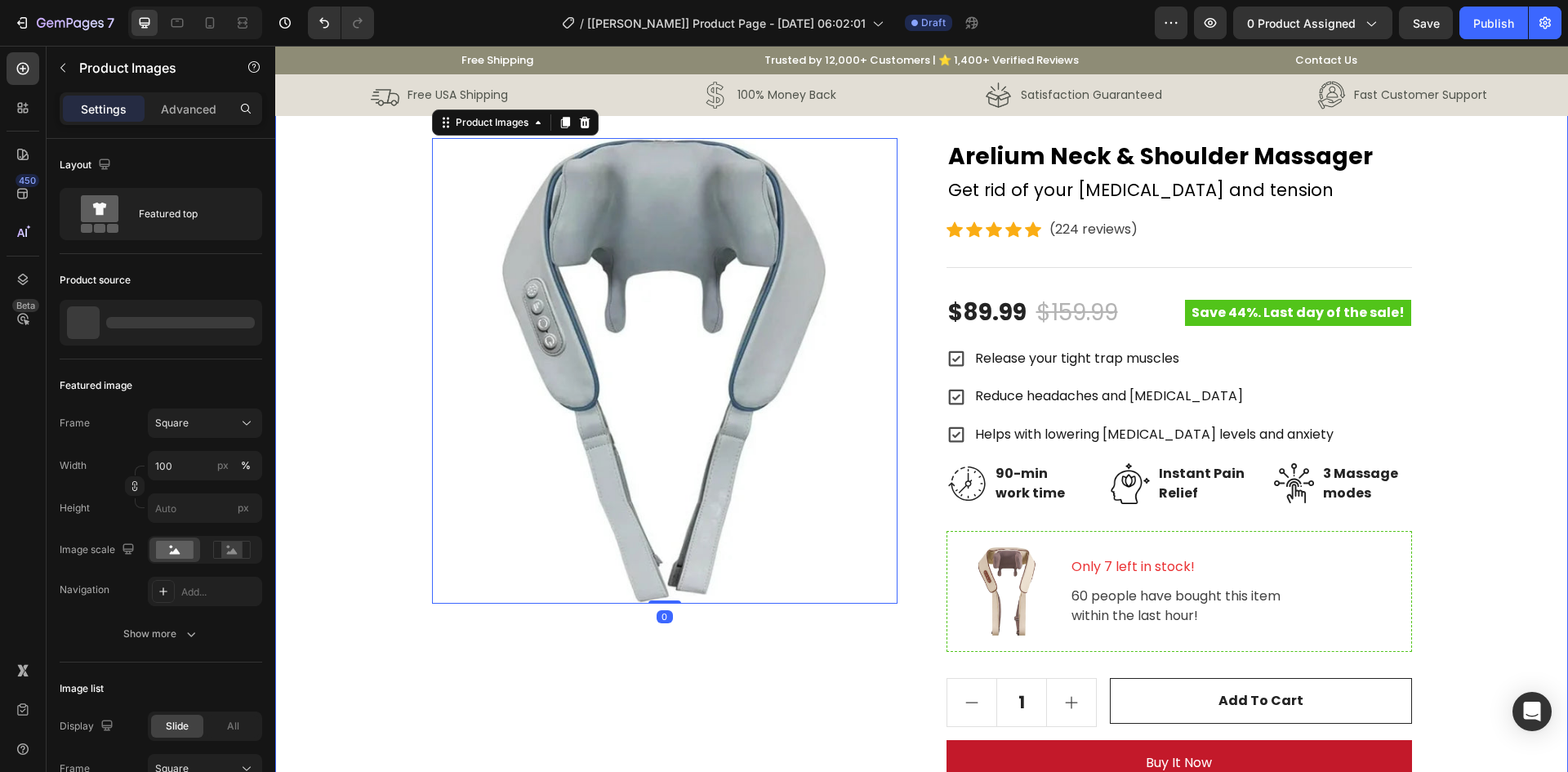
click at [350, 219] on div "Product Images 0 Arelium Neck & Shoulder Massager Product Title Get rid of your…" at bounding box center [921, 566] width 1269 height 857
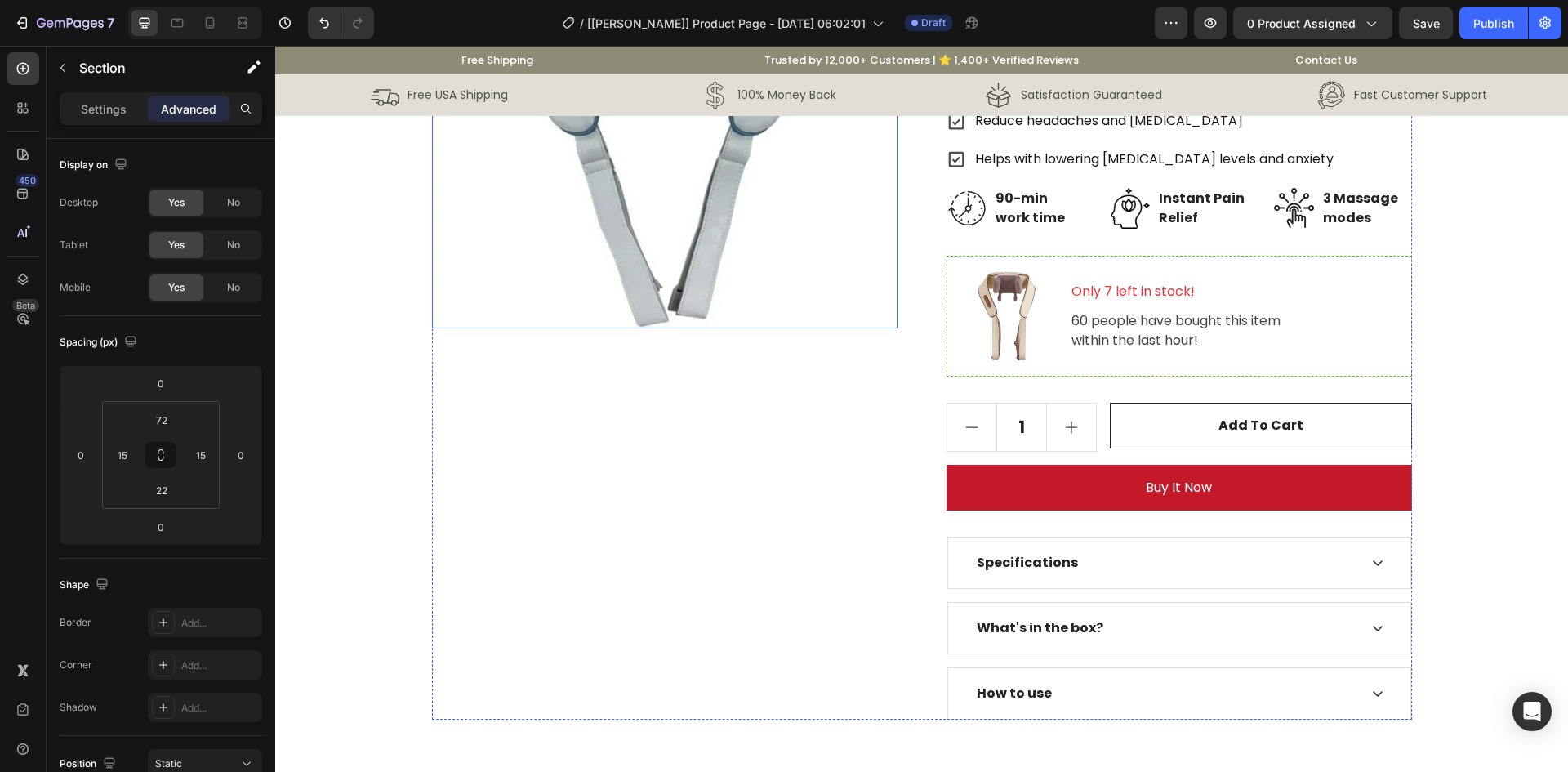
scroll to position [137, 0]
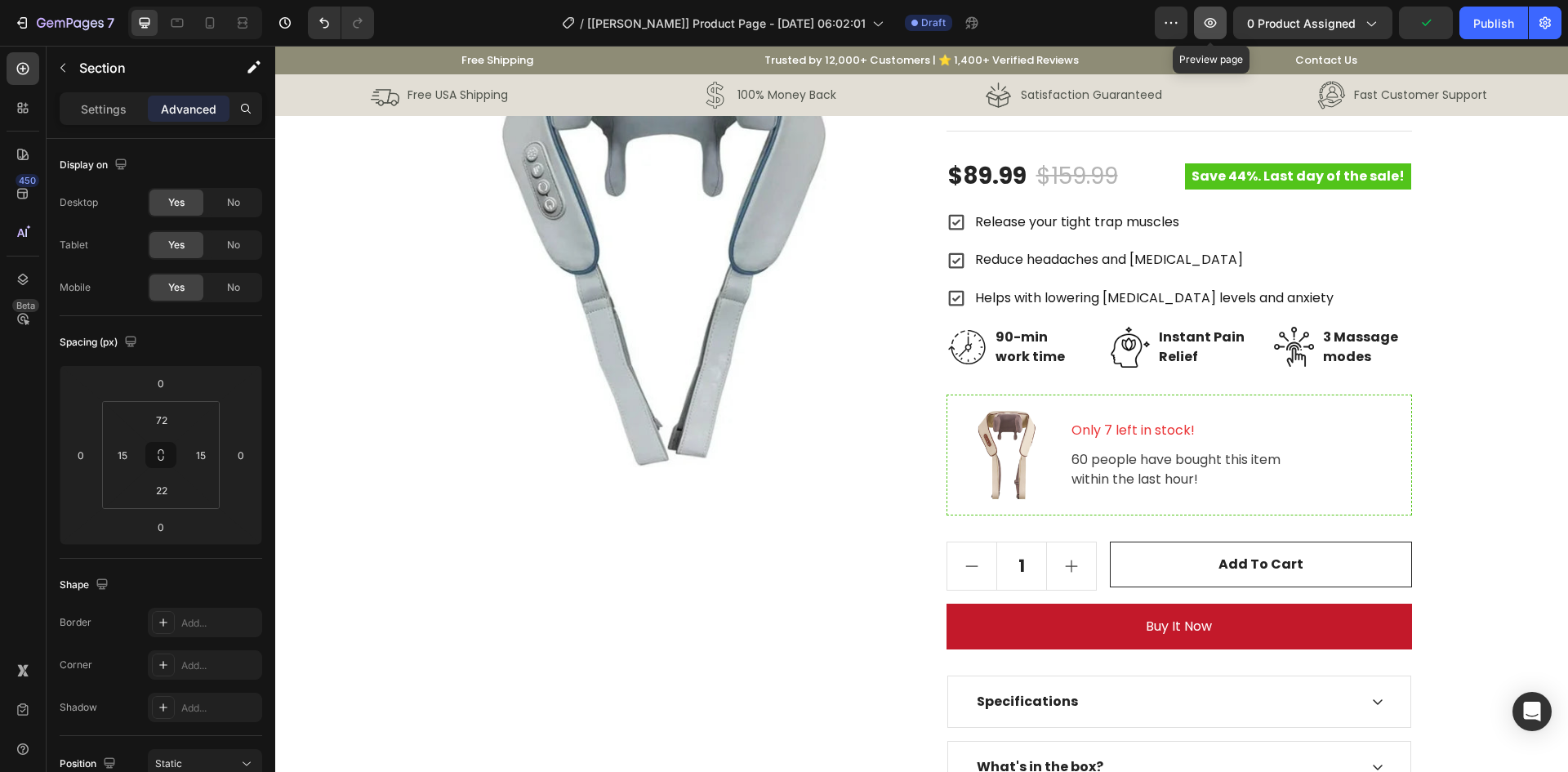
click at [1207, 25] on icon "button" at bounding box center [1211, 23] width 16 height 16
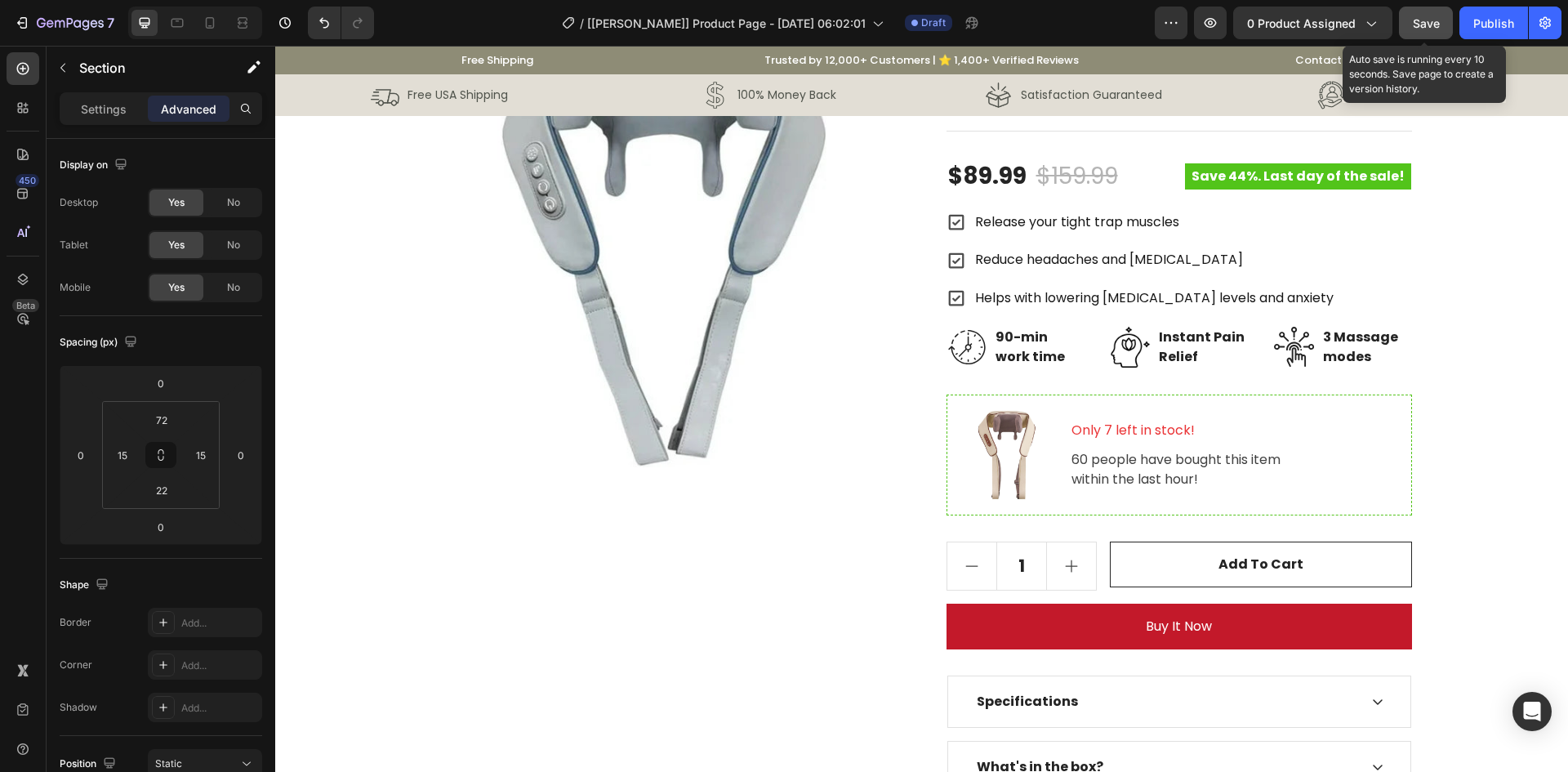
click at [1420, 25] on span "Save" at bounding box center [1426, 23] width 27 height 14
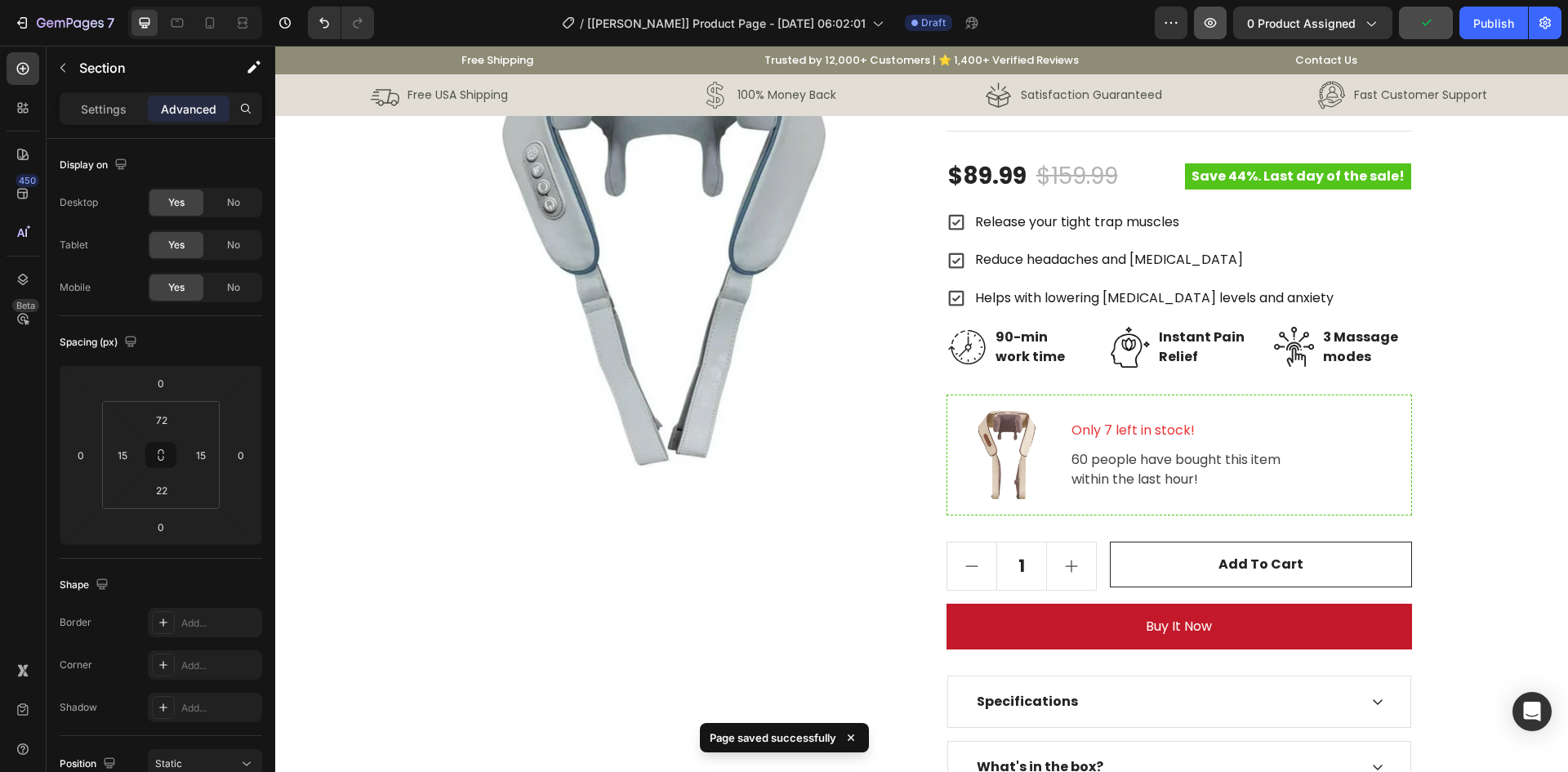
click at [1227, 17] on button "button" at bounding box center [1210, 23] width 33 height 33
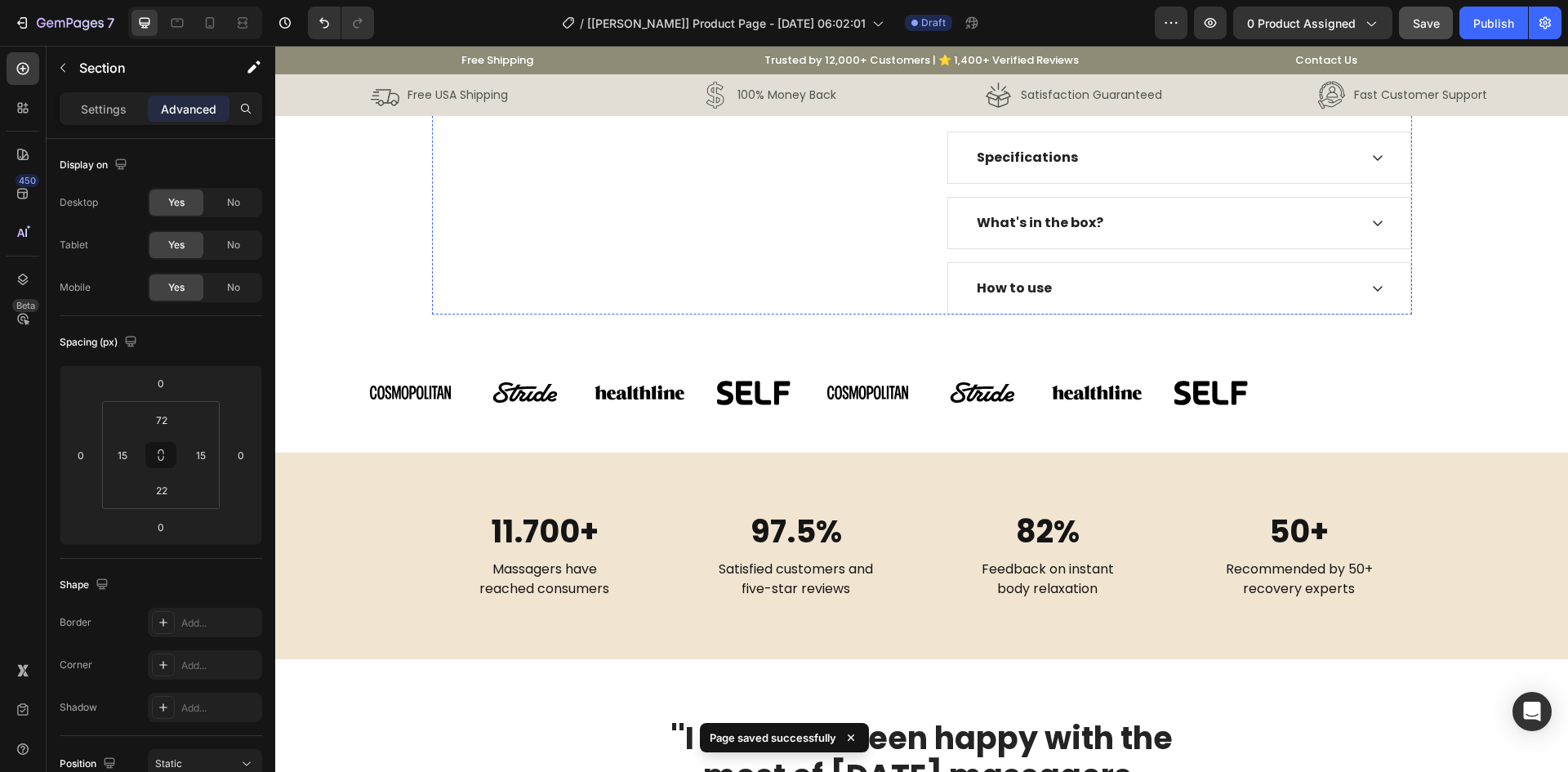
scroll to position [0, 0]
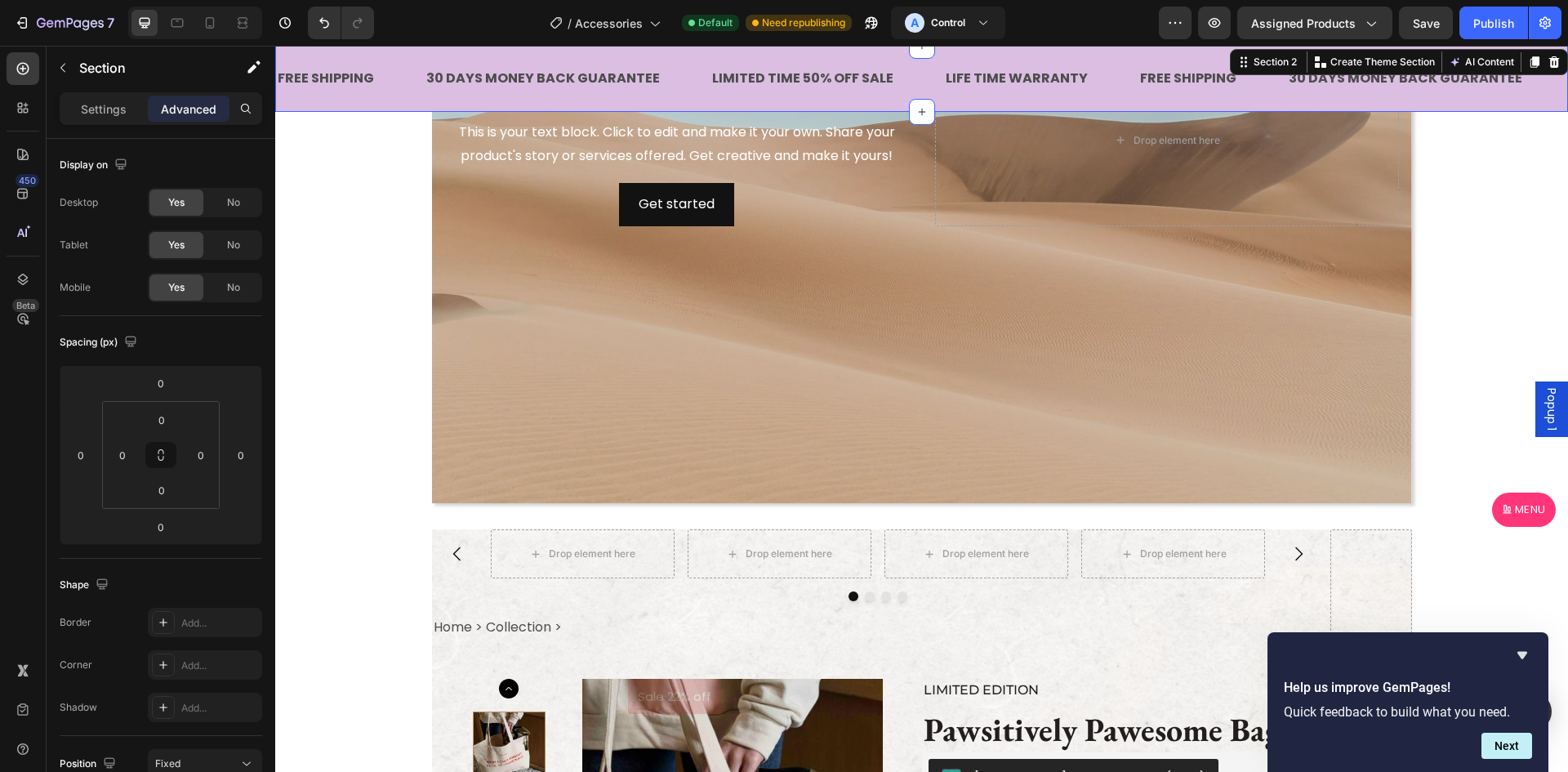
scroll to position [232, 0]
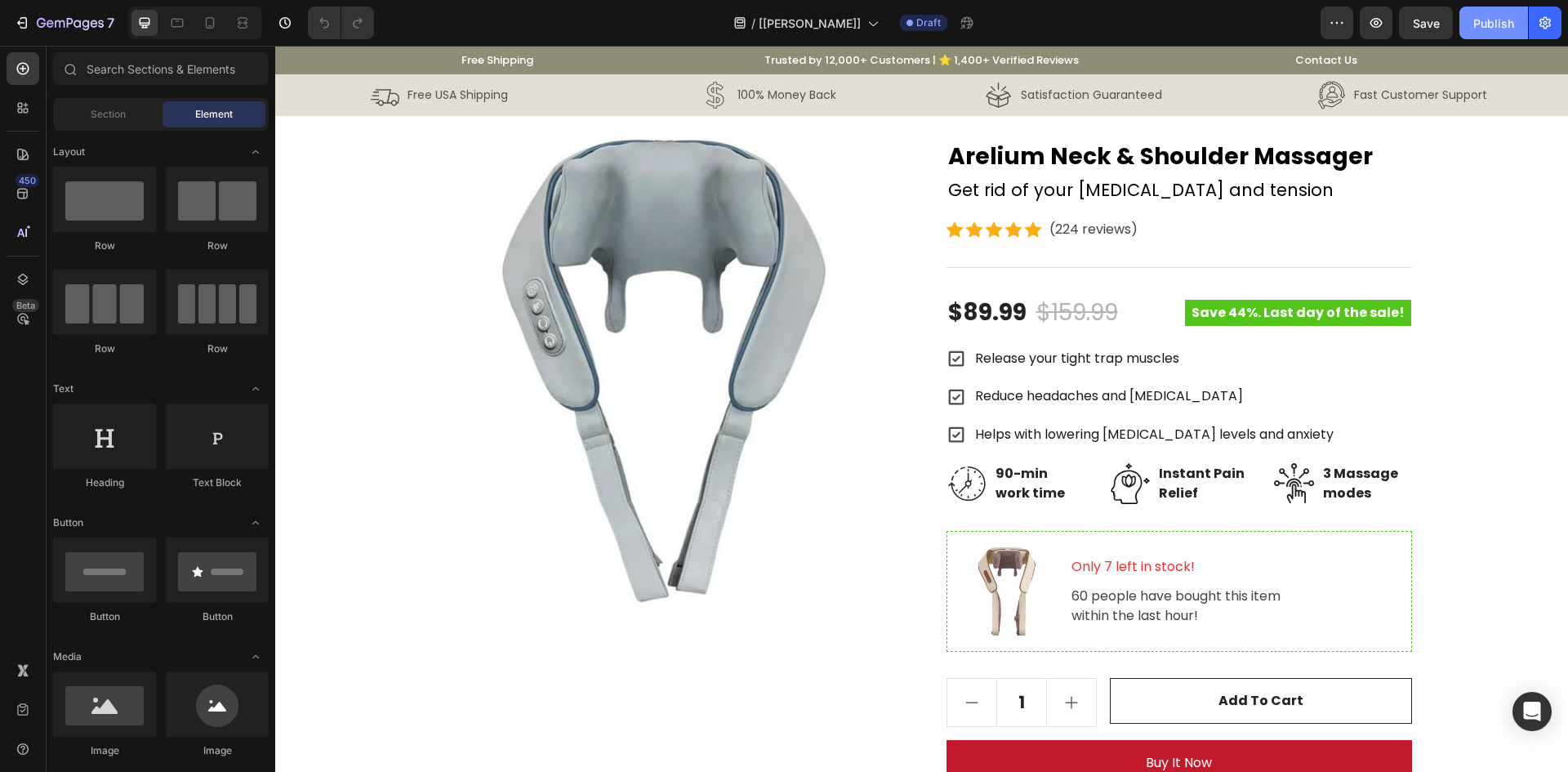
click at [1489, 37] on button "Publish" at bounding box center [1493, 23] width 69 height 33
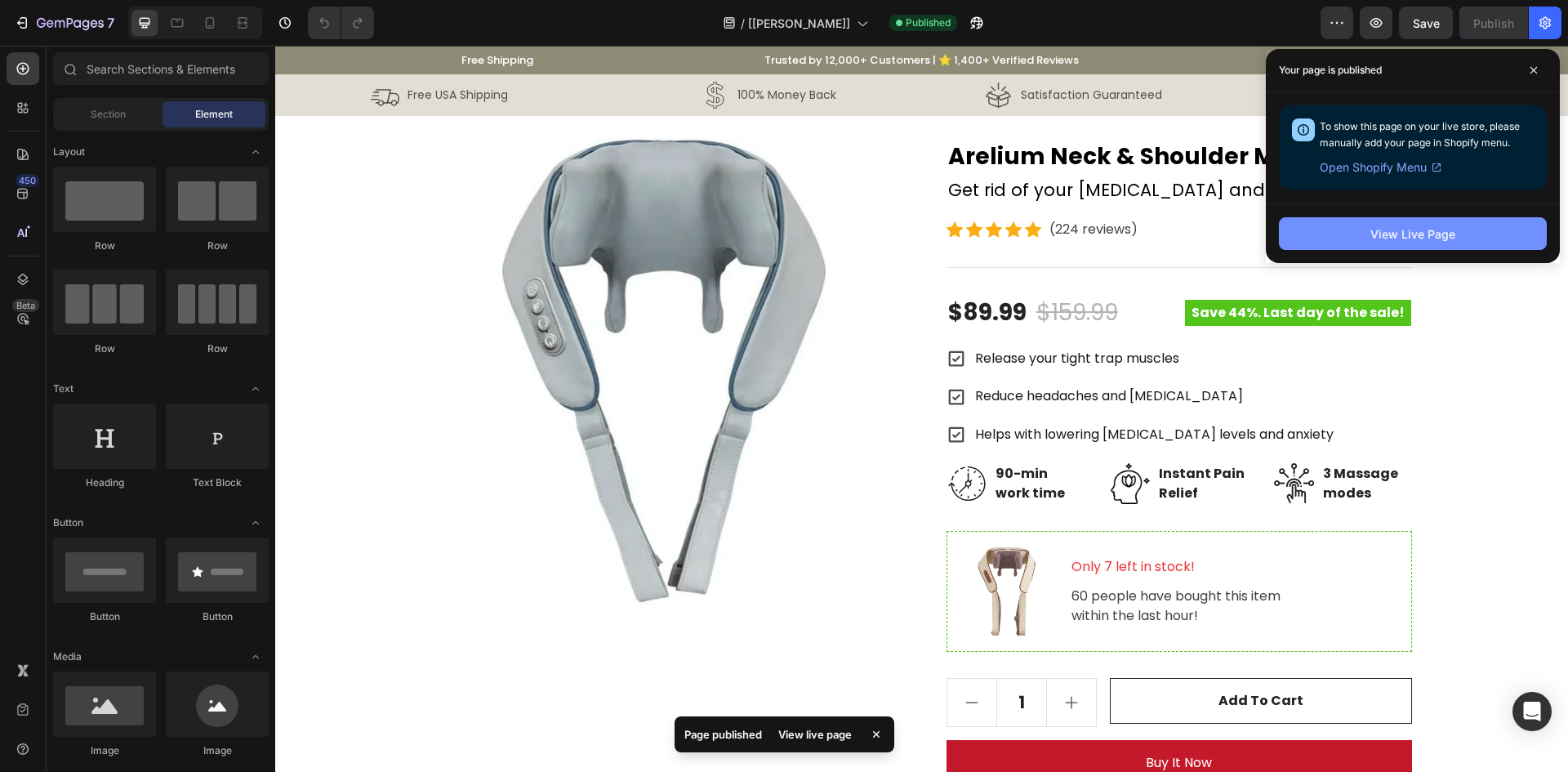
click at [1428, 242] on div "View Live Page" at bounding box center [1412, 234] width 85 height 17
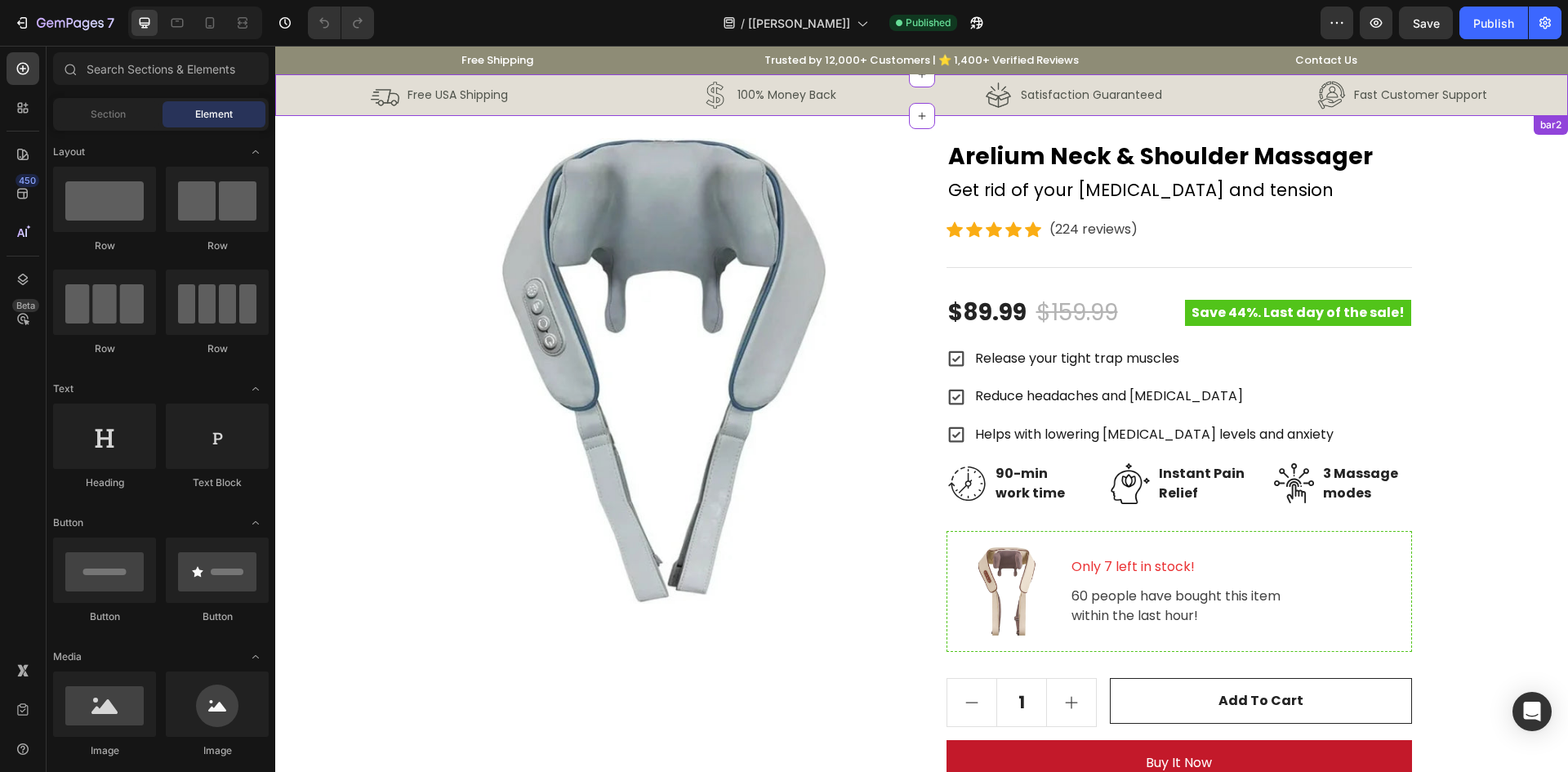
click at [859, 114] on div "Image Free USA Shipping Text Block Row Image 100% Money Back Text Block Row Row…" at bounding box center [921, 95] width 1293 height 42
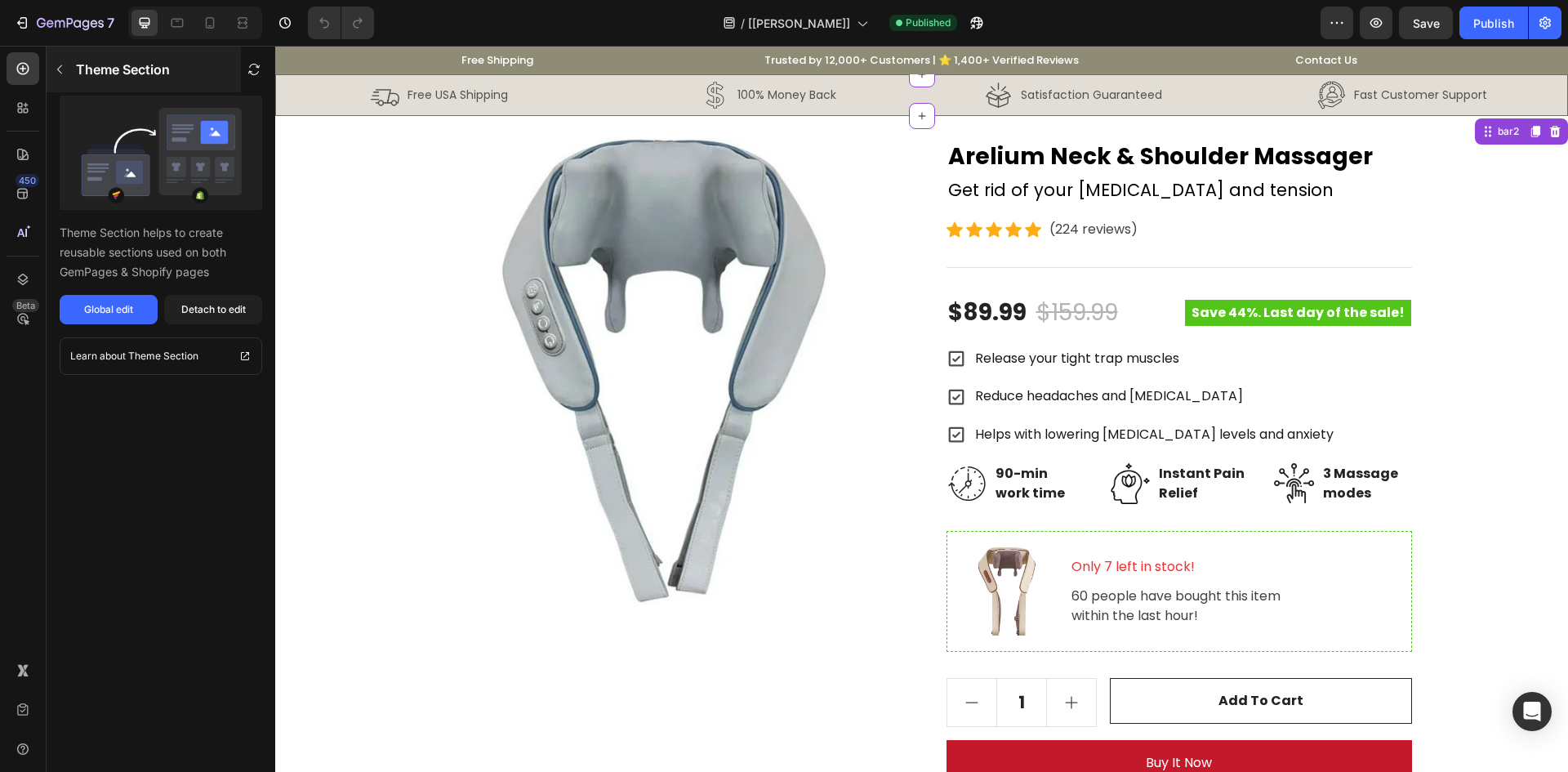
click at [81, 61] on p "Theme Section" at bounding box center [123, 70] width 94 height 20
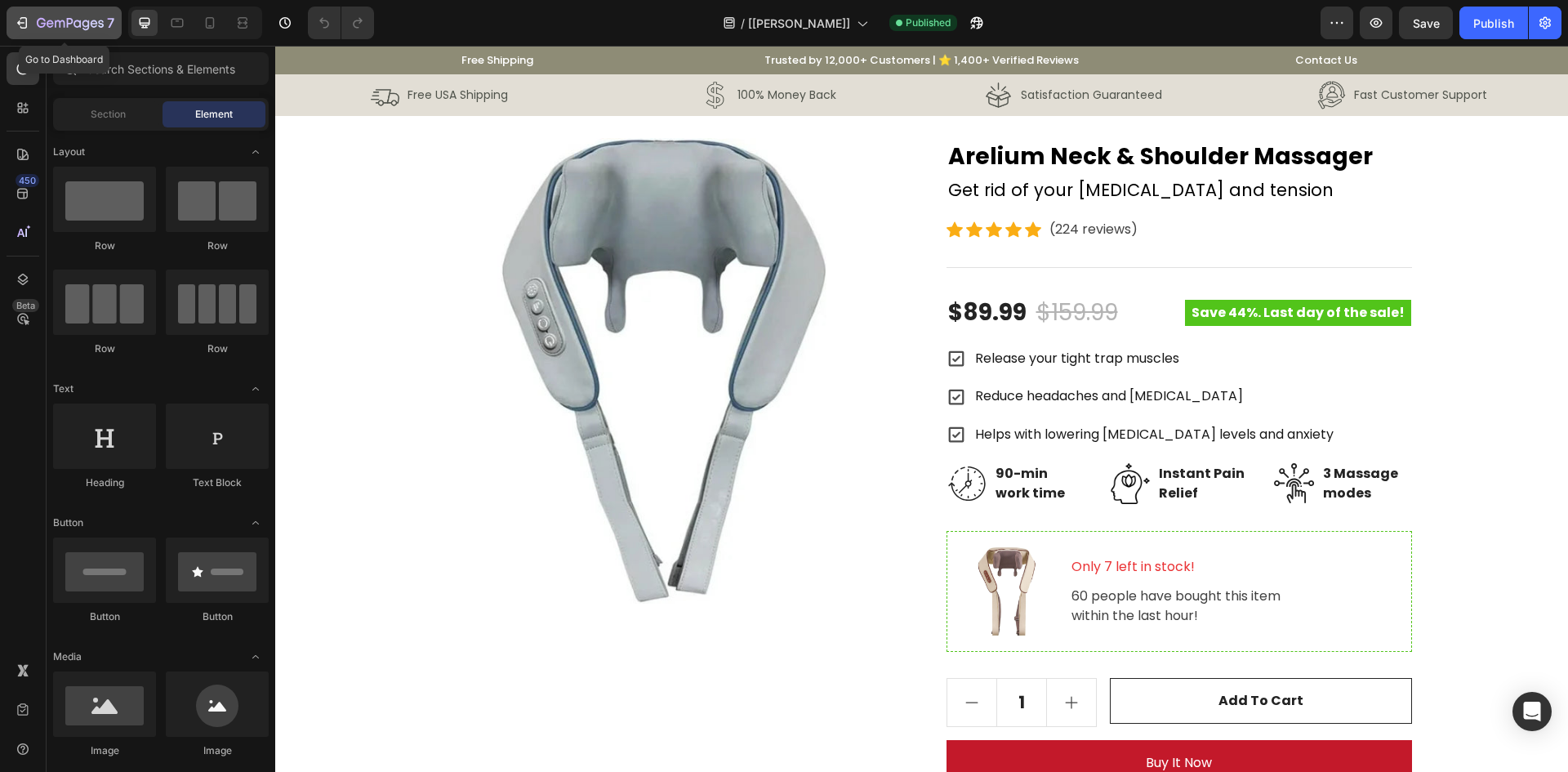
click at [82, 25] on icon "button" at bounding box center [70, 24] width 67 height 14
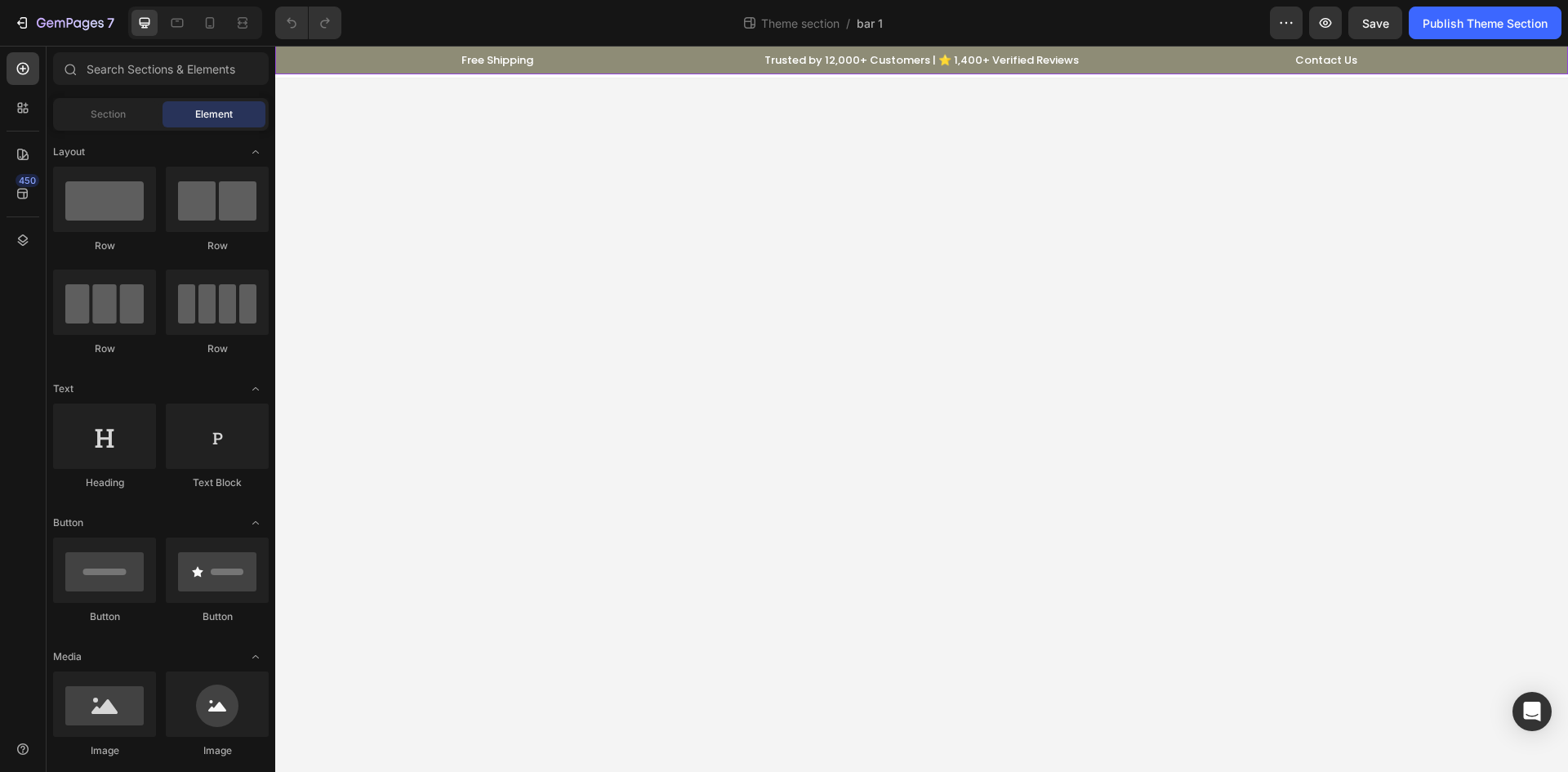
click at [355, 54] on div "Free Shipping Text block Row Trusted by 12,000+ Customers | ⭐ 1,400+ Verified R…" at bounding box center [921, 60] width 1269 height 22
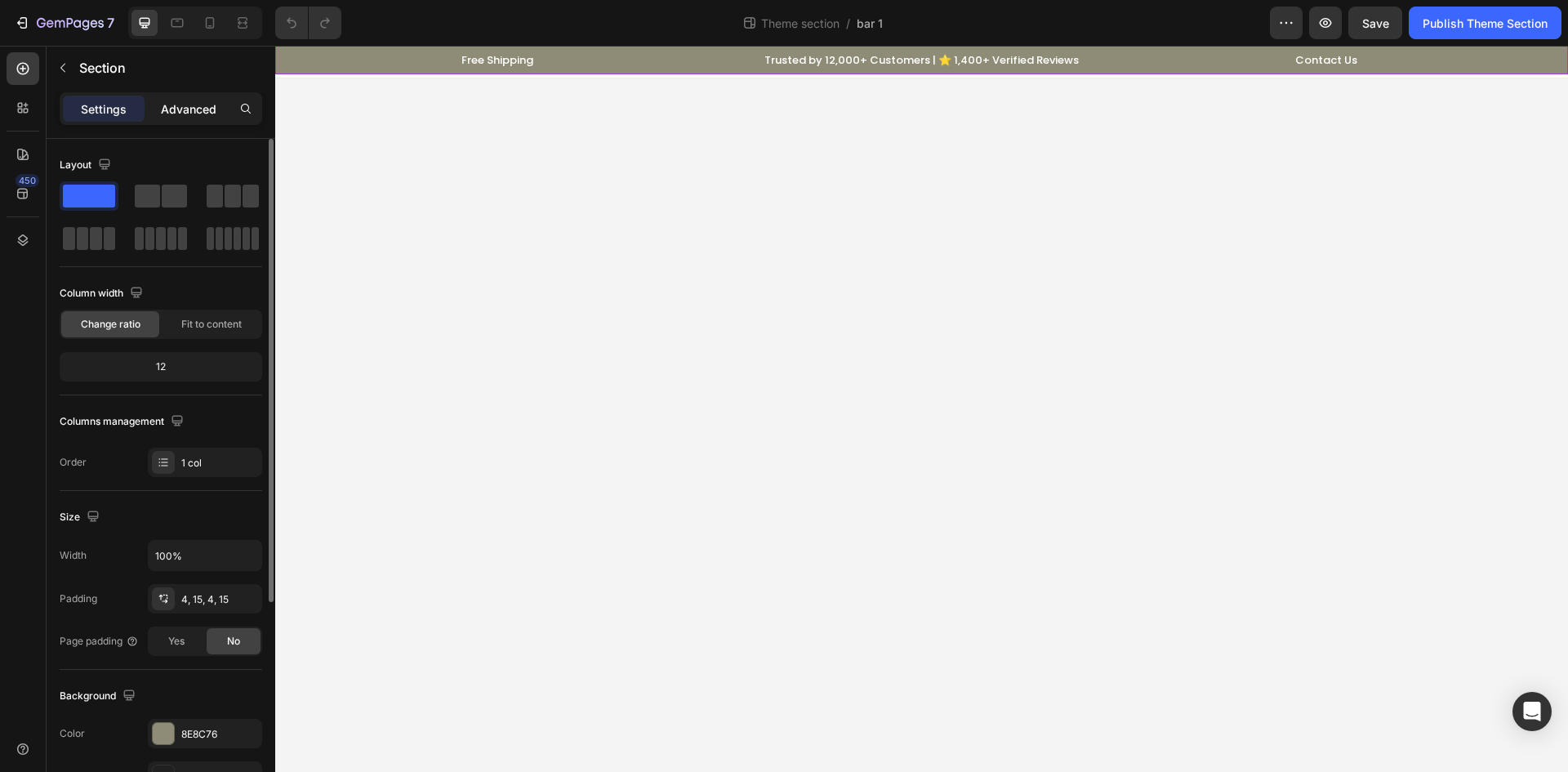
click at [186, 110] on p "Advanced" at bounding box center [189, 109] width 56 height 17
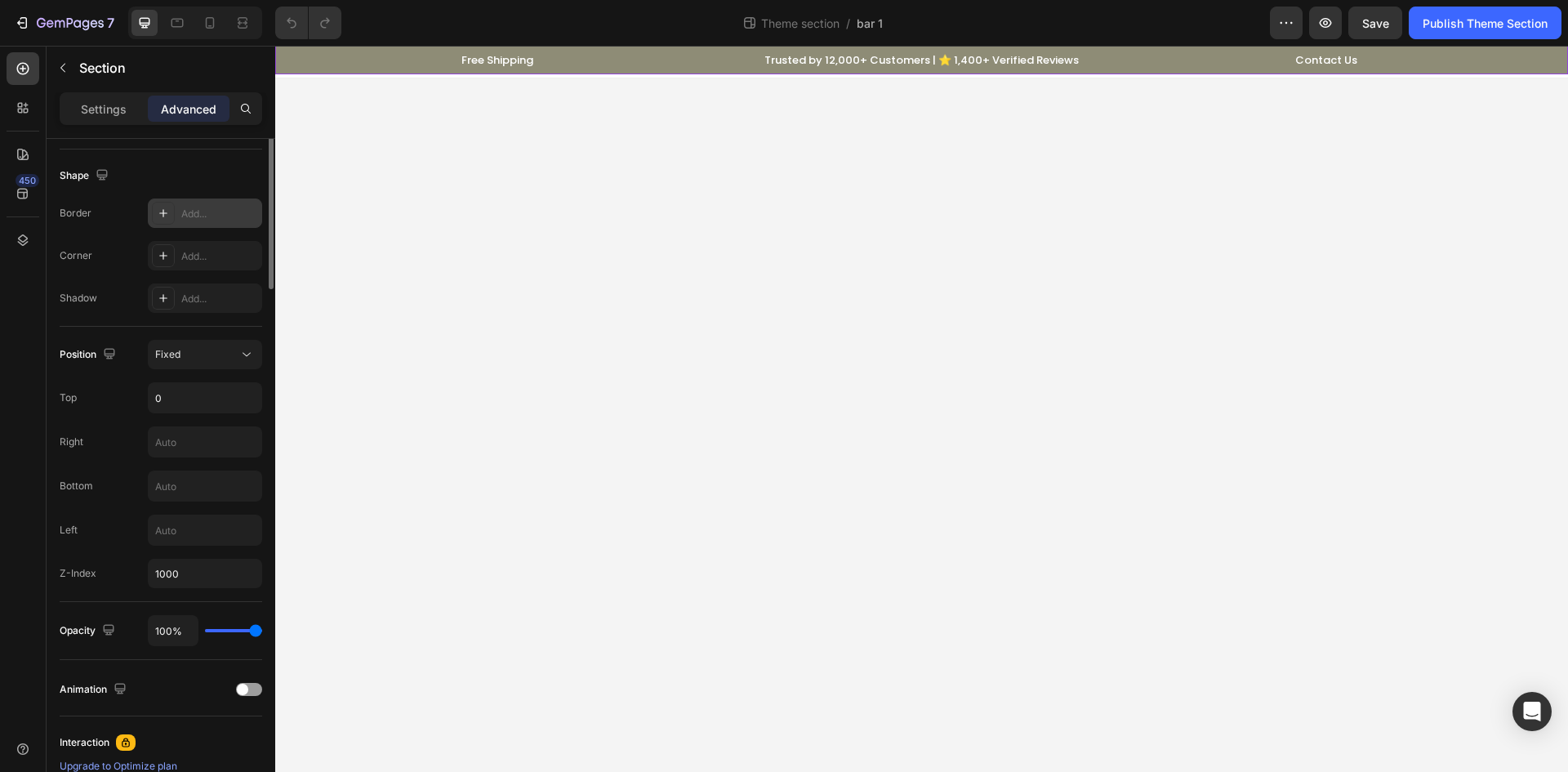
scroll to position [546, 0]
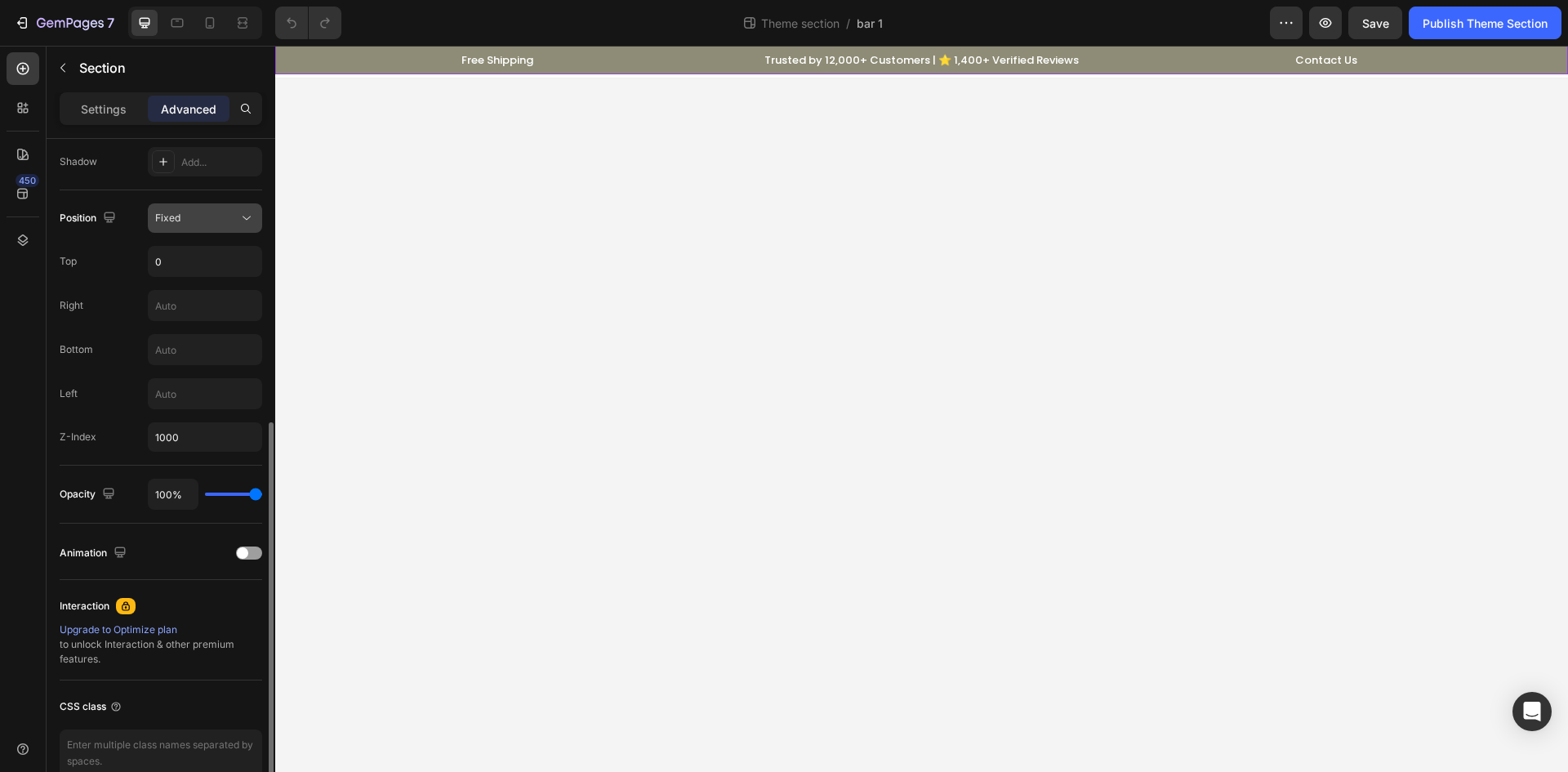
click at [244, 223] on icon at bounding box center [247, 218] width 16 height 16
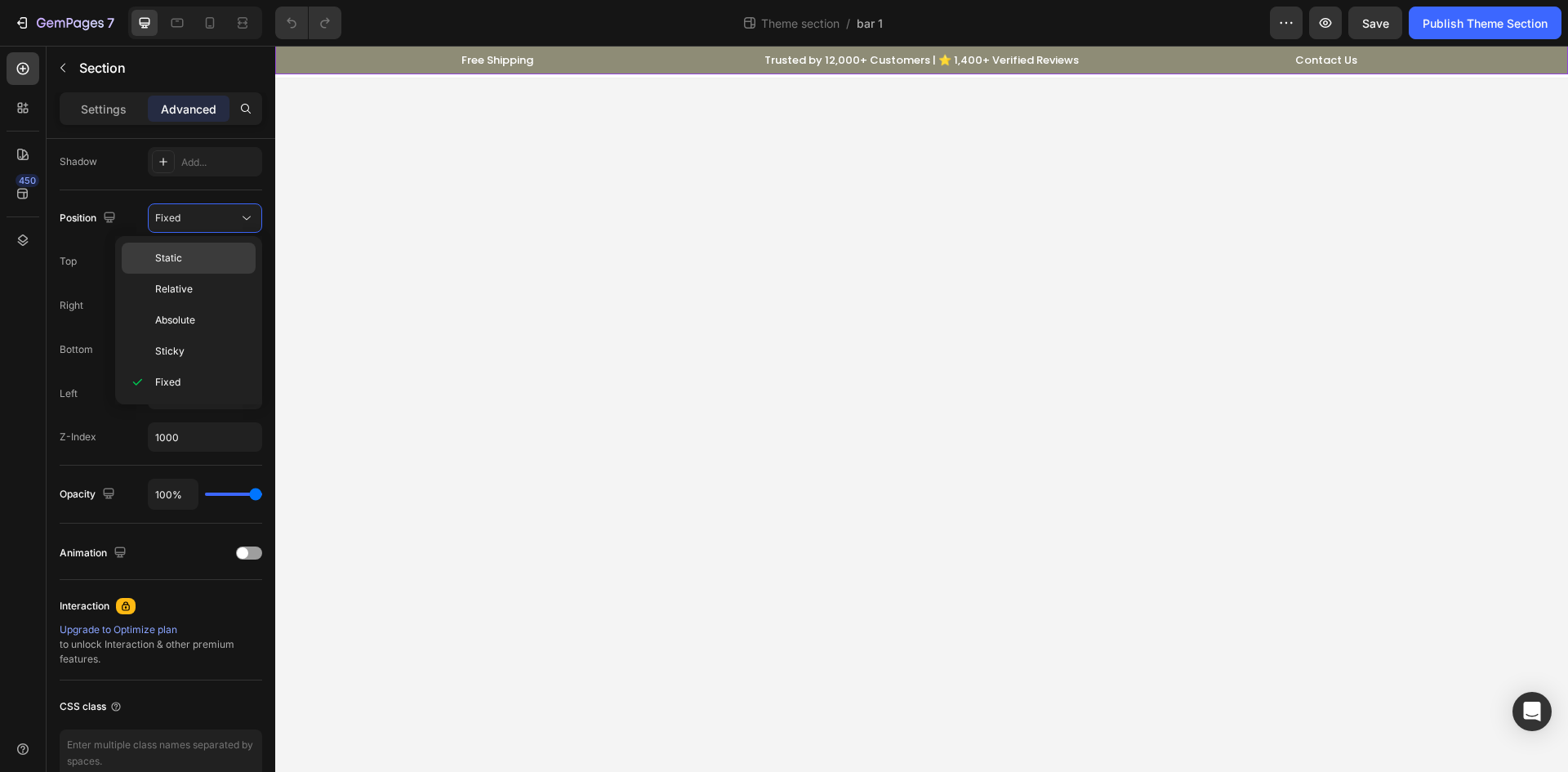
click at [207, 270] on div "Static" at bounding box center [189, 258] width 134 height 31
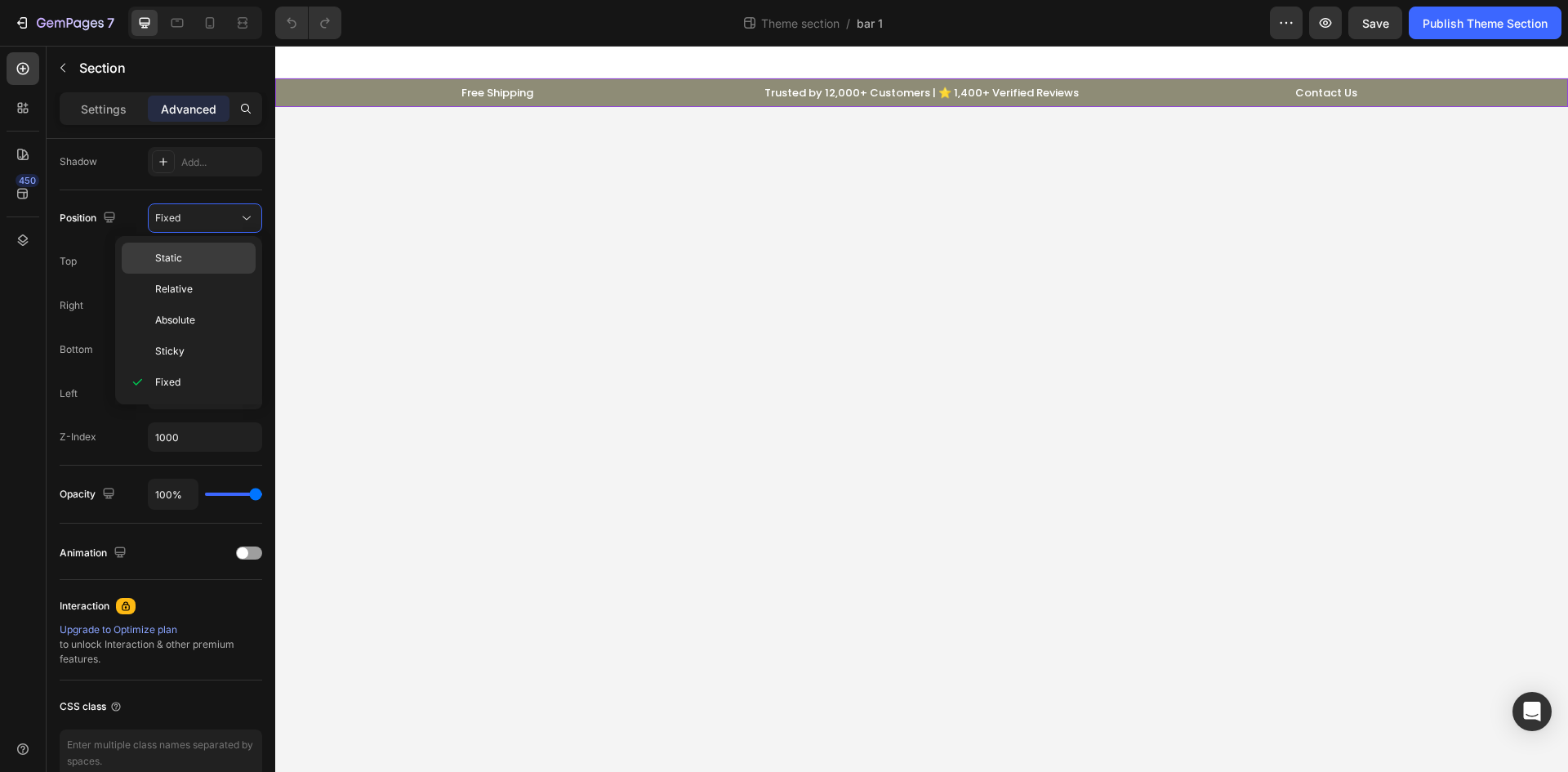
scroll to position [410, 0]
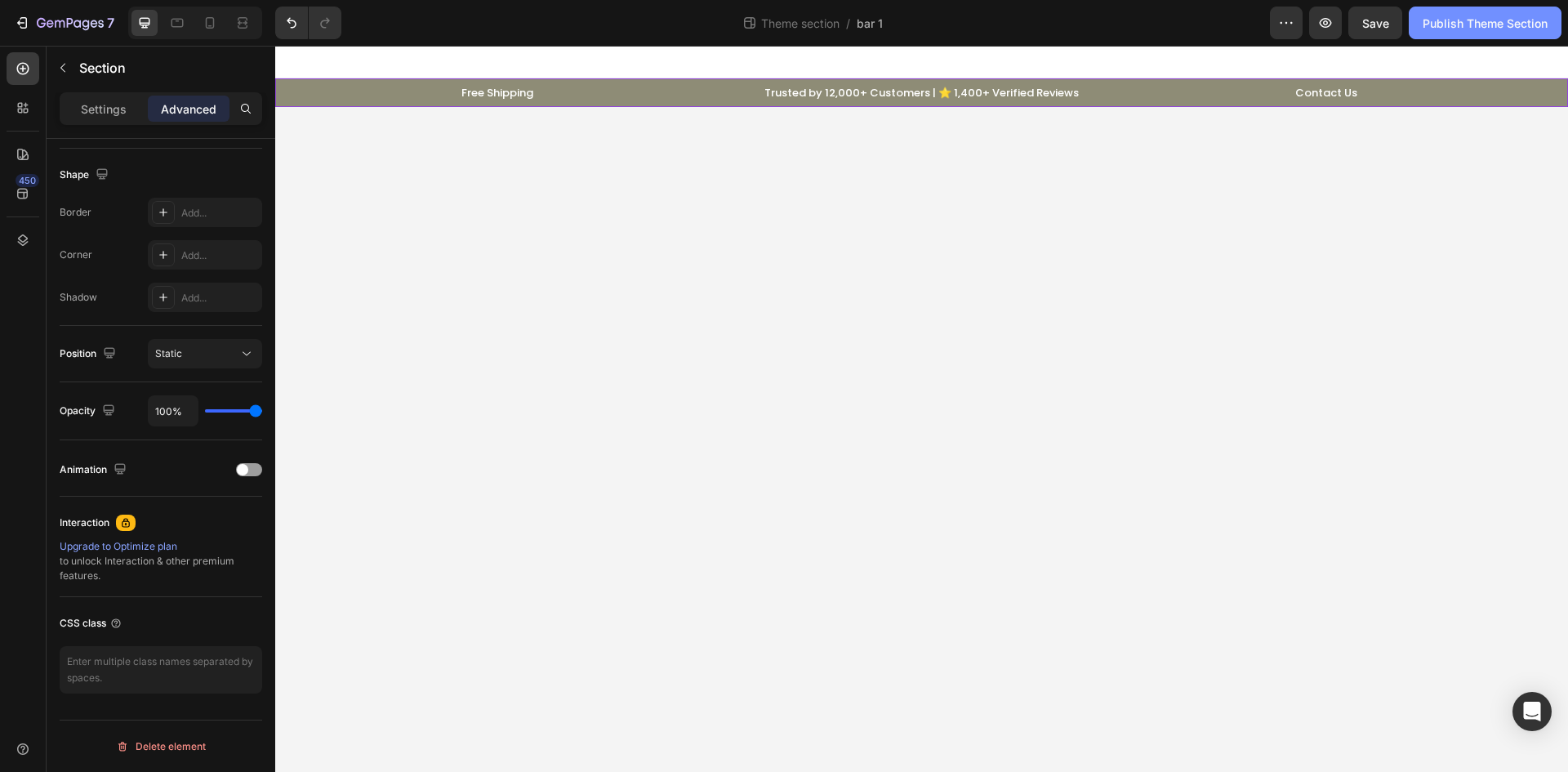
click at [1493, 25] on div "Publish Theme Section" at bounding box center [1485, 23] width 125 height 17
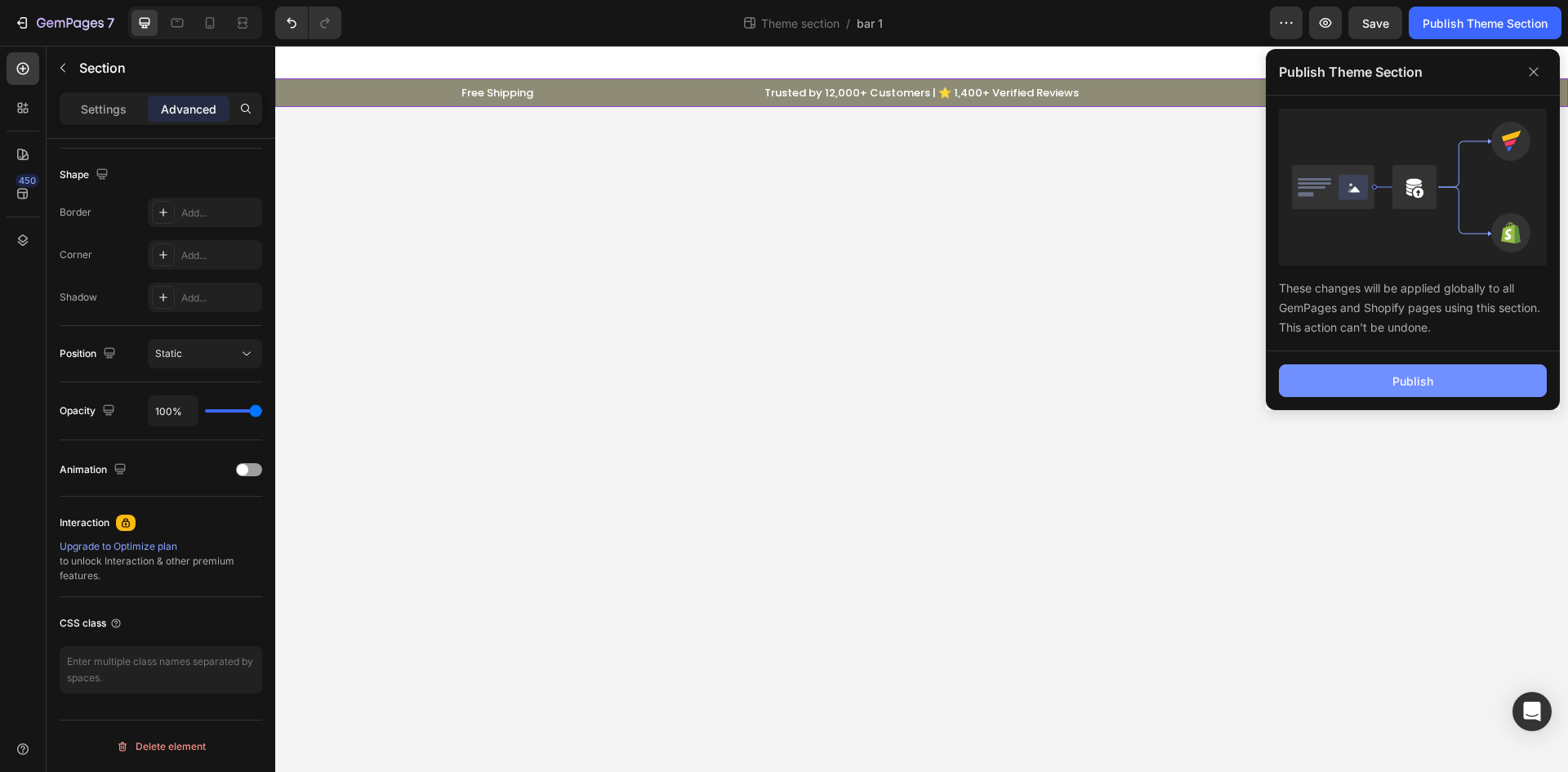
click at [1446, 374] on button "Publish" at bounding box center [1413, 381] width 267 height 33
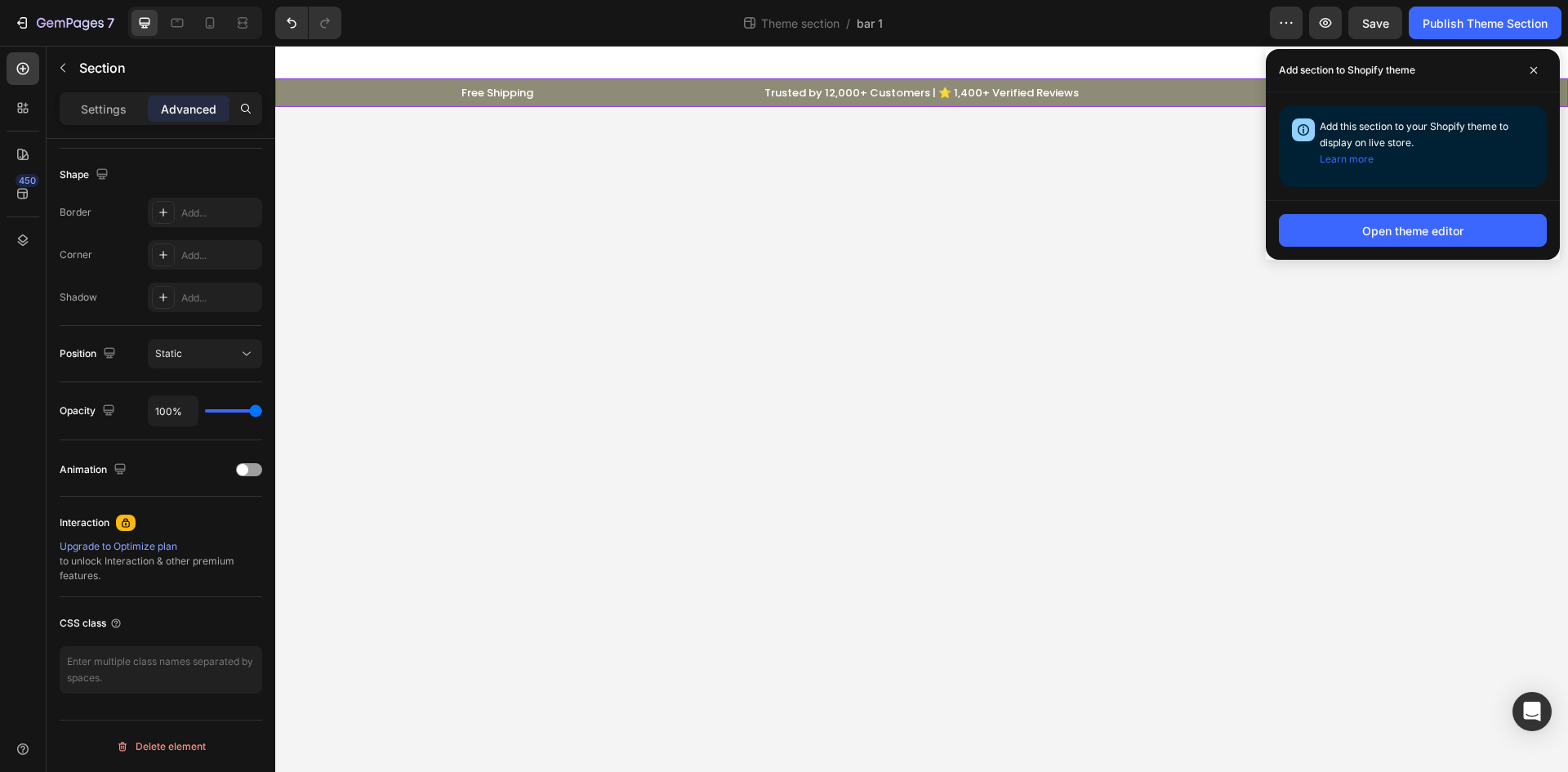
drag, startPoint x: 177, startPoint y: 354, endPoint x: 177, endPoint y: 416, distance: 62.0
click at [177, 353] on span "Static" at bounding box center [168, 354] width 27 height 12
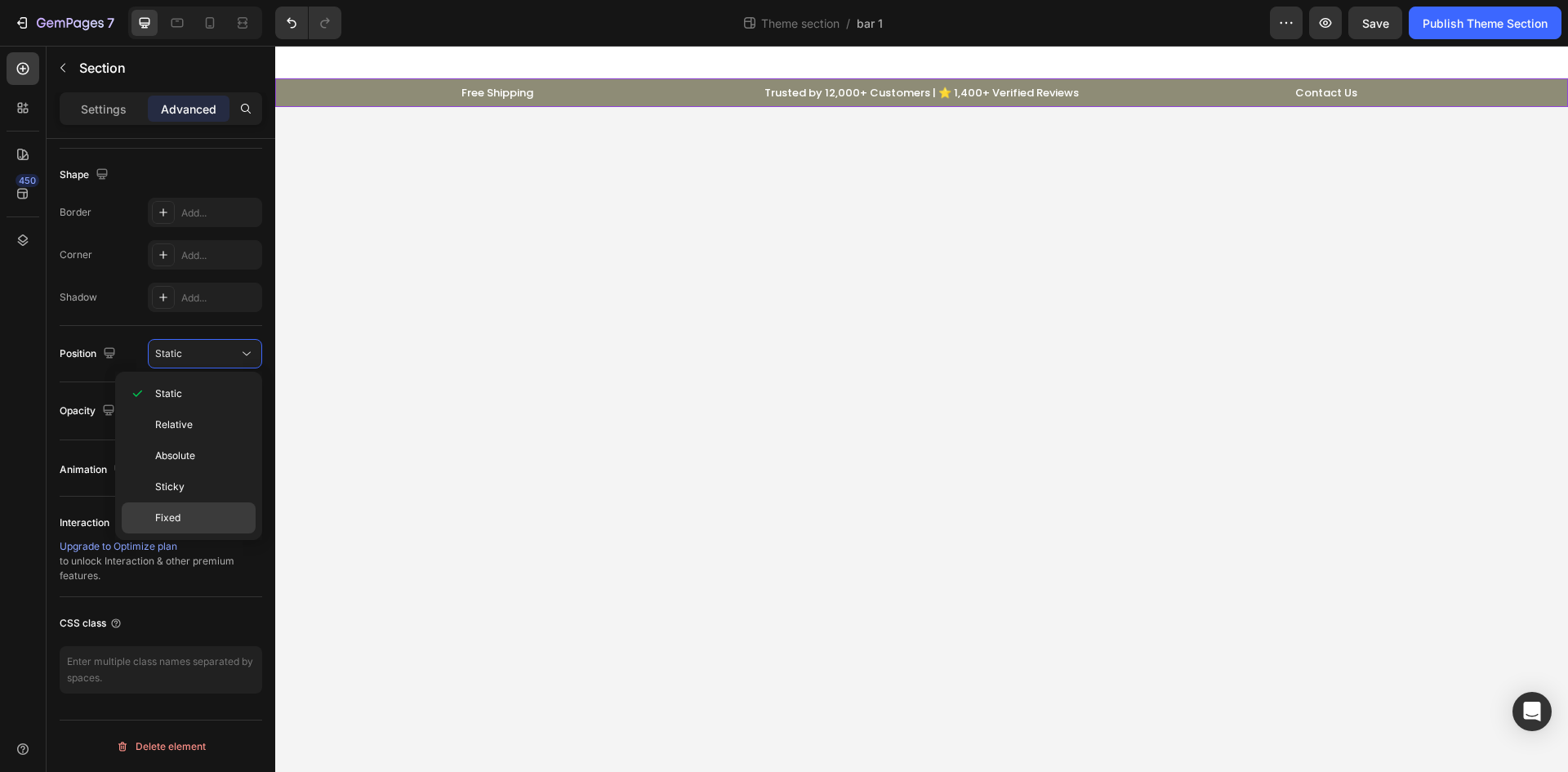
click at [186, 527] on div "Fixed" at bounding box center [189, 517] width 134 height 31
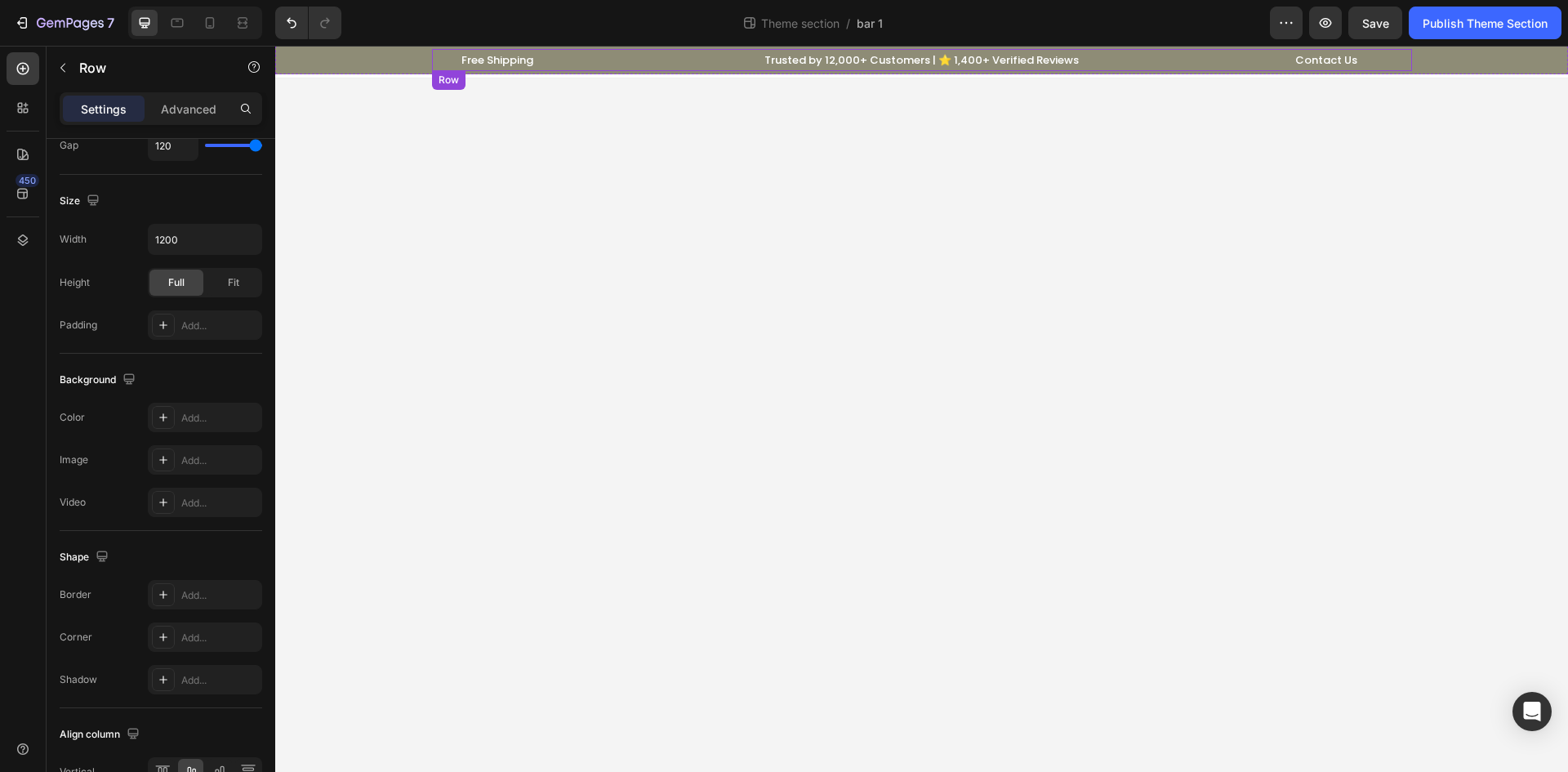
click at [606, 70] on div "Free Shipping Text block Row Trusted by 12,000+ Customers | ⭐ 1,400+ Verified R…" at bounding box center [922, 60] width 980 height 22
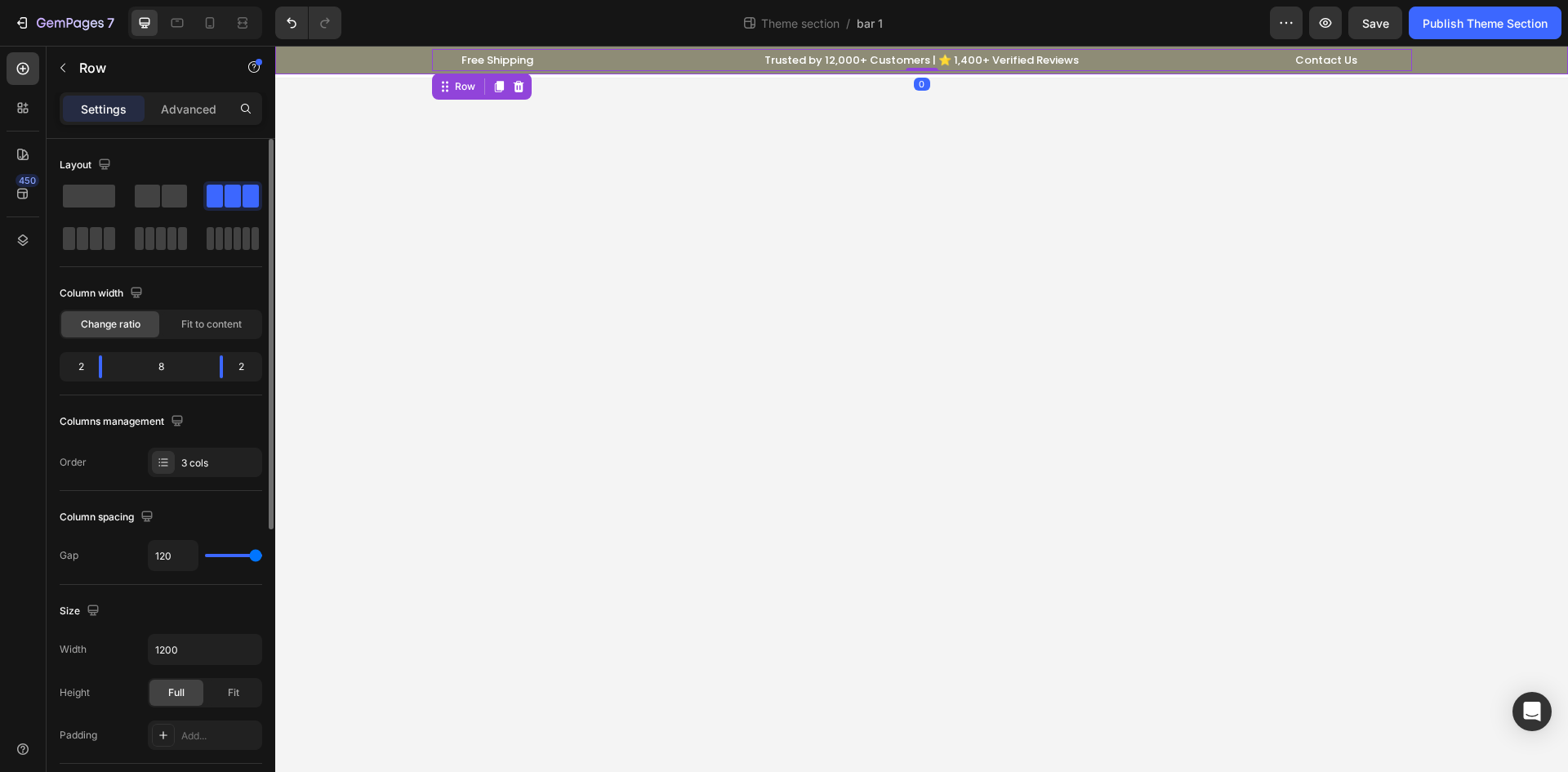
click at [358, 59] on div "Free Shipping Text block Row Trusted by 12,000+ Customers | ⭐ 1,400+ Verified R…" at bounding box center [921, 60] width 1269 height 22
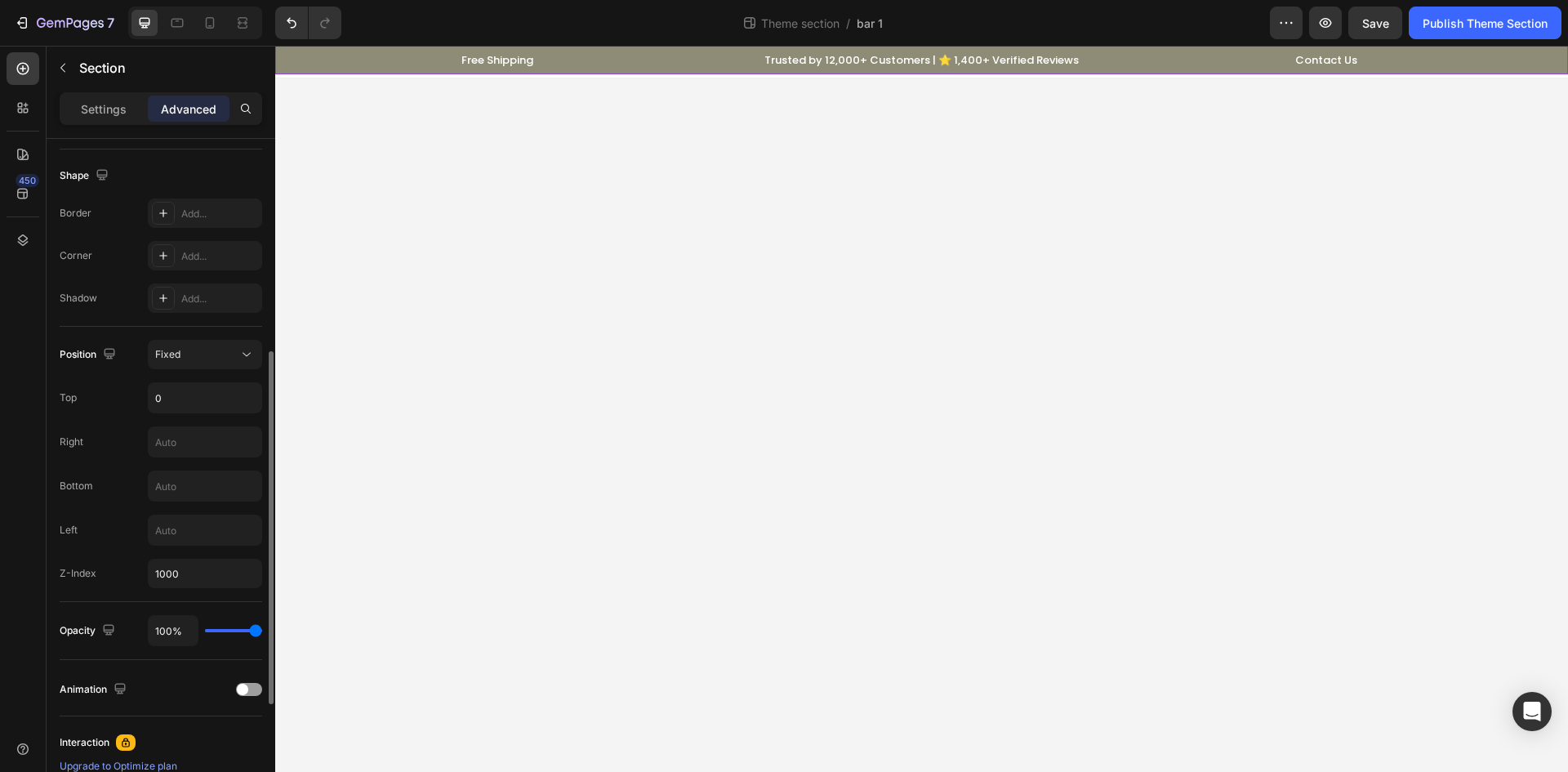
scroll to position [273, 0]
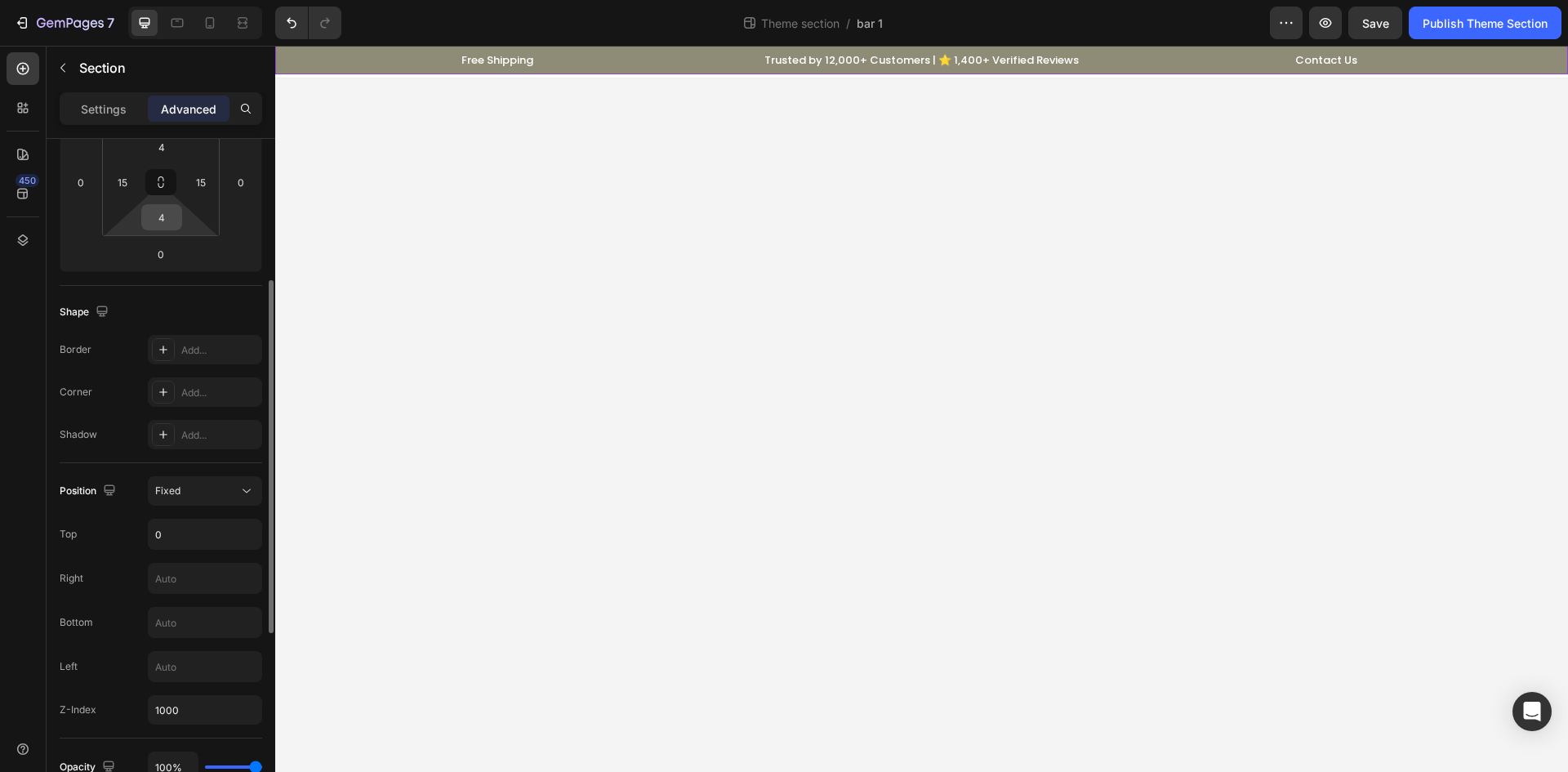
click at [167, 214] on input "4" at bounding box center [162, 217] width 33 height 25
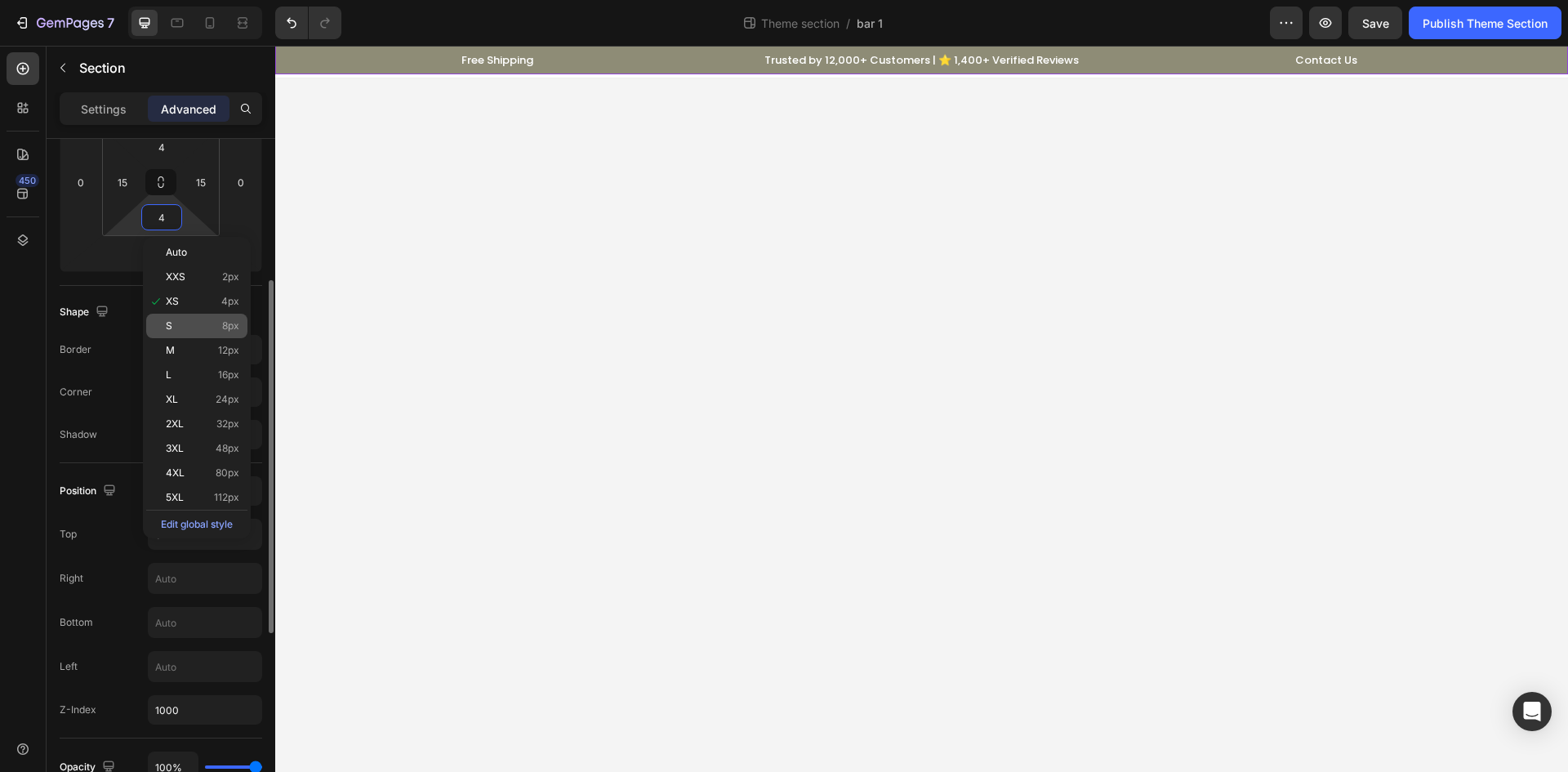
type input "7"
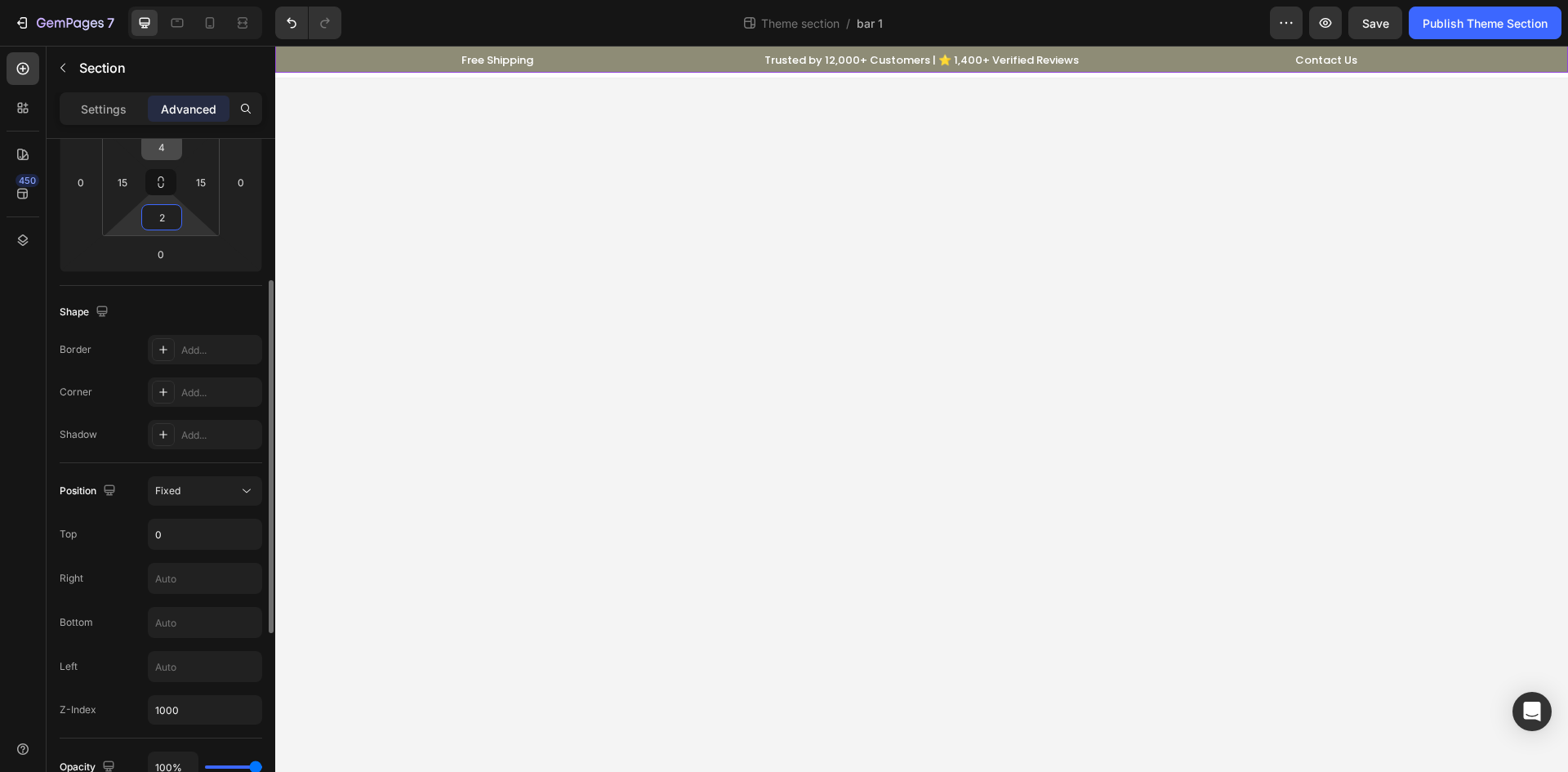
type input "2"
click at [168, 141] on input "4" at bounding box center [162, 147] width 33 height 25
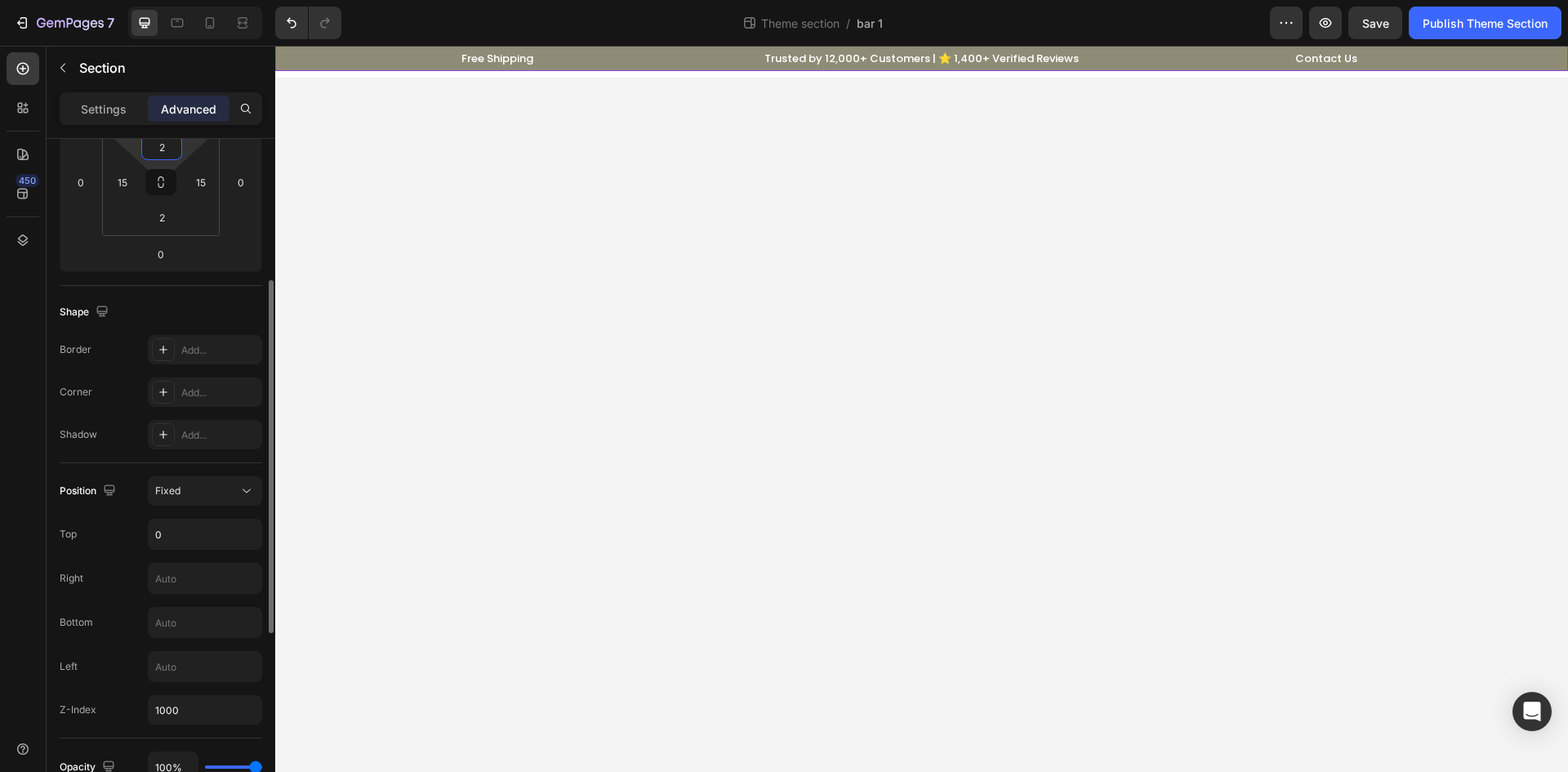
type input "2"
click at [182, 293] on div "Shape Border Add... Corner Add... Shadow Add..." at bounding box center [161, 375] width 203 height 178
click at [1470, 33] on button "Publish Theme Section" at bounding box center [1485, 23] width 153 height 33
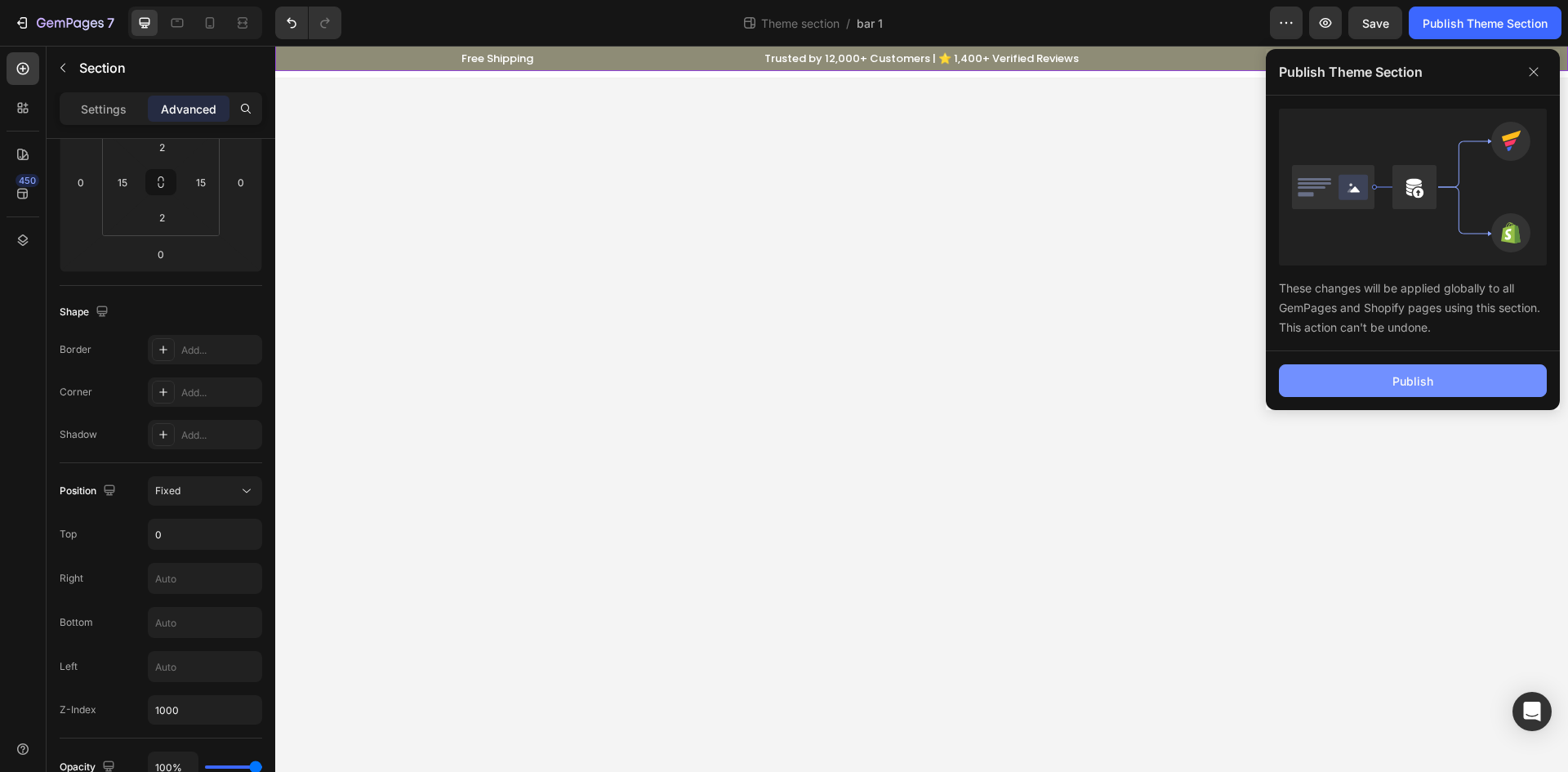
click at [1408, 381] on div "Publish" at bounding box center [1412, 381] width 41 height 17
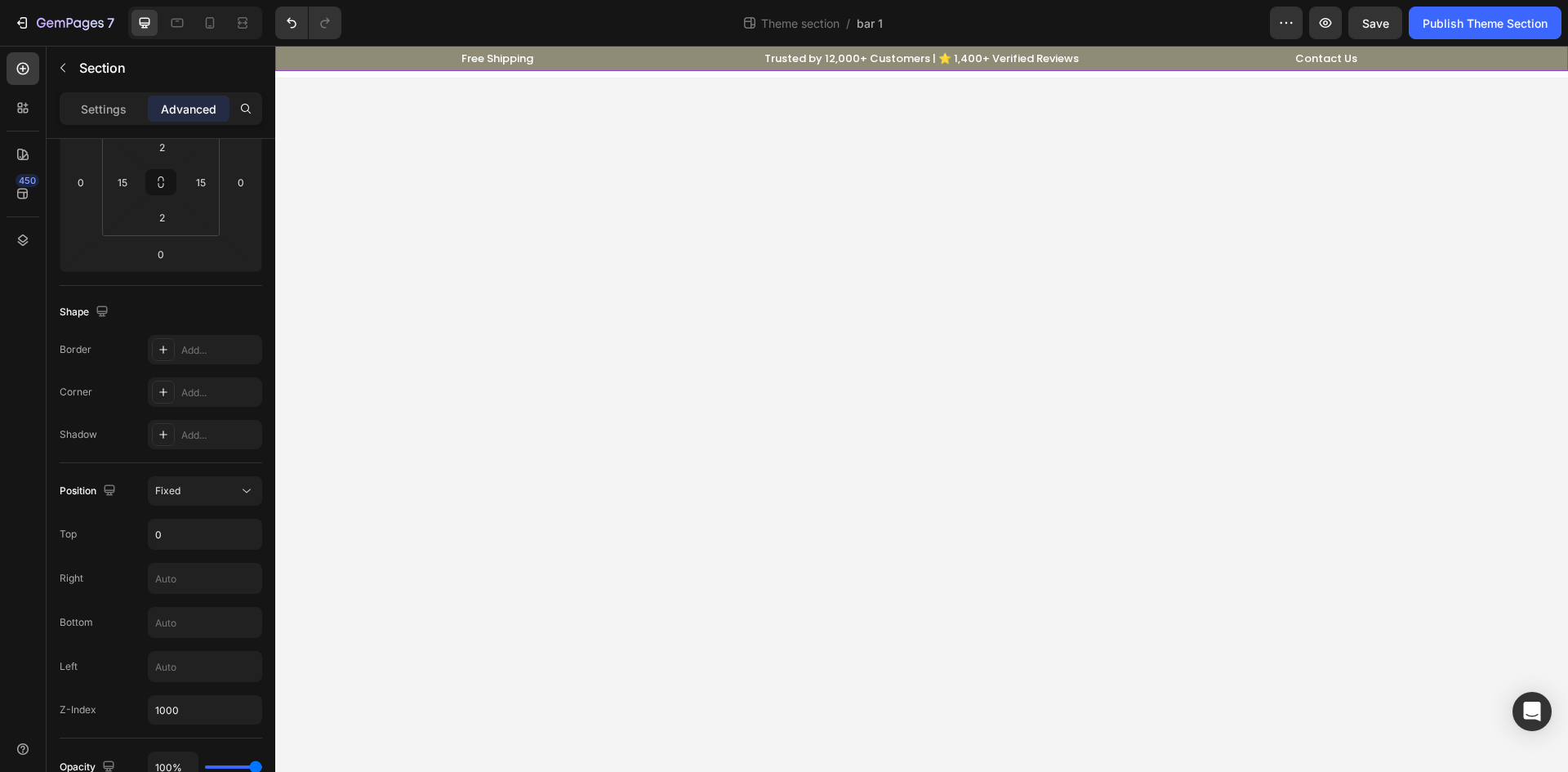
click at [410, 55] on div "Free Shipping Text block Row Trusted by 12,000+ Customers | ⭐ 1,400+ Verified R…" at bounding box center [921, 58] width 1269 height 22
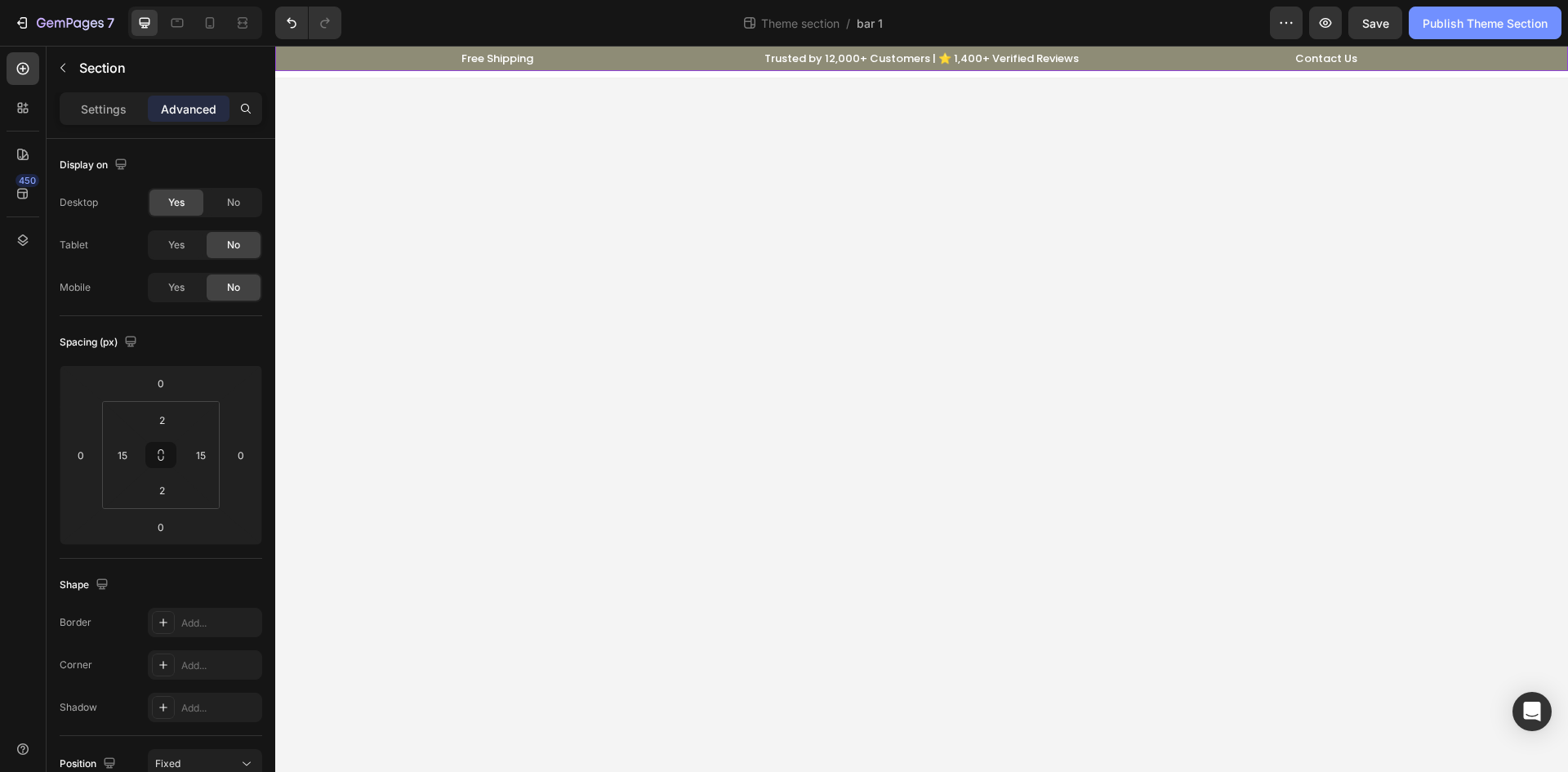
click at [1480, 26] on div "Publish Theme Section" at bounding box center [1485, 23] width 125 height 17
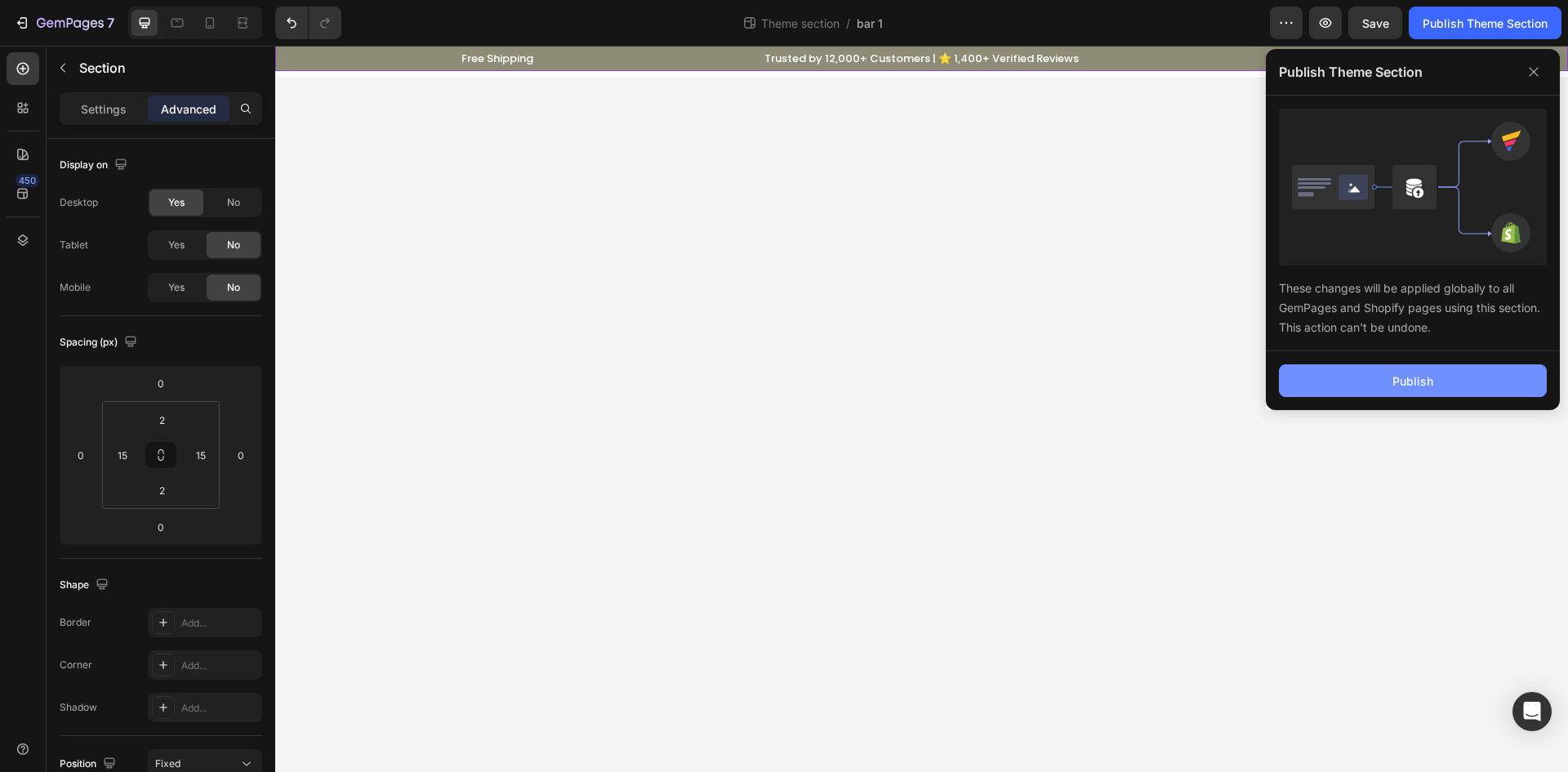
click at [1346, 384] on button "Publish" at bounding box center [1413, 381] width 267 height 33
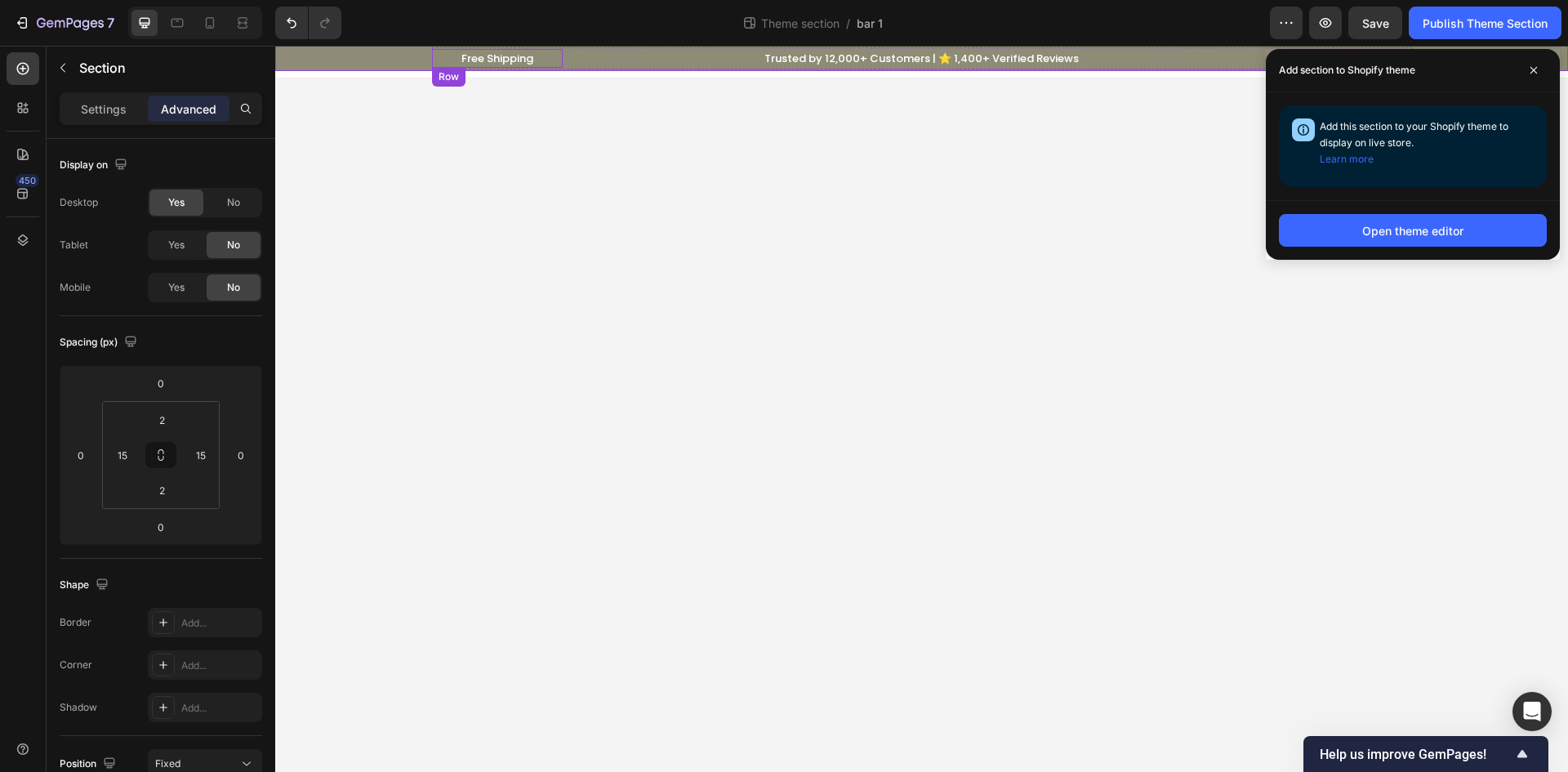
click at [447, 67] on div "Free Shipping Text block Row" at bounding box center [497, 59] width 131 height 20
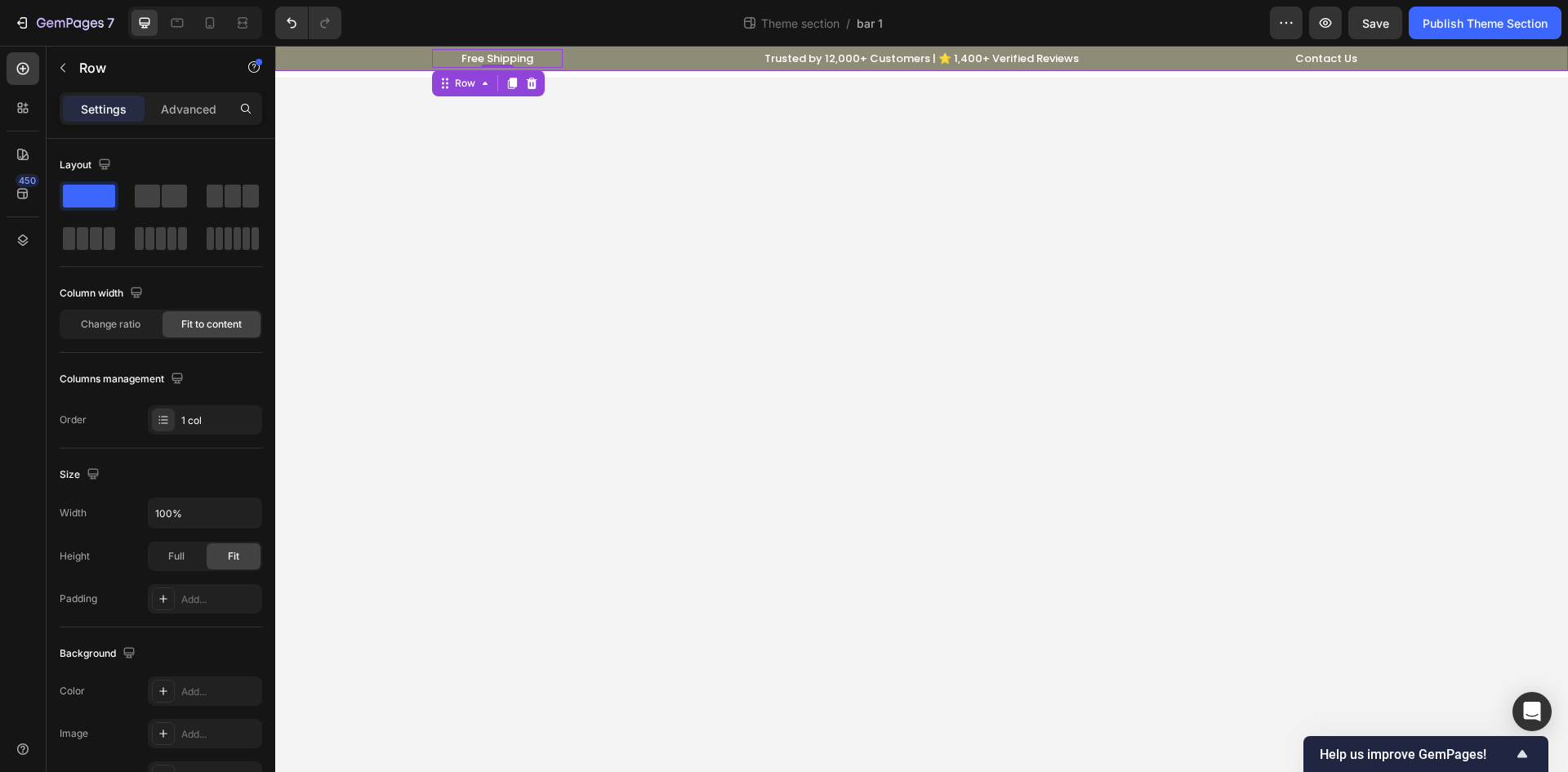
click at [366, 67] on div "Free Shipping Text block Row 0 Trusted by 12,000+ Customers | ⭐ 1,400+ Verified…" at bounding box center [921, 58] width 1269 height 22
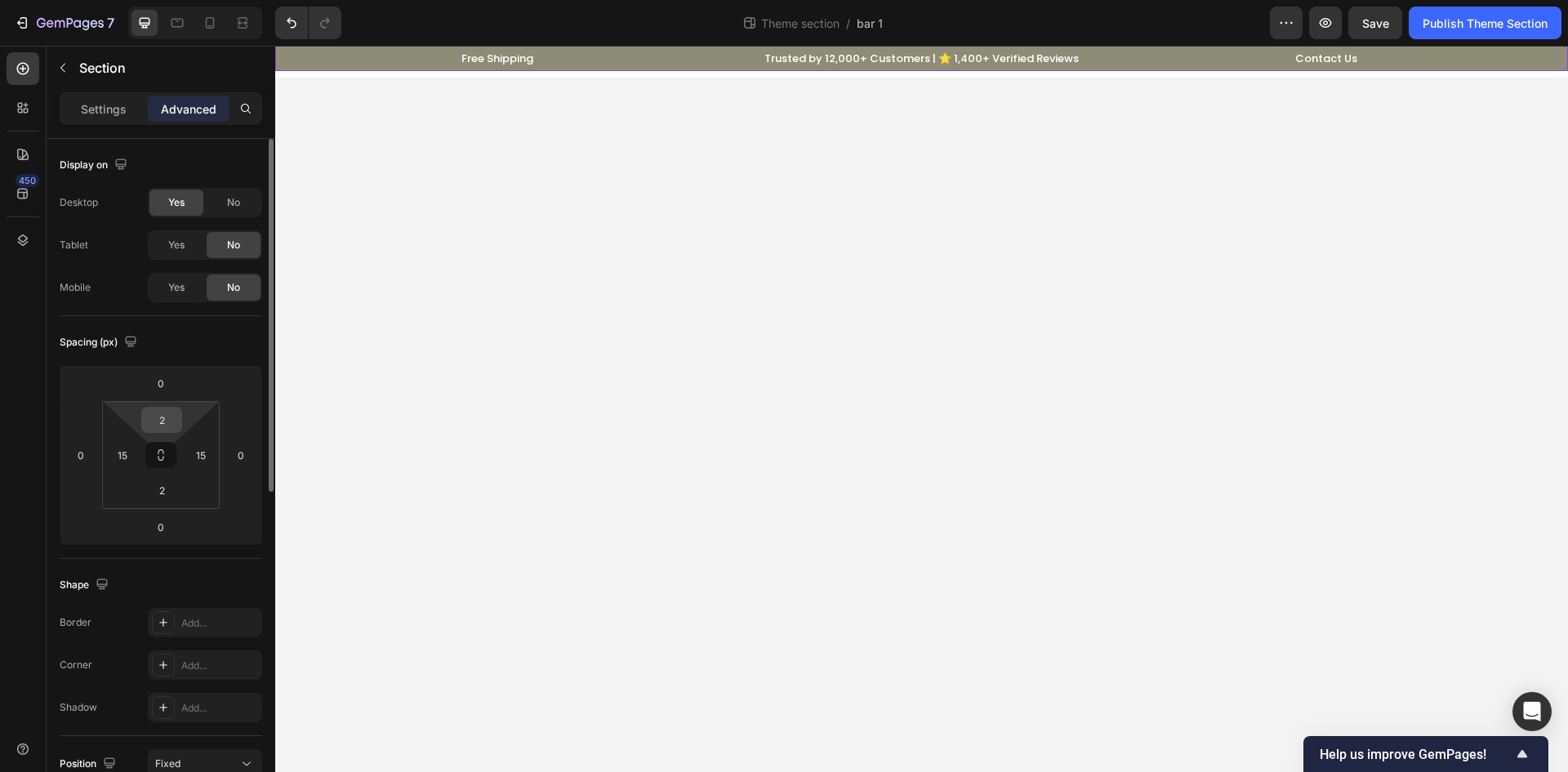
click at [160, 420] on input "2" at bounding box center [162, 419] width 33 height 25
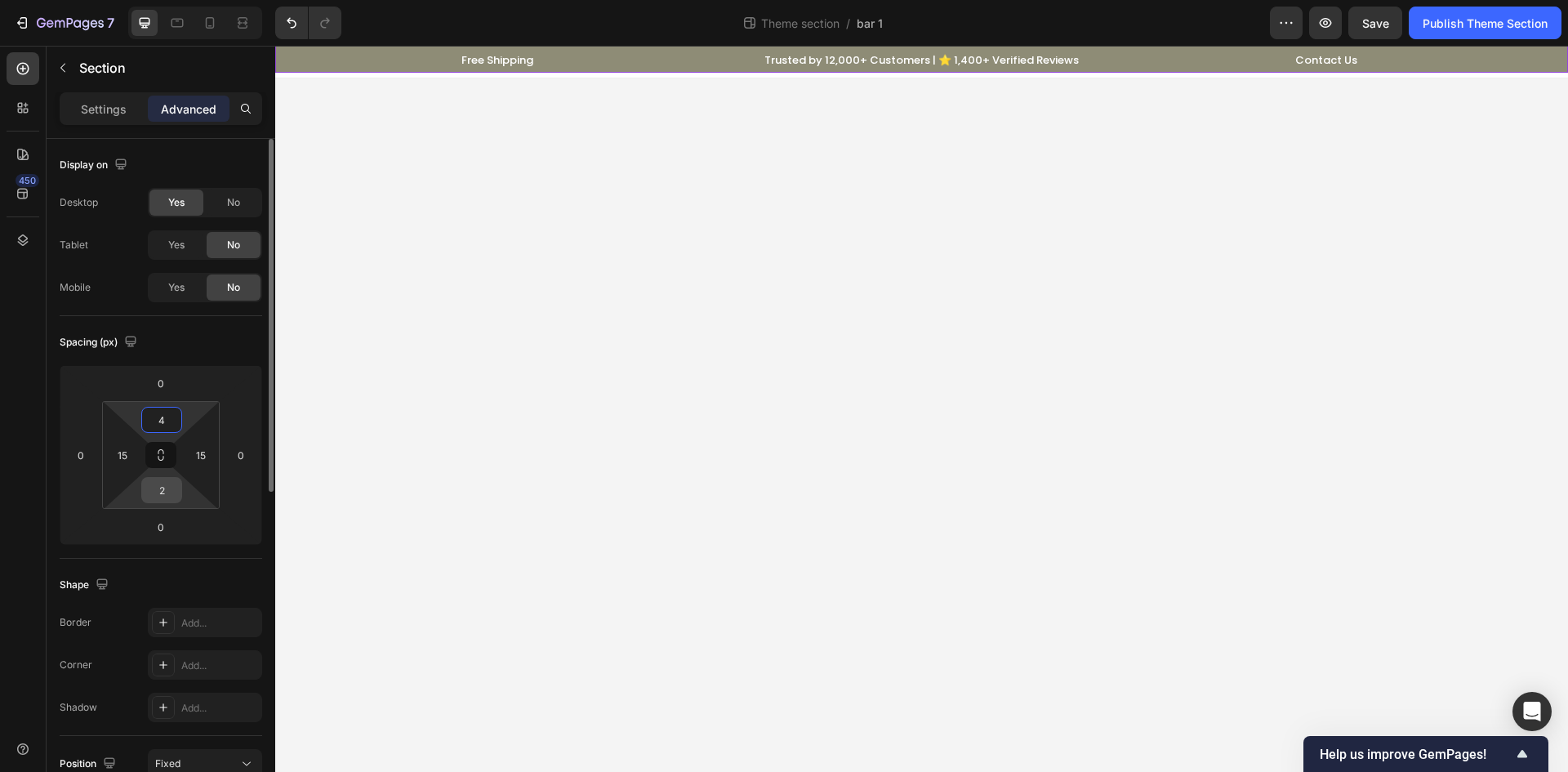
type input "4"
click at [166, 498] on input "2" at bounding box center [162, 490] width 33 height 25
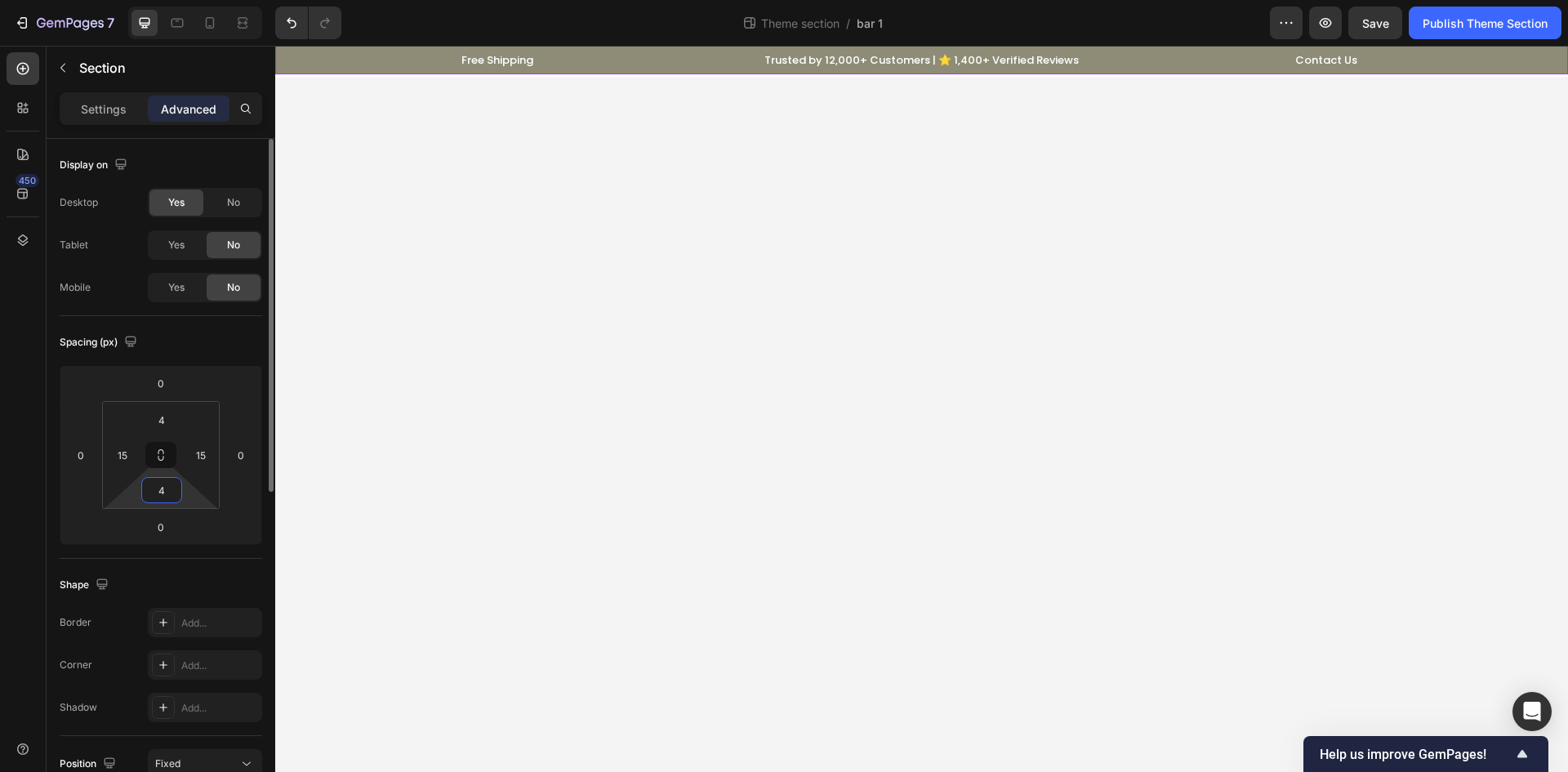
type input "4"
click at [228, 561] on div "Shape Border Add... Corner Add... Shadow Add..." at bounding box center [161, 648] width 203 height 178
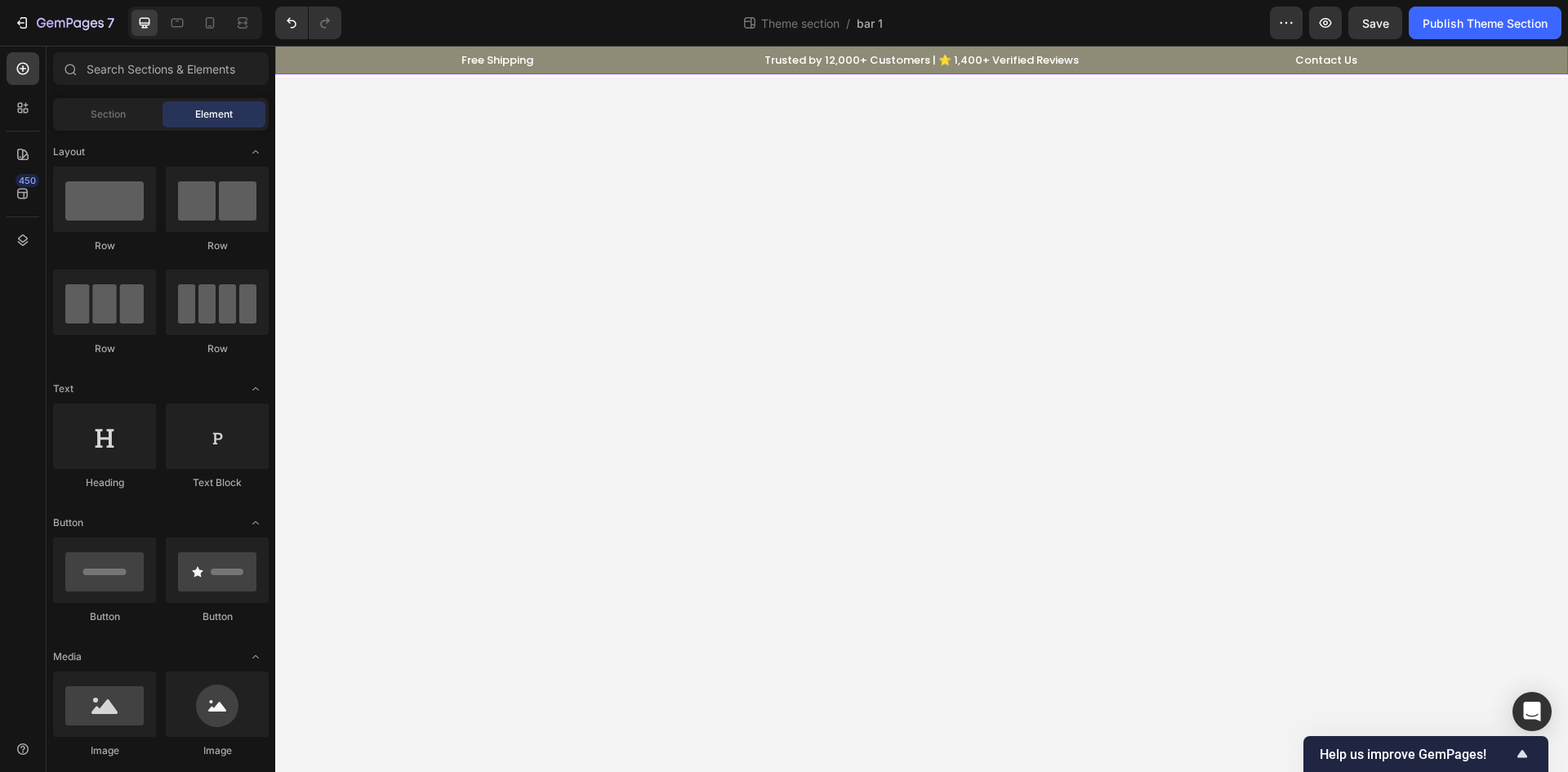
click at [764, 356] on body "Free Shipping Text block Row Trusted by 12,000+ Customers | ⭐ 1,400+ Verified R…" at bounding box center [921, 409] width 1293 height 727
click at [1446, 25] on div "Publish Theme Section" at bounding box center [1485, 23] width 125 height 17
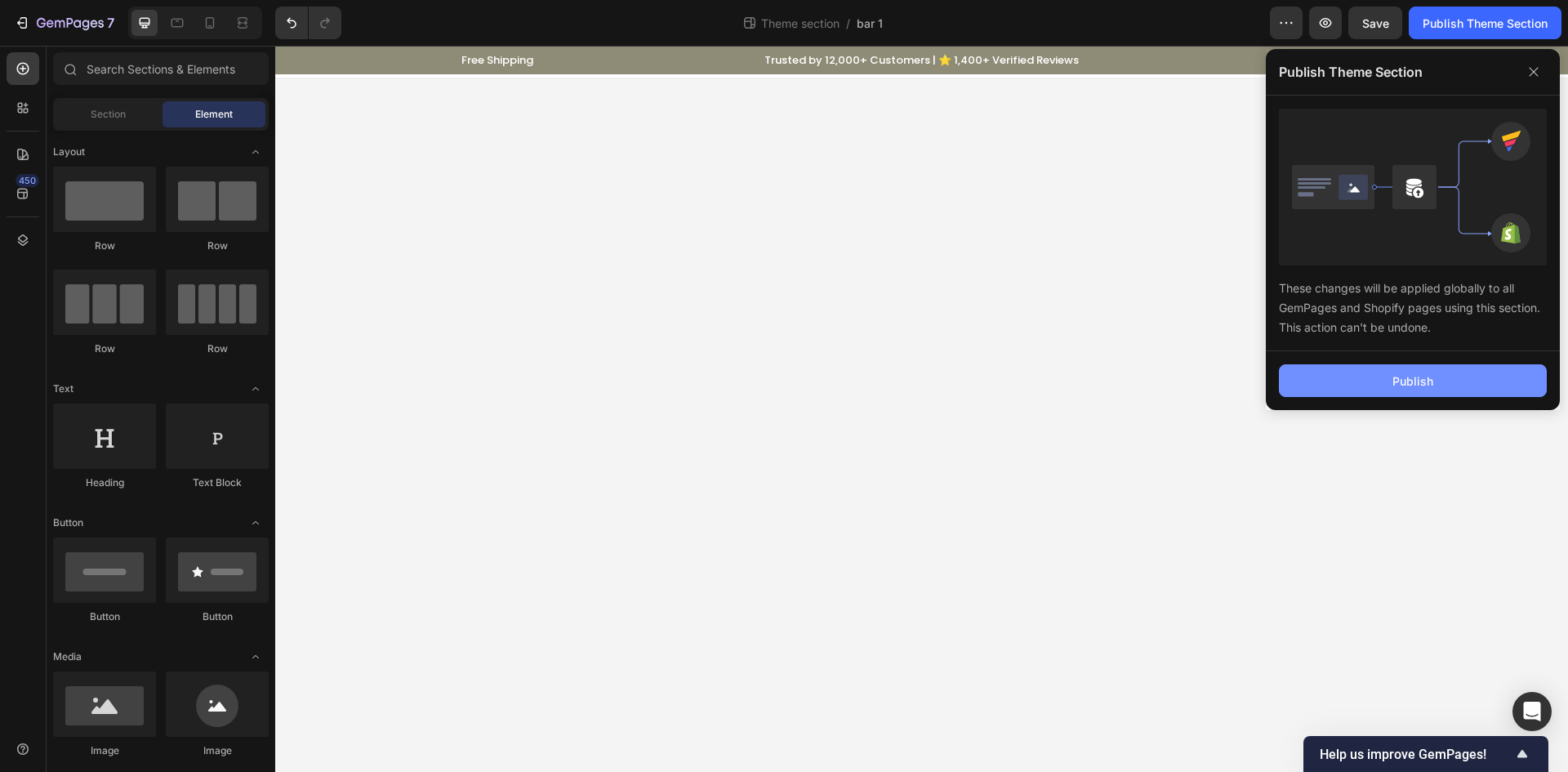
click at [1346, 377] on button "Publish" at bounding box center [1413, 381] width 267 height 33
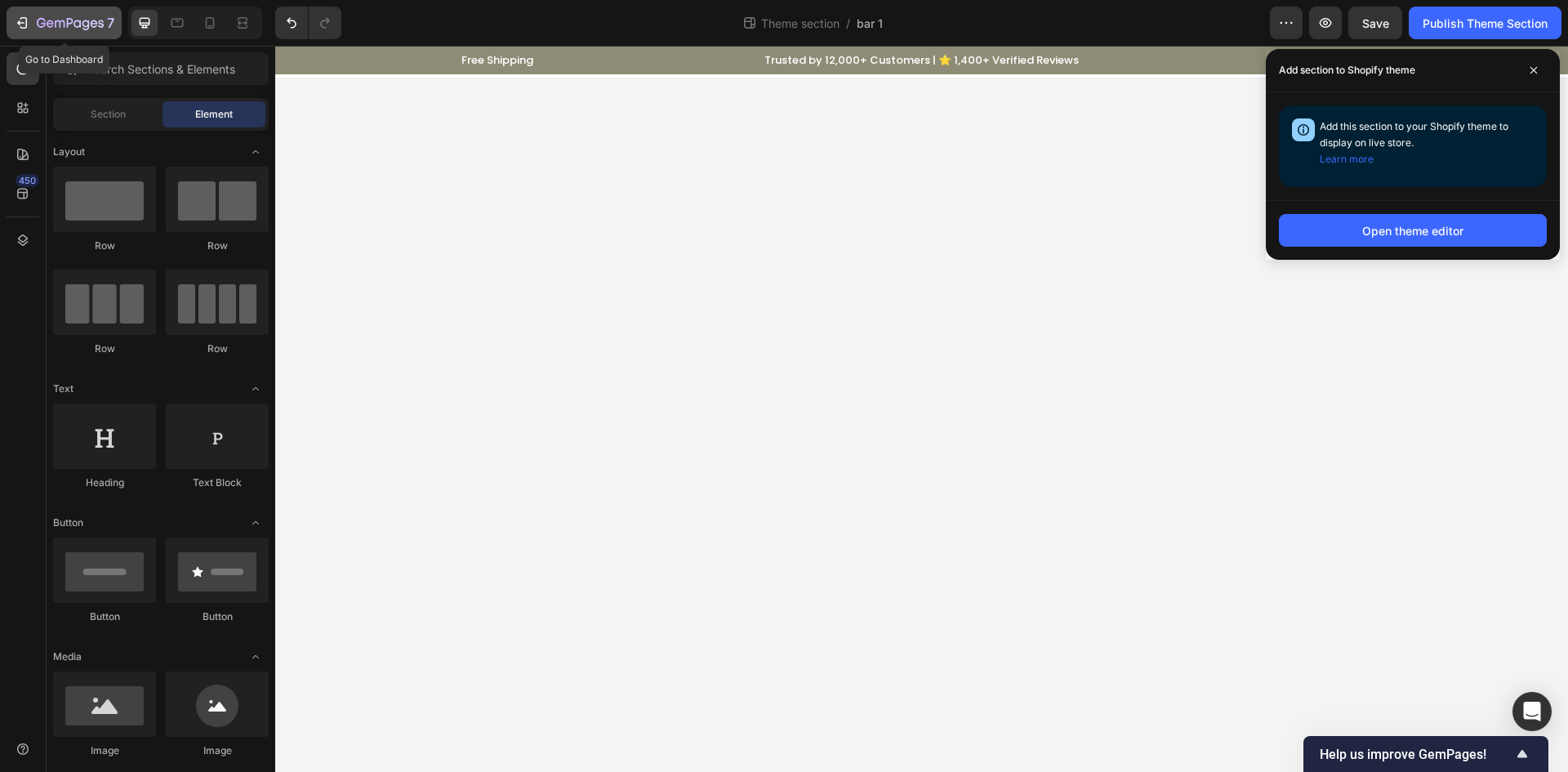
click at [47, 17] on icon "button" at bounding box center [70, 24] width 67 height 14
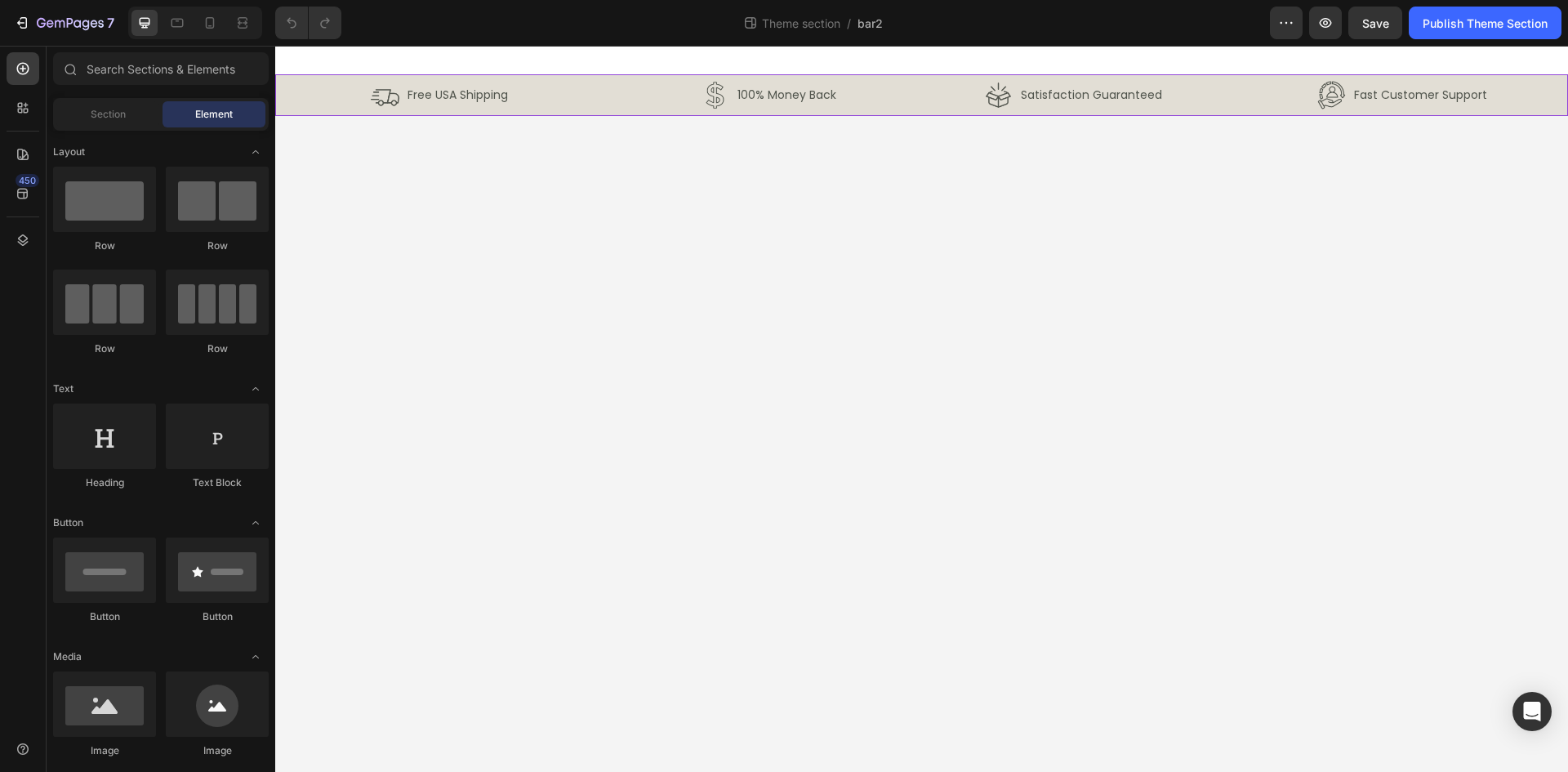
click at [281, 103] on div "Image Free USA Shipping Text Block Row Image 100% Money Back Text Block Row Row…" at bounding box center [921, 95] width 1293 height 42
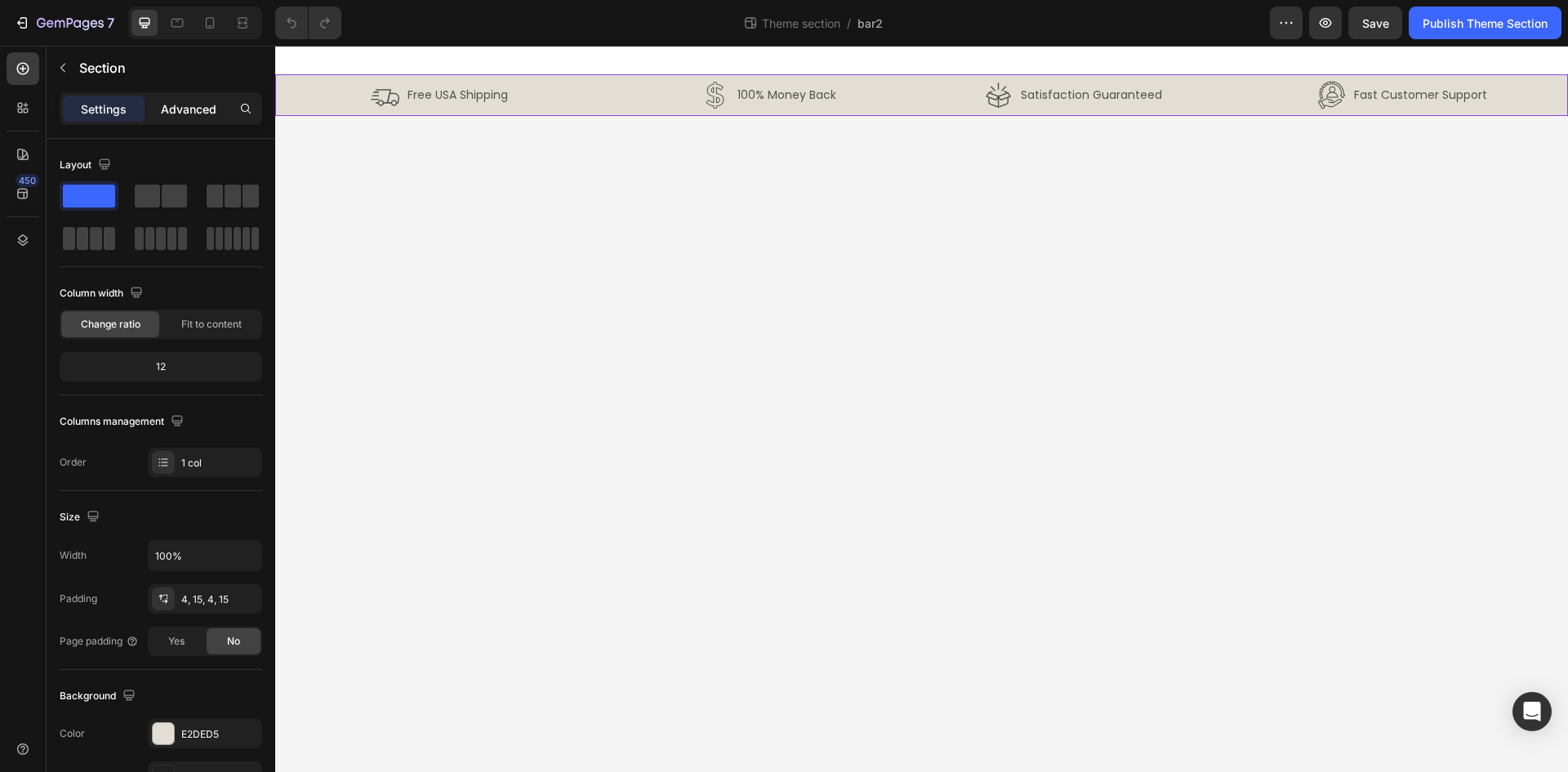
click at [187, 107] on p "Advanced" at bounding box center [189, 109] width 56 height 17
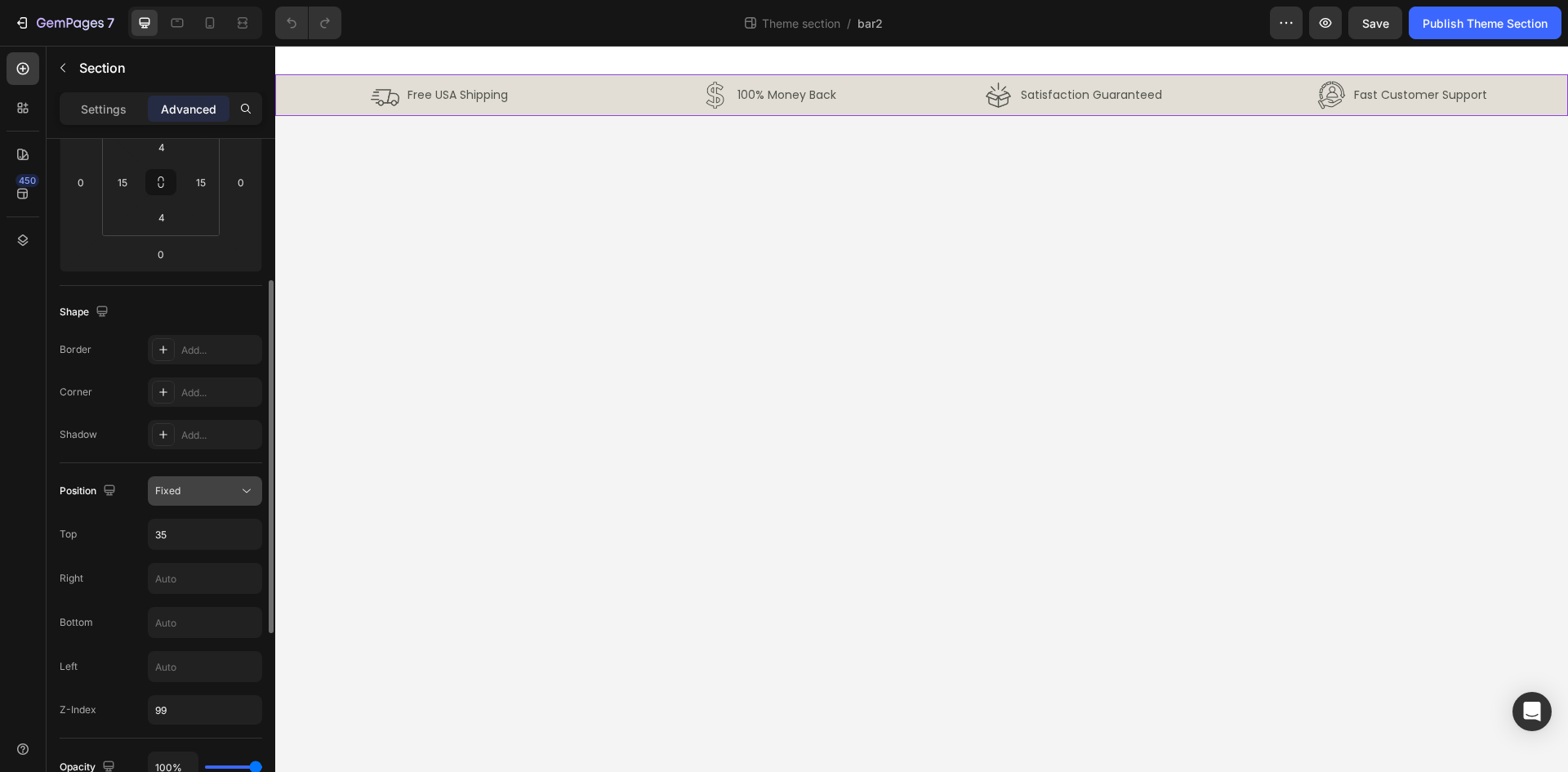
click at [223, 488] on div "Fixed" at bounding box center [196, 490] width 83 height 15
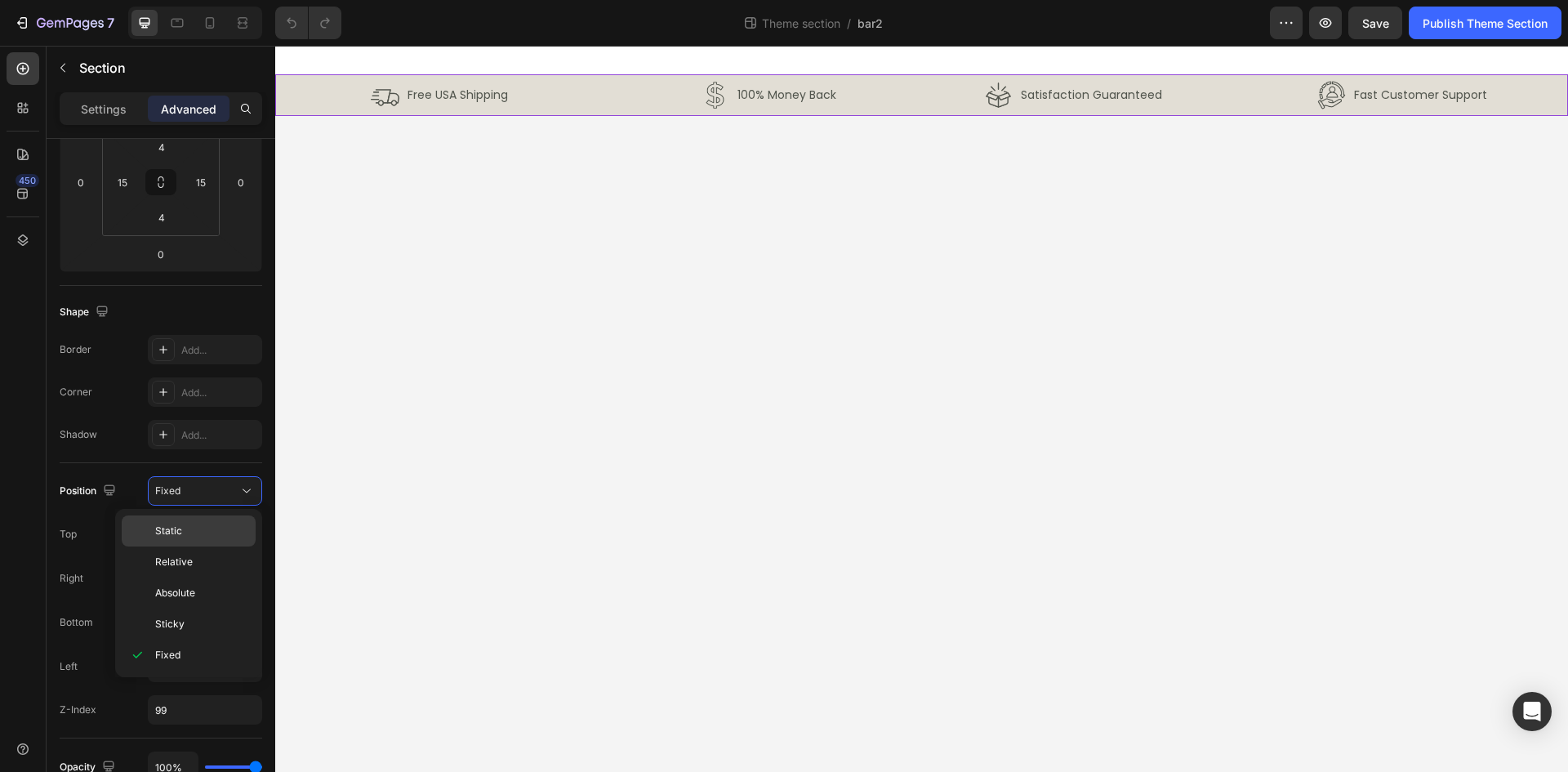
click at [222, 536] on p "Static" at bounding box center [201, 531] width 93 height 15
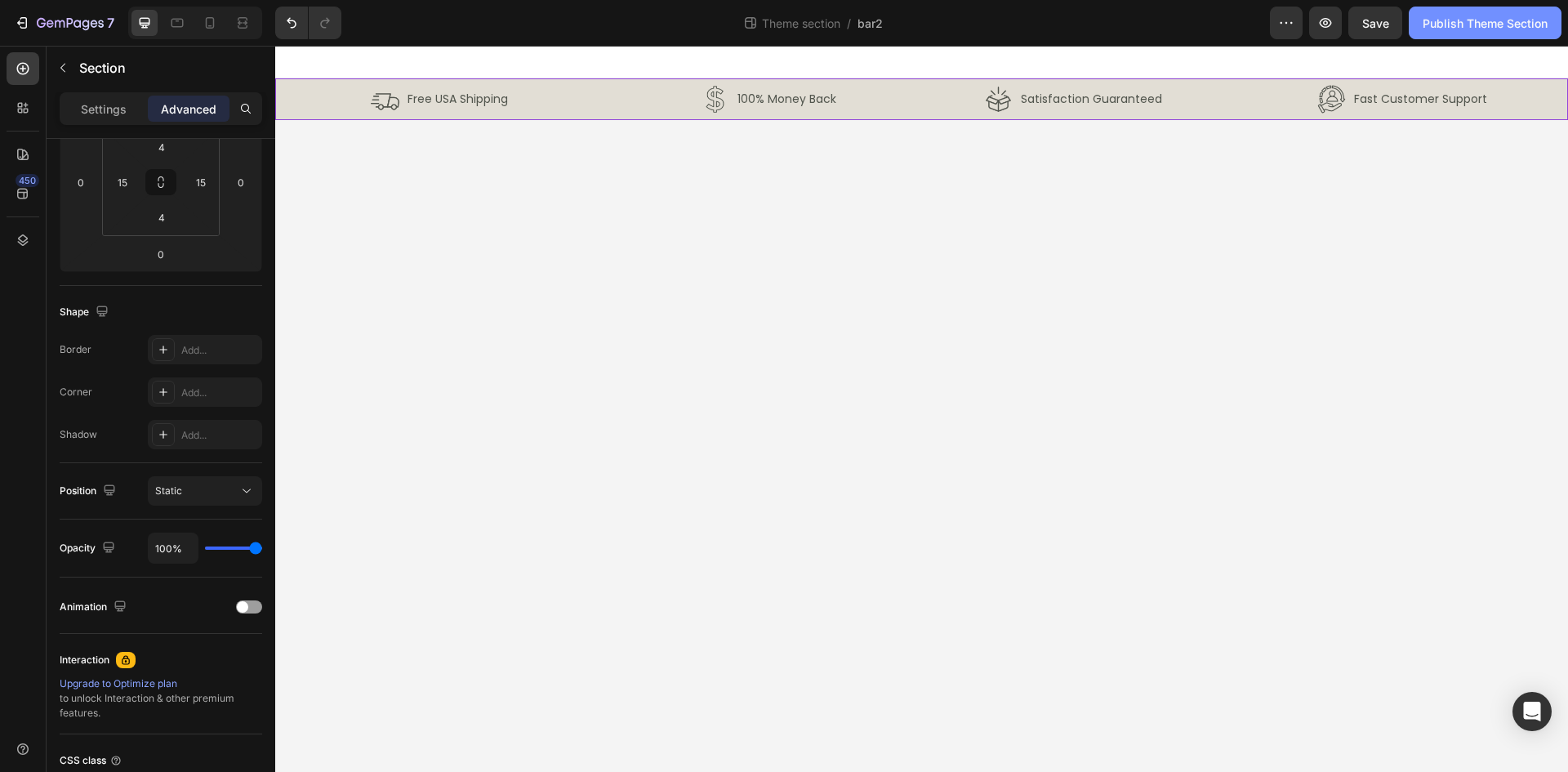
click at [1491, 29] on div "Publish Theme Section" at bounding box center [1485, 23] width 125 height 17
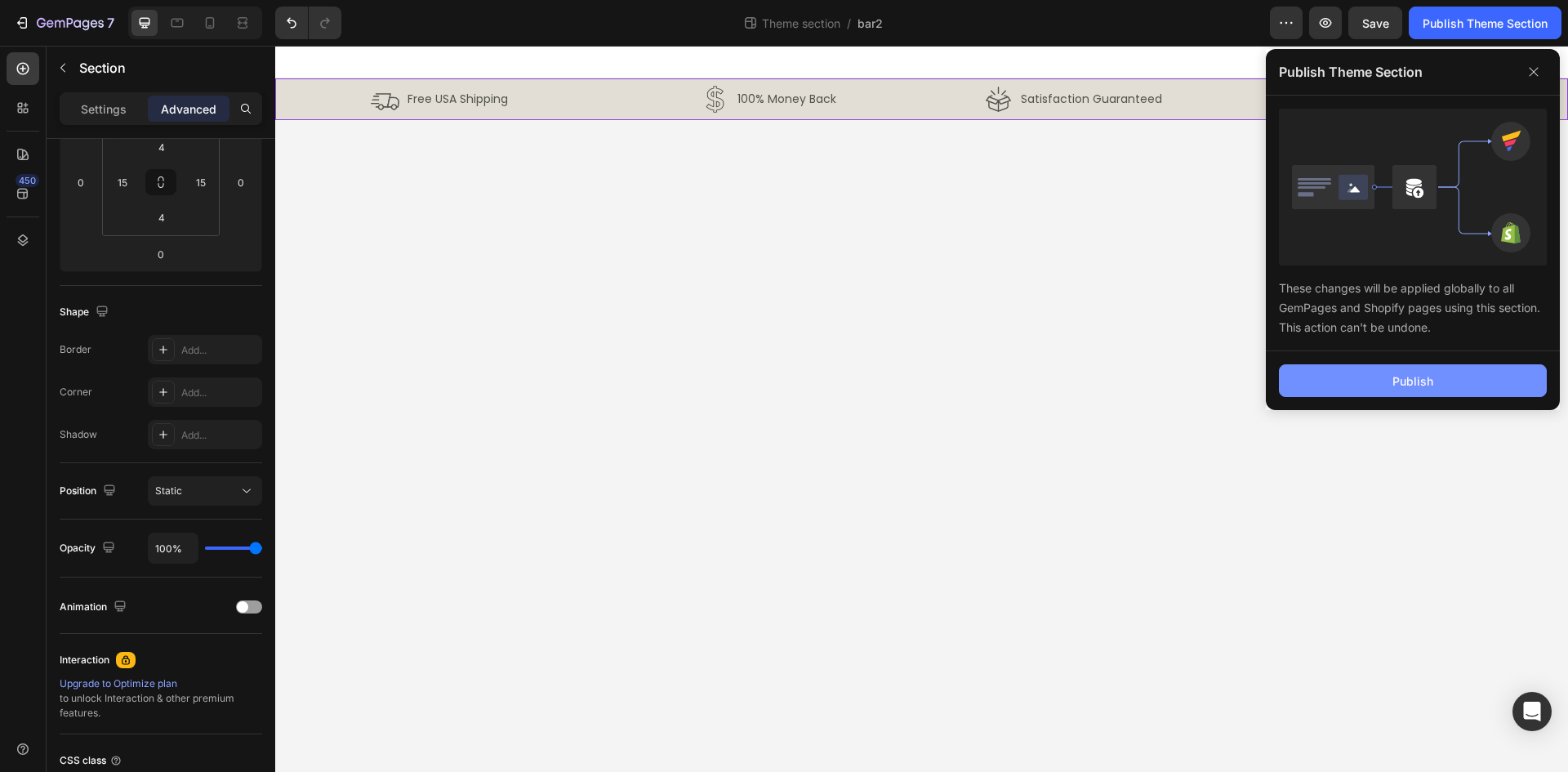
click at [1436, 377] on button "Publish" at bounding box center [1413, 381] width 267 height 33
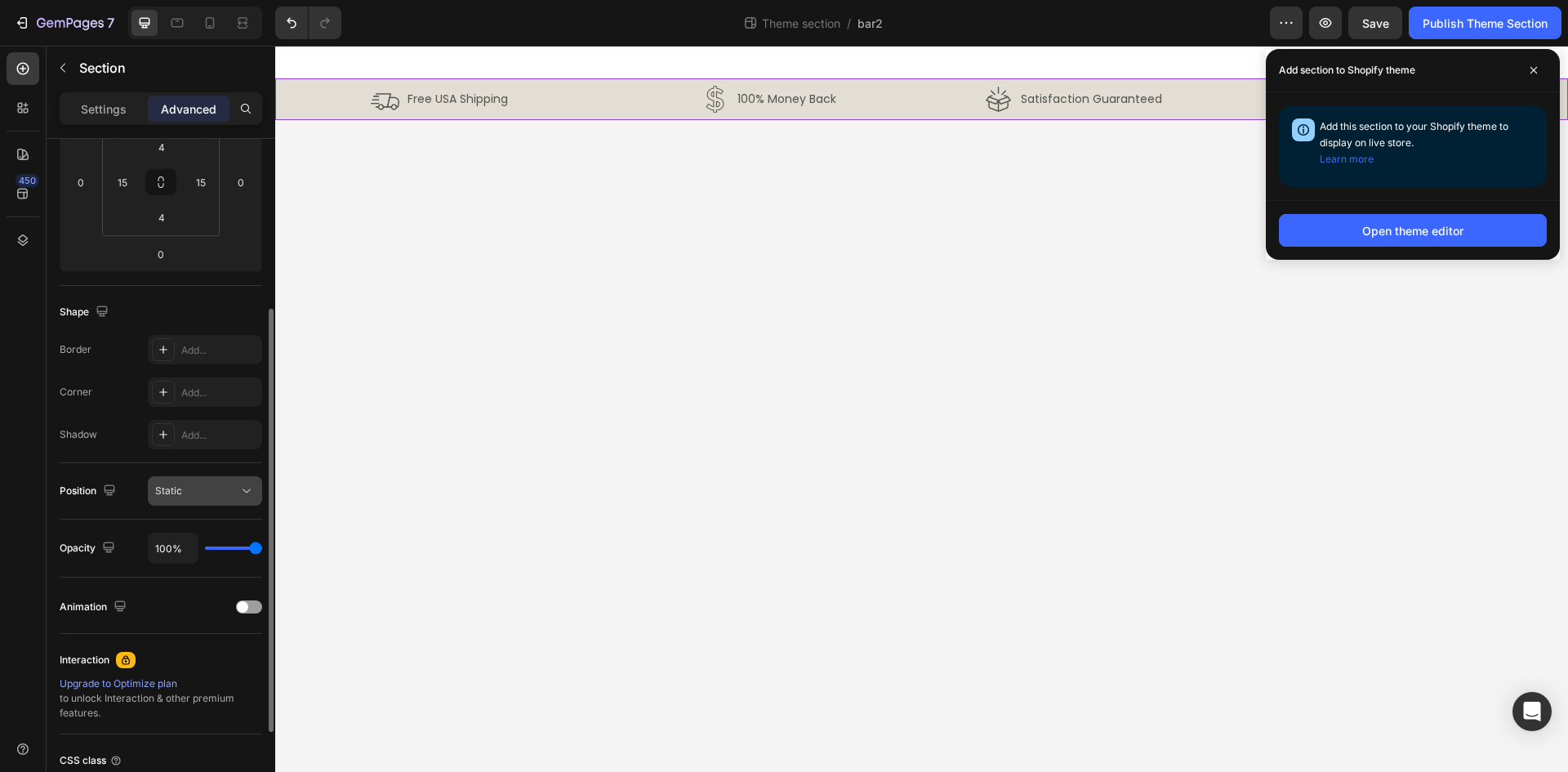
click at [214, 487] on div "Static" at bounding box center [196, 490] width 83 height 15
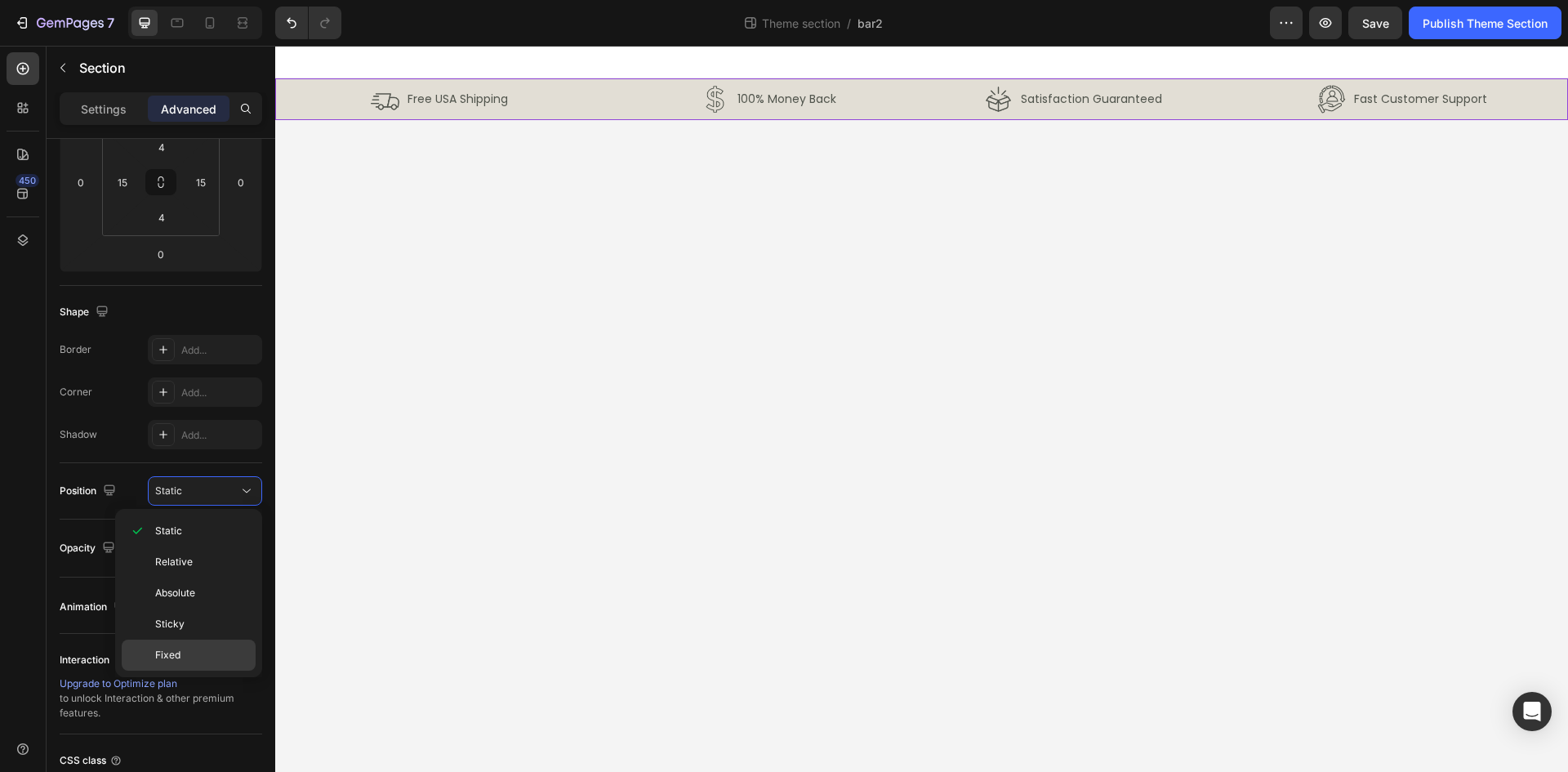
click at [195, 656] on p "Fixed" at bounding box center [201, 655] width 93 height 15
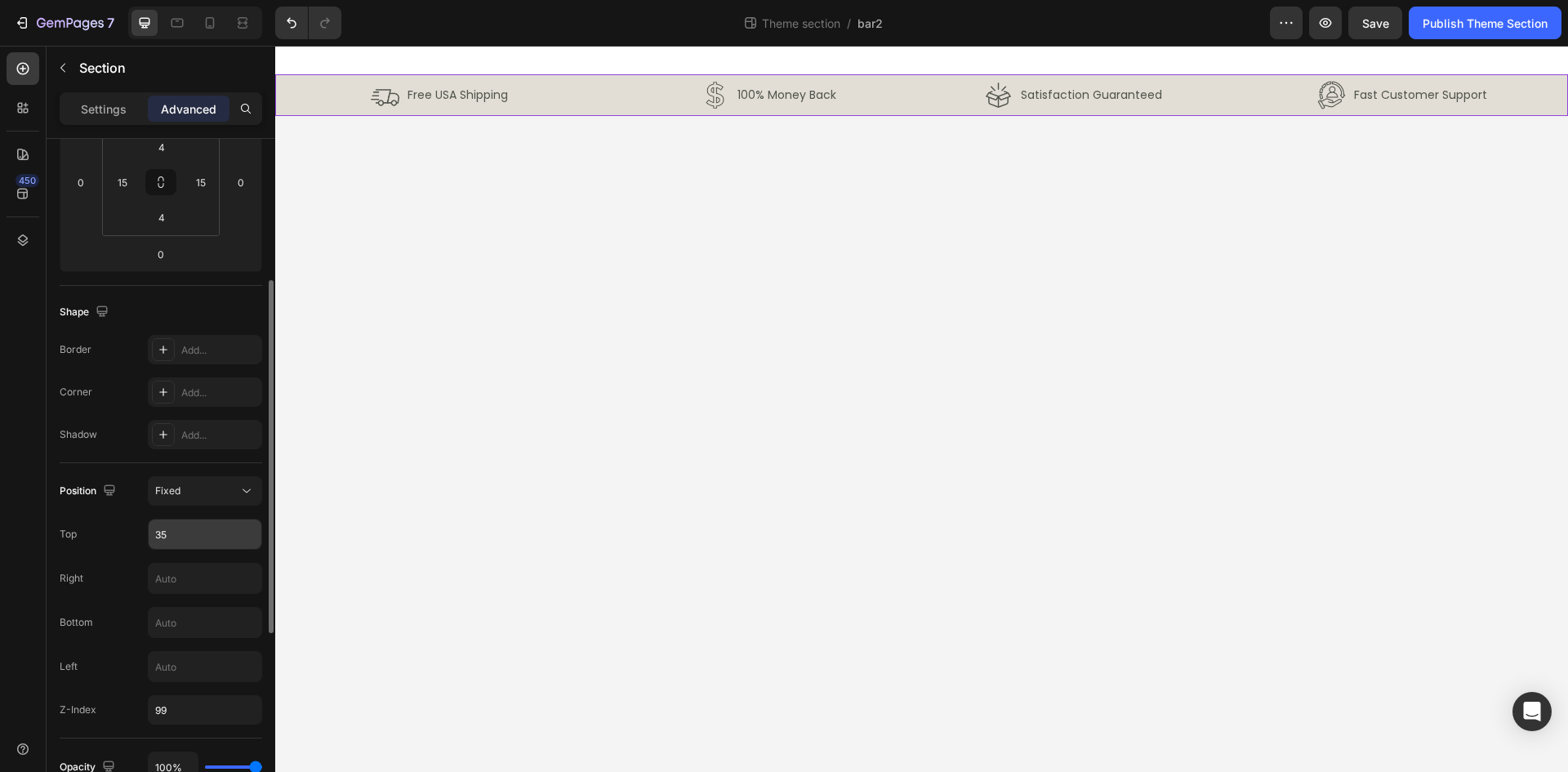
click at [197, 543] on input "35" at bounding box center [205, 533] width 113 height 29
click at [101, 511] on div "Position Fixed Top Right Bottom Left Z-Index 99" at bounding box center [161, 600] width 203 height 249
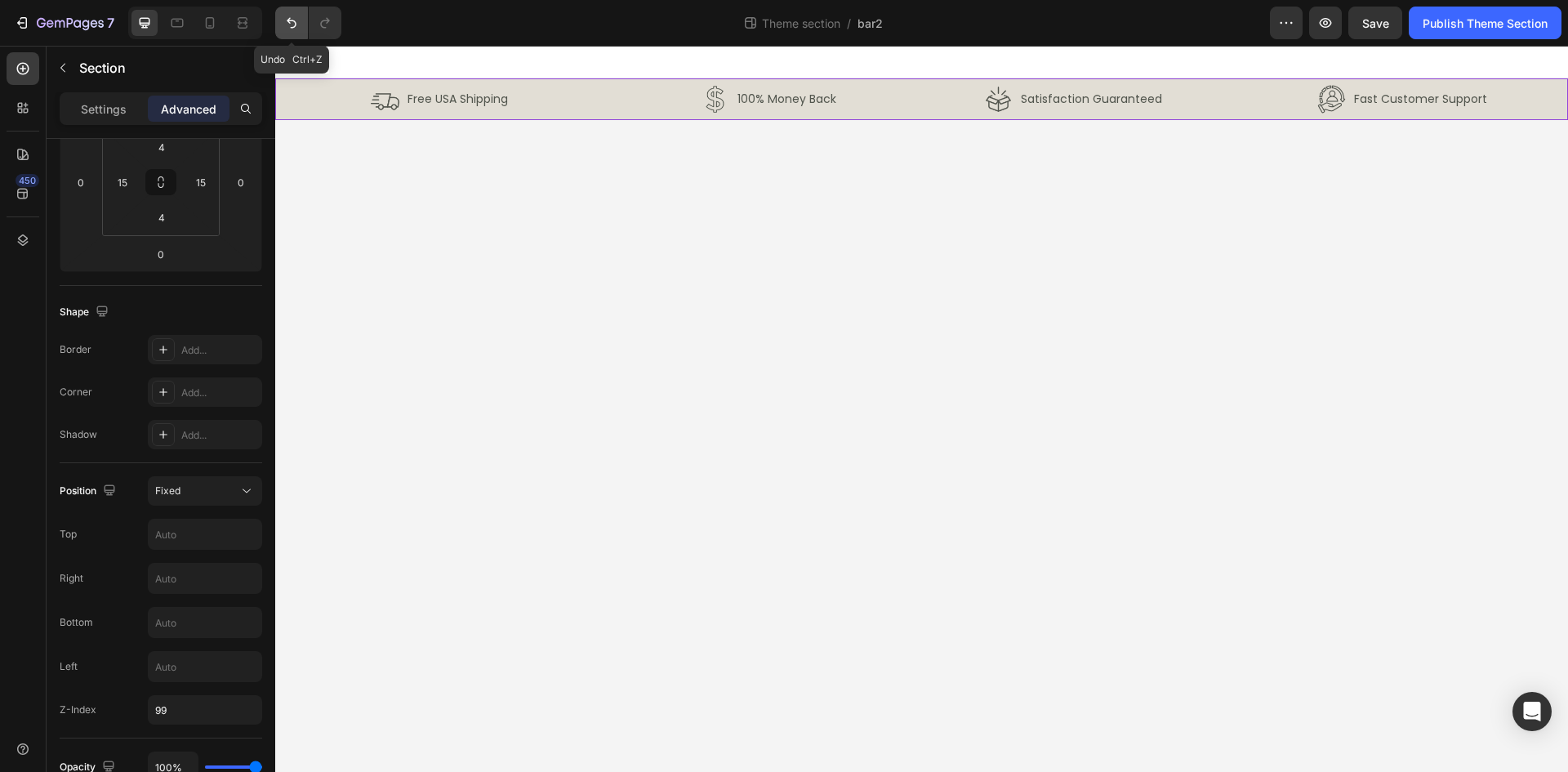
click at [295, 26] on icon "Undo/Redo" at bounding box center [291, 23] width 10 height 11
type input "35"
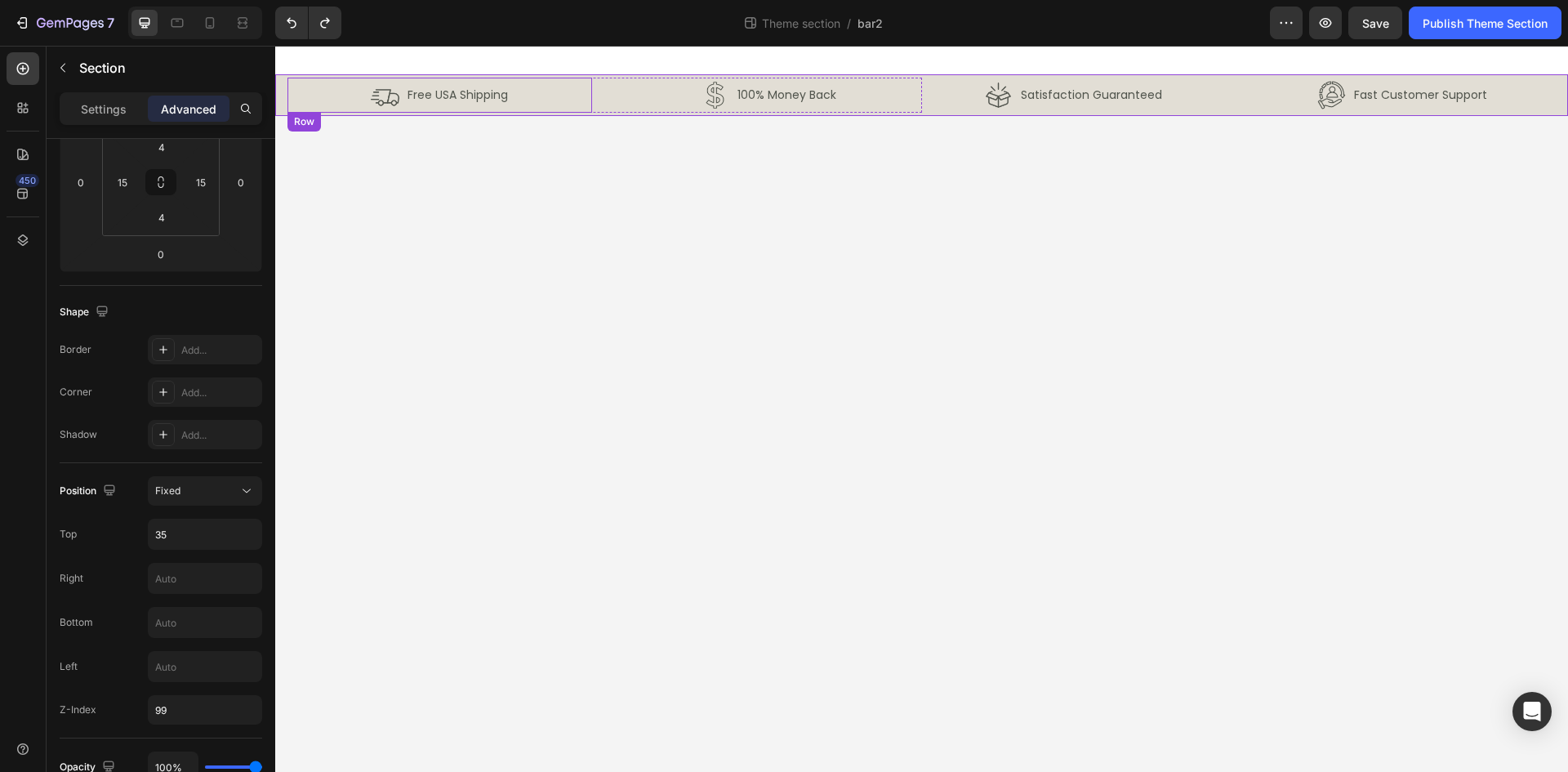
click at [330, 100] on div "Image Free USA Shipping Text Block Row" at bounding box center [439, 95] width 304 height 35
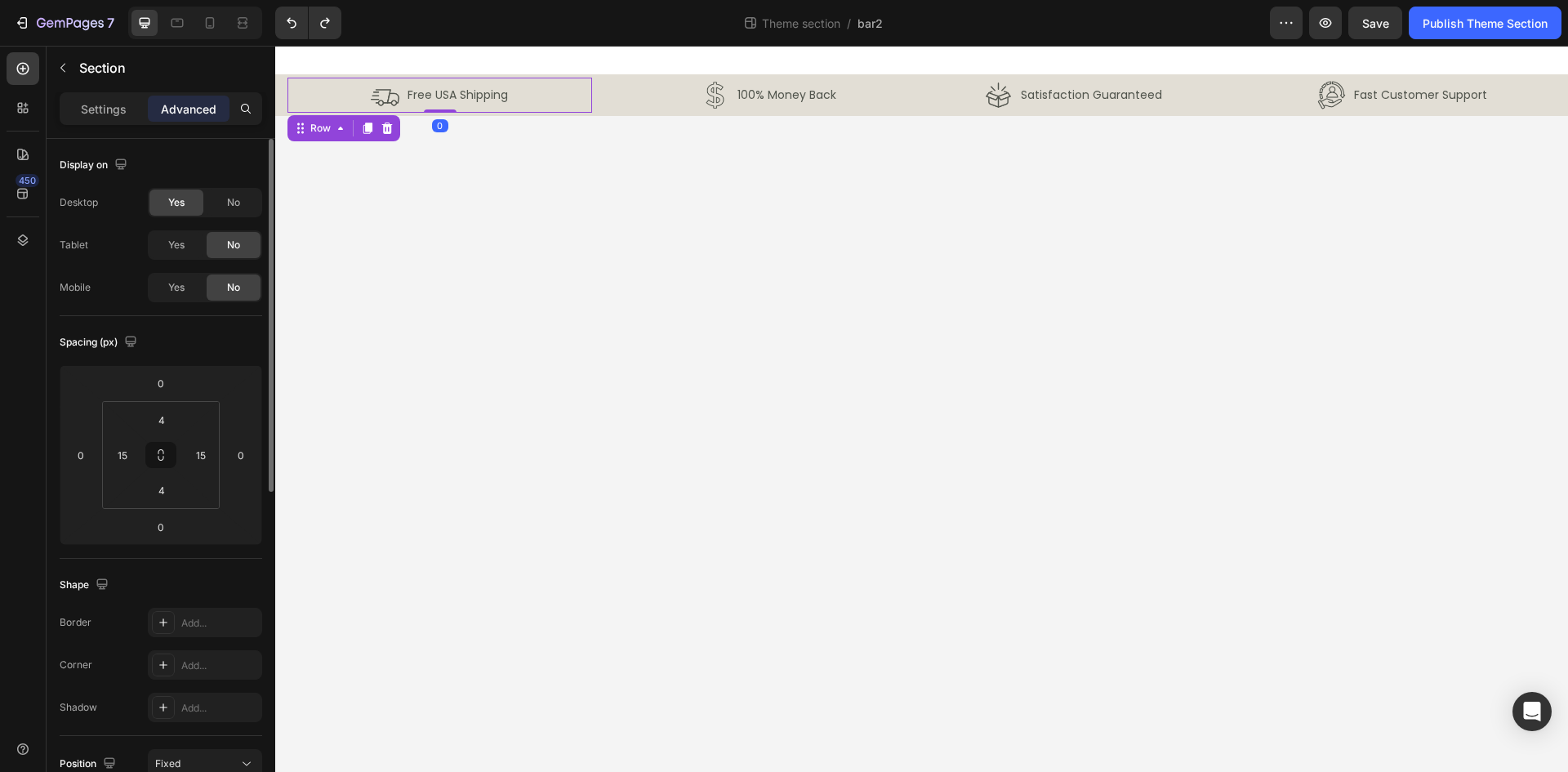
click at [284, 106] on div "Image Free USA Shipping Text Block Row 0 Image 100% Money Back Text Block Row R…" at bounding box center [921, 95] width 1293 height 42
click at [113, 115] on p "Settings" at bounding box center [104, 109] width 46 height 17
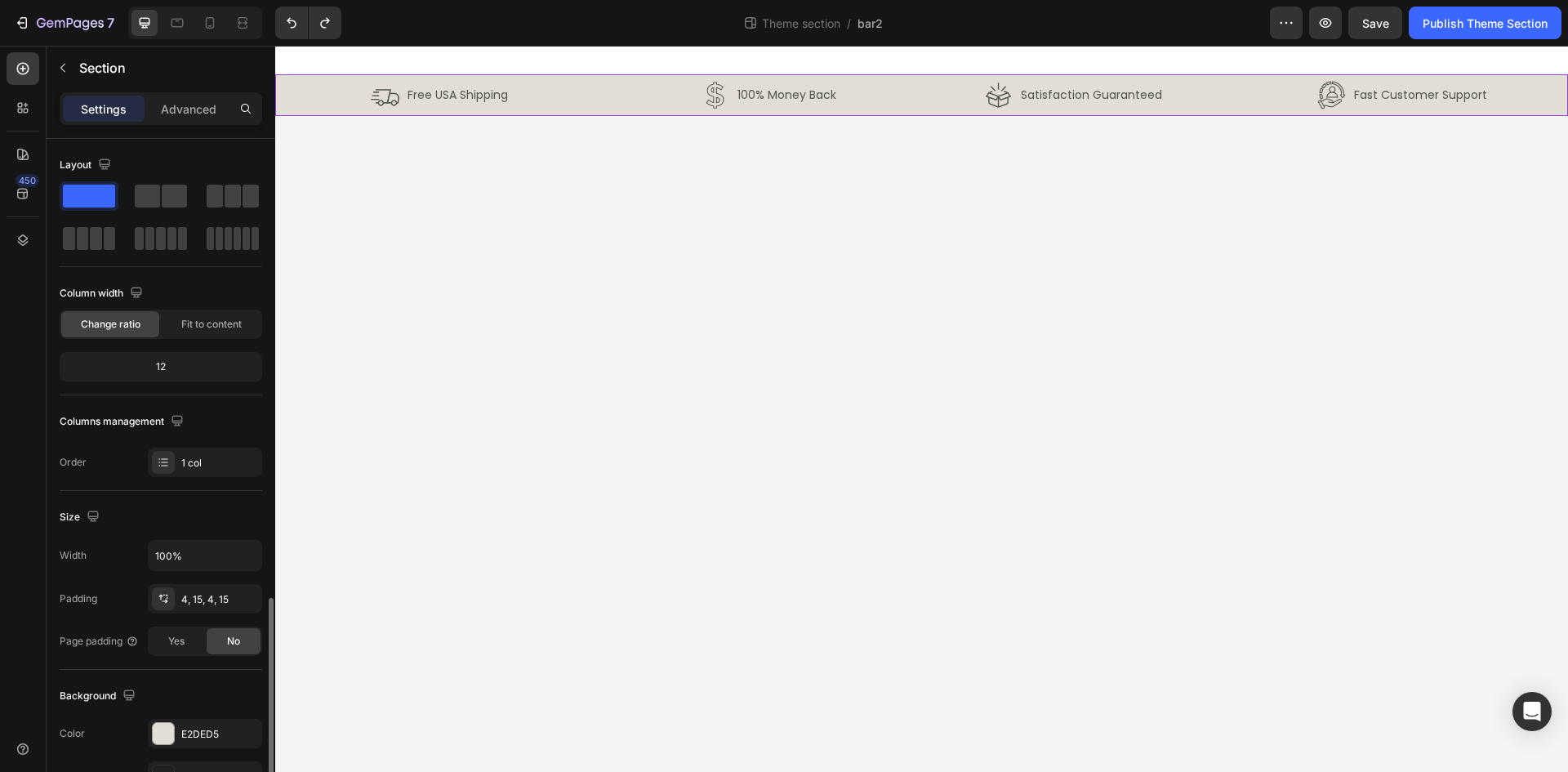
scroll to position [273, 0]
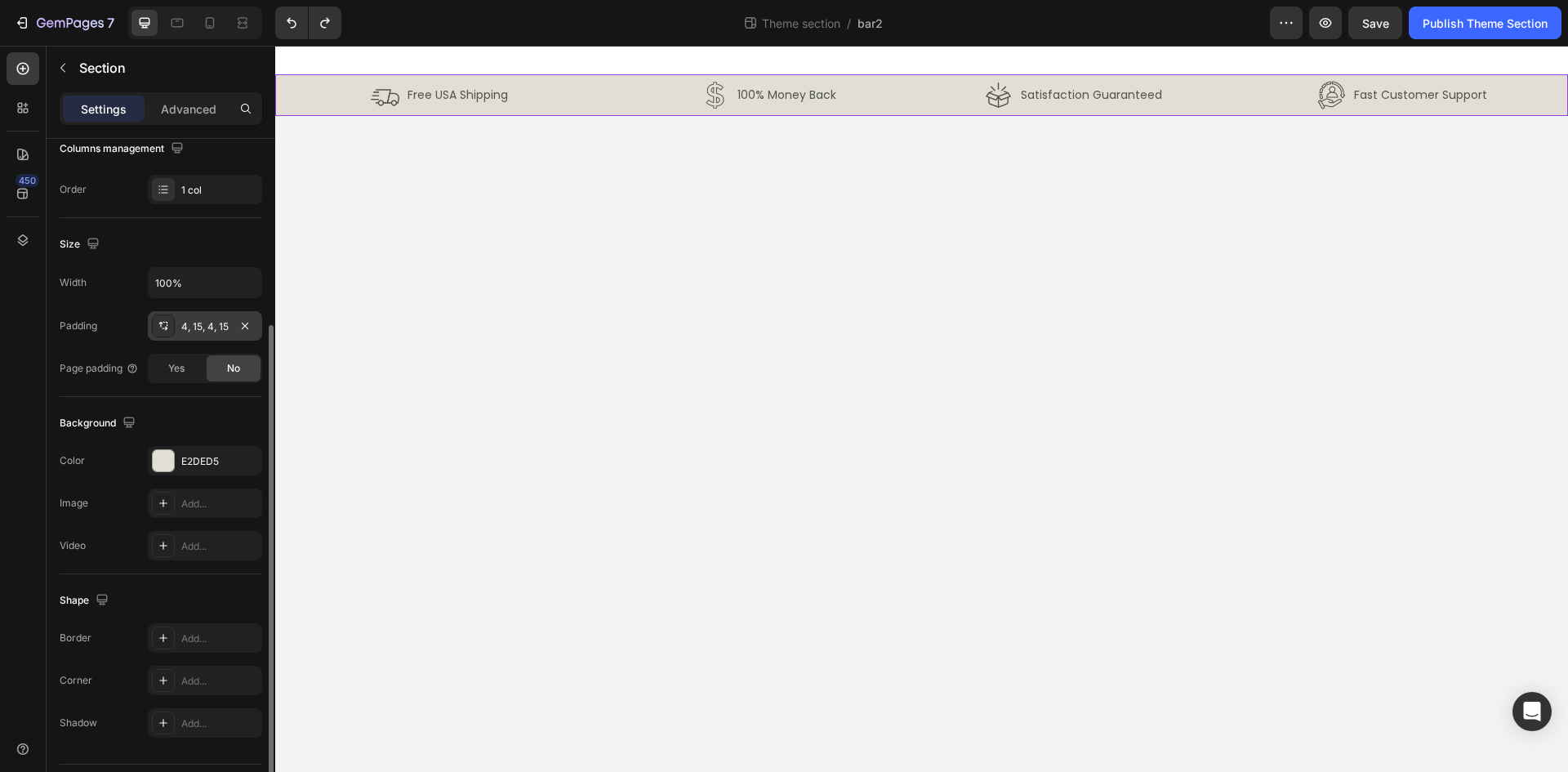
click at [203, 340] on div "4, 15, 4, 15" at bounding box center [205, 326] width 115 height 29
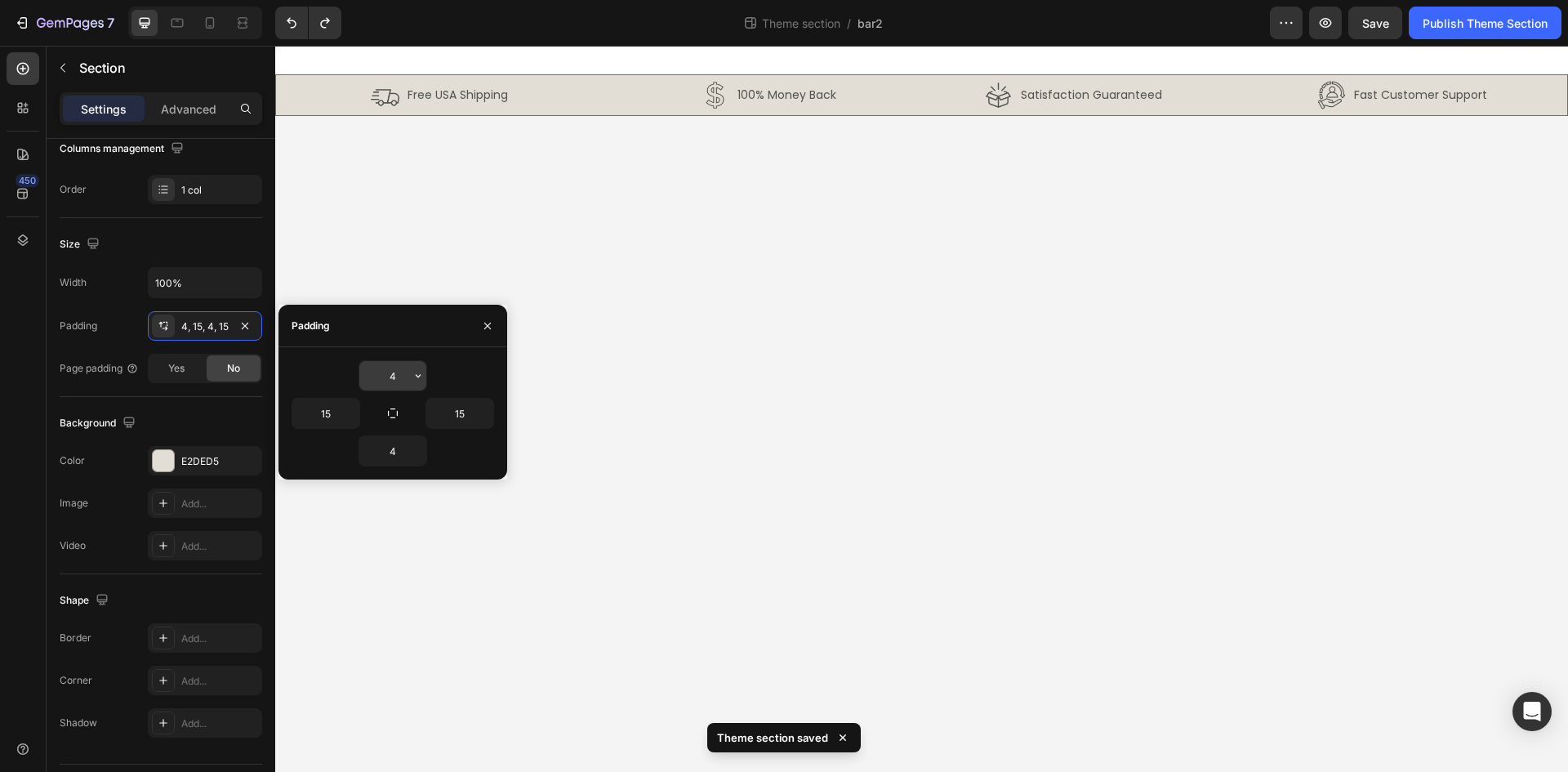
click at [406, 381] on input "4" at bounding box center [392, 376] width 67 height 29
type input "0"
click at [385, 443] on input "4" at bounding box center [392, 450] width 67 height 29
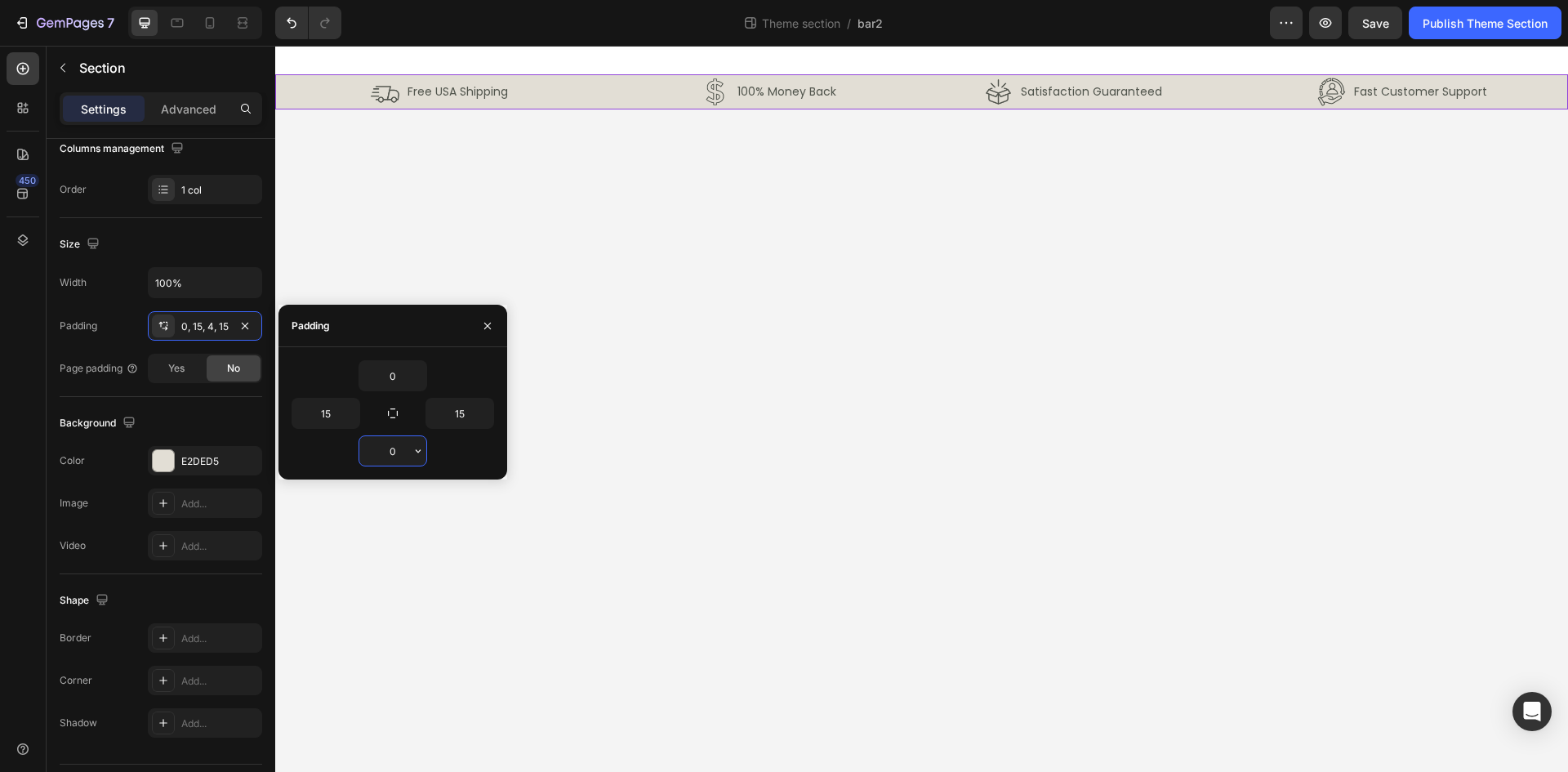
click at [798, 485] on body "Image Free USA Shipping Text Block Row Image 100% Money Back Text Block Row Row…" at bounding box center [921, 409] width 1293 height 727
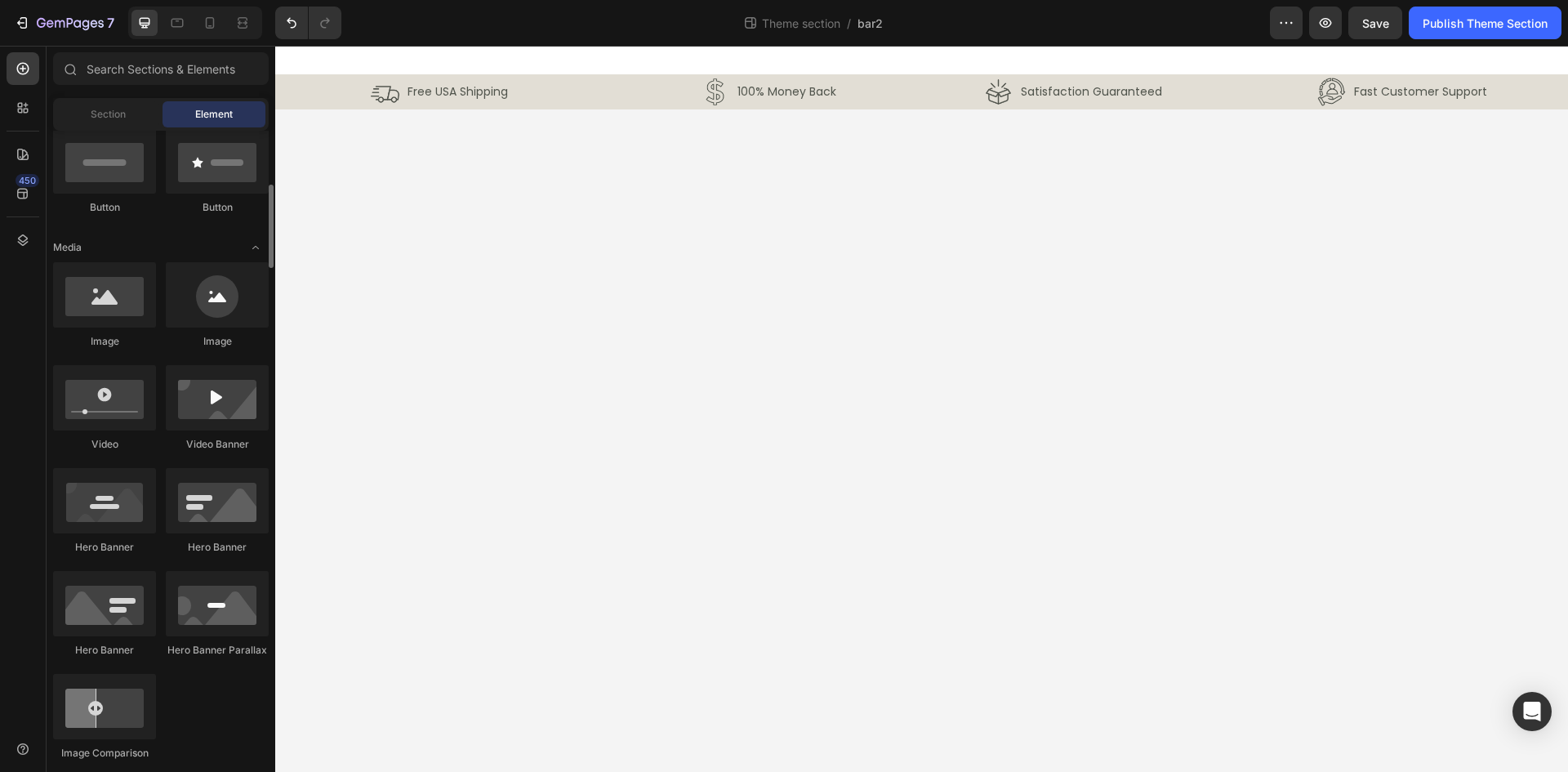
scroll to position [0, 0]
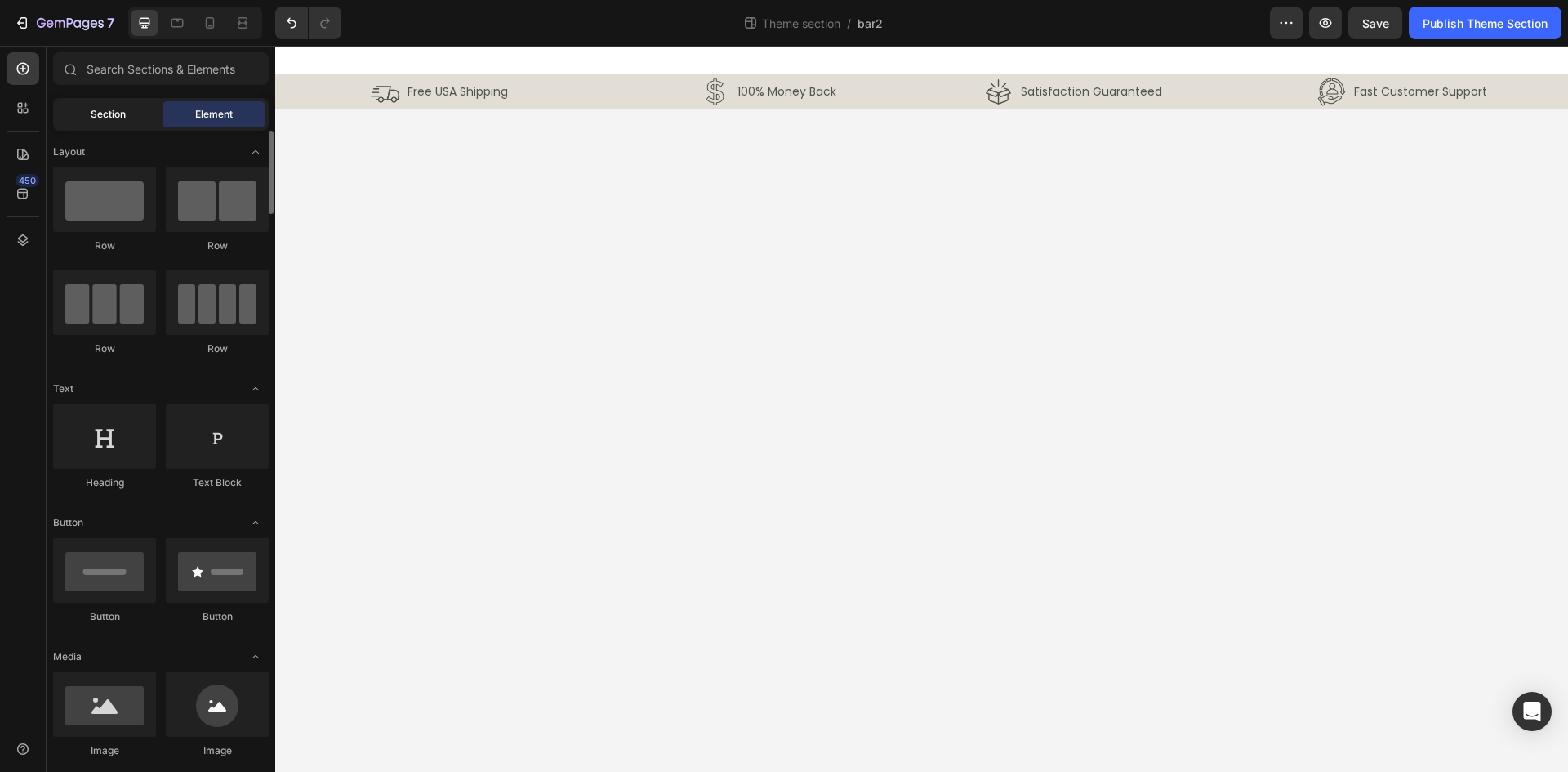
click at [113, 109] on span "Section" at bounding box center [108, 114] width 35 height 15
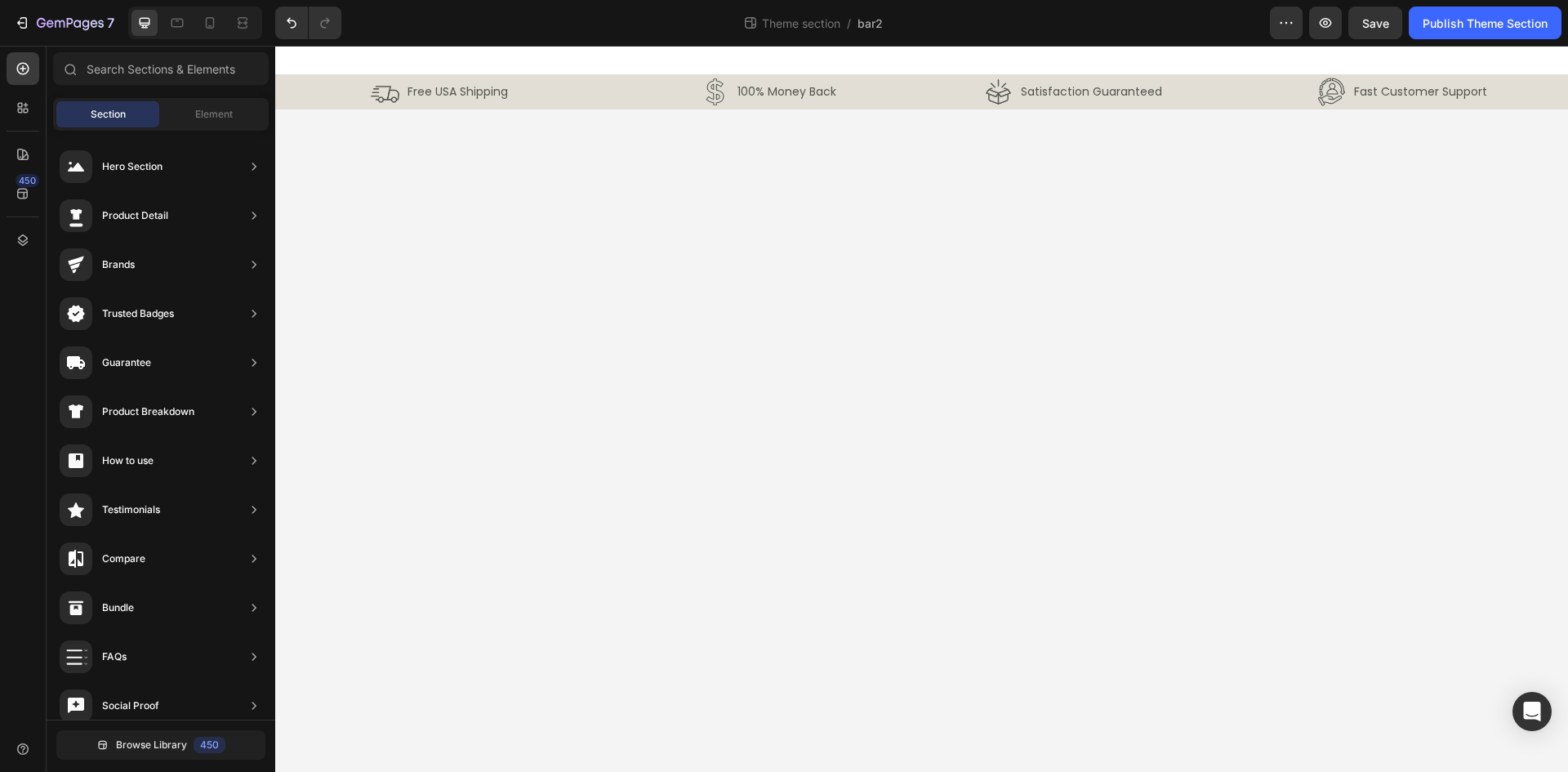
click at [781, 273] on body "Image Free USA Shipping Text Block Row Image 100% Money Back Text Block Row Row…" at bounding box center [921, 409] width 1293 height 727
click at [304, 89] on div "Image Free USA Shipping Text Block Row" at bounding box center [439, 91] width 304 height 35
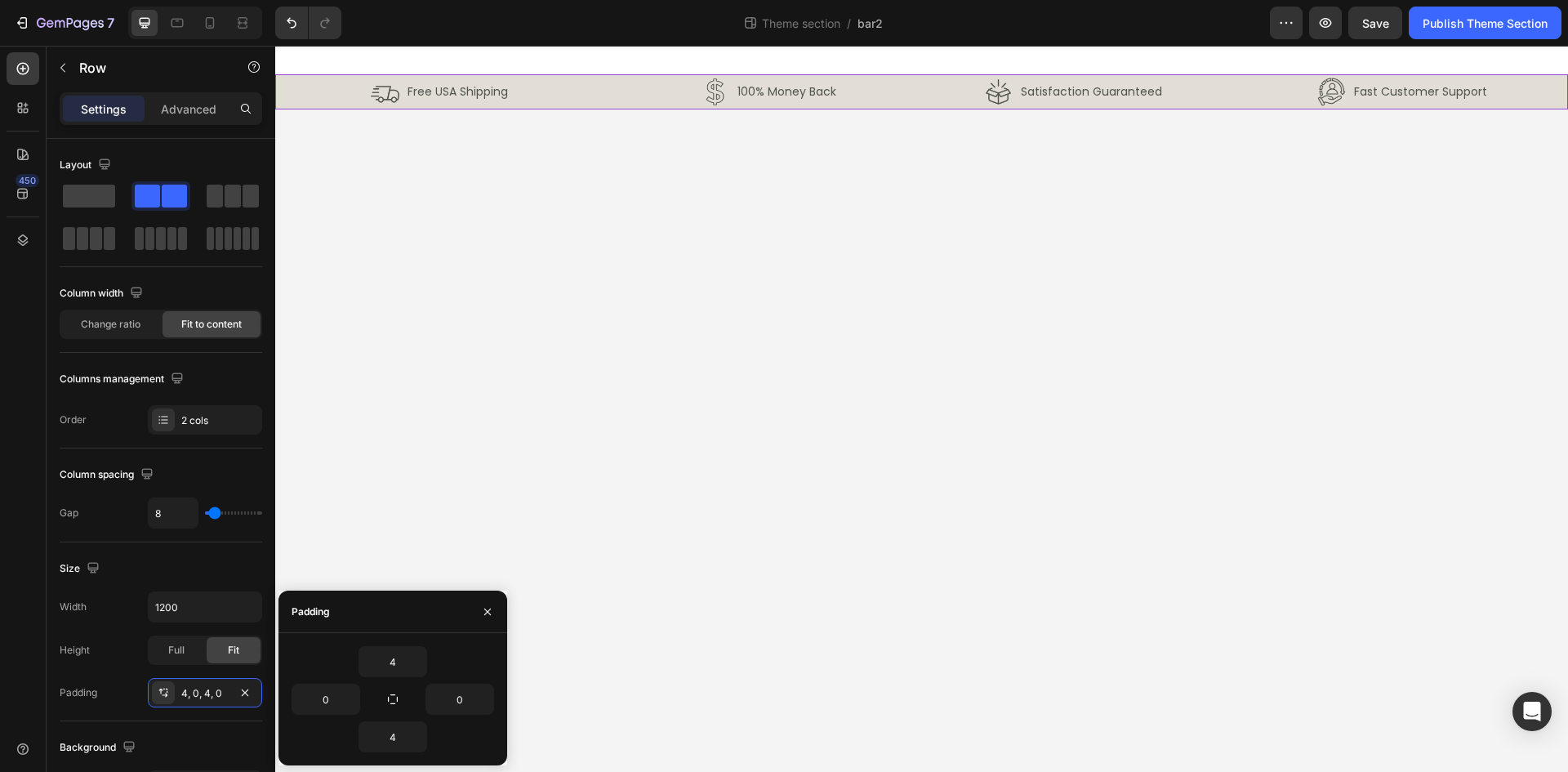
click at [282, 88] on div "Image Free USA Shipping Text Block Row Image 100% Money Back Text Block Row Row…" at bounding box center [921, 91] width 1293 height 35
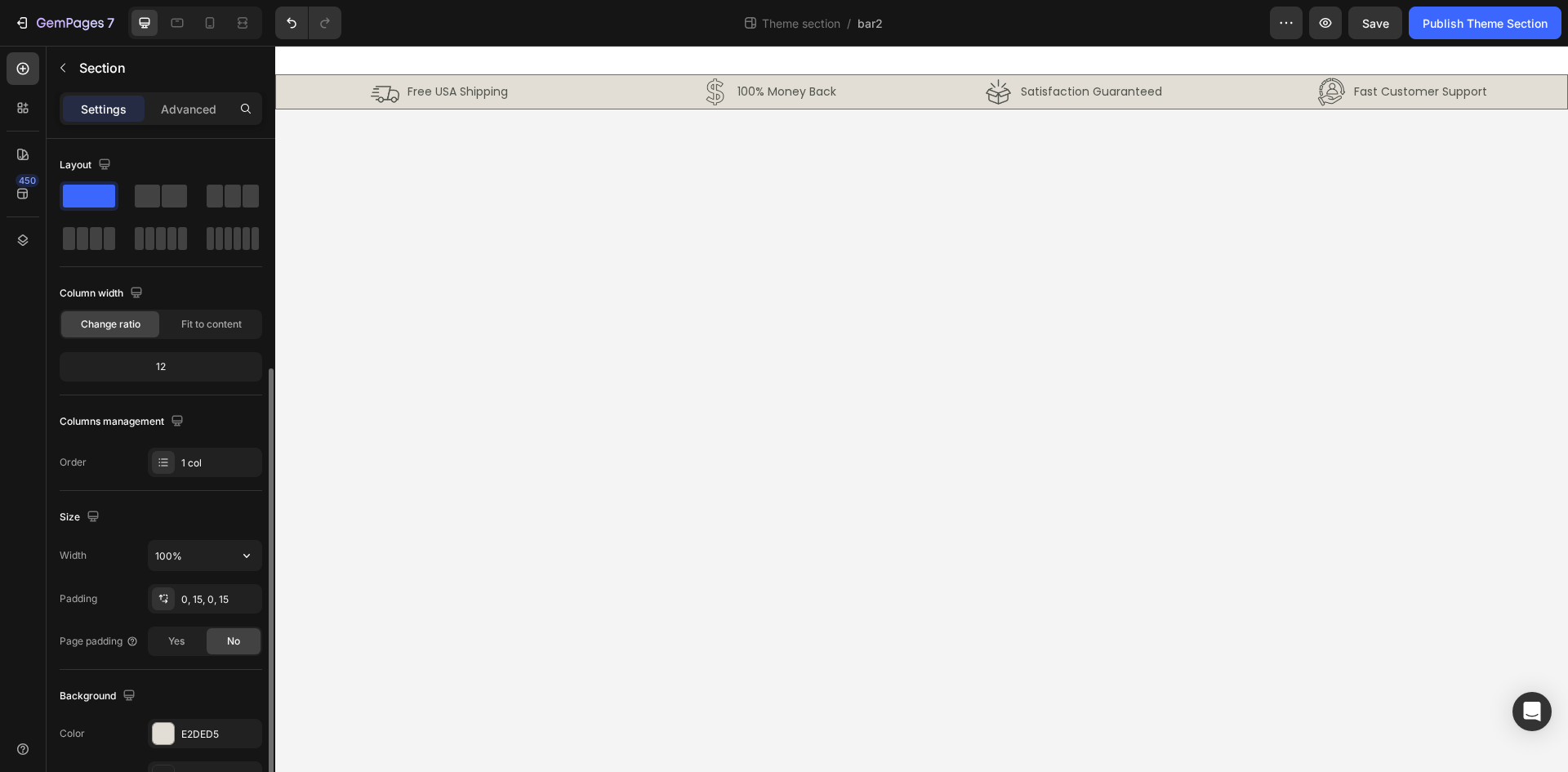
scroll to position [318, 0]
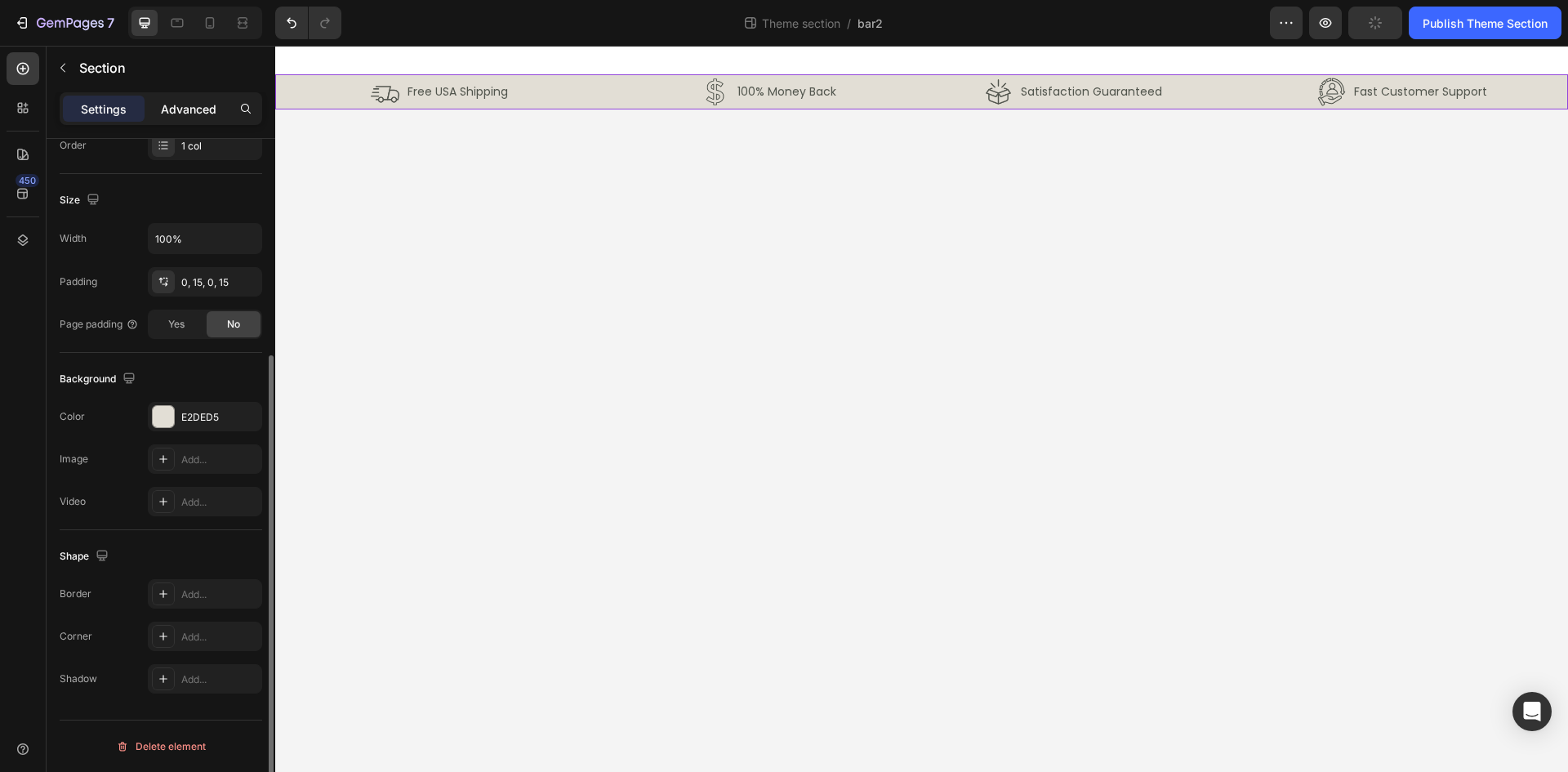
click at [190, 110] on p "Advanced" at bounding box center [189, 109] width 56 height 17
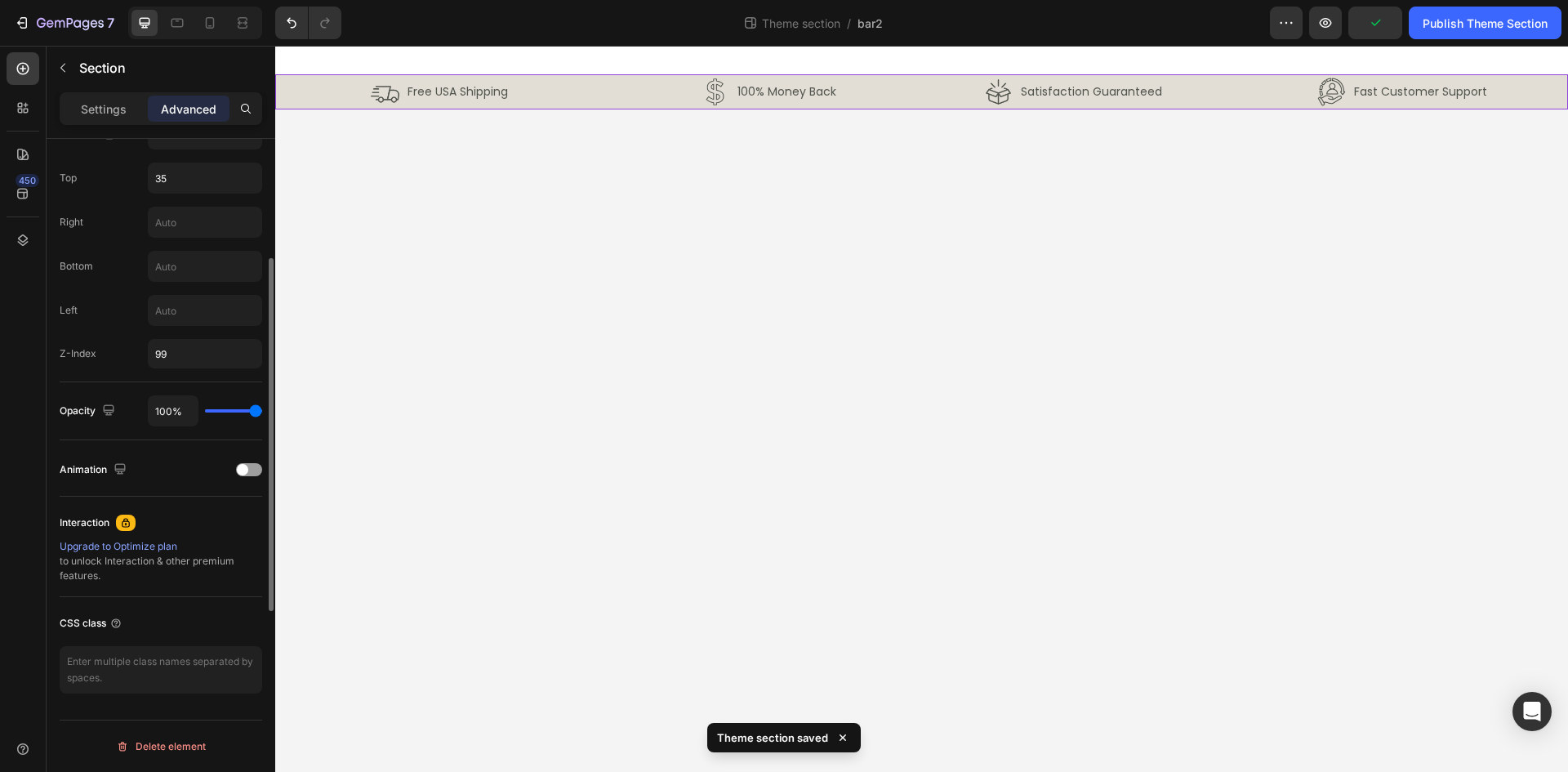
scroll to position [492, 0]
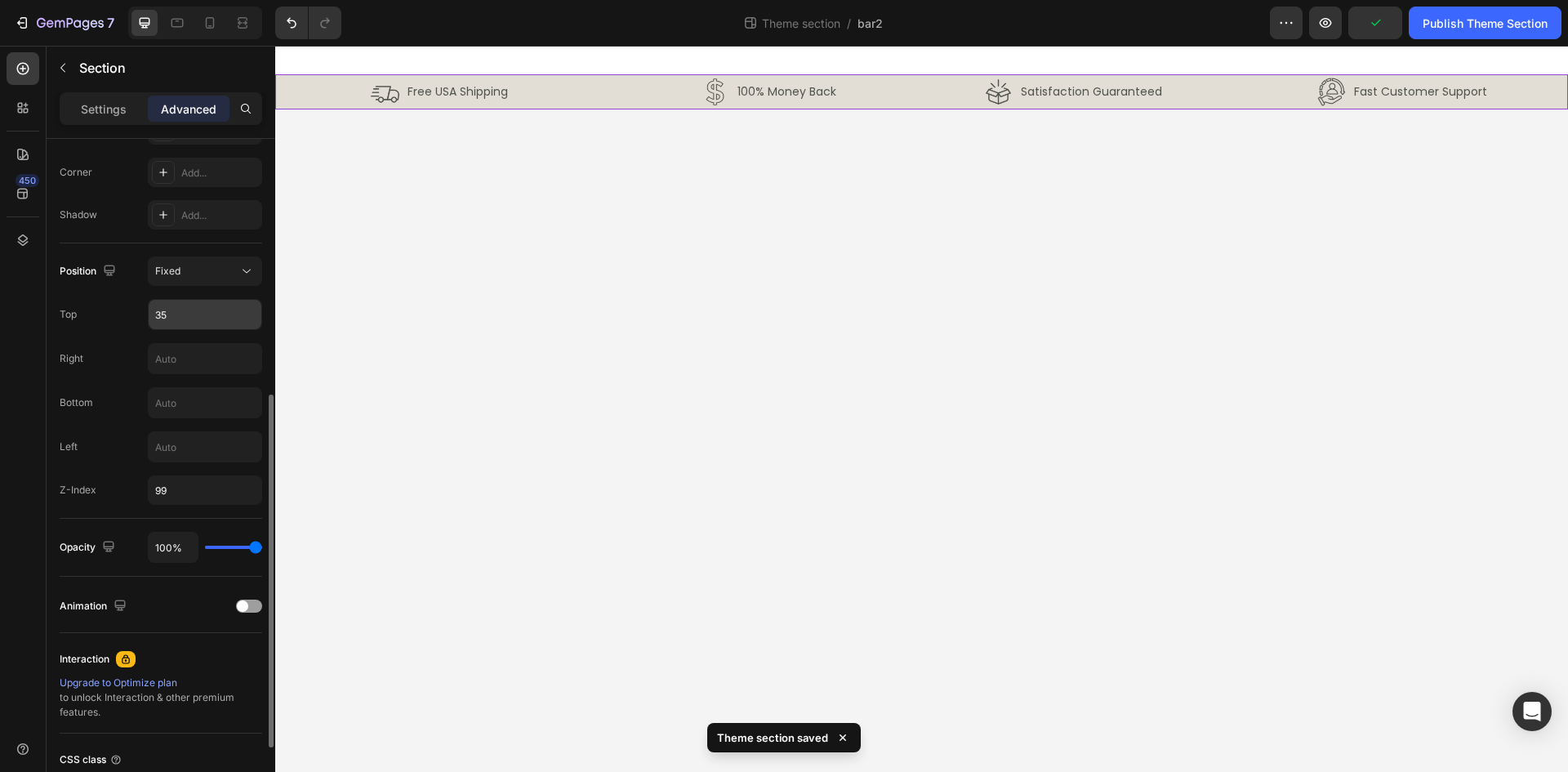
click at [181, 309] on input "35" at bounding box center [205, 314] width 113 height 29
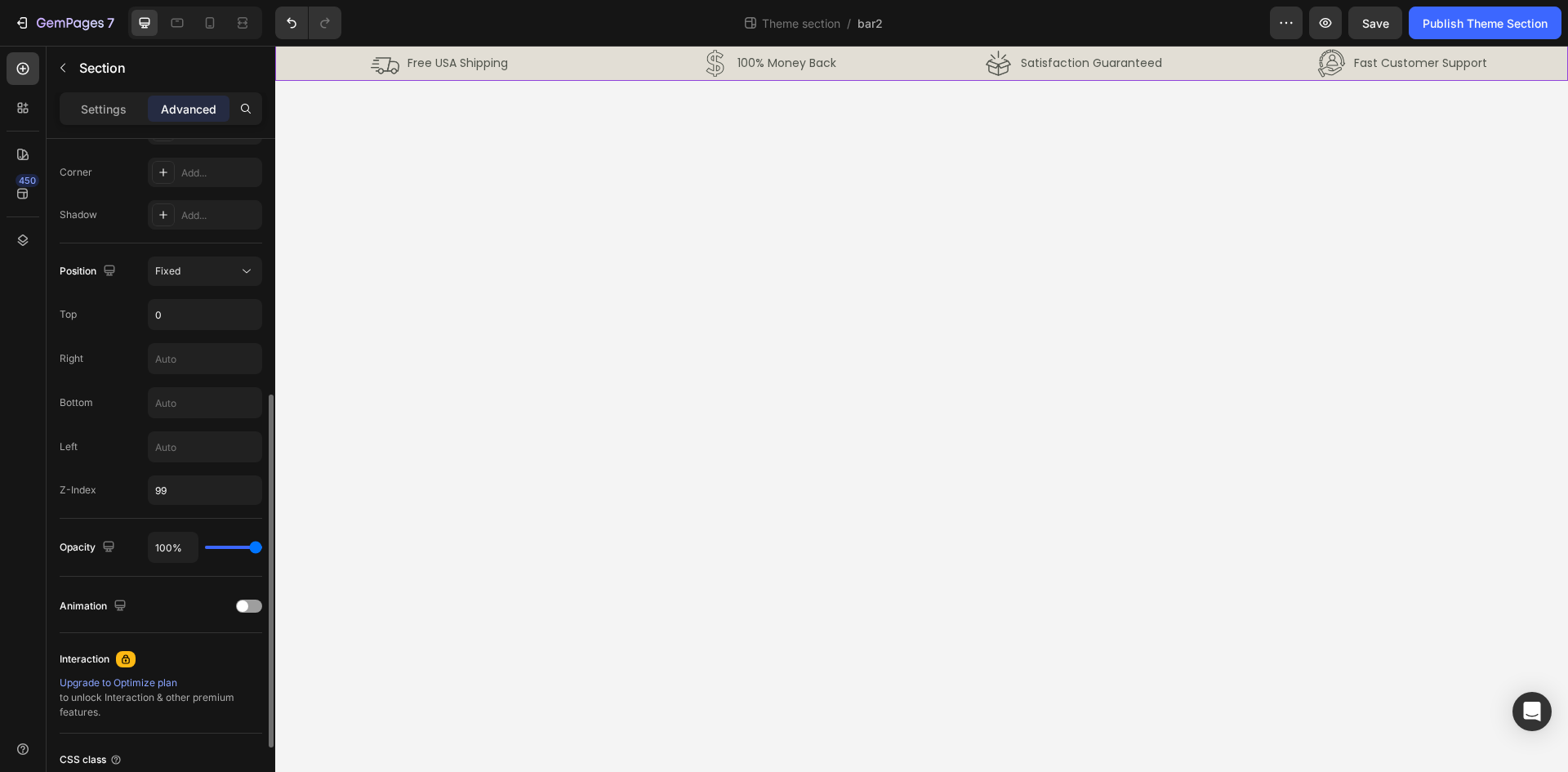
click at [126, 327] on div "Top 0" at bounding box center [161, 315] width 203 height 31
click at [178, 320] on input "0" at bounding box center [205, 314] width 113 height 29
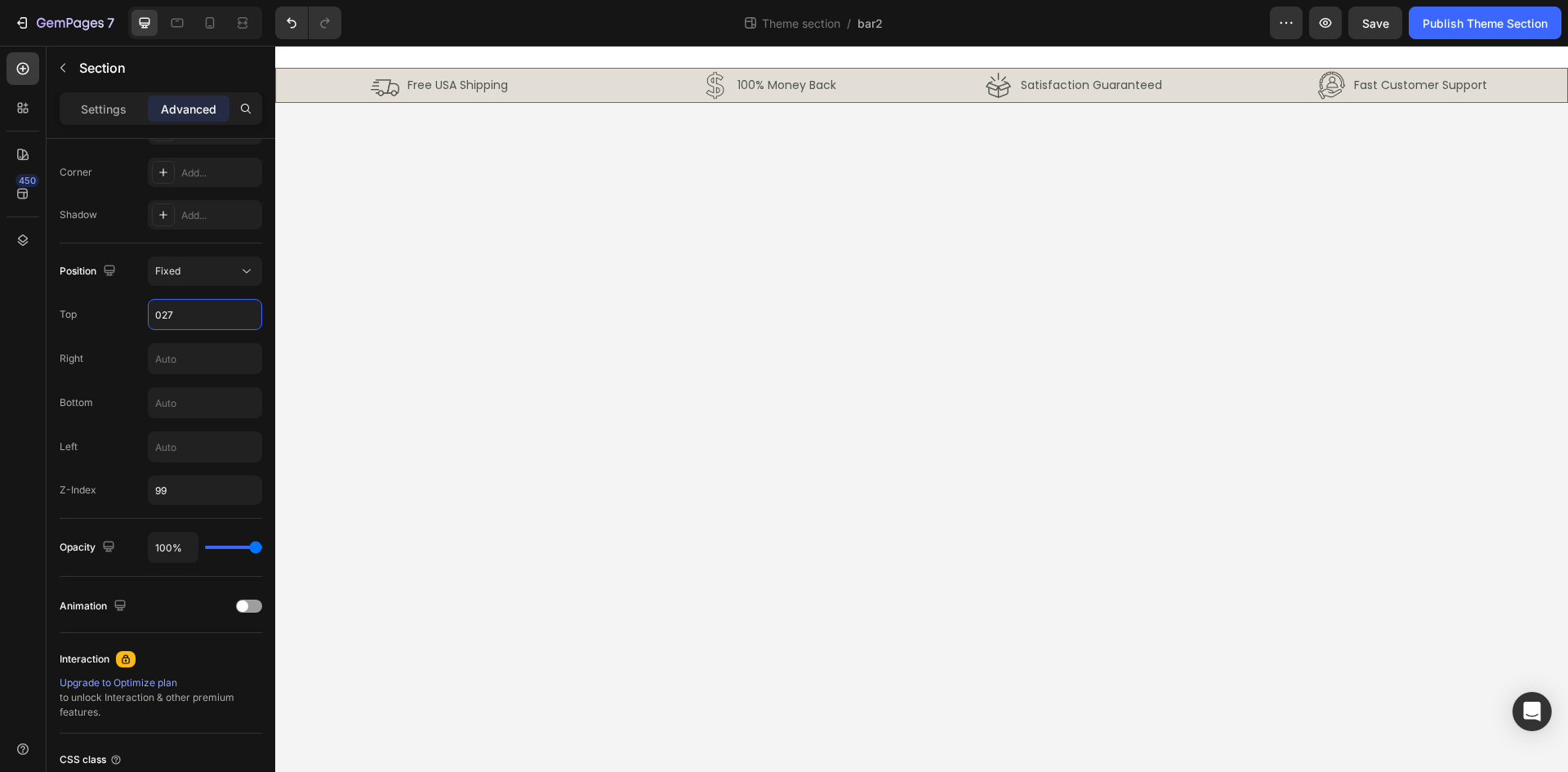
type input "027"
type input "27"
click at [280, 86] on div "Image Free USA Shipping Text Block Row Image 100% Money Back Text Block Row Row…" at bounding box center [921, 85] width 1293 height 35
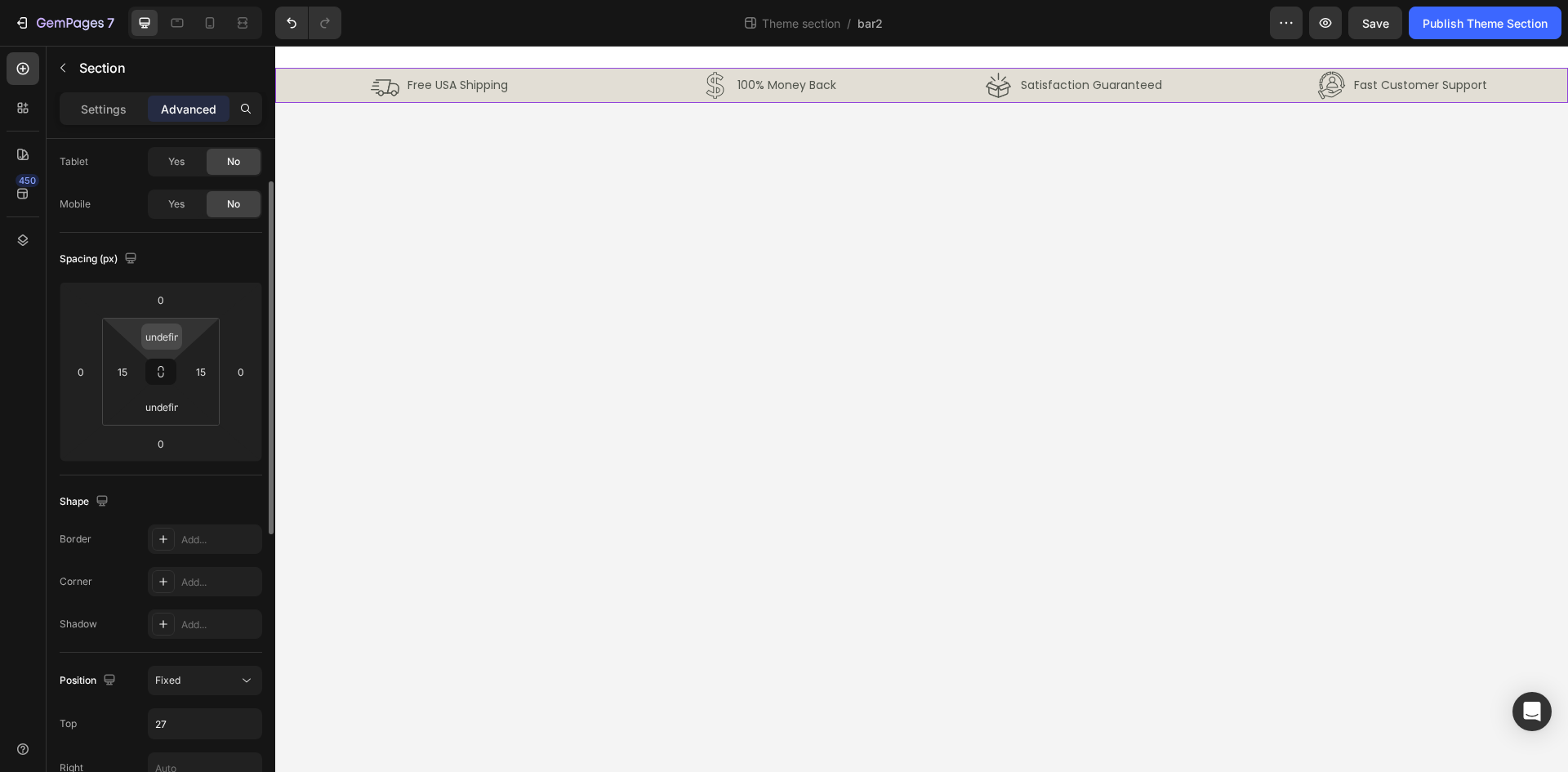
click at [159, 333] on input "undefined" at bounding box center [162, 337] width 33 height 25
type input "0"
click at [160, 413] on input "undefined" at bounding box center [162, 406] width 33 height 25
type input "0"
click at [189, 261] on div "Spacing (px)" at bounding box center [161, 259] width 203 height 26
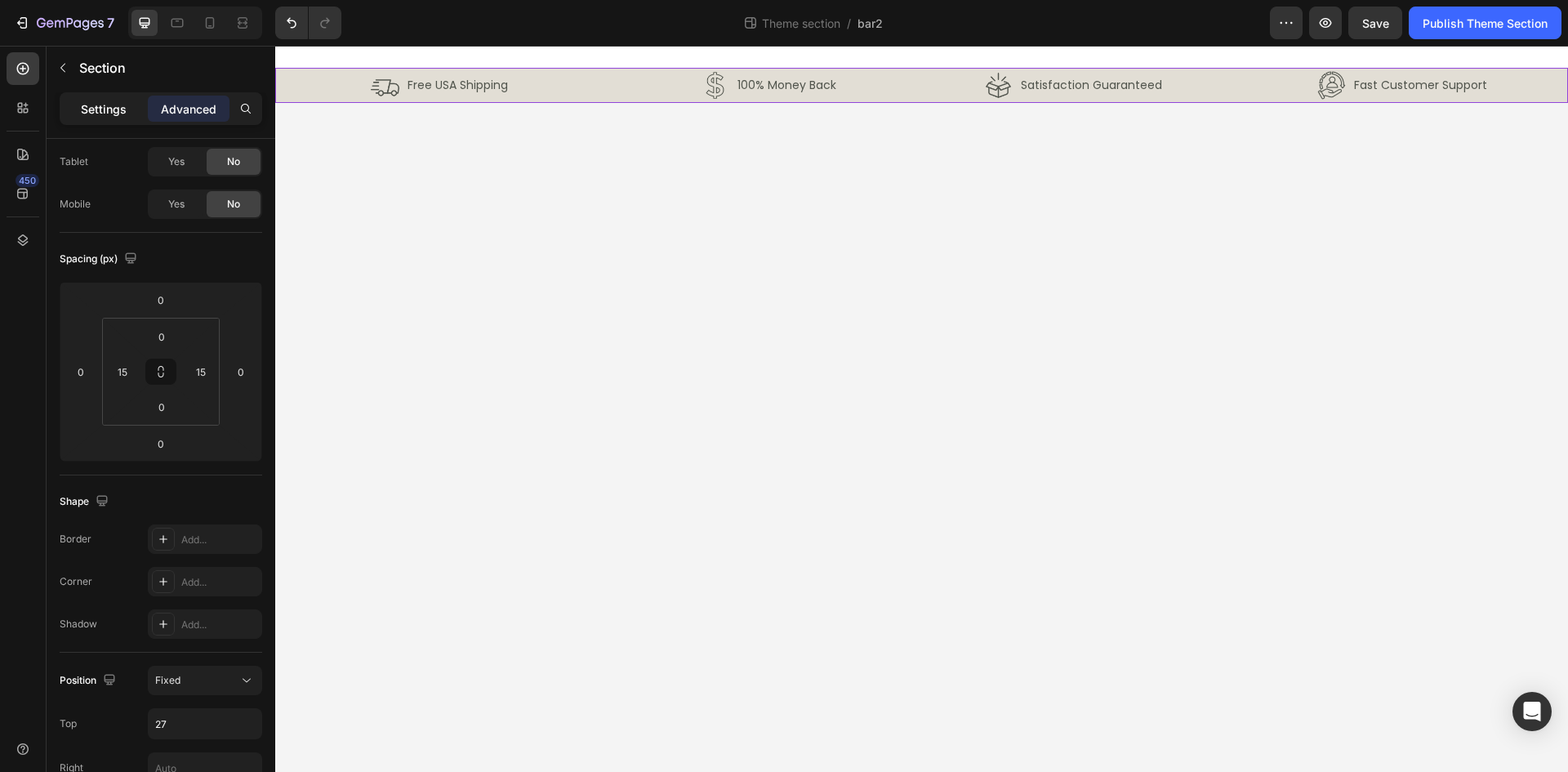
click at [107, 113] on p "Settings" at bounding box center [104, 109] width 46 height 17
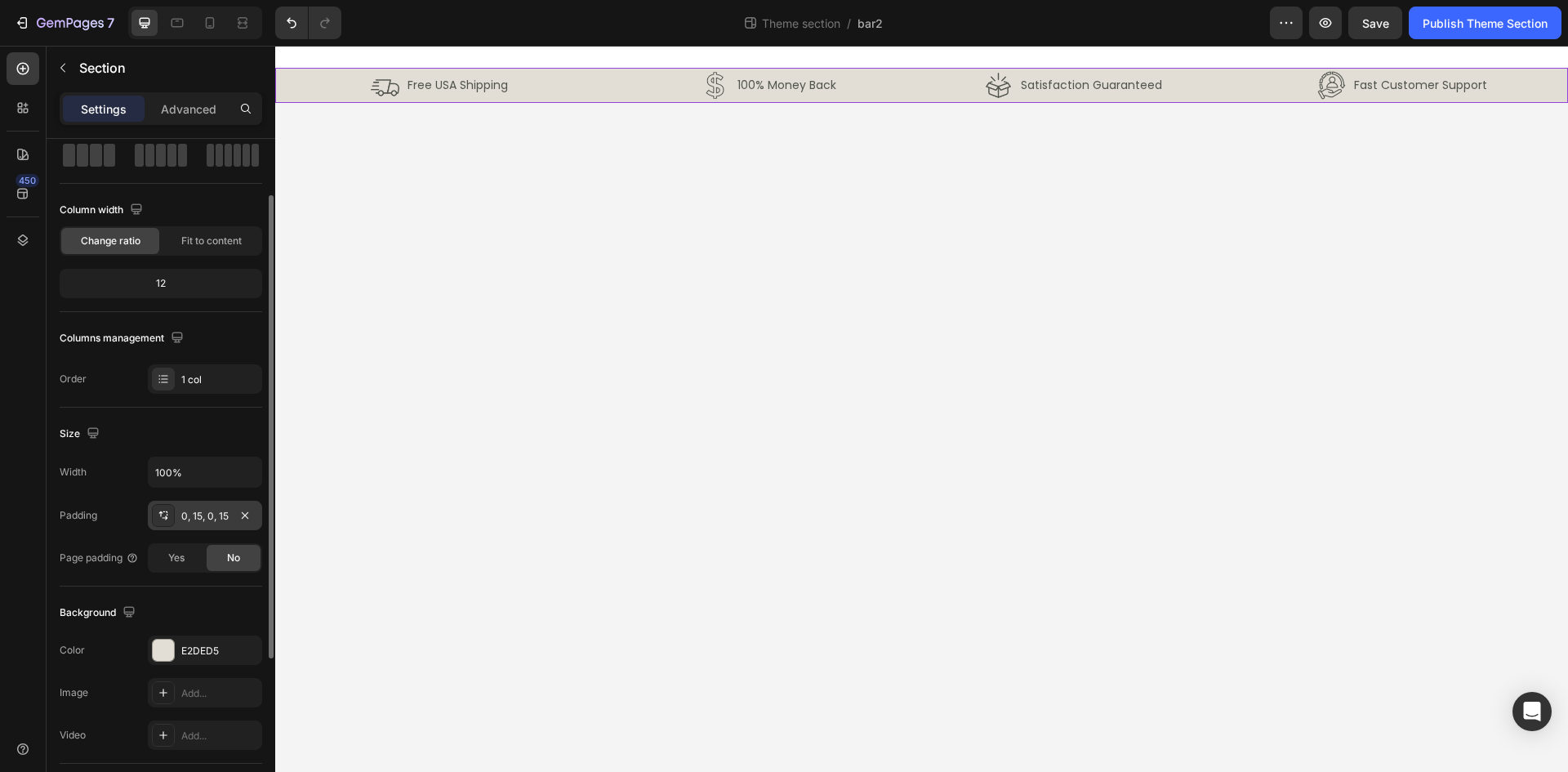
click at [209, 510] on div "0, 15, 0, 15" at bounding box center [205, 516] width 47 height 15
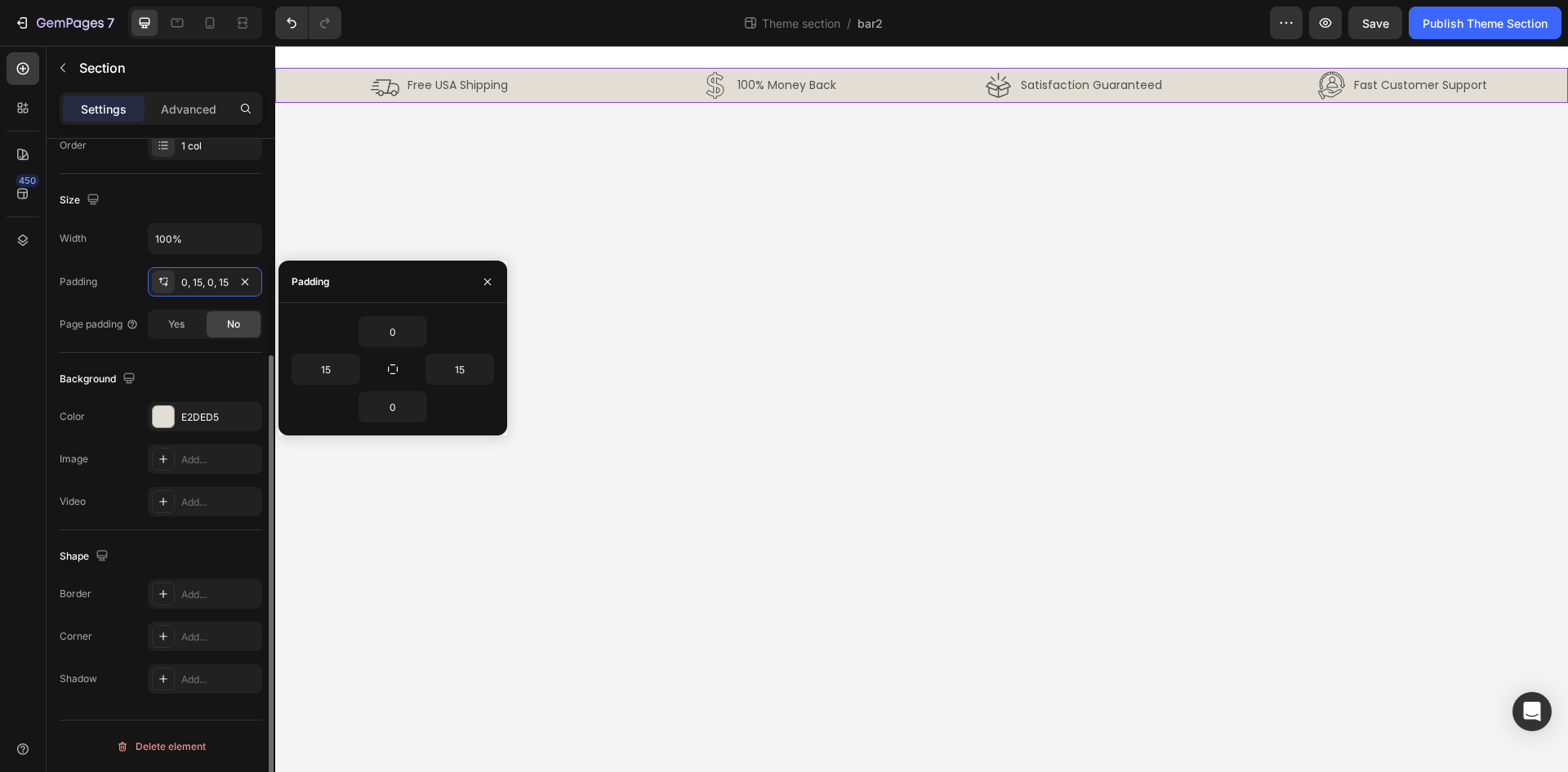
scroll to position [0, 0]
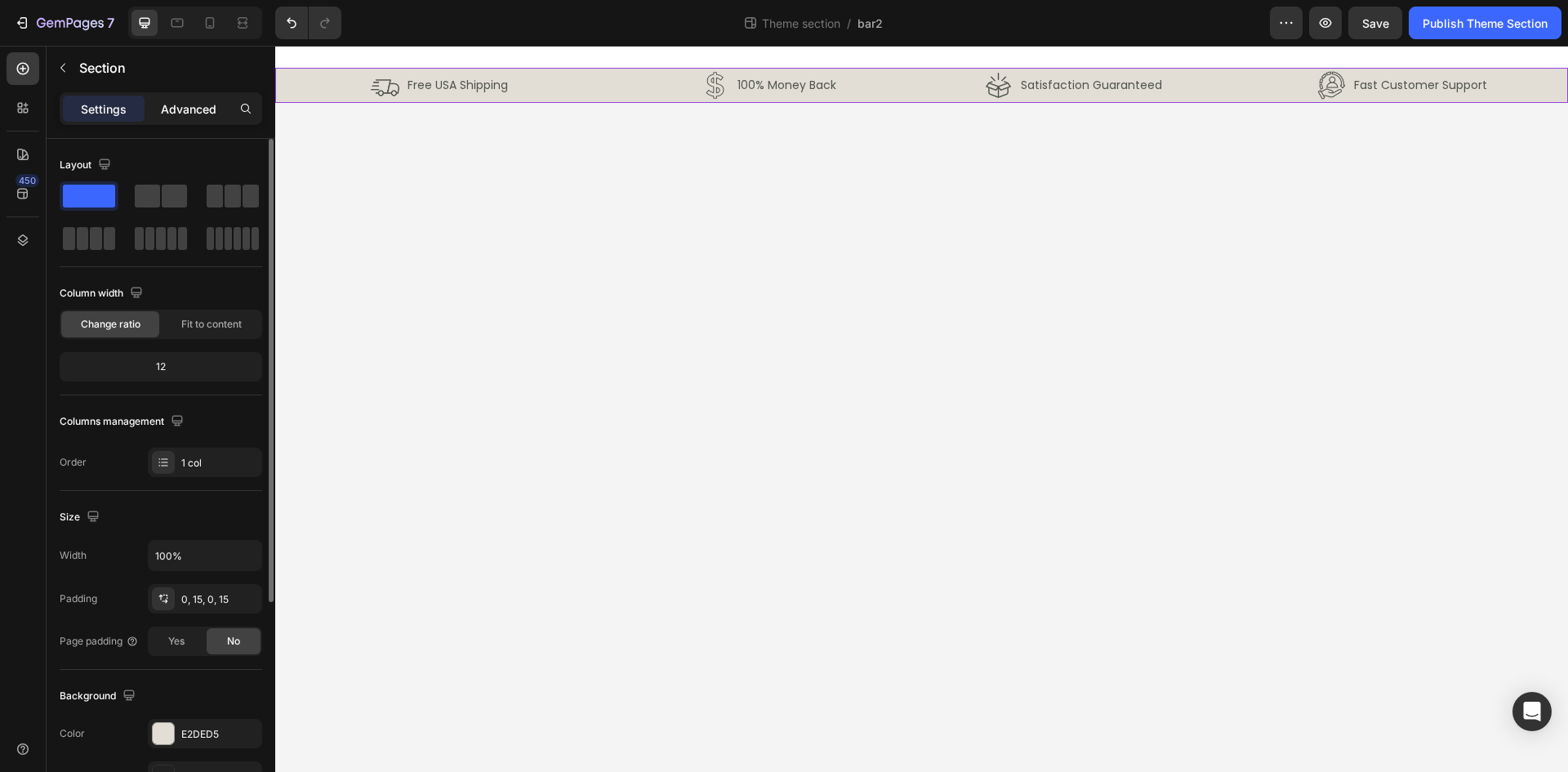
click at [179, 115] on p "Advanced" at bounding box center [189, 109] width 56 height 17
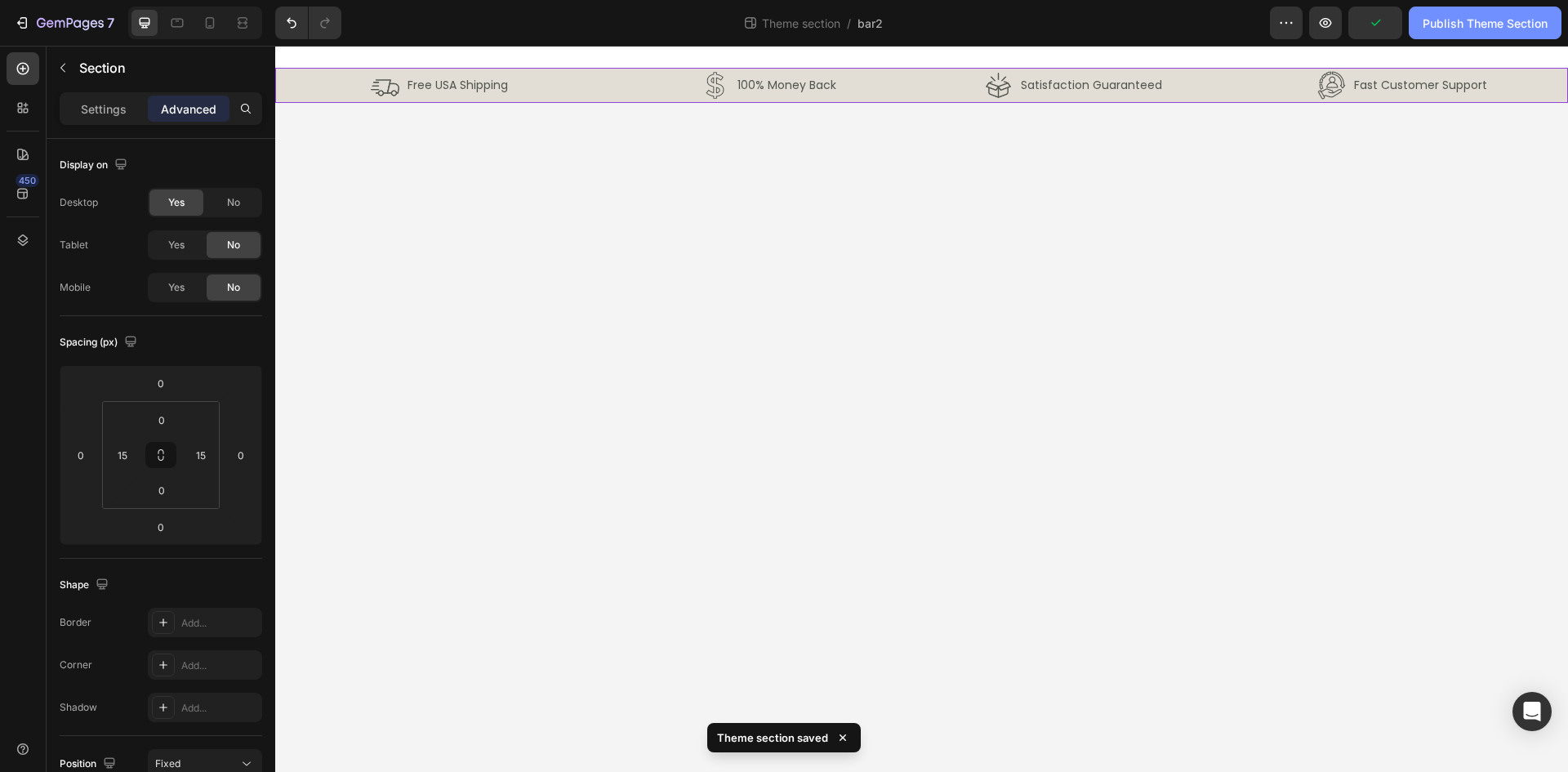
click at [1491, 18] on div "Publish Theme Section" at bounding box center [1485, 23] width 125 height 17
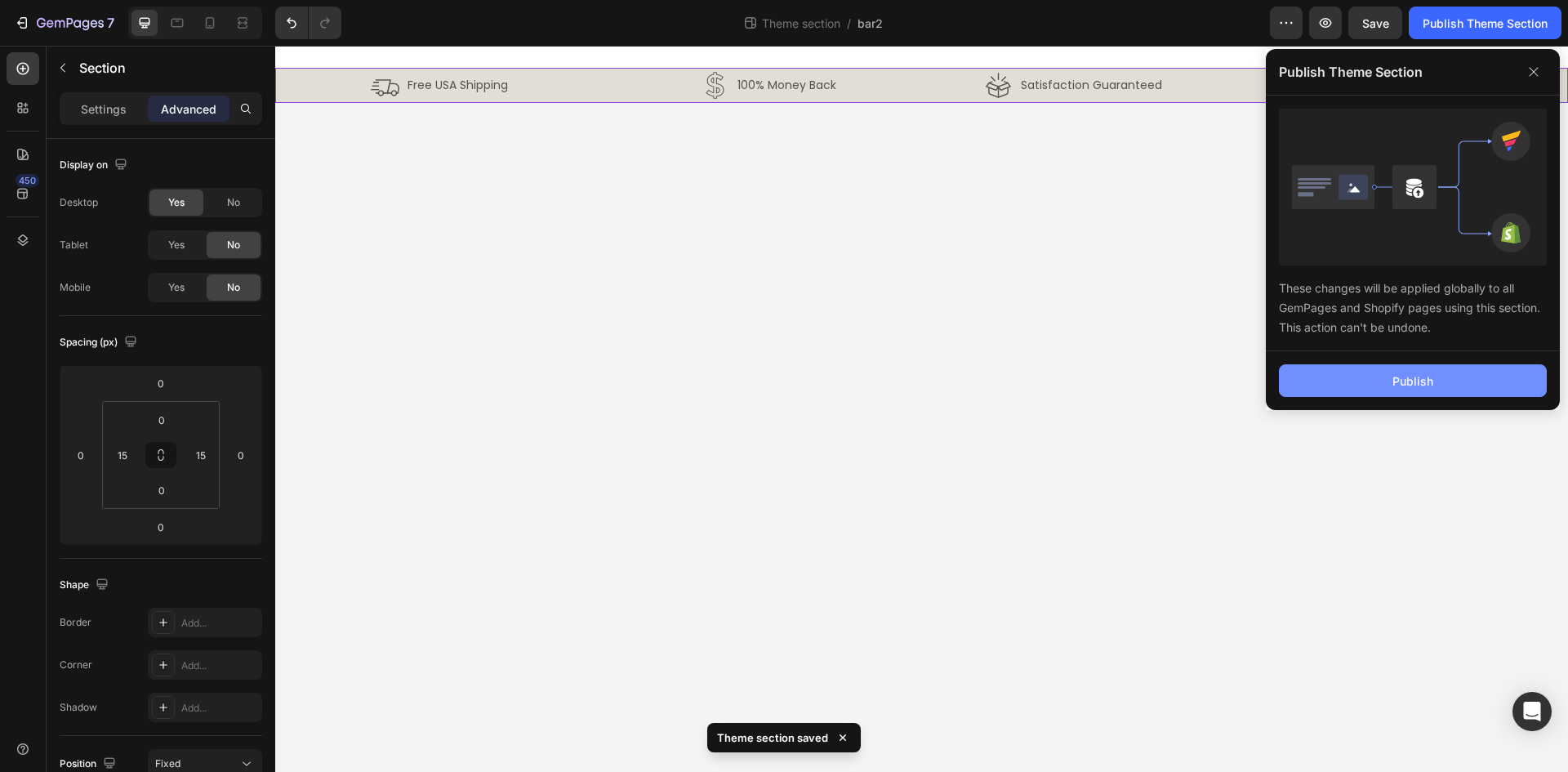
click at [1446, 378] on button "Publish" at bounding box center [1413, 381] width 267 height 33
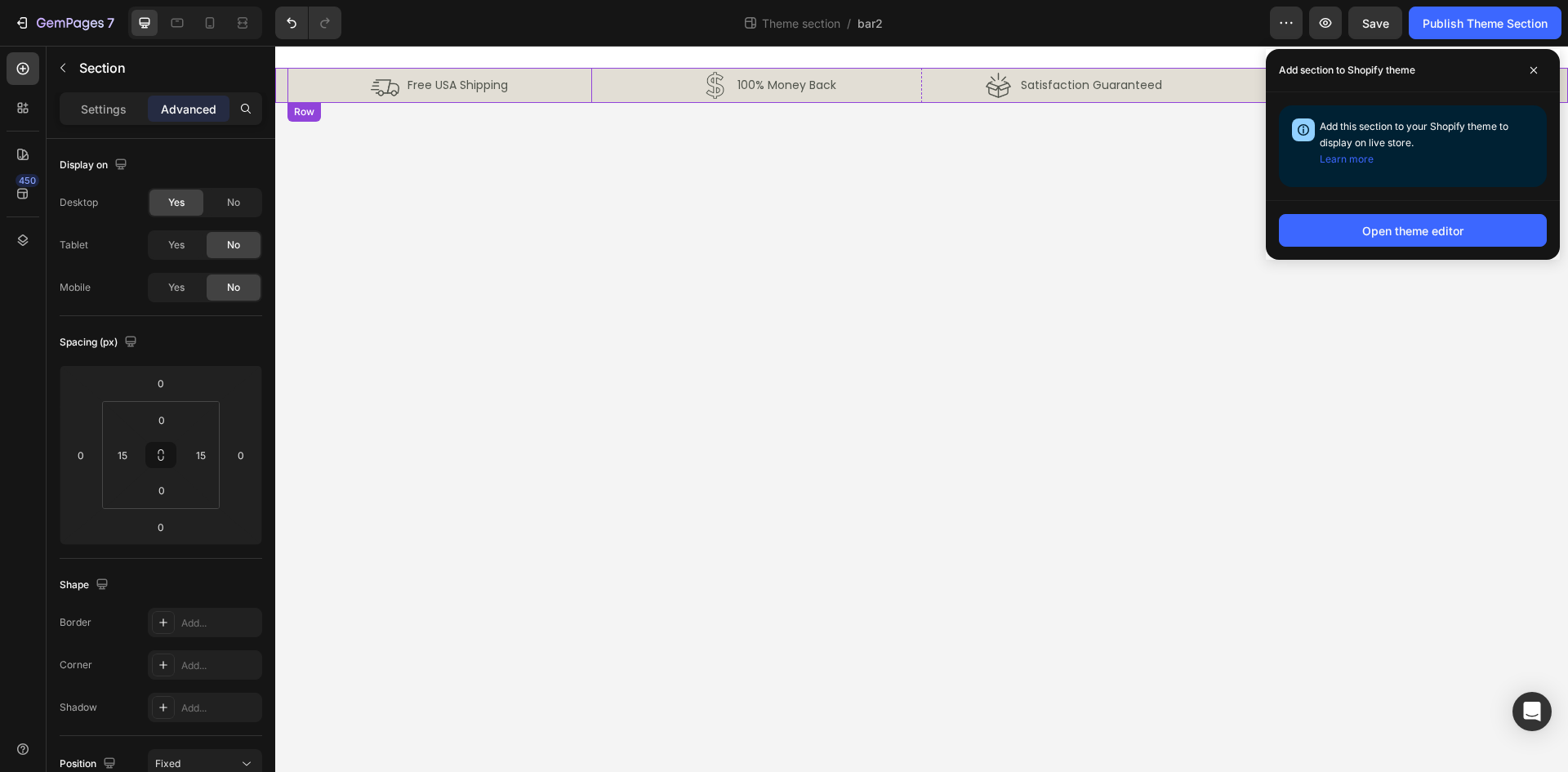
click at [320, 85] on div "Image Free USA Shipping Text Block Row" at bounding box center [439, 85] width 304 height 35
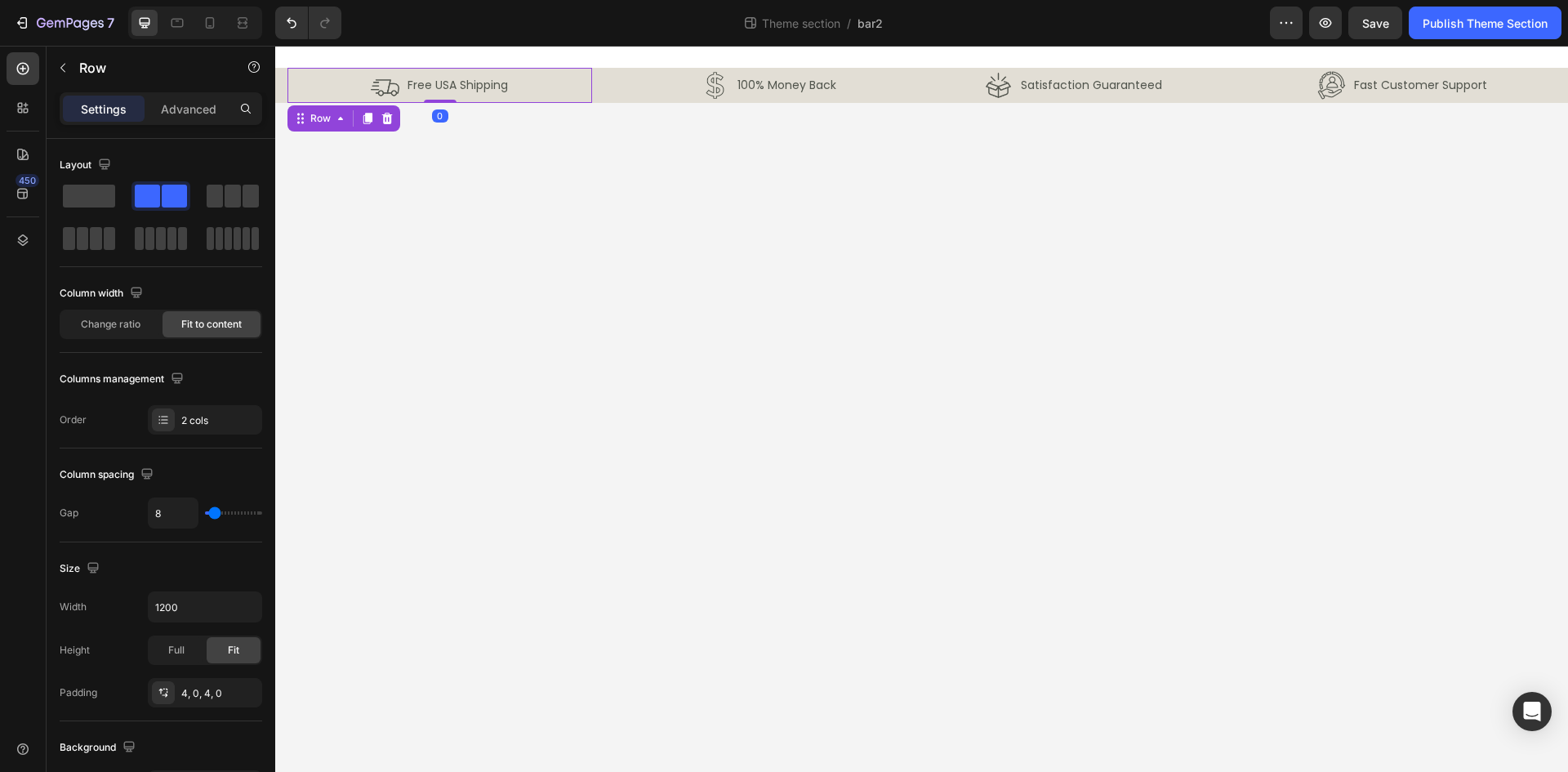
click at [285, 93] on div "Image Free USA Shipping Text Block Row 0 Image 100% Money Back Text Block Row R…" at bounding box center [921, 85] width 1293 height 35
click at [285, 89] on div "Image Free USA Shipping Text Block Row 0 Image 100% Money Back Text Block Row R…" at bounding box center [921, 85] width 1293 height 35
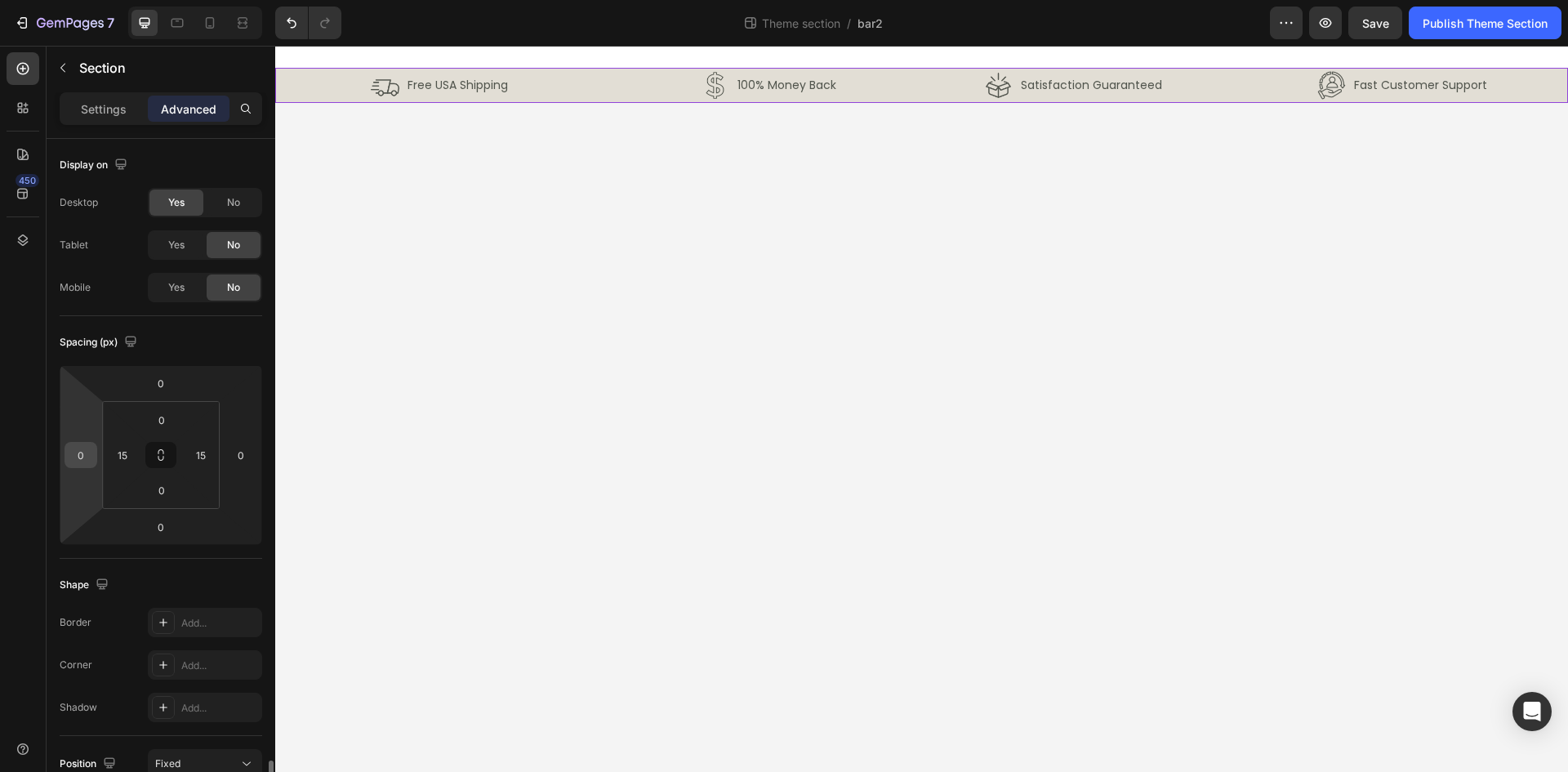
scroll to position [409, 0]
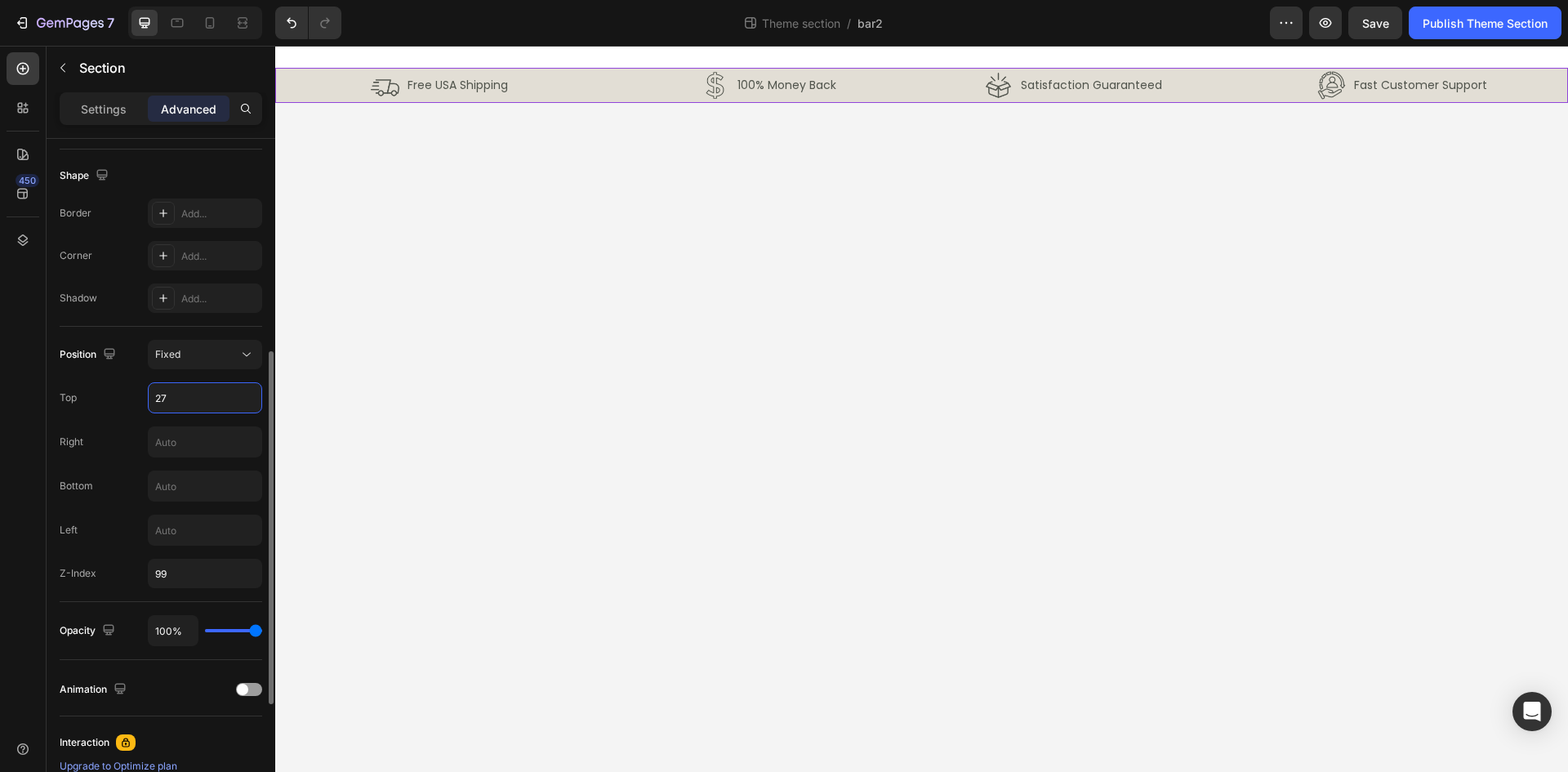
click at [195, 398] on input "27" at bounding box center [205, 397] width 113 height 29
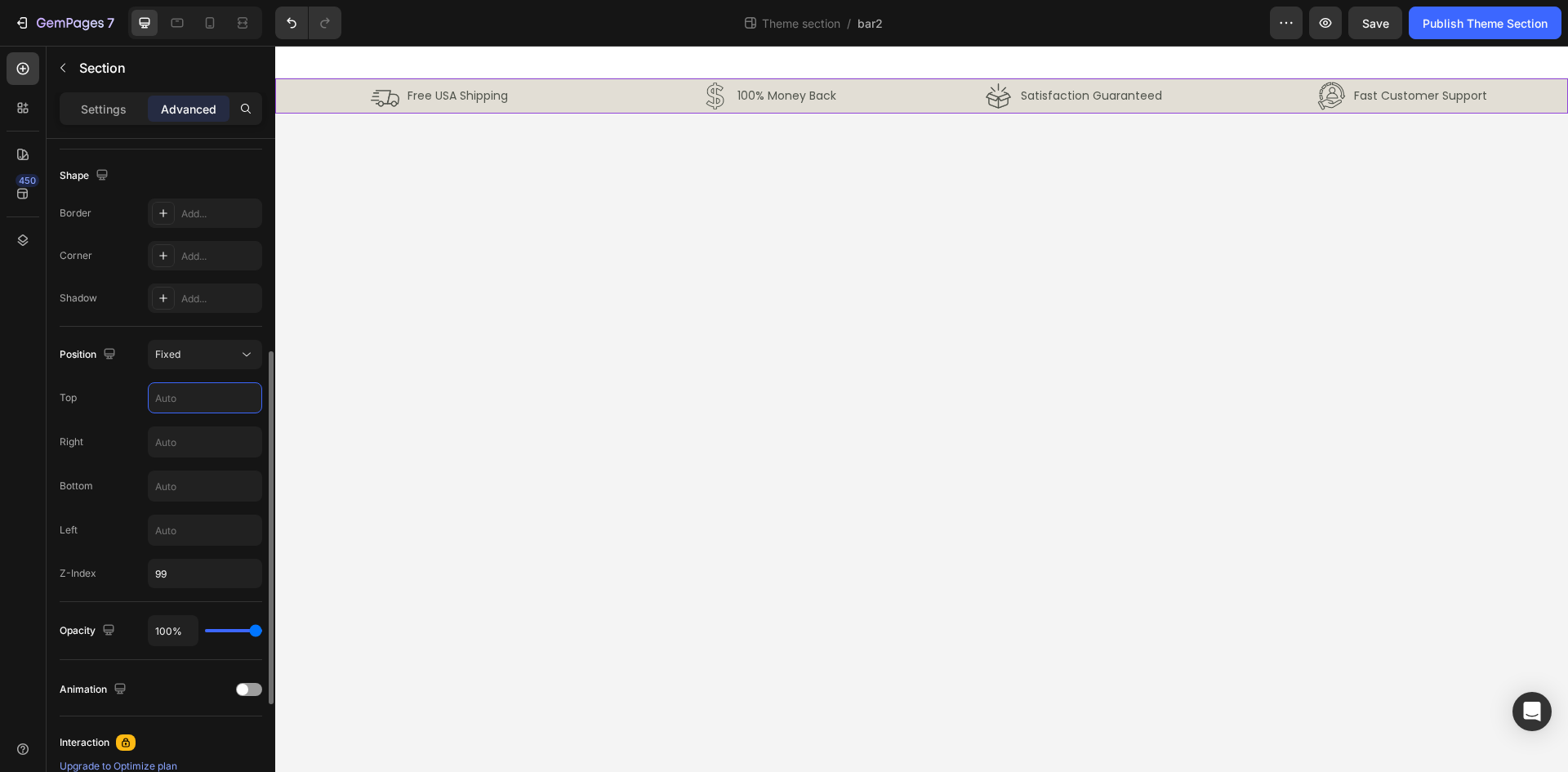
click at [120, 383] on div "Top" at bounding box center [161, 397] width 203 height 31
click at [184, 394] on input "text" at bounding box center [205, 397] width 113 height 29
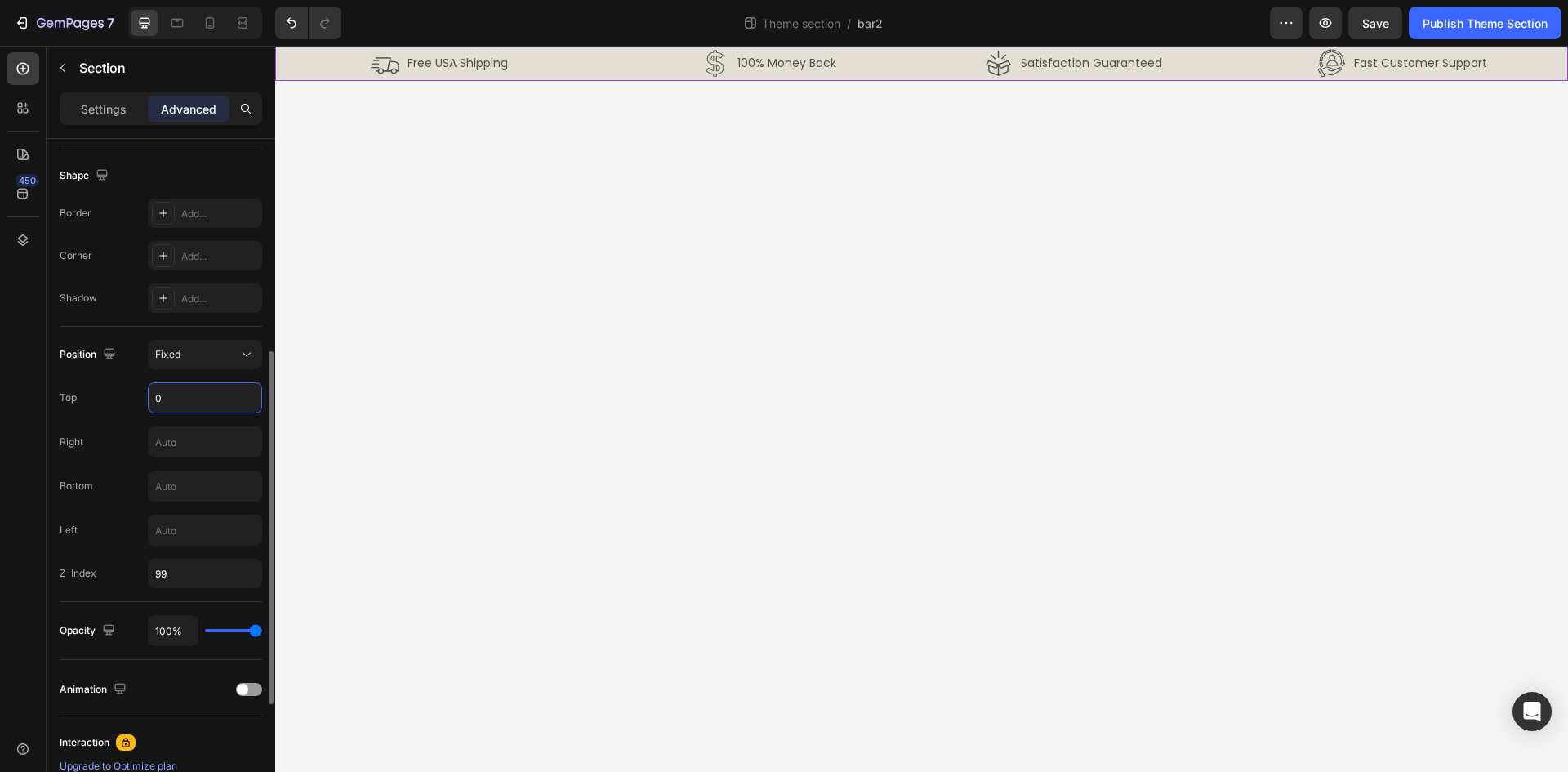
type input "0"
click at [130, 412] on div "Top 0" at bounding box center [161, 397] width 203 height 31
click at [190, 406] on input "0" at bounding box center [205, 397] width 113 height 29
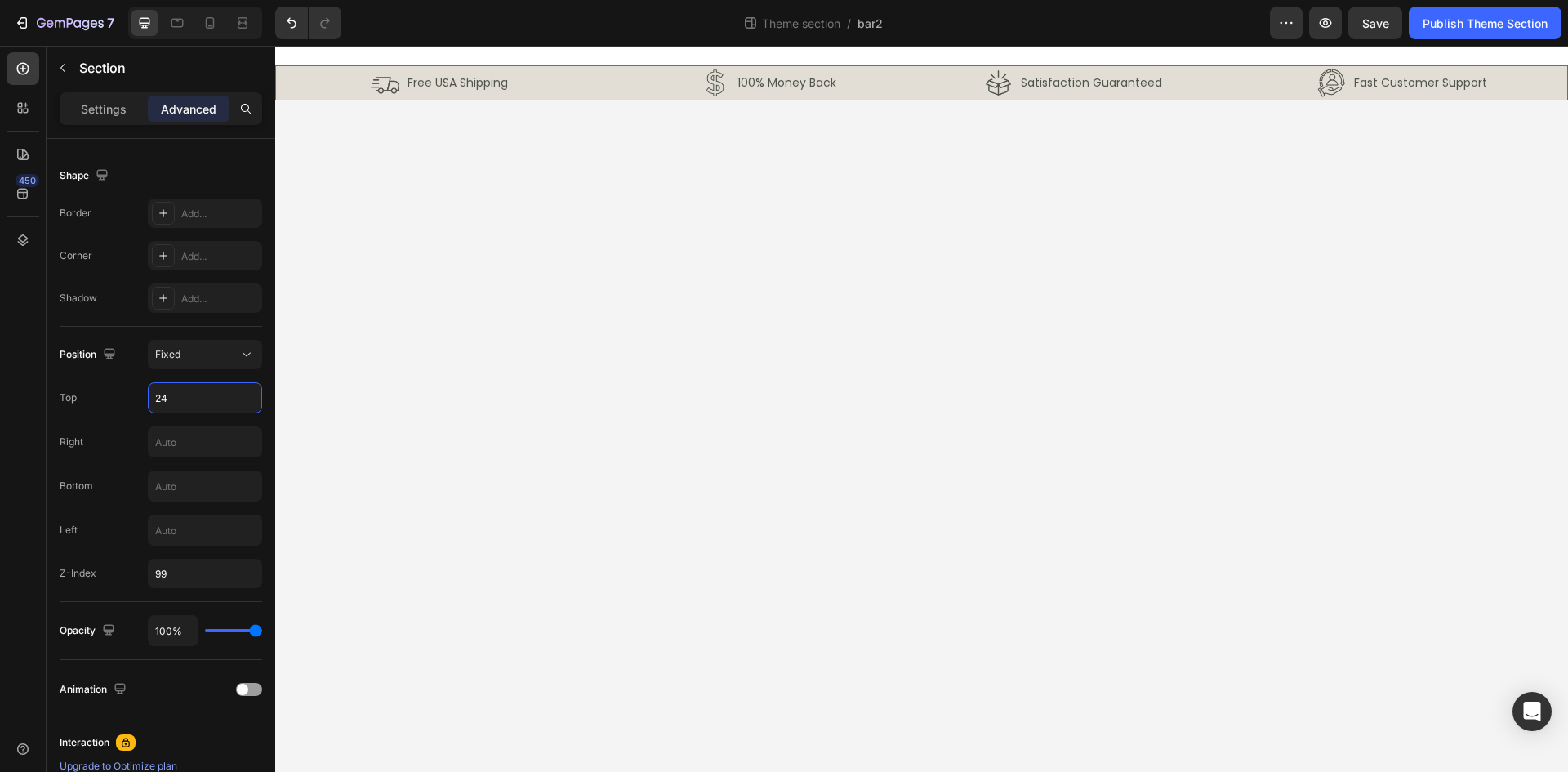
type input "24"
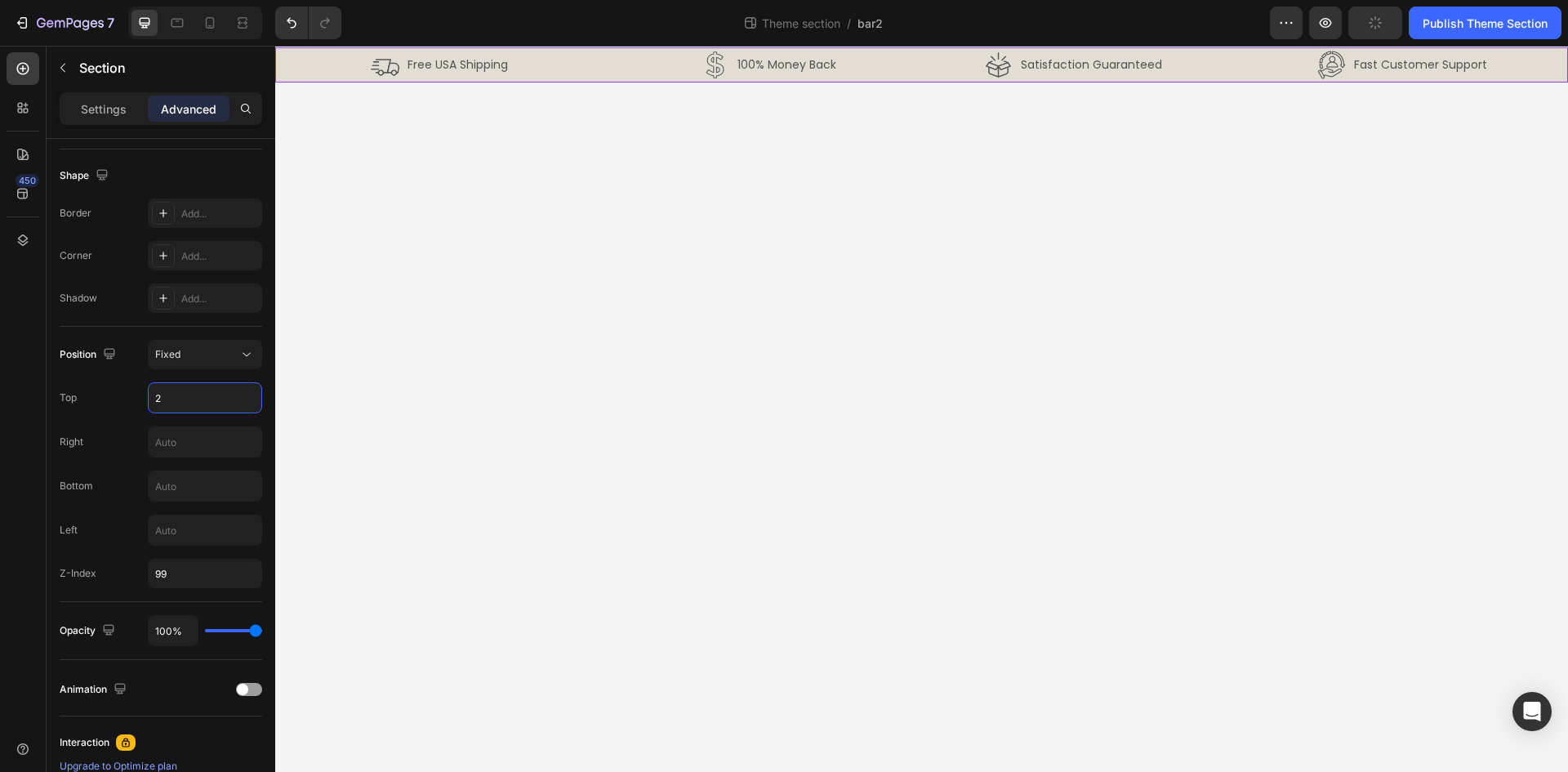
type input "25"
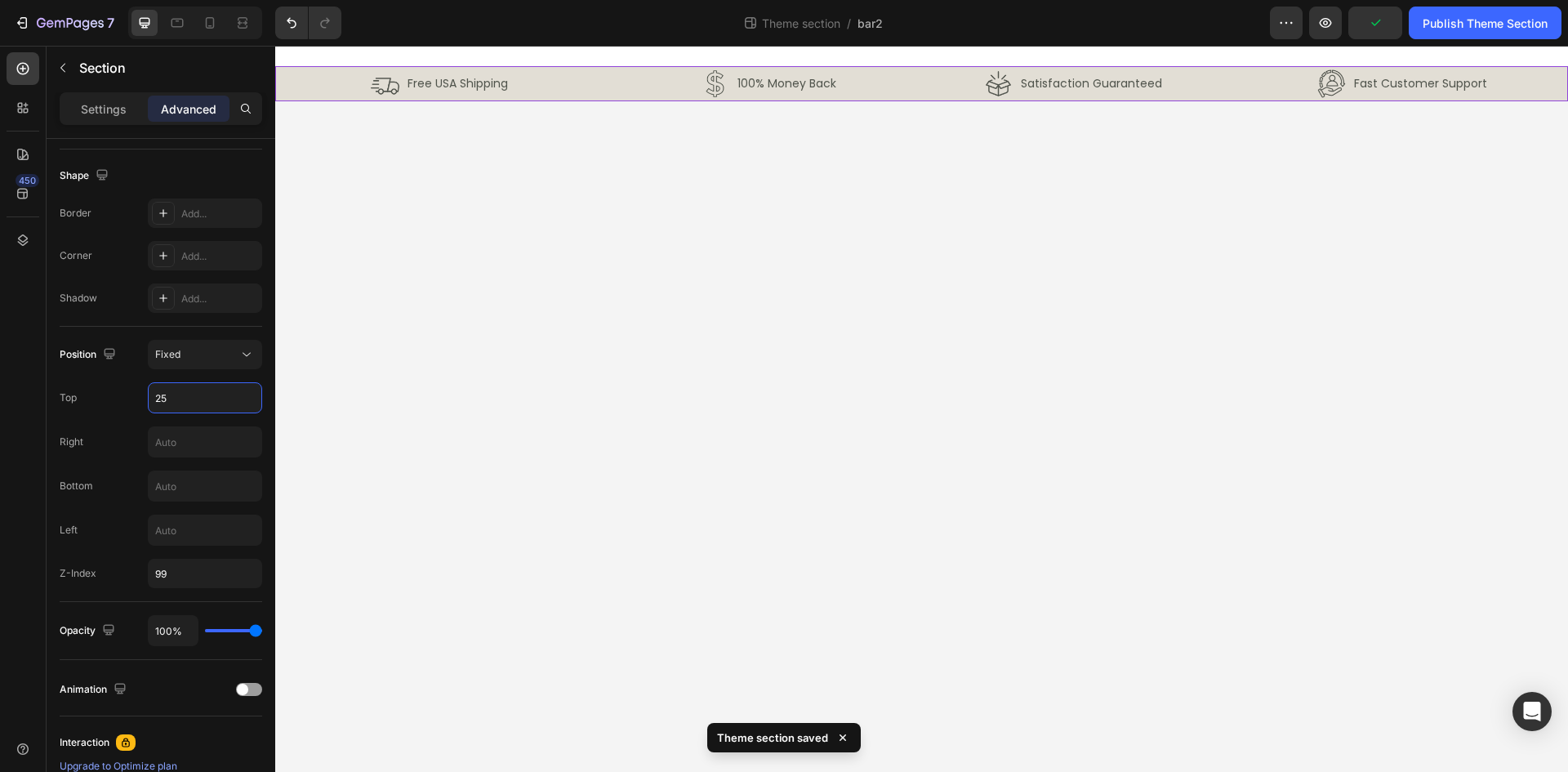
click at [467, 244] on body "Image Free USA Shipping Text Block Row Image 100% Money Back Text Block Row Row…" at bounding box center [921, 409] width 1293 height 727
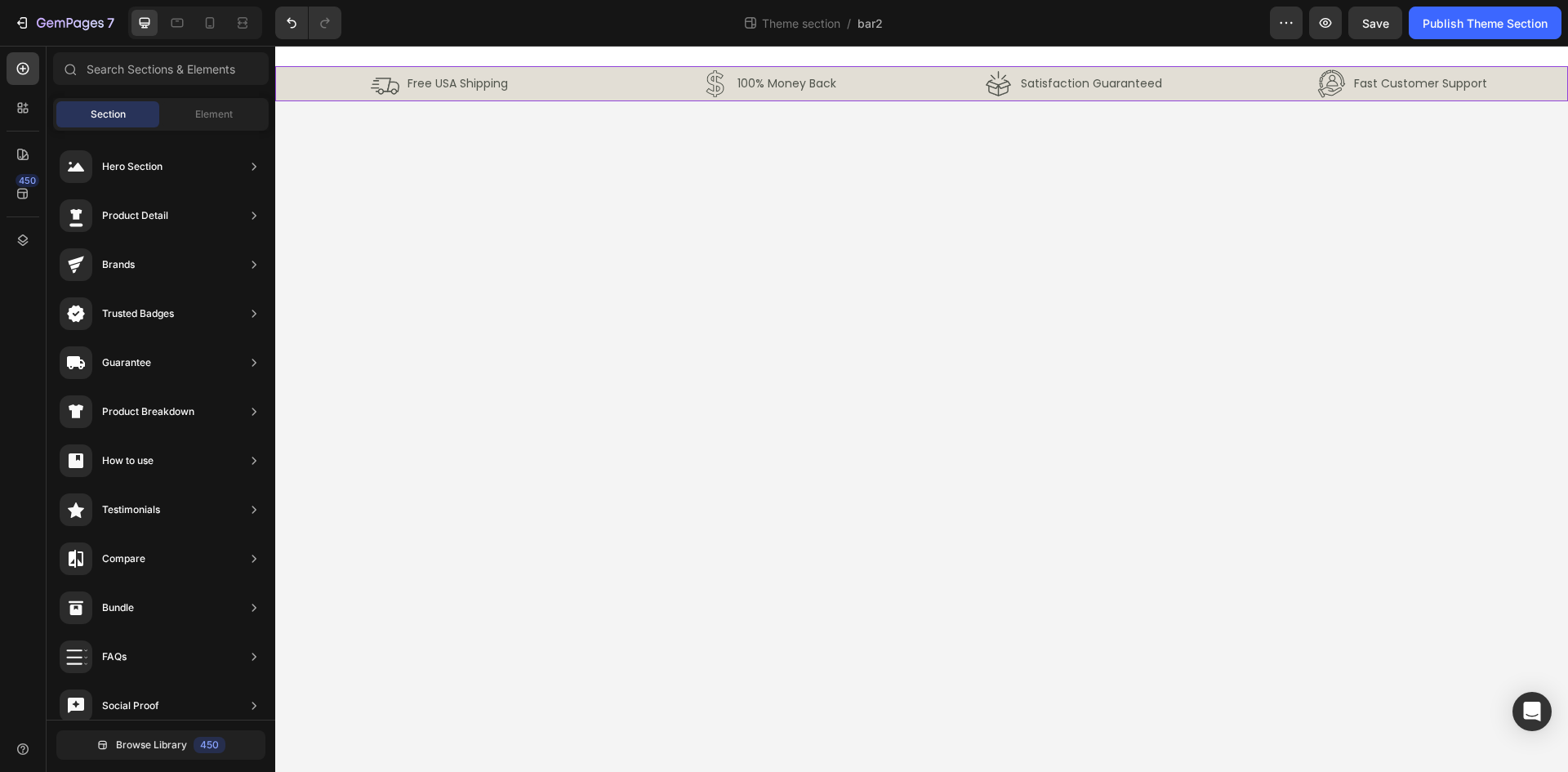
click at [277, 86] on div "Image Free USA Shipping Text Block Row Image 100% Money Back Text Block Row Row…" at bounding box center [921, 83] width 1293 height 35
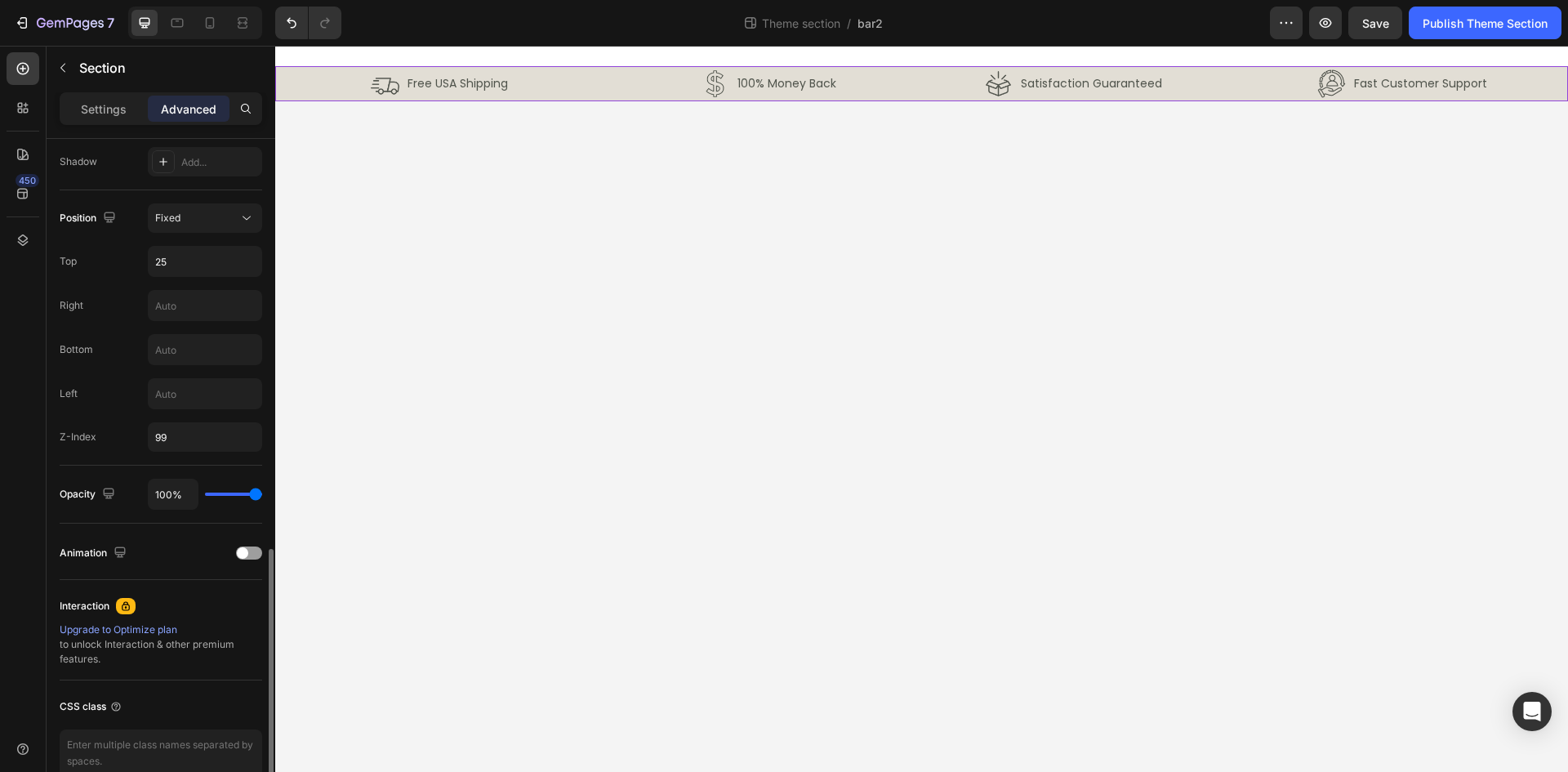
scroll to position [629, 0]
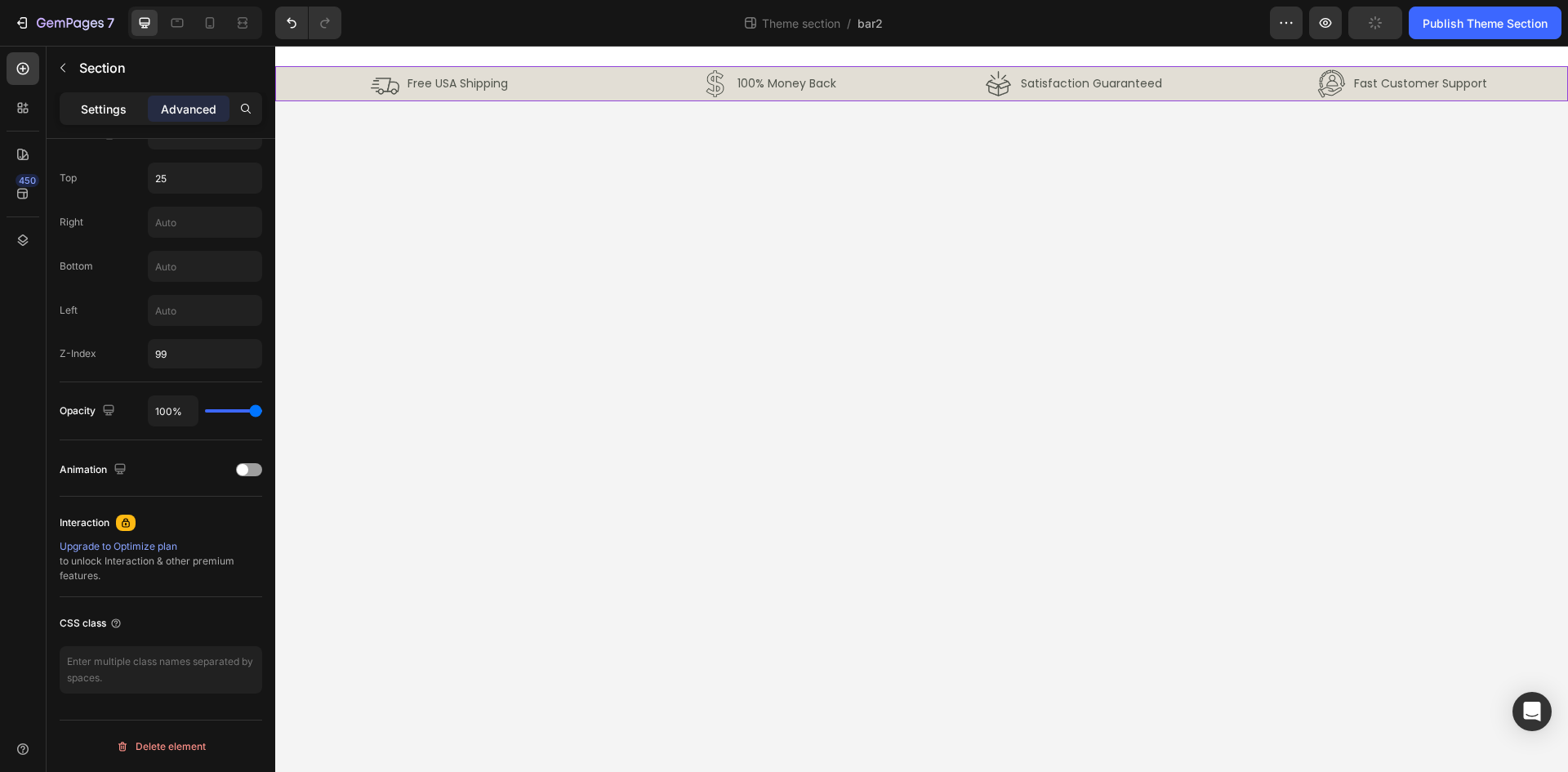
click at [101, 105] on p "Settings" at bounding box center [104, 109] width 46 height 17
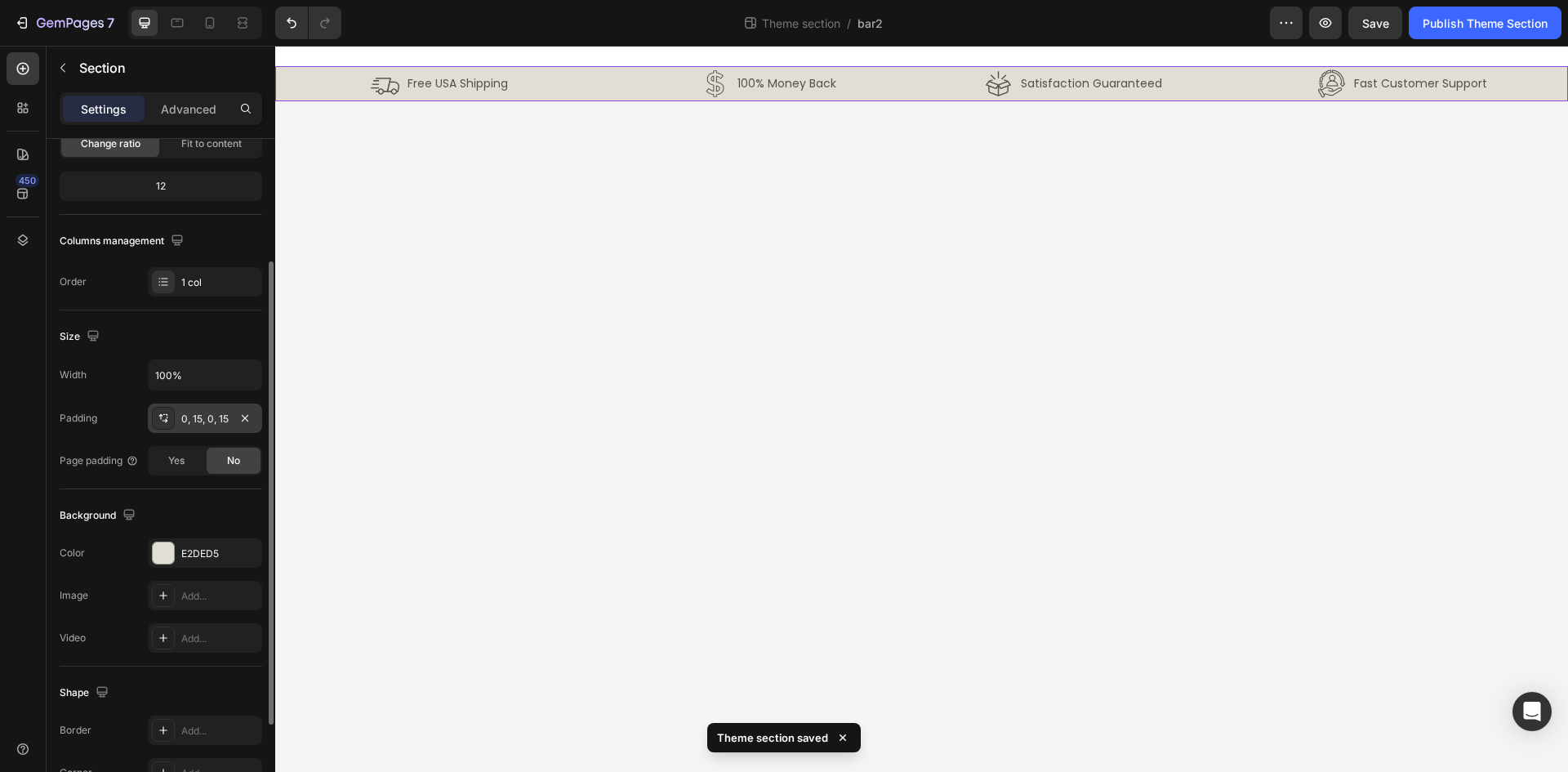
scroll to position [318, 0]
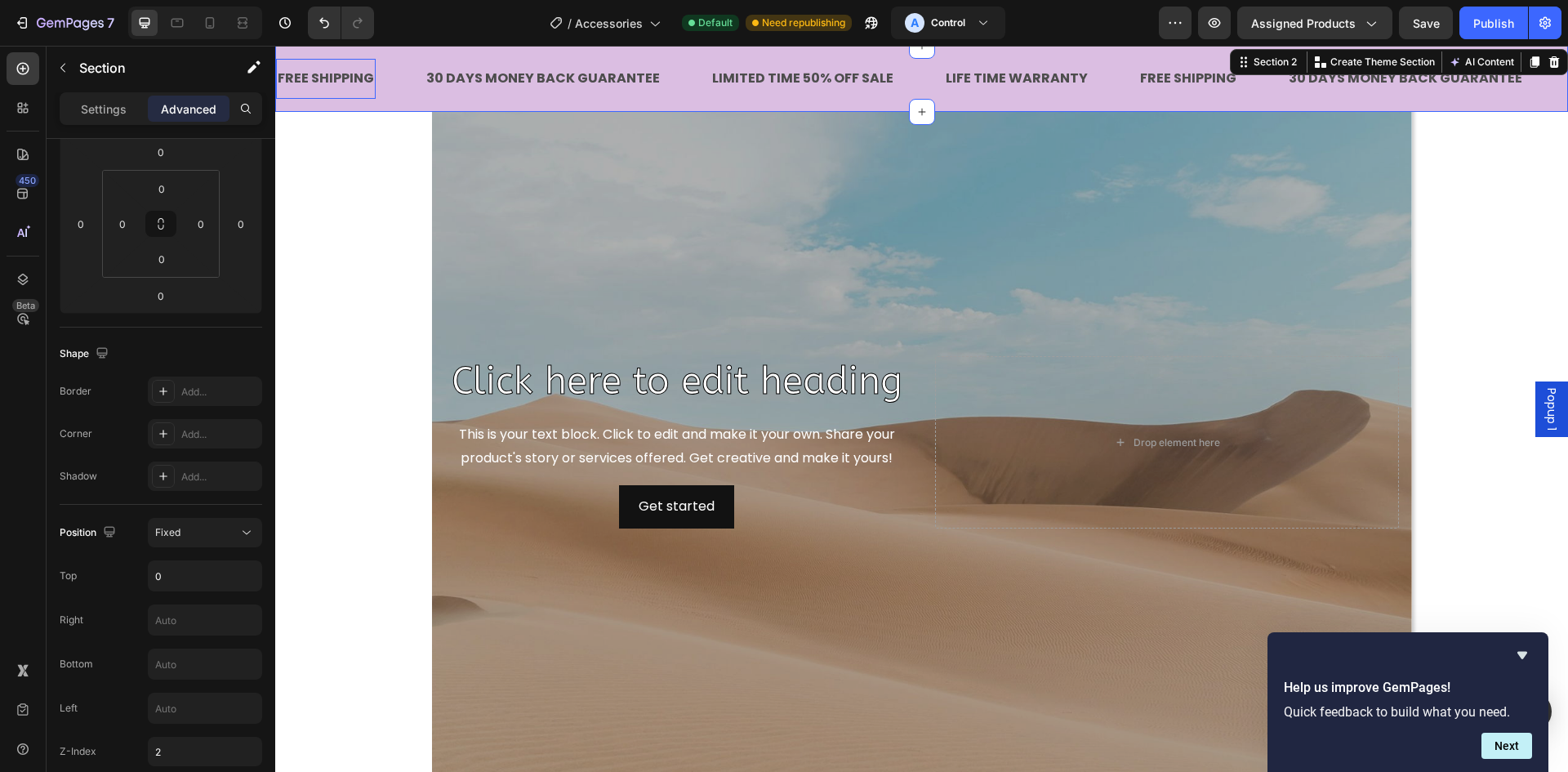
click at [315, 90] on div "FREE SHIPPING" at bounding box center [326, 78] width 100 height 27
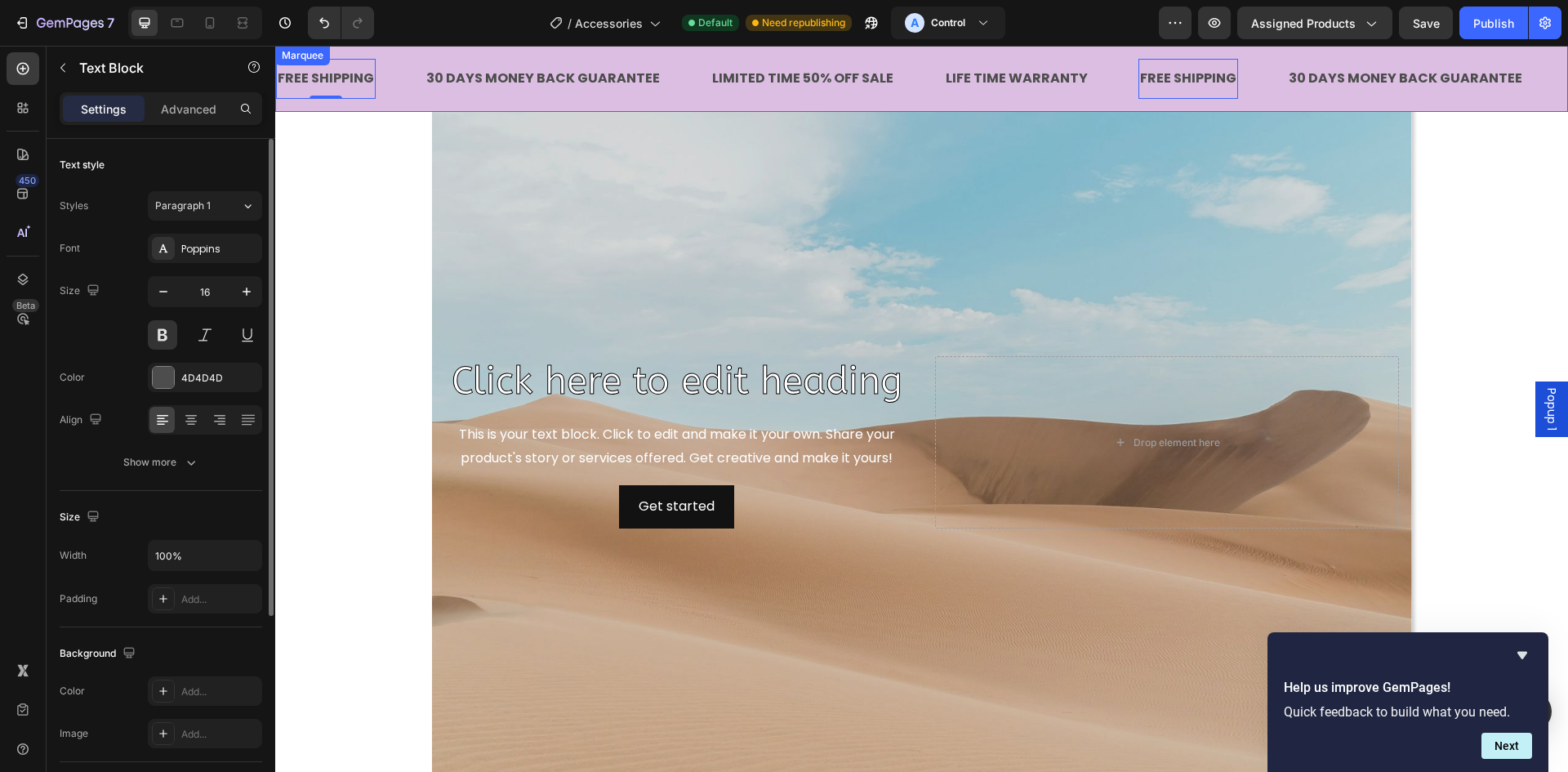
click at [1504, 107] on div "FREE SHIPPING Text Block 0 30 DAYS MONEY BACK GUARANTEE Text Block LIMITED TIME…" at bounding box center [921, 79] width 1293 height 66
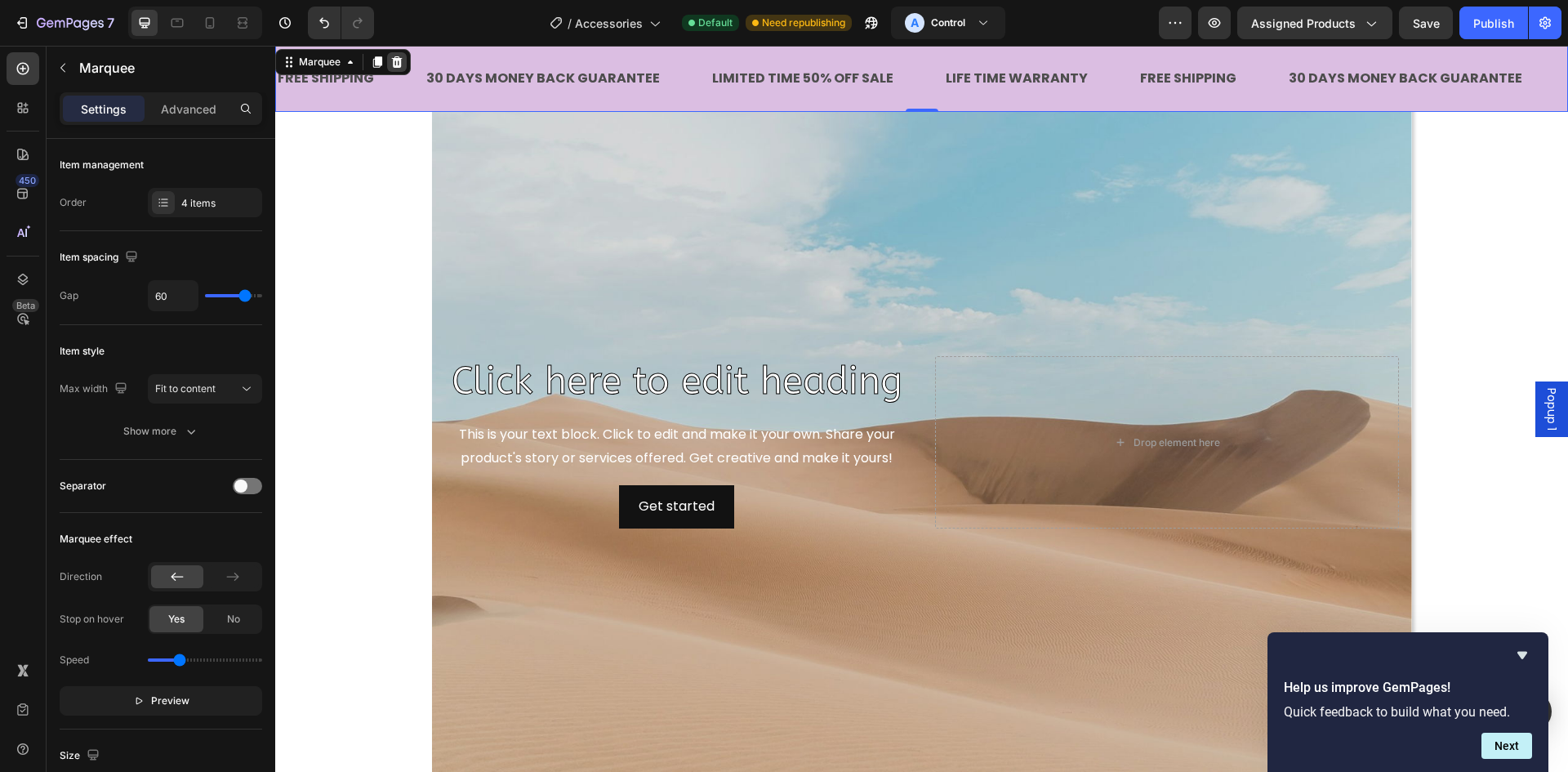
click at [399, 65] on icon at bounding box center [397, 61] width 11 height 11
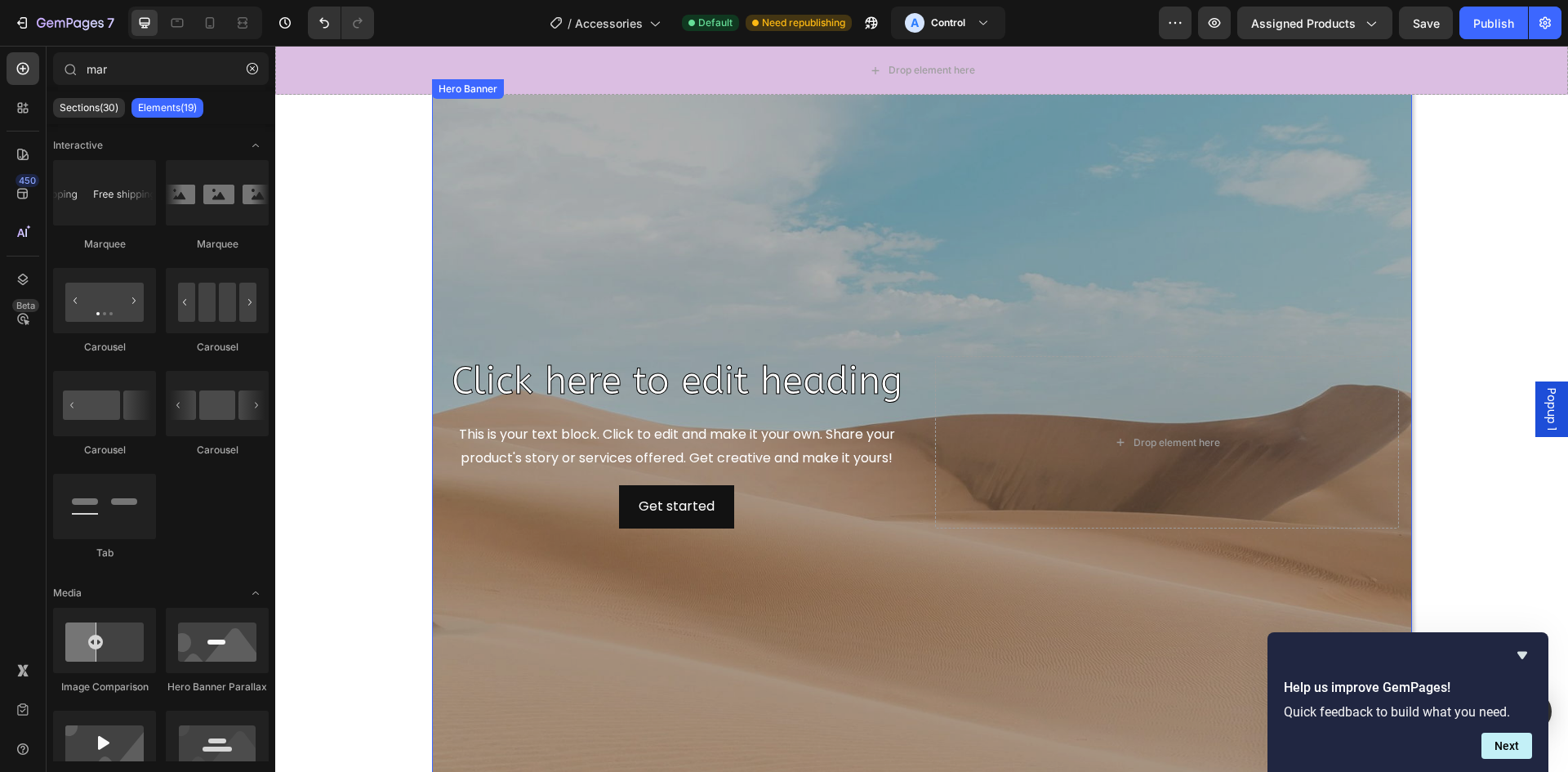
click at [573, 104] on div "Overlay" at bounding box center [922, 442] width 980 height 727
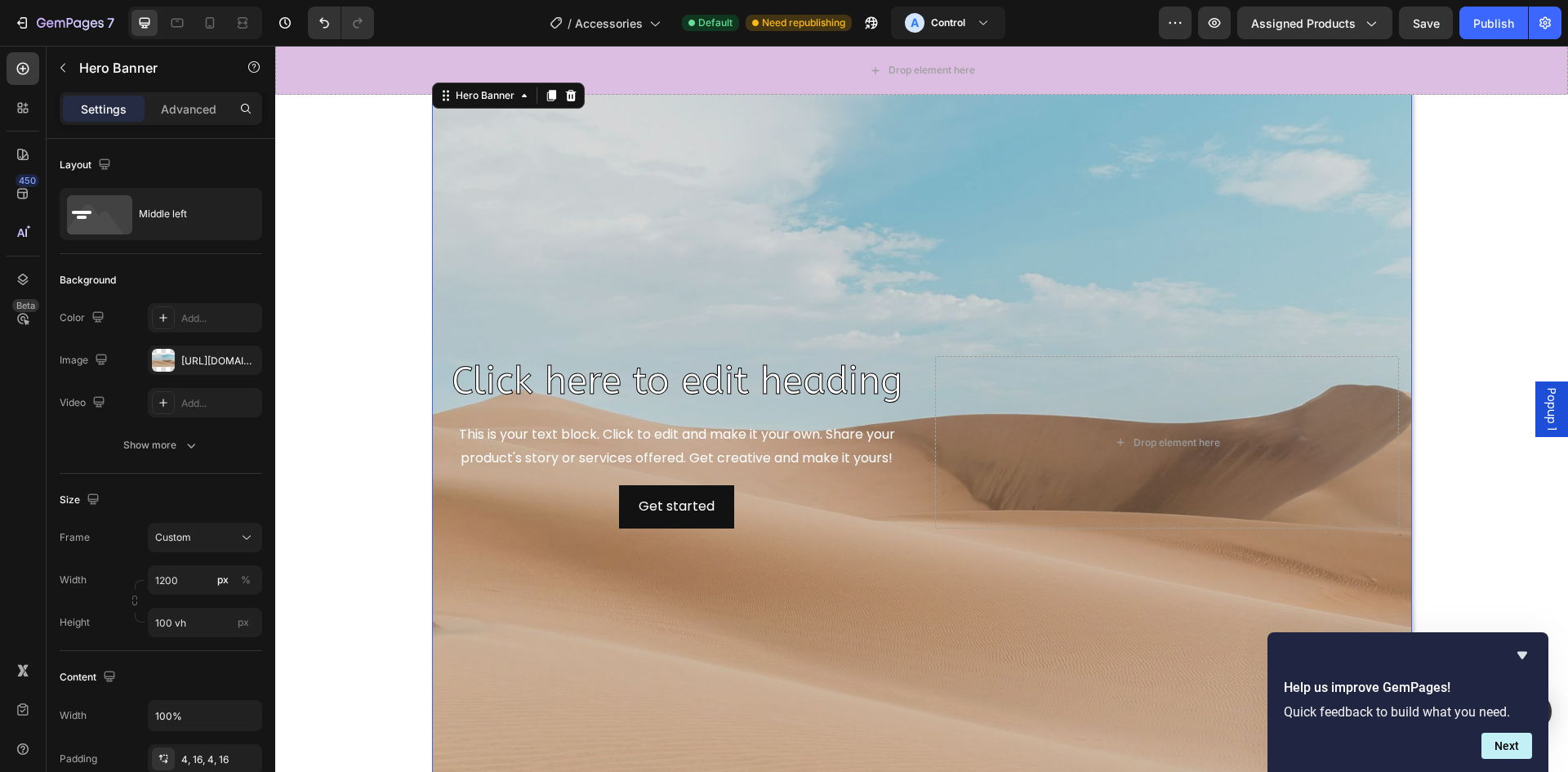
click at [713, 83] on div "Drop element here" at bounding box center [921, 70] width 1293 height 49
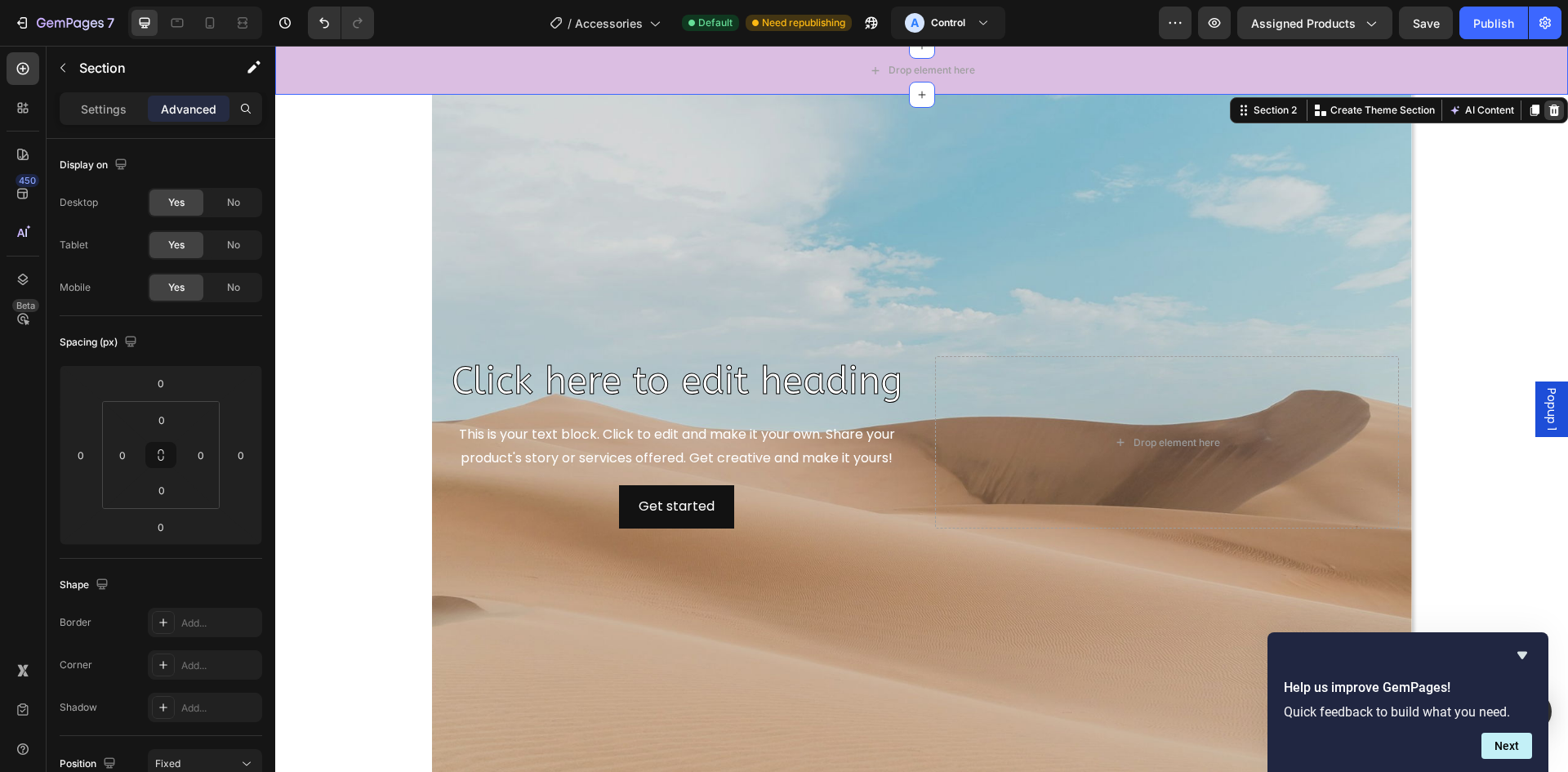
click at [1549, 109] on icon at bounding box center [1554, 110] width 11 height 11
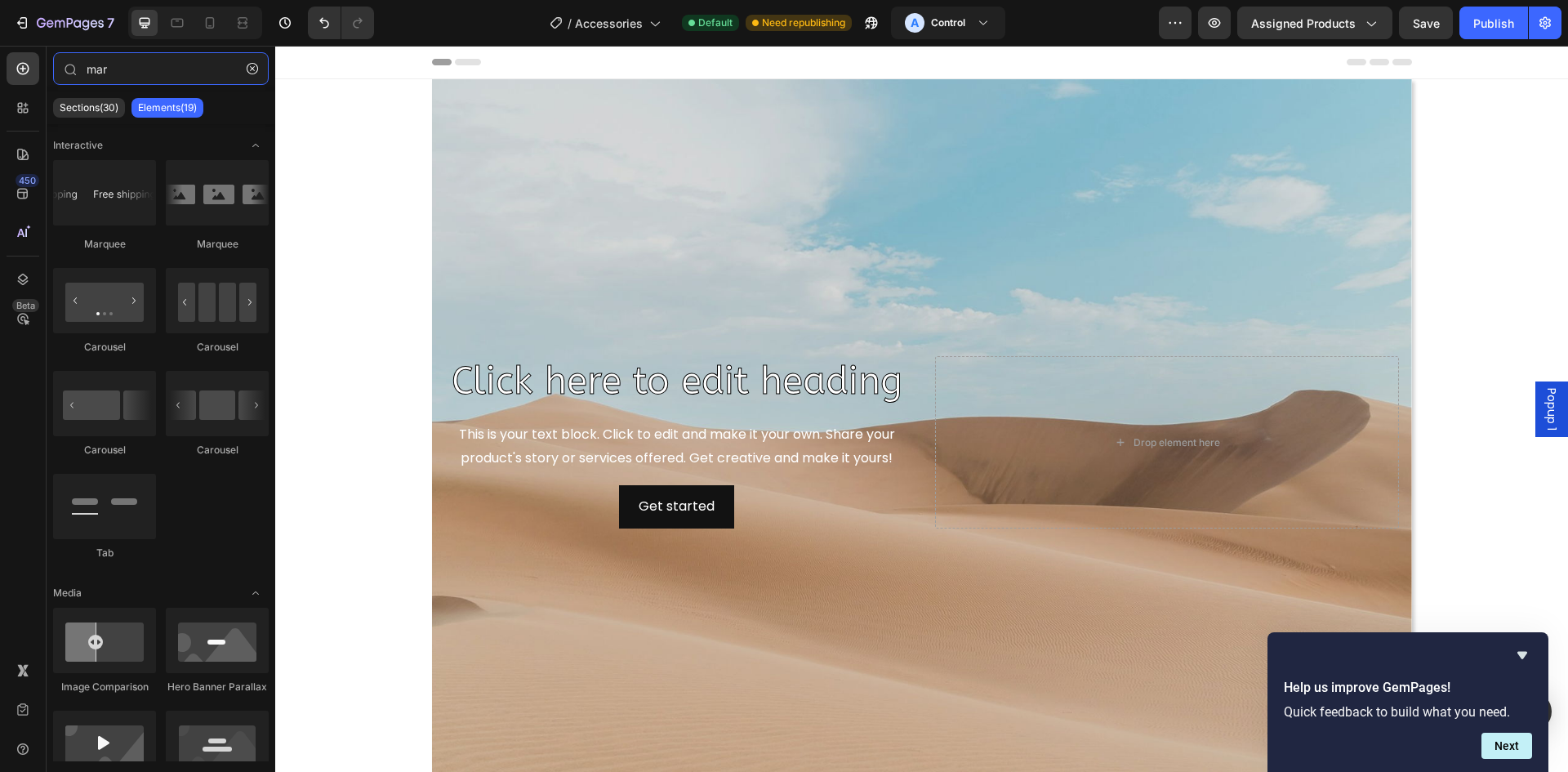
drag, startPoint x: 139, startPoint y: 75, endPoint x: 24, endPoint y: 86, distance: 115.5
click at [24, 85] on div "450 Beta mar Sections(30) Elements(19) Interactive [GEOGRAPHIC_DATA] [GEOGRAPHI…" at bounding box center [138, 409] width 275 height 727
click at [22, 116] on div at bounding box center [23, 108] width 33 height 33
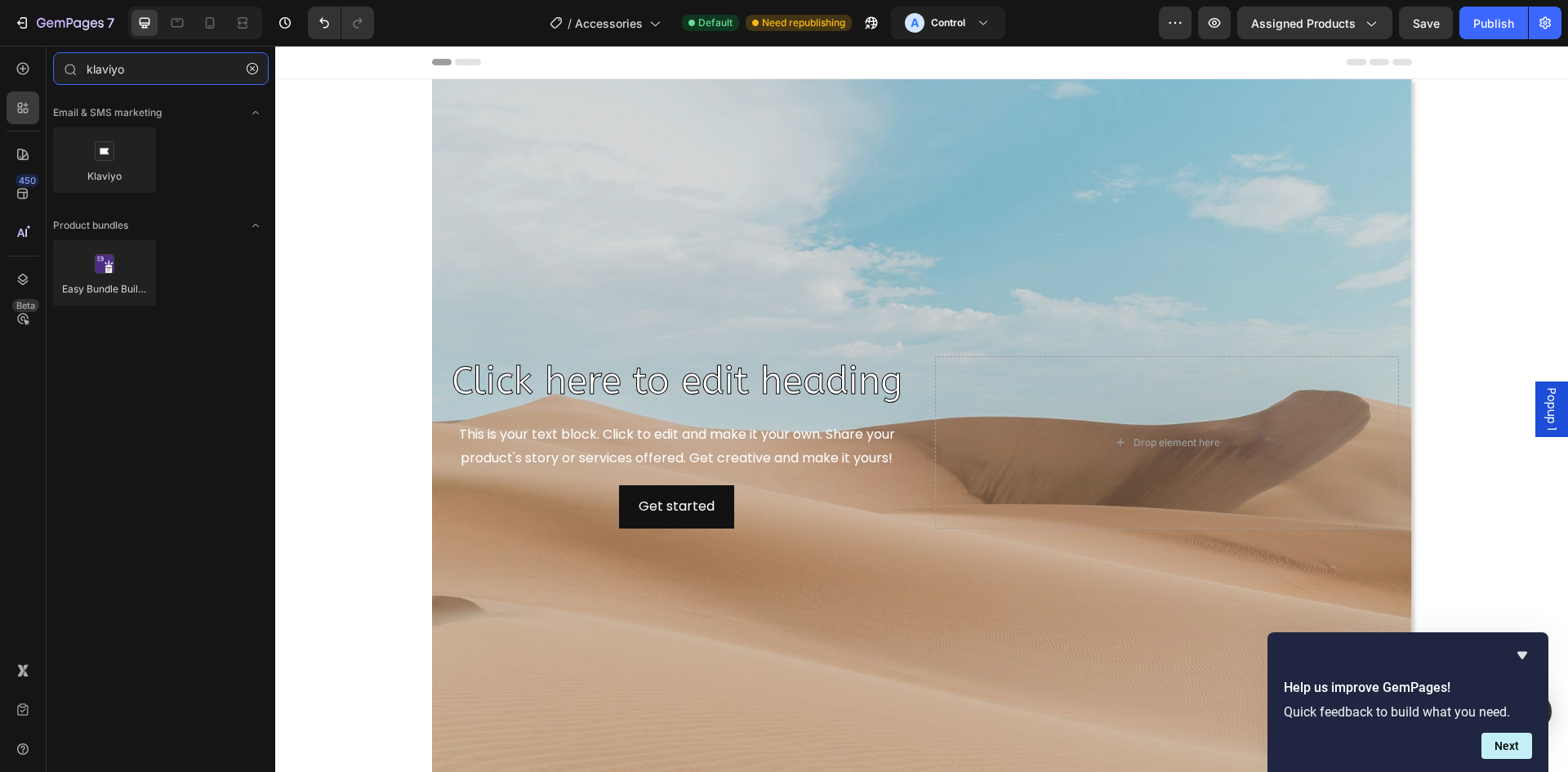
type input "klaviyo"
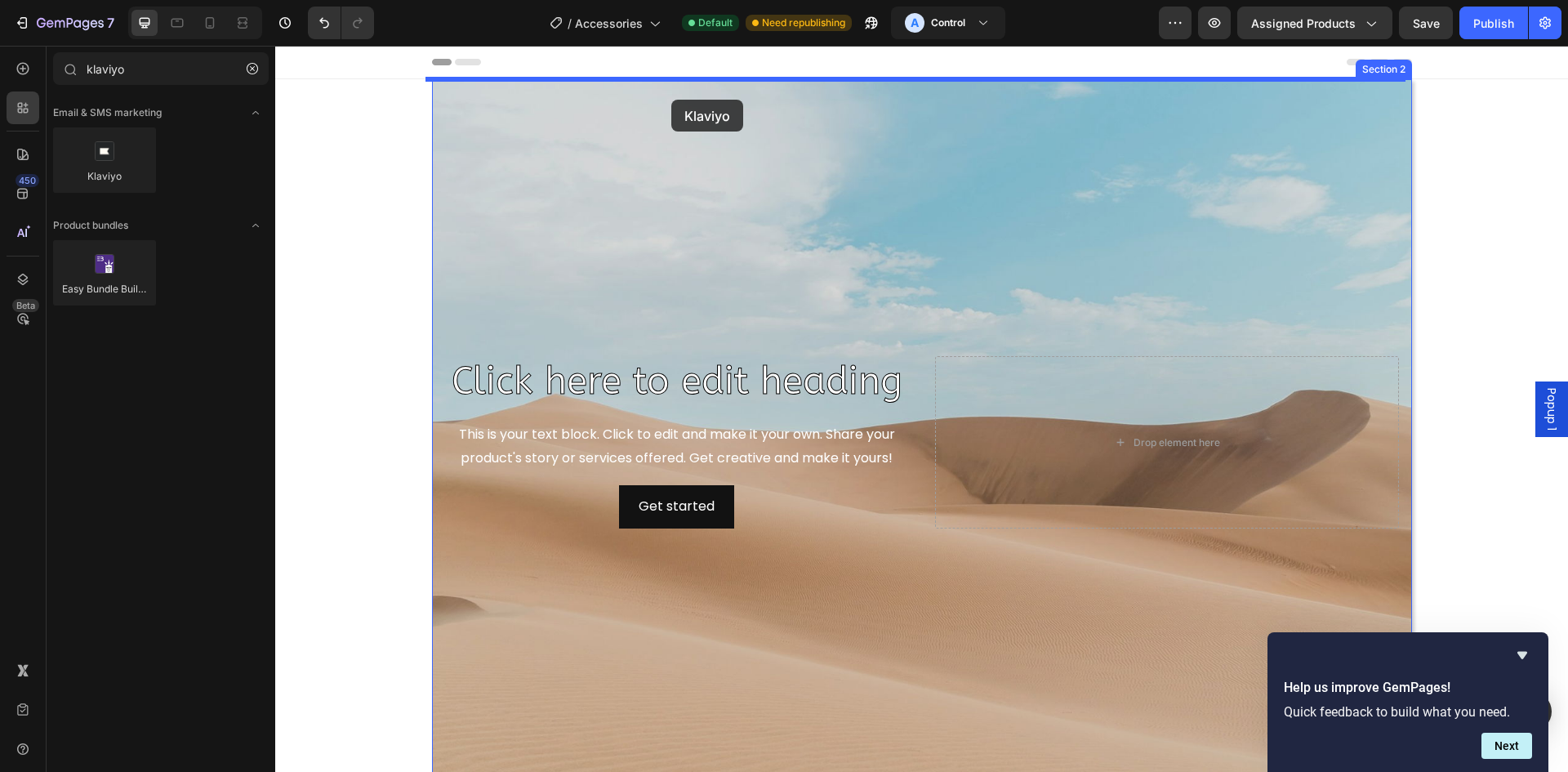
drag, startPoint x: 420, startPoint y: 210, endPoint x: 672, endPoint y: 99, distance: 275.4
